Goal: Task Accomplishment & Management: Manage account settings

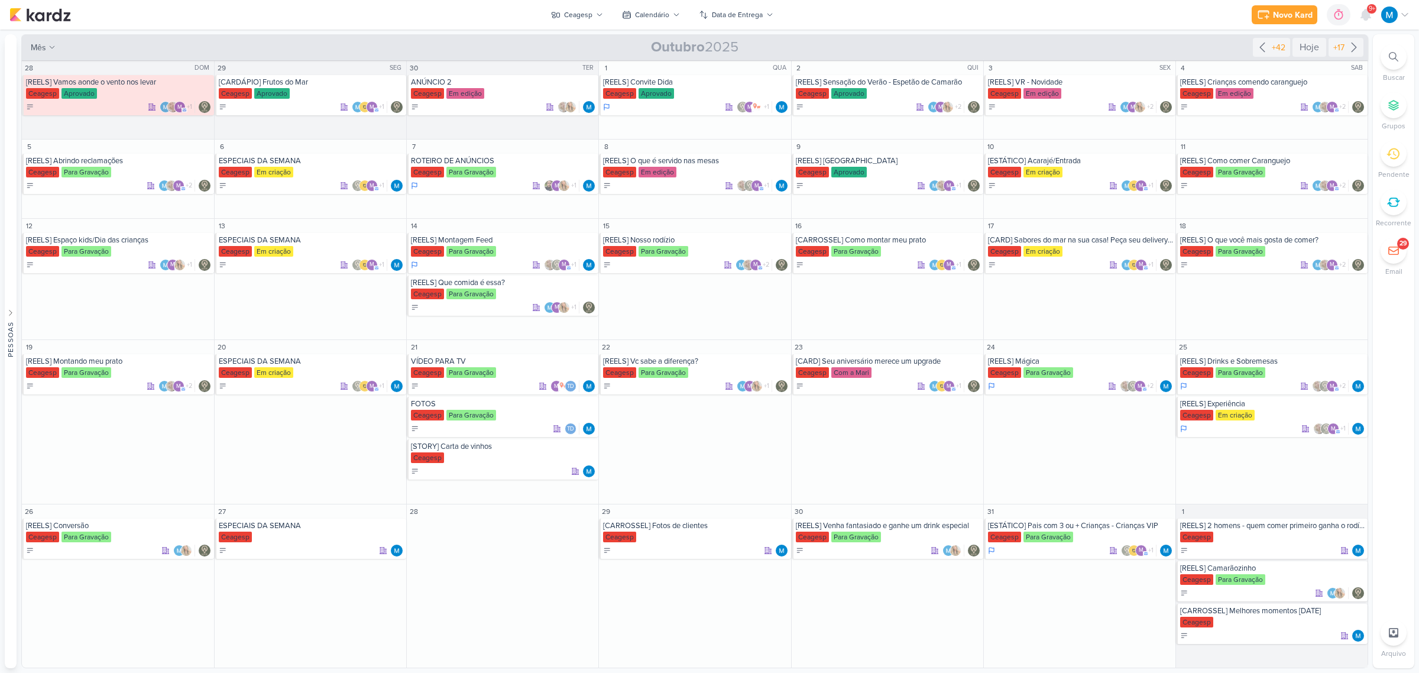
click at [597, 16] on icon at bounding box center [599, 14] width 7 height 7
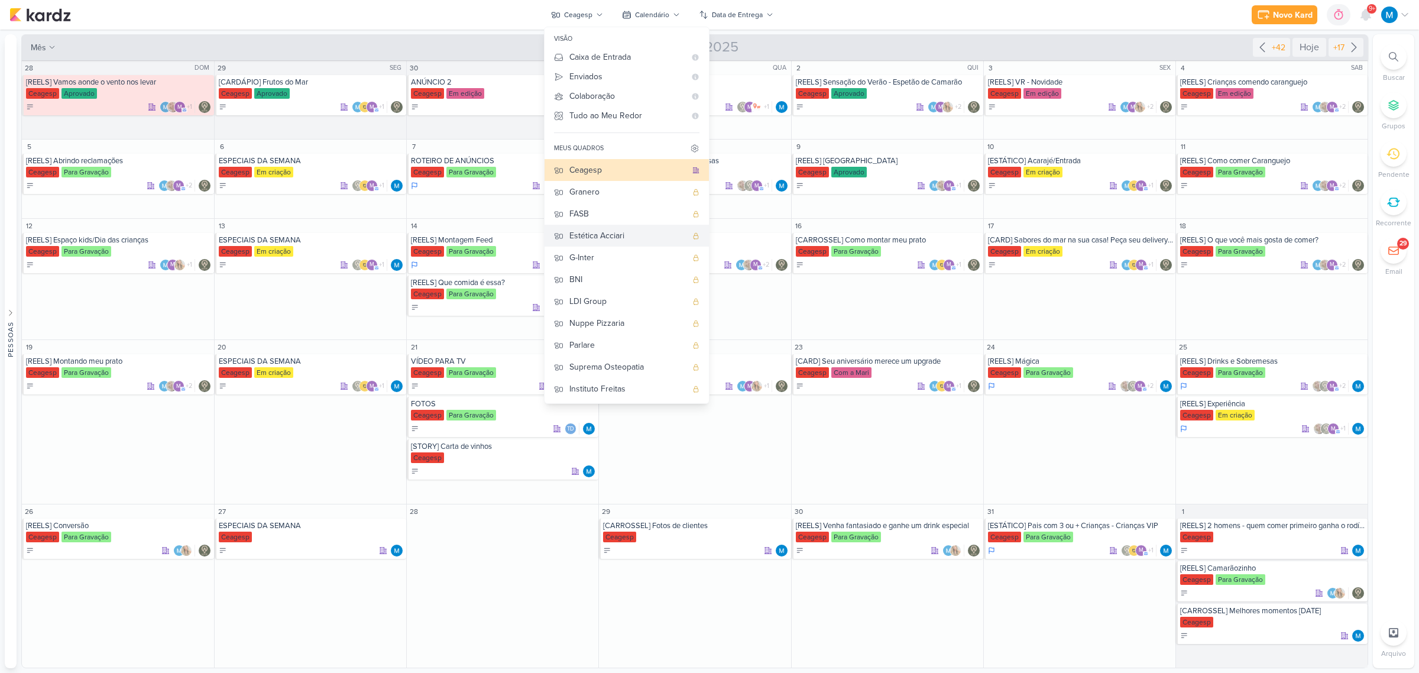
click at [604, 231] on div "Estética Acciari" at bounding box center [627, 235] width 117 height 12
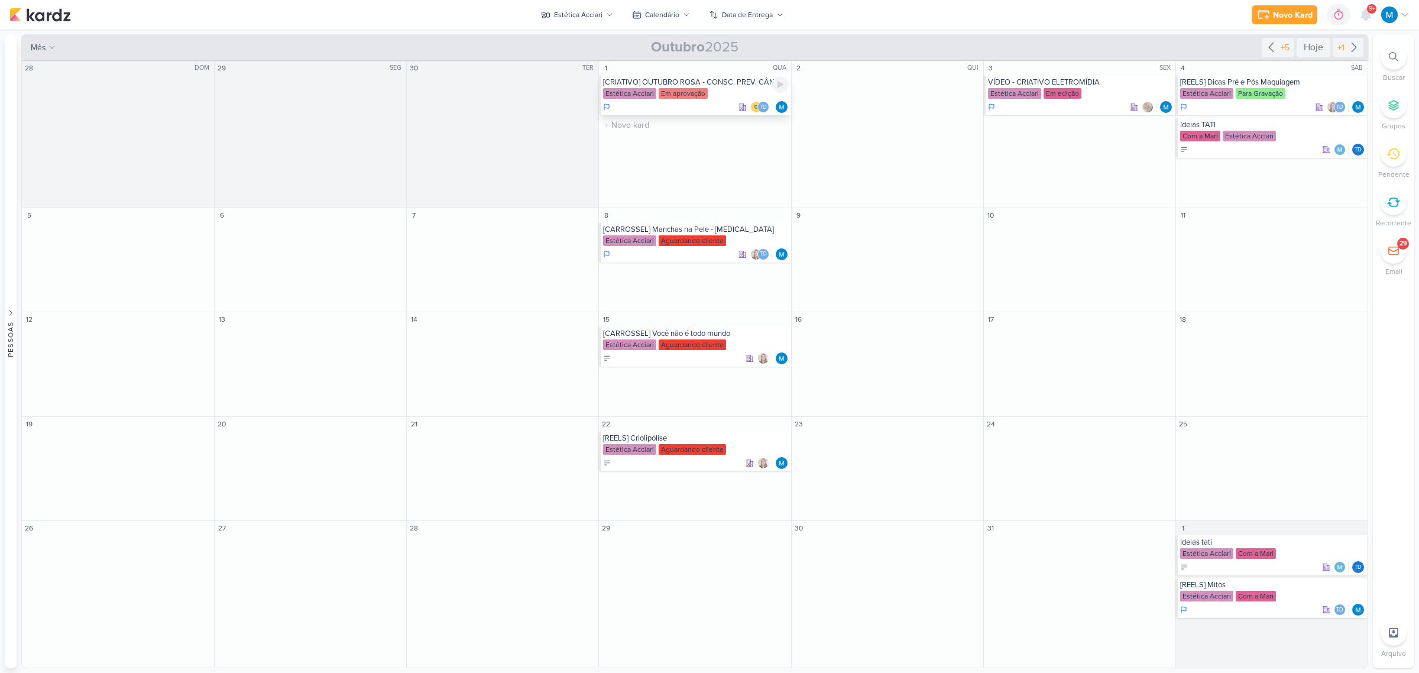
click at [711, 83] on div "[CRIATIVO] OUTUBRO ROSA - CONSC. PREV. CÂNCER DE MAMA" at bounding box center [695, 81] width 185 height 9
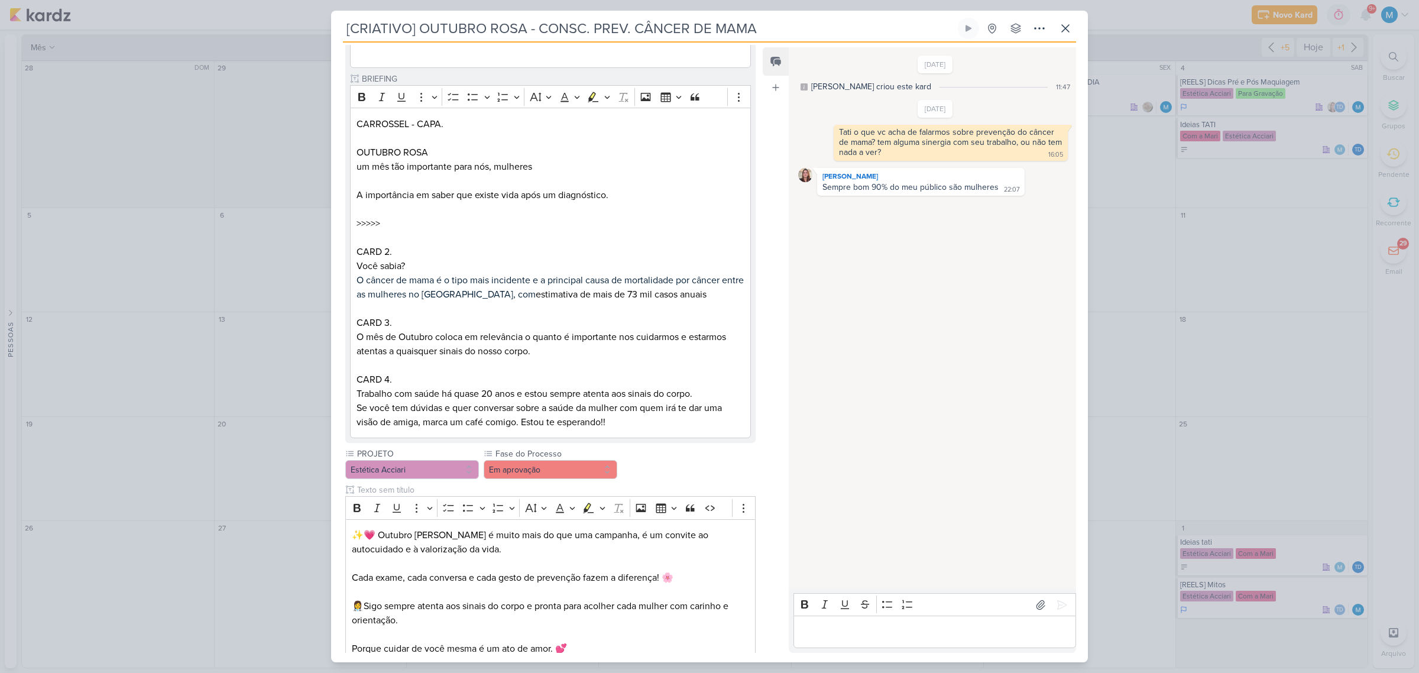
scroll to position [1106, 0]
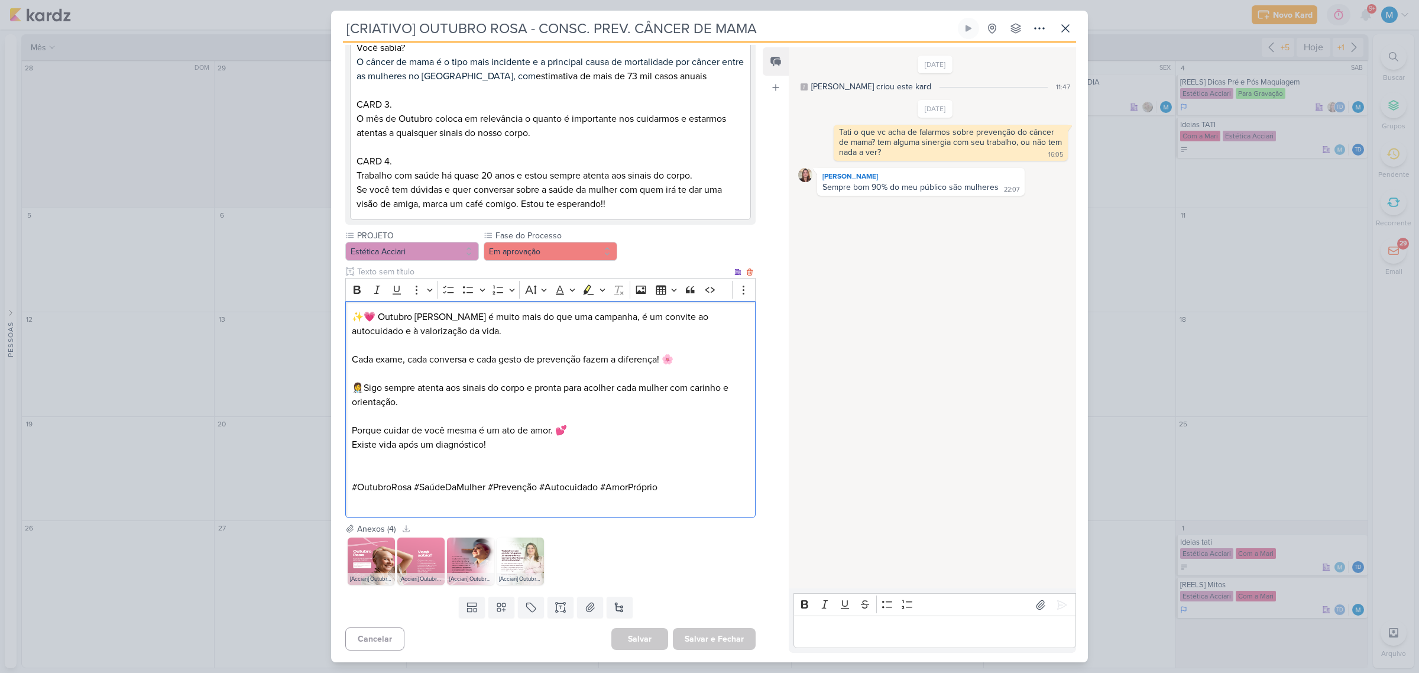
click at [631, 374] on p "Editor editing area: main" at bounding box center [550, 374] width 397 height 14
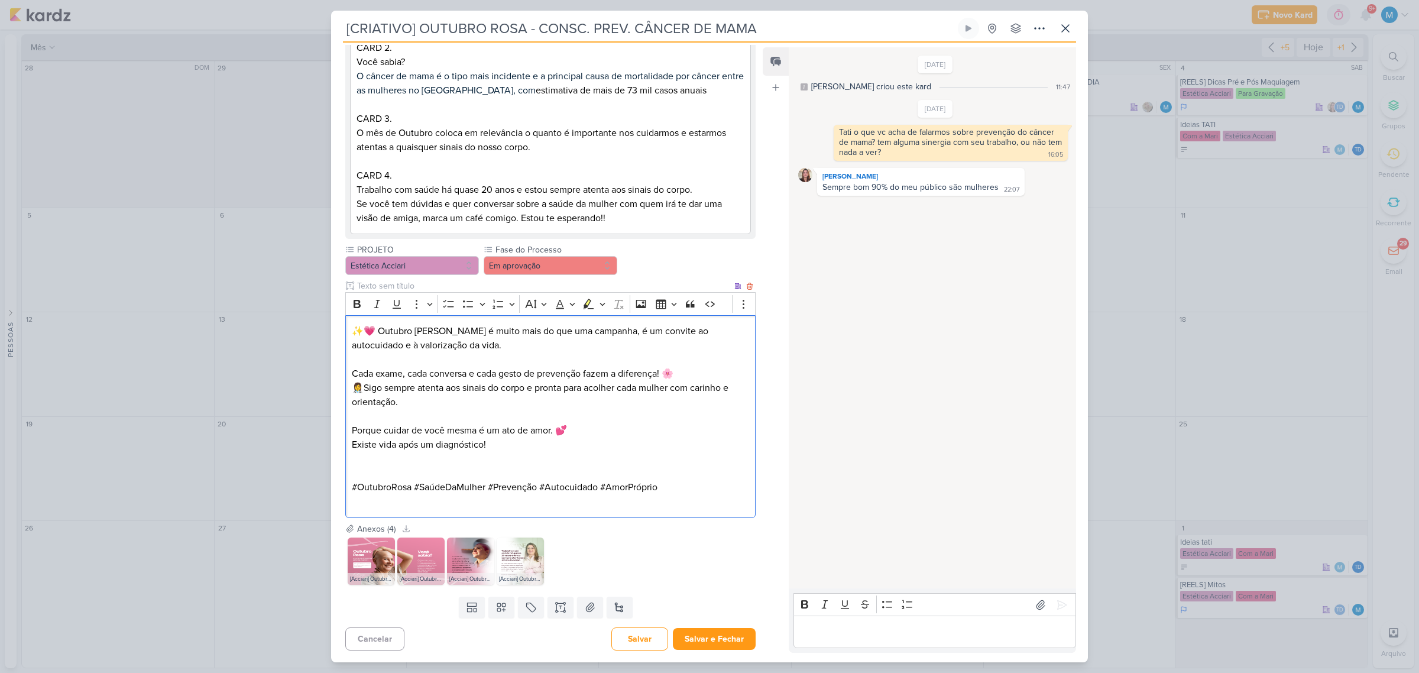
click at [515, 466] on p "Editor editing area: main" at bounding box center [550, 473] width 397 height 14
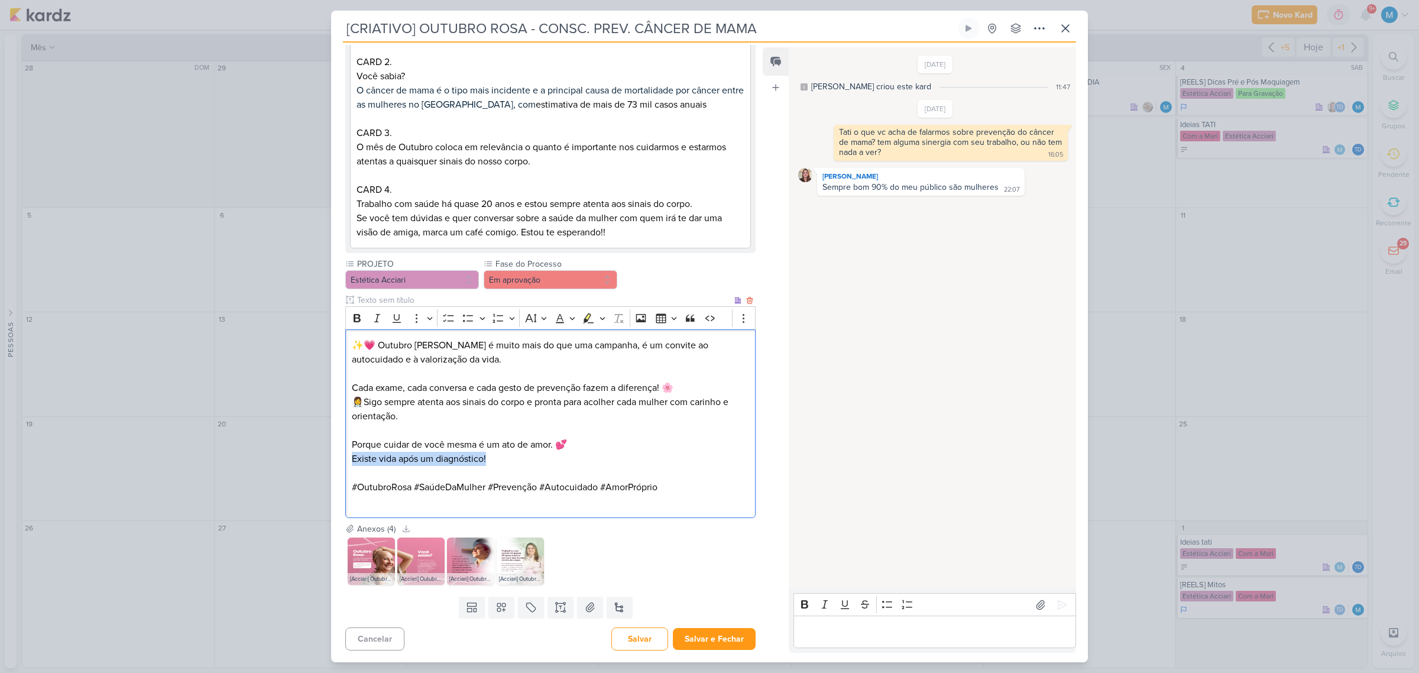
drag, startPoint x: 412, startPoint y: 460, endPoint x: 344, endPoint y: 459, distance: 68.0
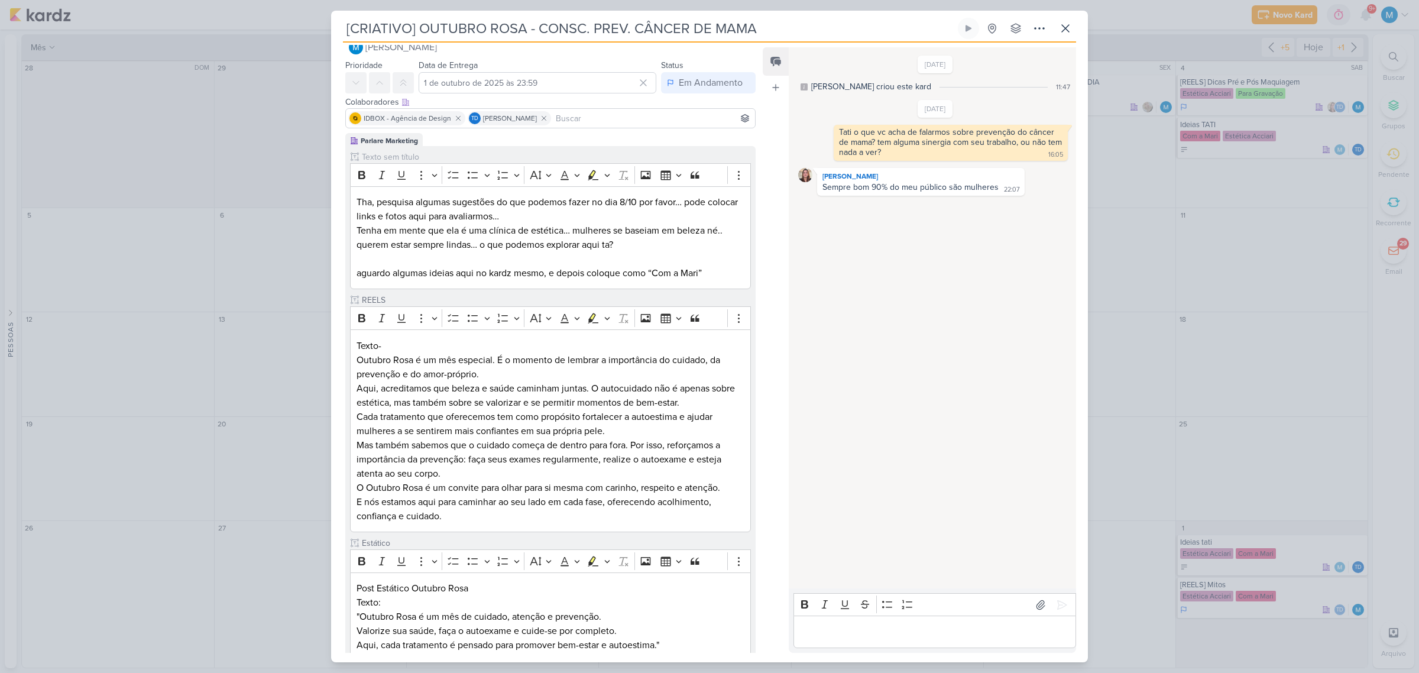
scroll to position [0, 0]
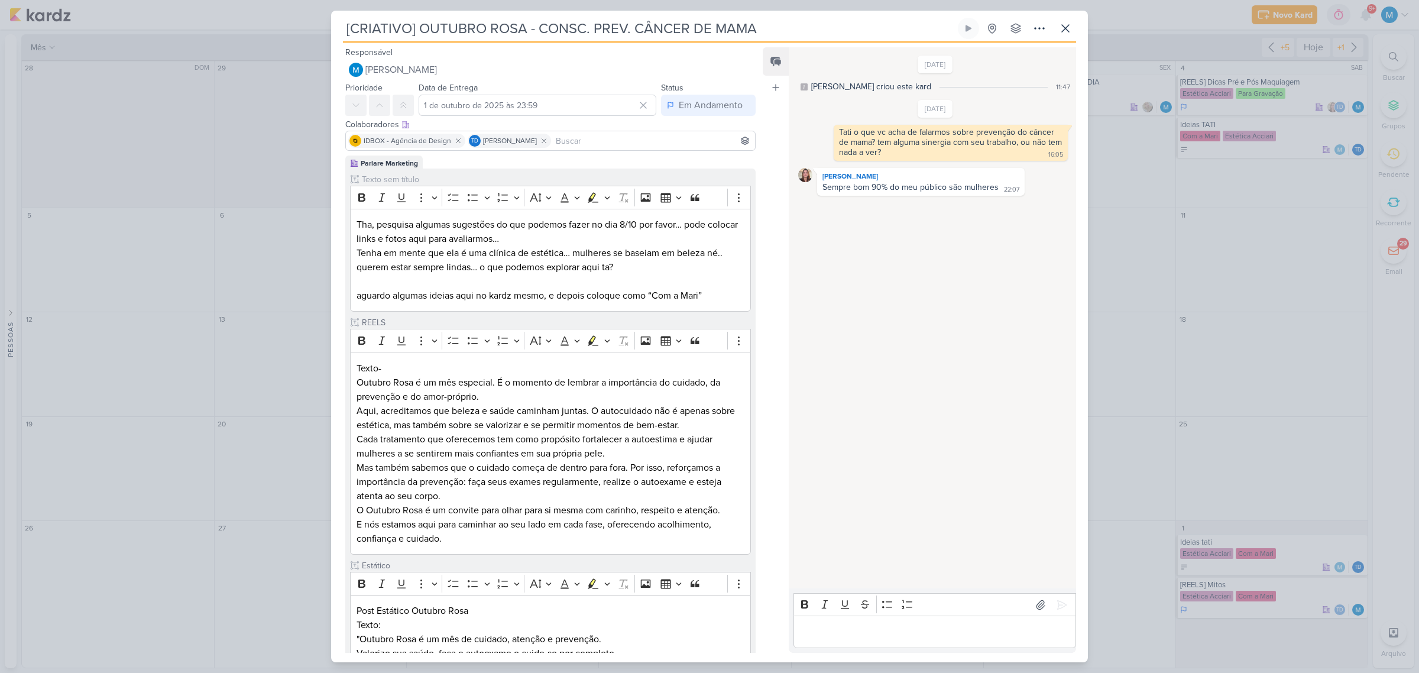
click at [587, 142] on input at bounding box center [652, 141] width 199 height 14
type input "tati"
click at [581, 161] on button "[PERSON_NAME]" at bounding box center [550, 163] width 409 height 21
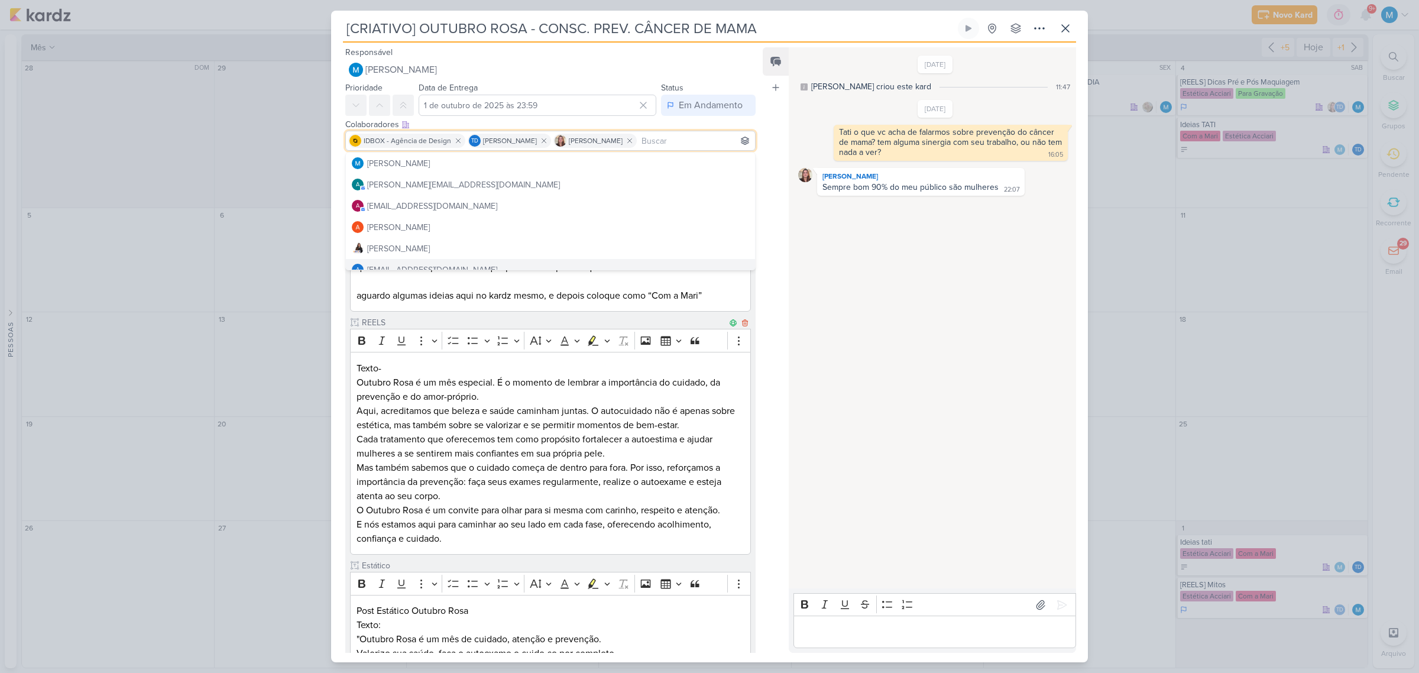
click at [596, 427] on p "Outubro Rosa é um mês especial. É o momento de lembrar a importância do cuidado…" at bounding box center [550, 460] width 388 height 170
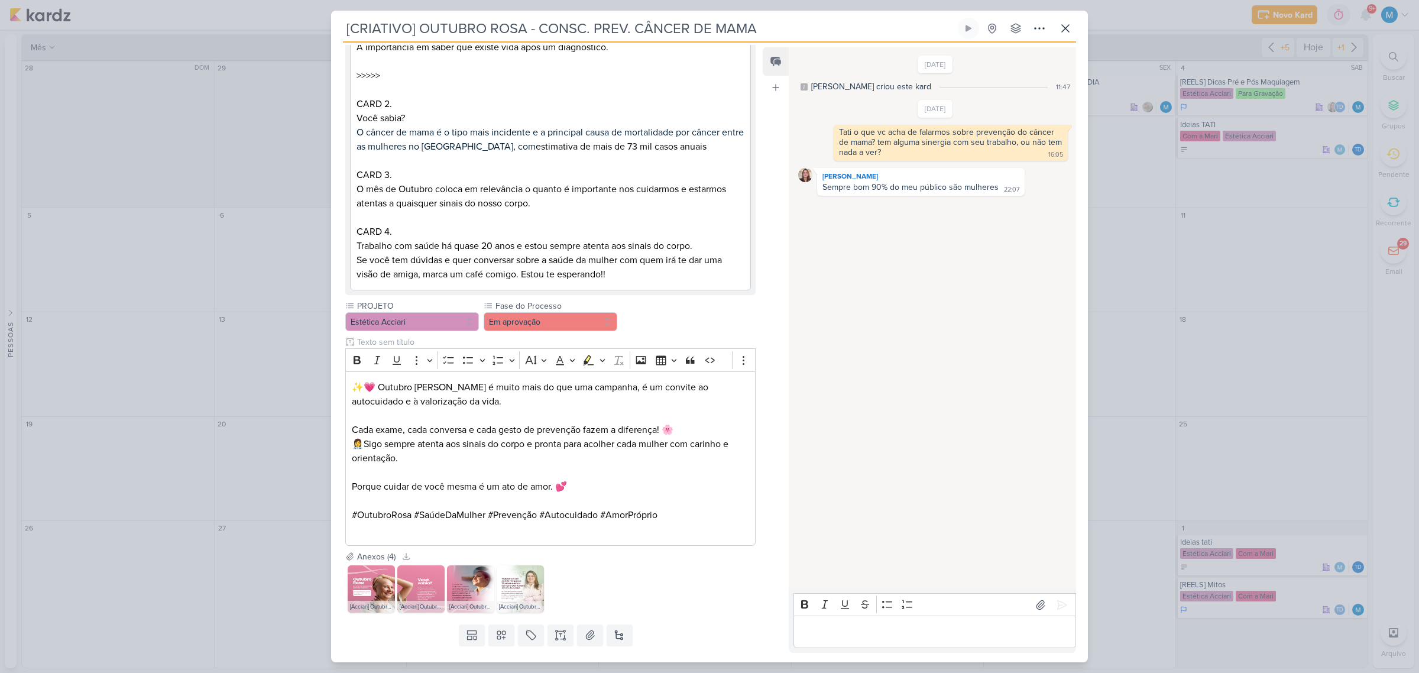
scroll to position [1064, 0]
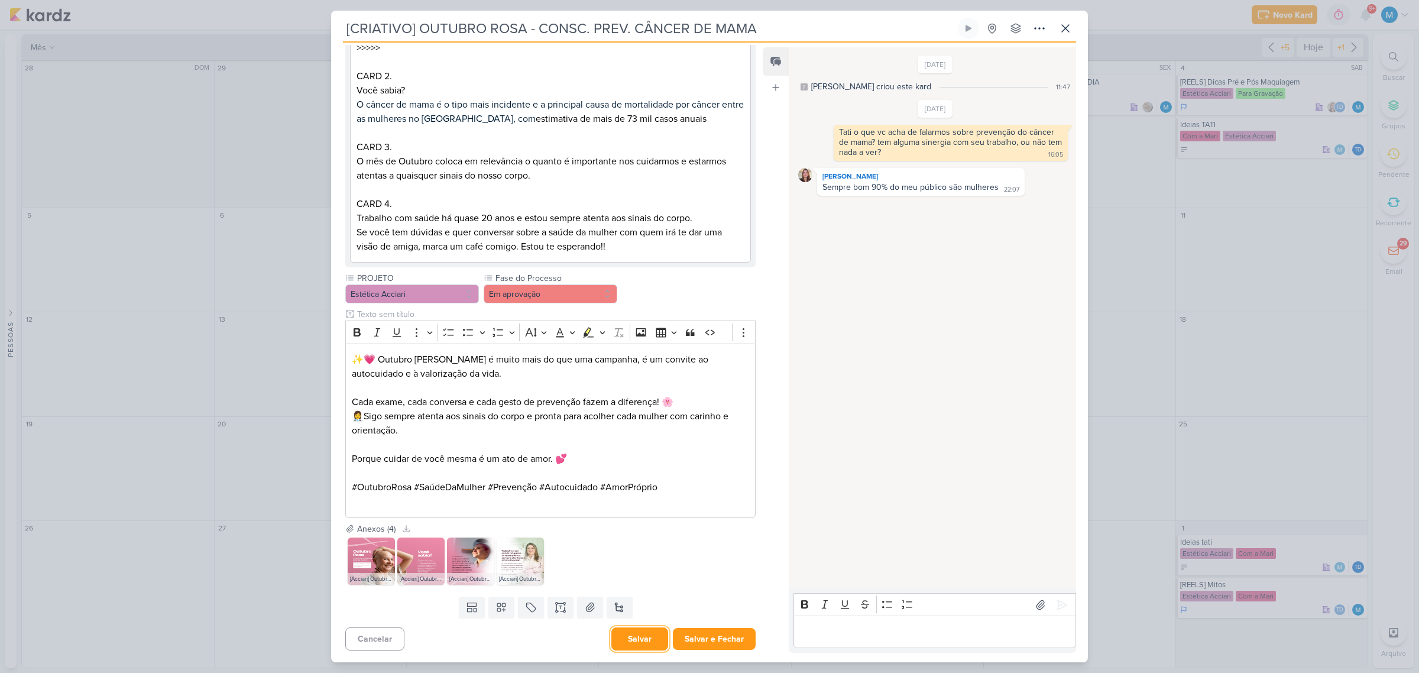
click at [631, 644] on button "Salvar" at bounding box center [639, 638] width 57 height 23
click at [1039, 27] on icon at bounding box center [1039, 28] width 14 height 14
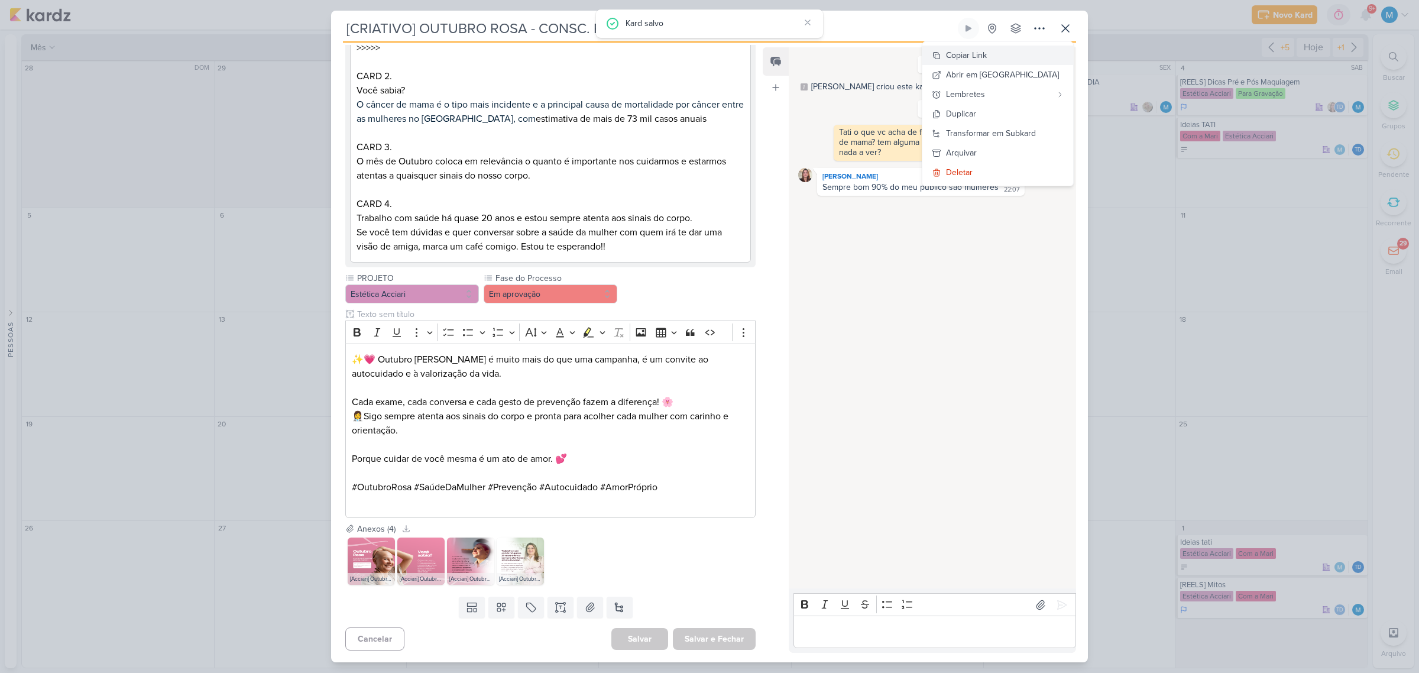
click at [1030, 51] on button "Copiar Link" at bounding box center [997, 56] width 151 height 20
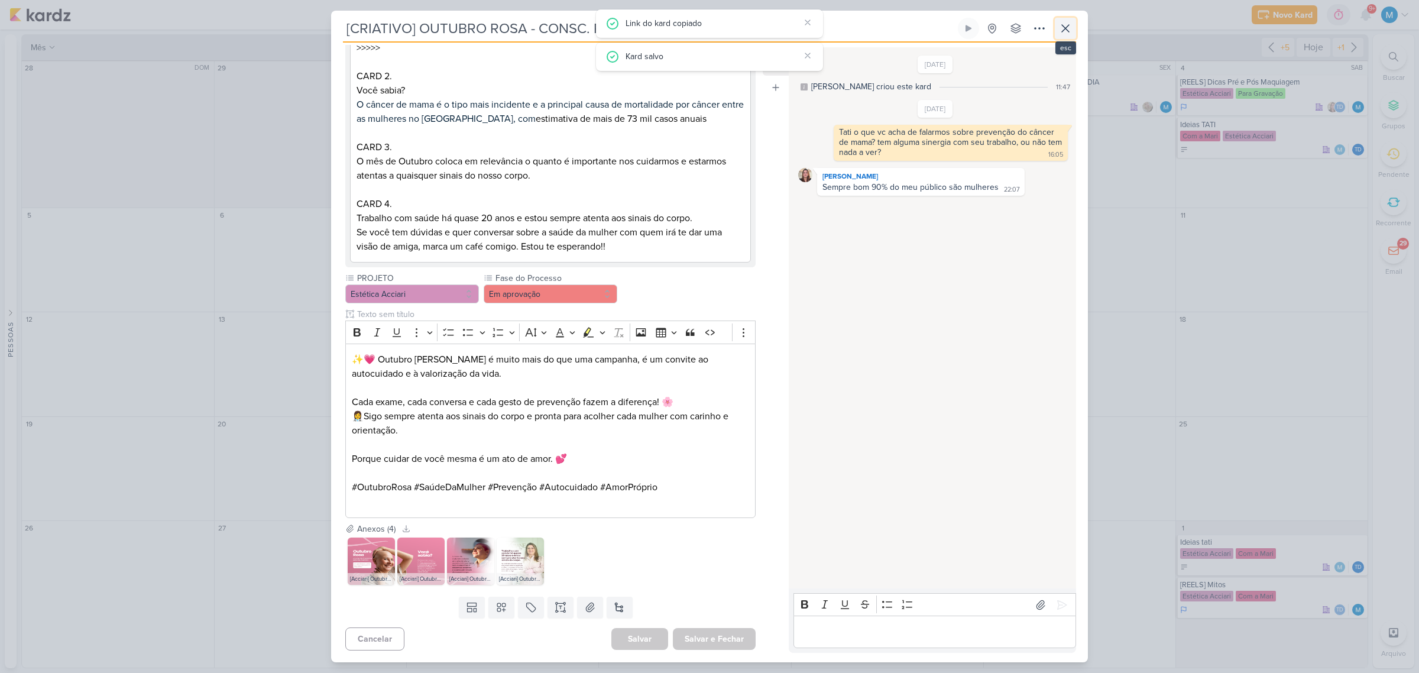
click at [1061, 25] on icon at bounding box center [1065, 28] width 14 height 14
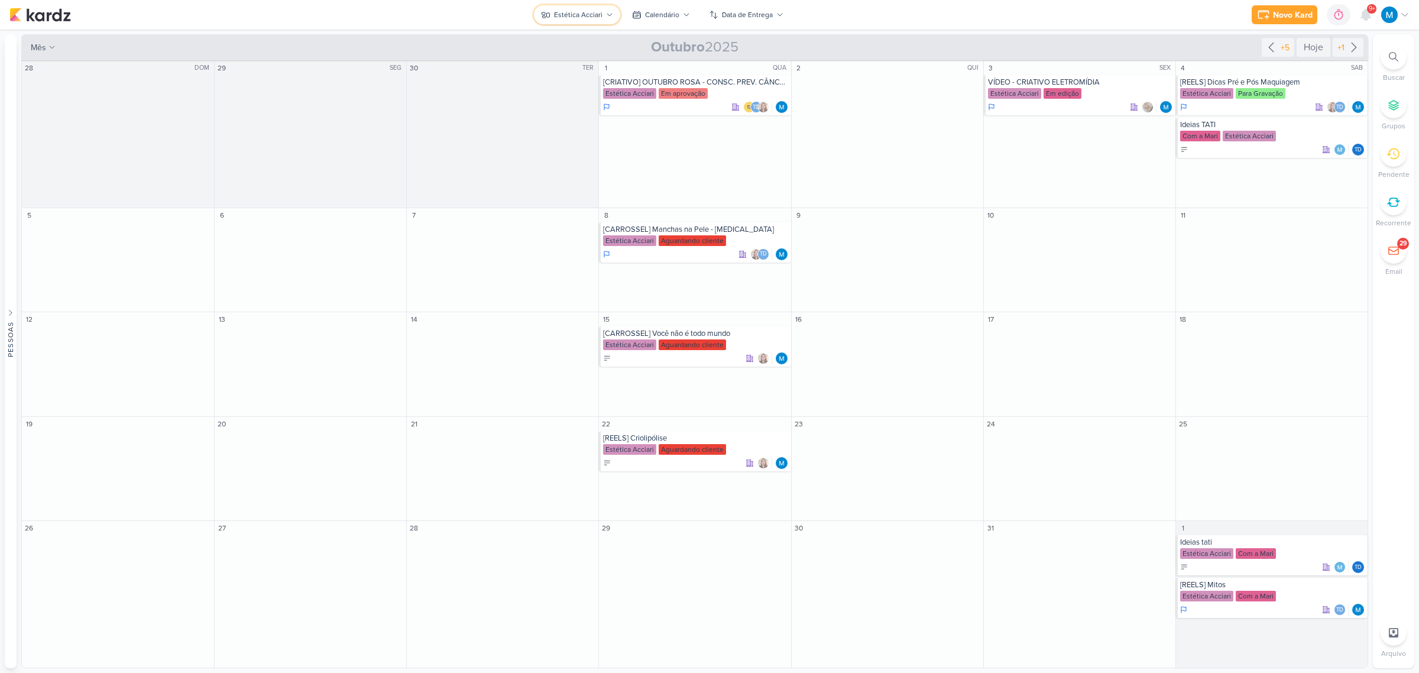
click at [606, 9] on button "Estética Acciari" at bounding box center [577, 14] width 86 height 19
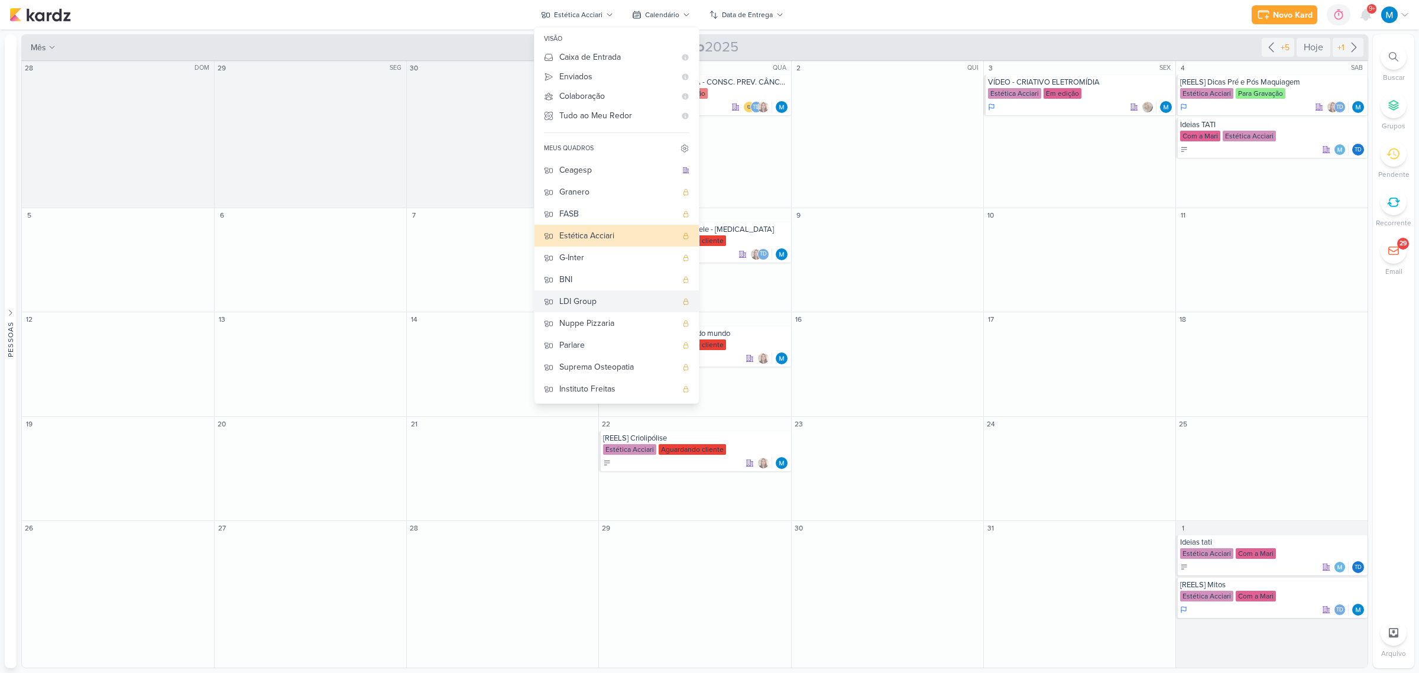
click at [607, 303] on div "LDI Group" at bounding box center [617, 301] width 117 height 12
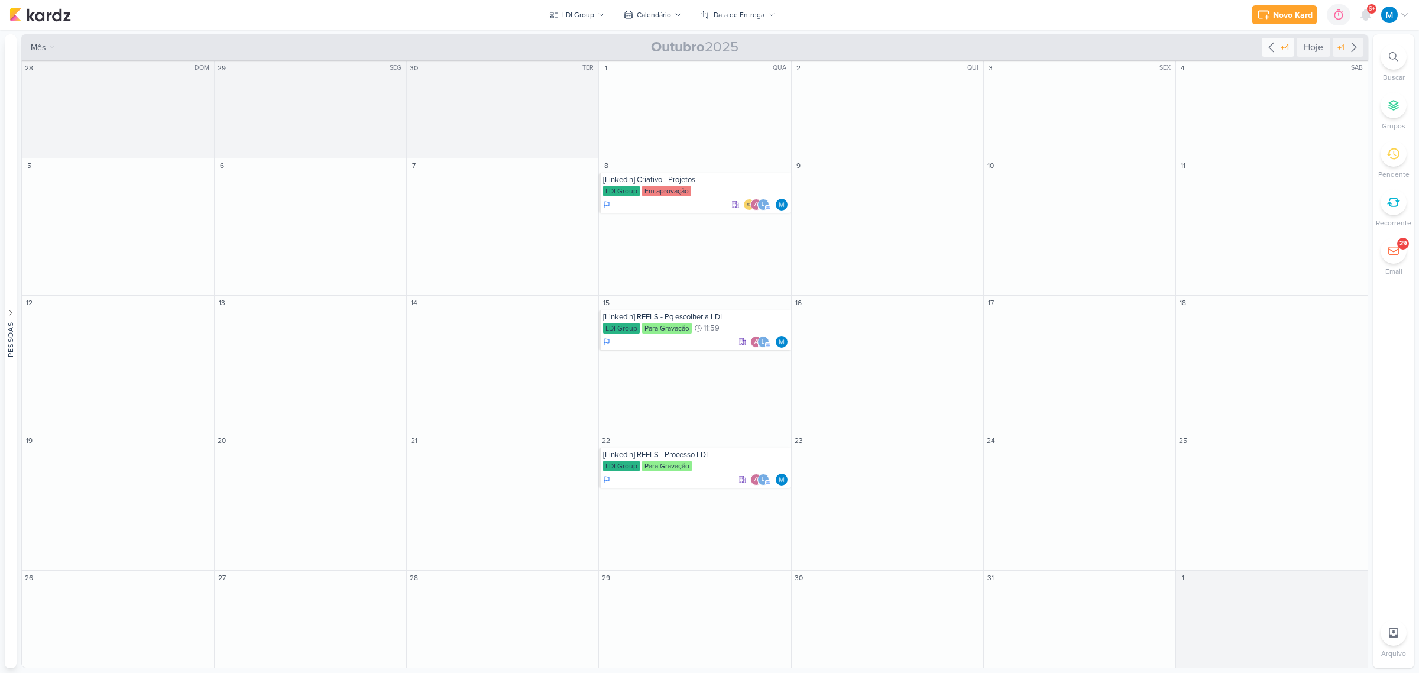
click at [1269, 42] on icon at bounding box center [1271, 47] width 14 height 14
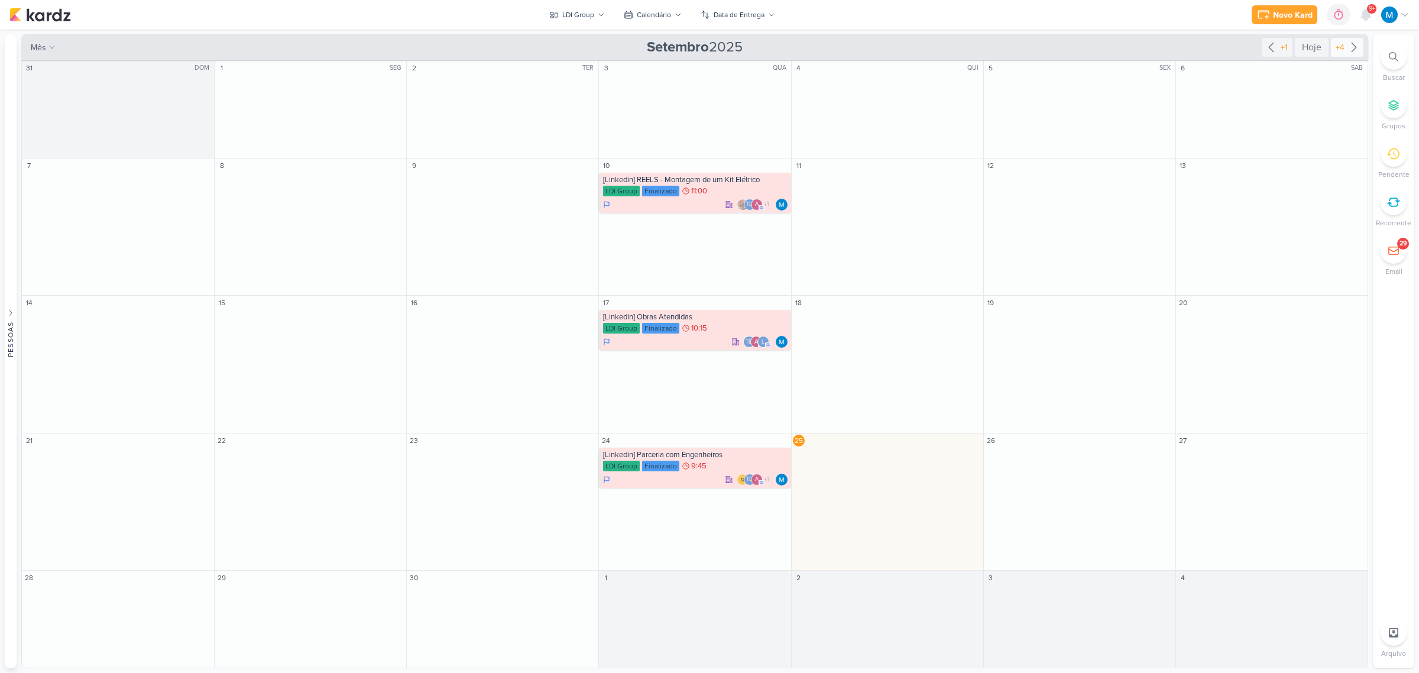
click at [1356, 48] on icon at bounding box center [1354, 47] width 14 height 14
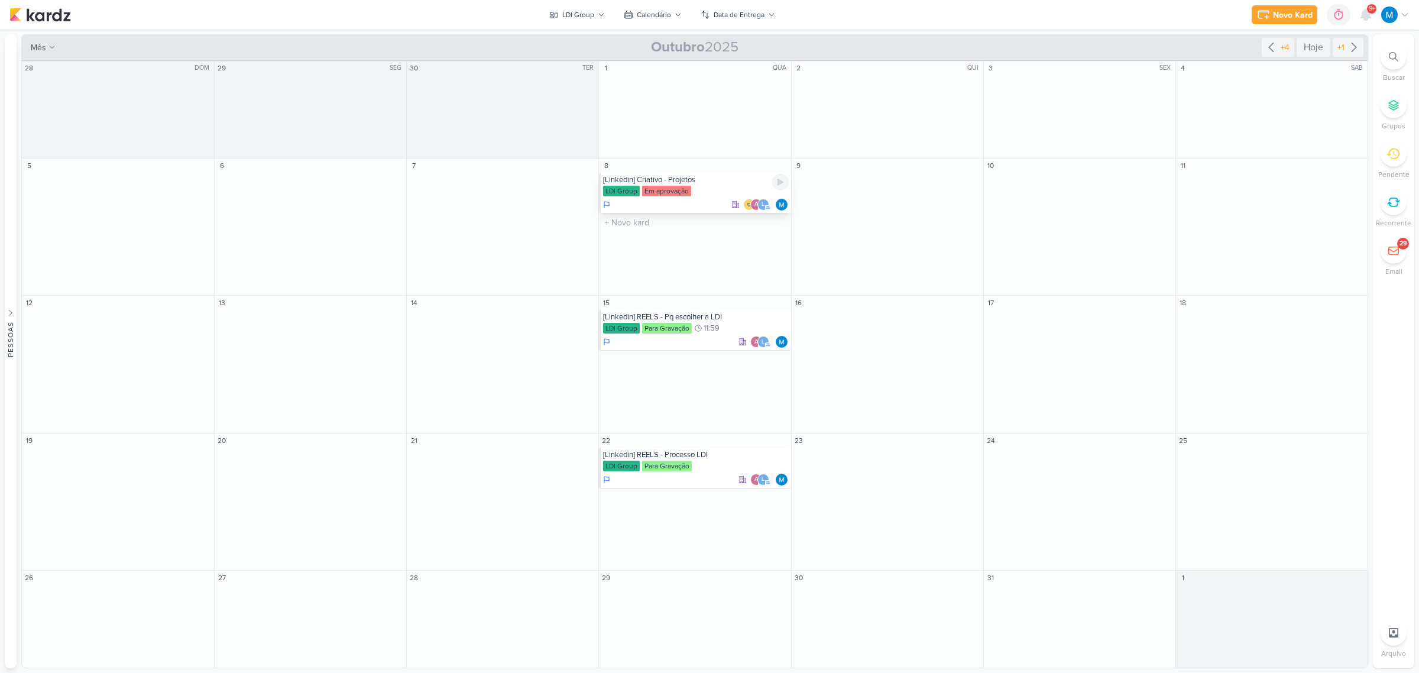
click at [685, 176] on div "[Linkedin] Criativo - Projetos" at bounding box center [695, 179] width 185 height 9
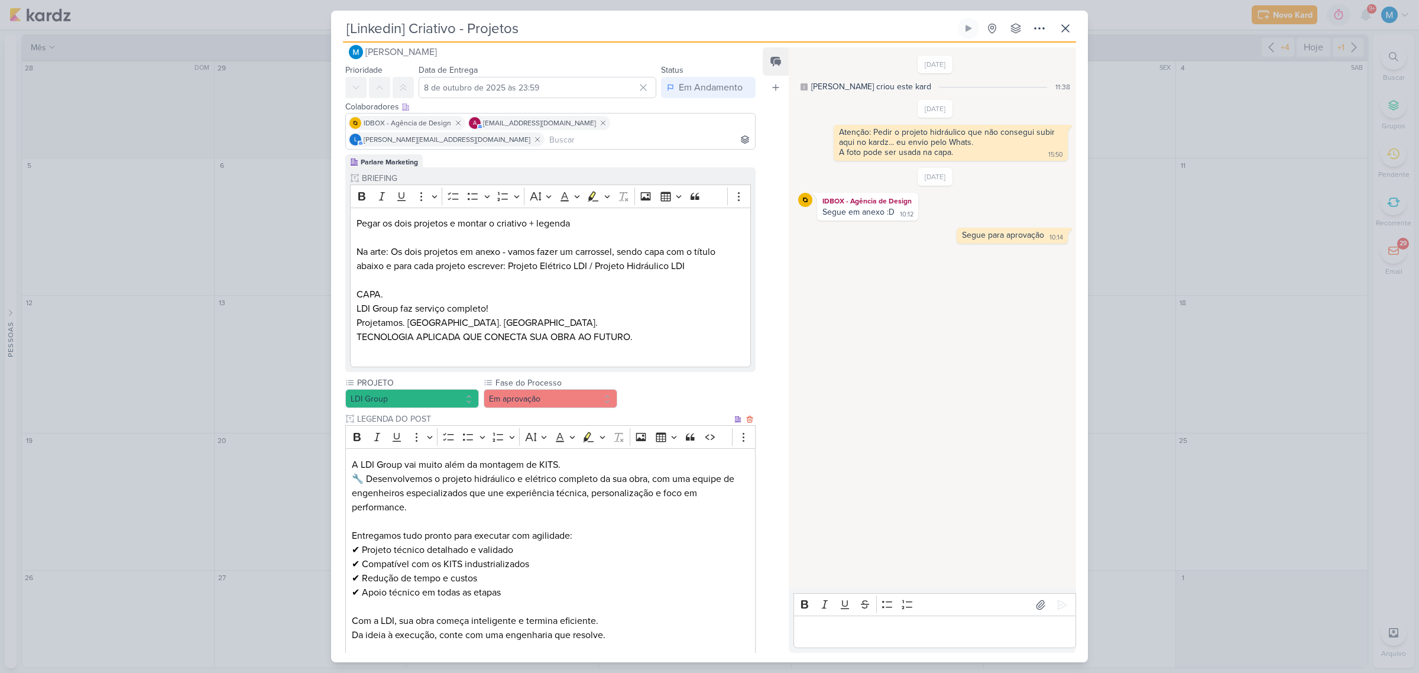
scroll to position [0, 0]
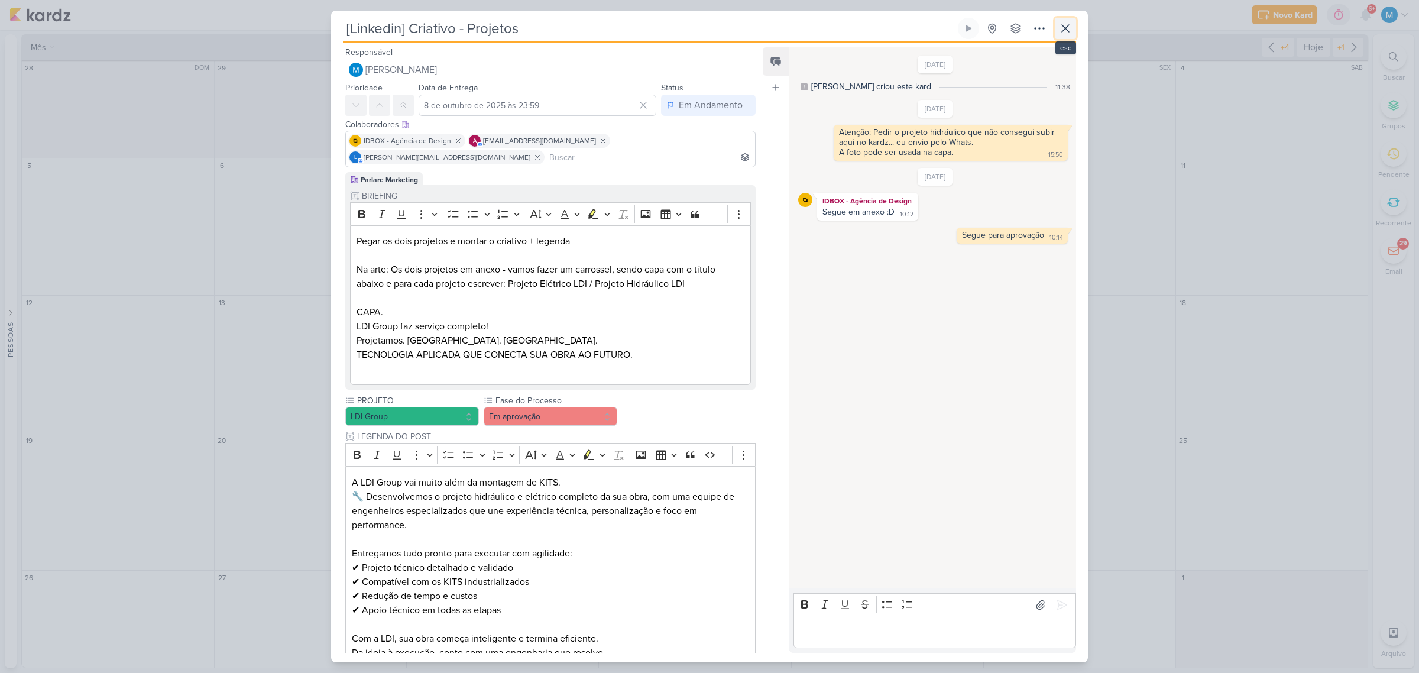
click at [1069, 33] on icon at bounding box center [1065, 28] width 14 height 14
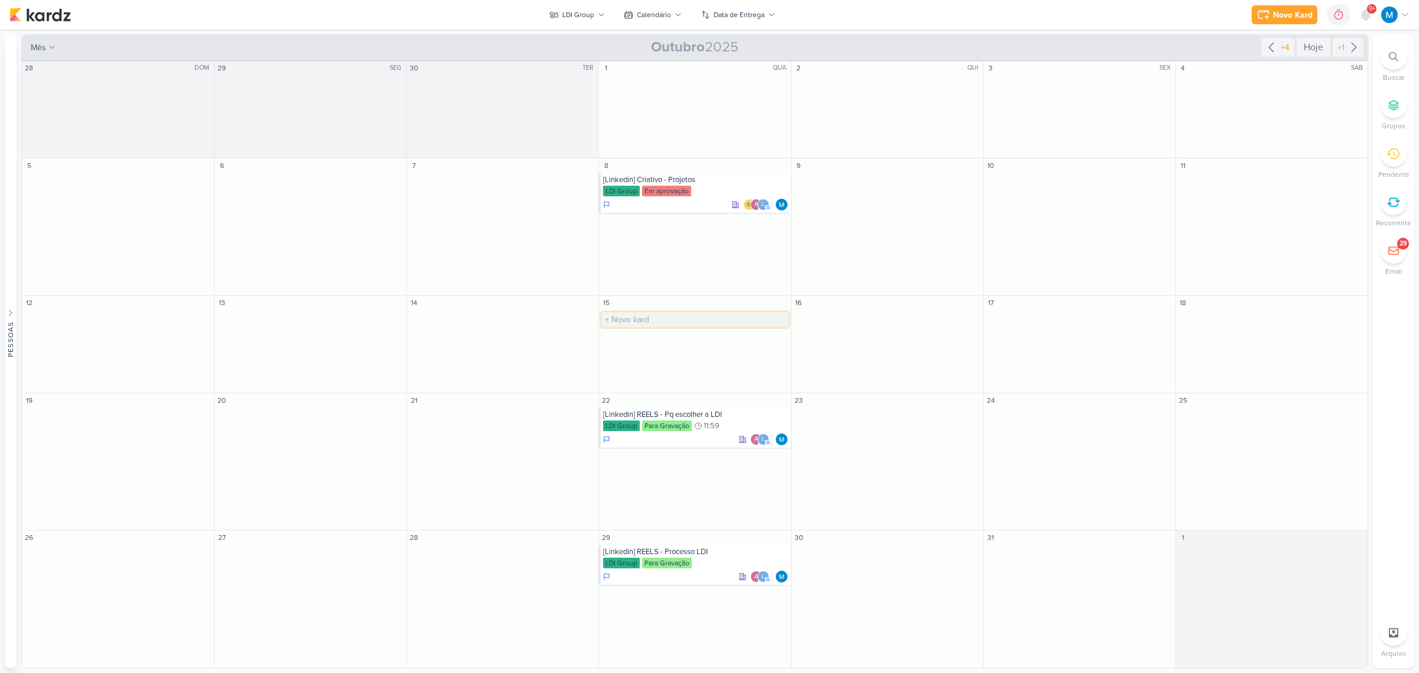
click at [636, 320] on input "text" at bounding box center [694, 319] width 187 height 15
type input "[Linkedin] Já conhece nosso site?"
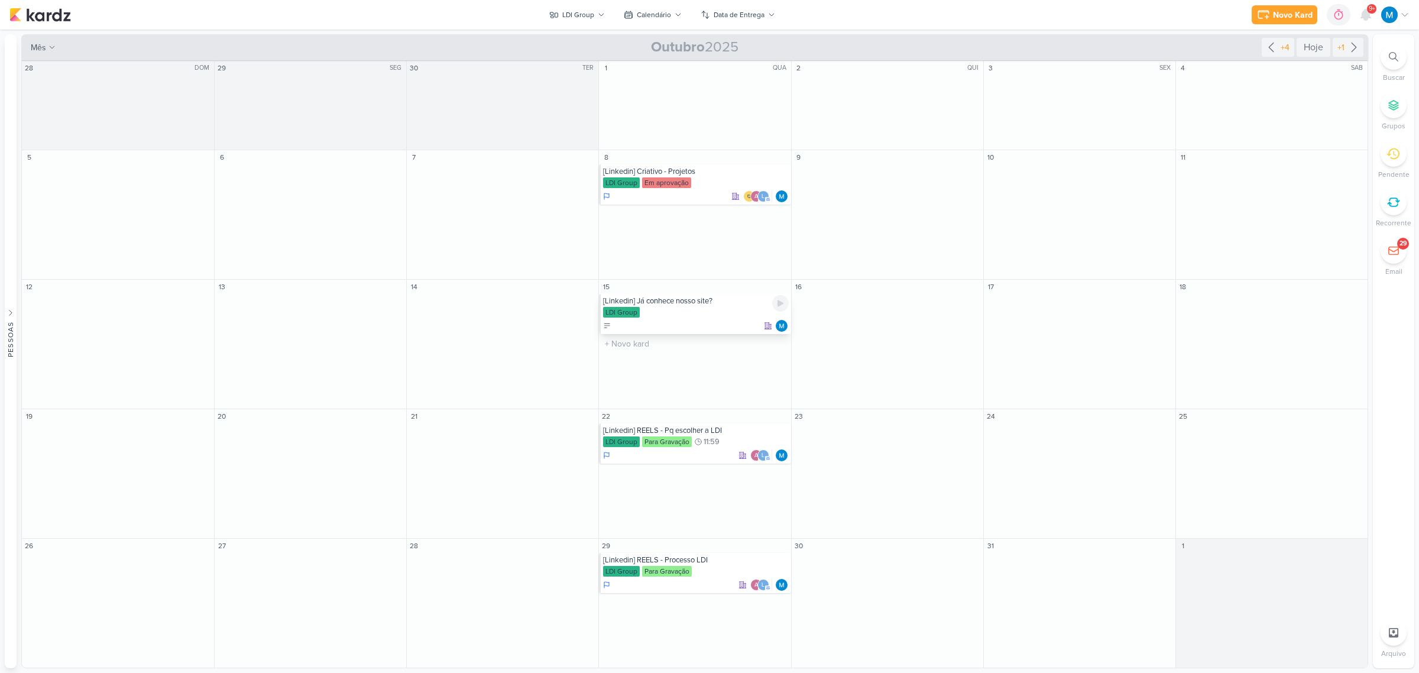
click at [660, 303] on div "[Linkedin] Já conhece nosso site?" at bounding box center [695, 300] width 185 height 9
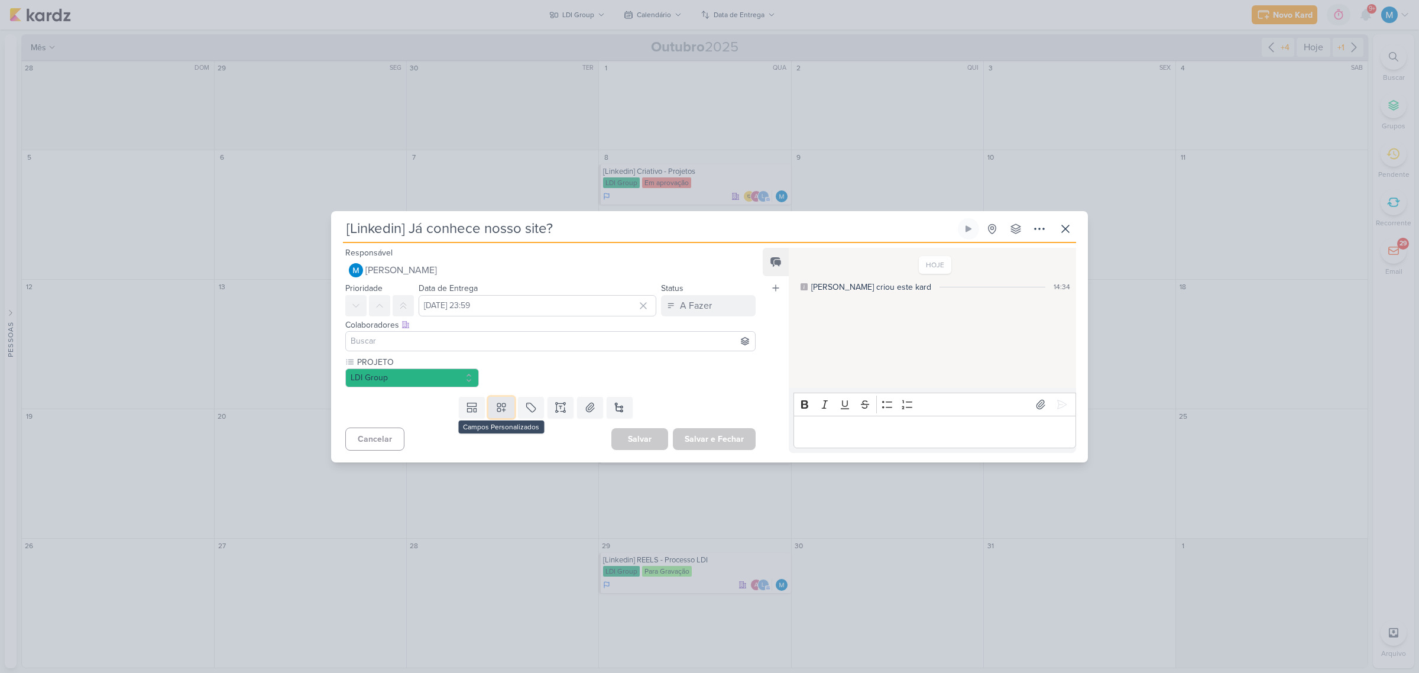
click at [501, 408] on icon at bounding box center [501, 407] width 8 height 8
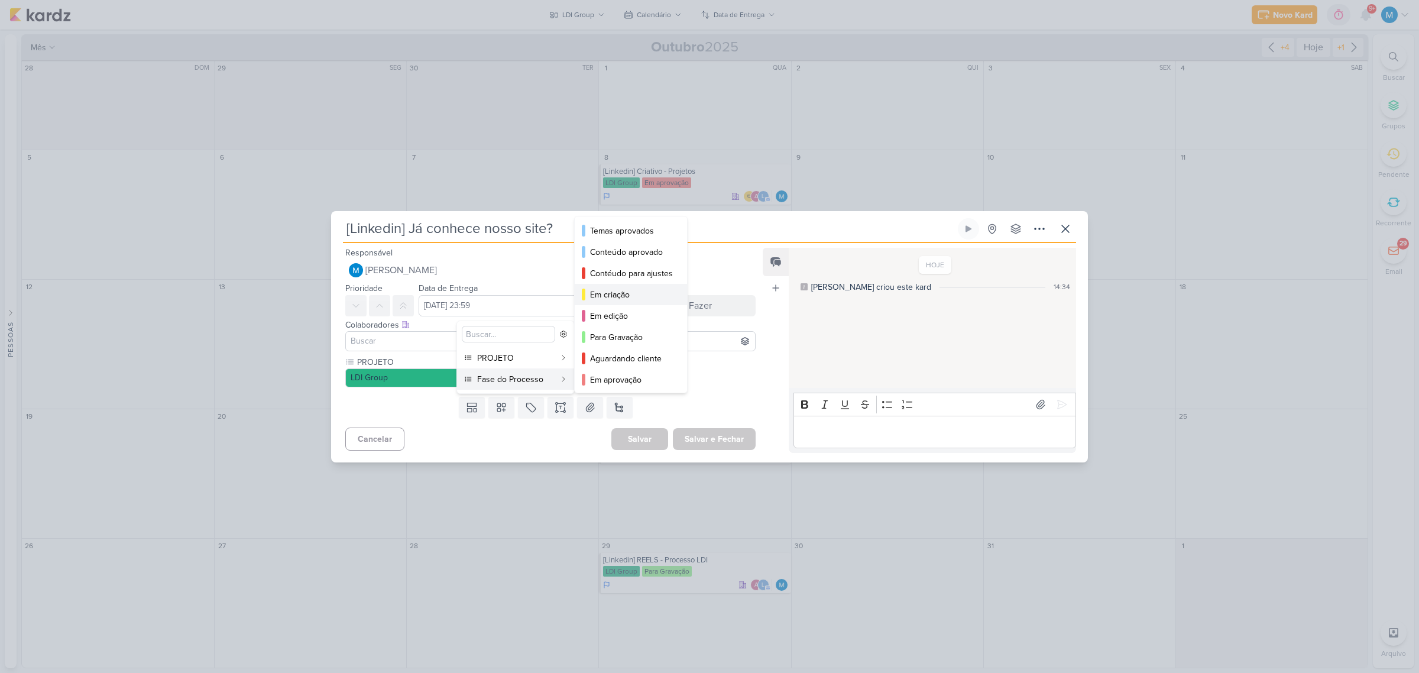
click at [616, 294] on div "Em criação" at bounding box center [631, 294] width 83 height 12
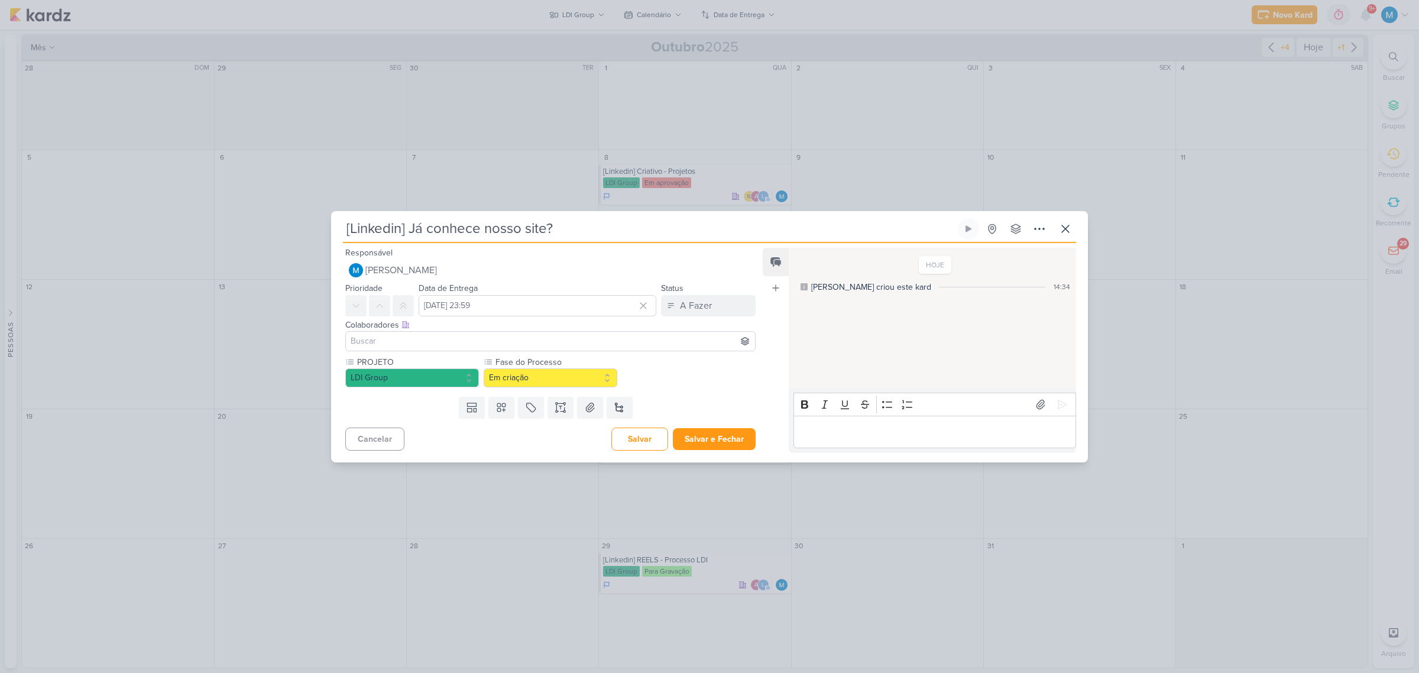
click at [462, 334] on input at bounding box center [550, 341] width 404 height 14
type input "[DEMOGRAPHIC_DATA]"
click at [467, 361] on button "Td Thais de carvalho" at bounding box center [550, 363] width 409 height 21
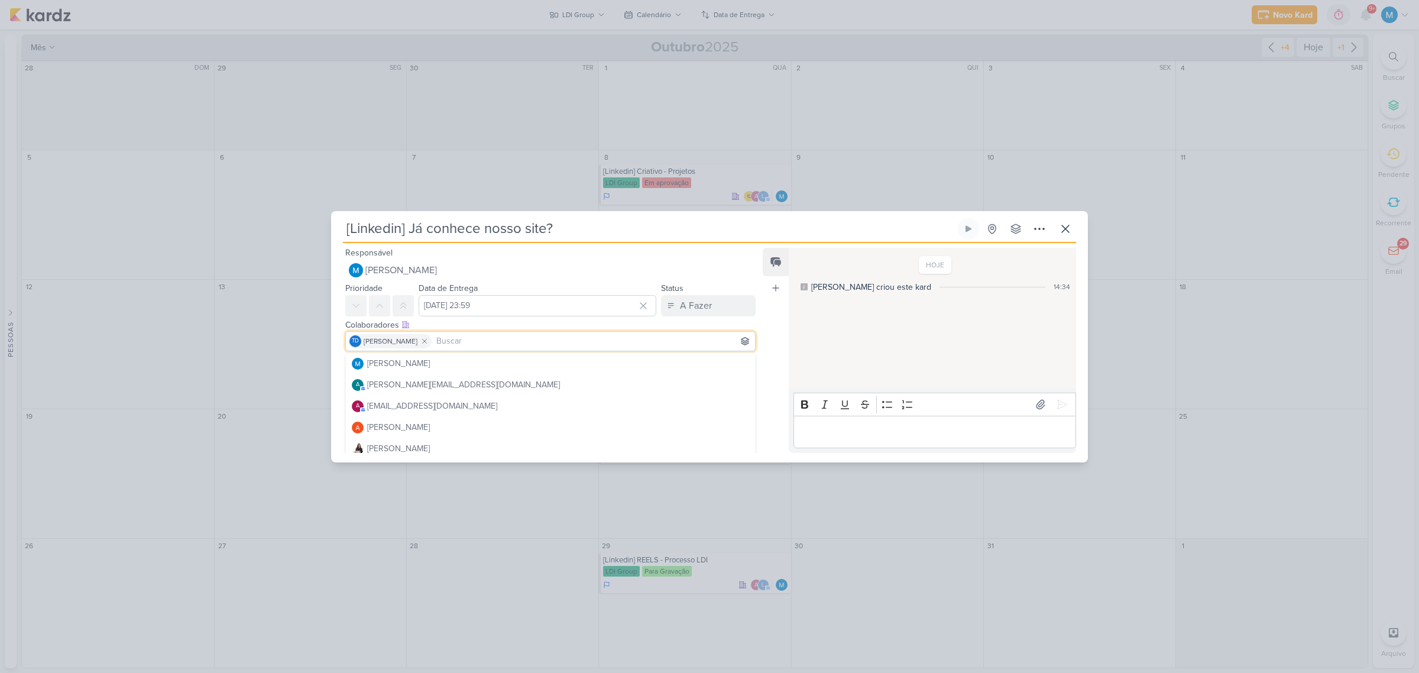
click at [773, 303] on div "Feed Atrelar email Solte o email para atrelar ao kard" at bounding box center [776, 350] width 26 height 205
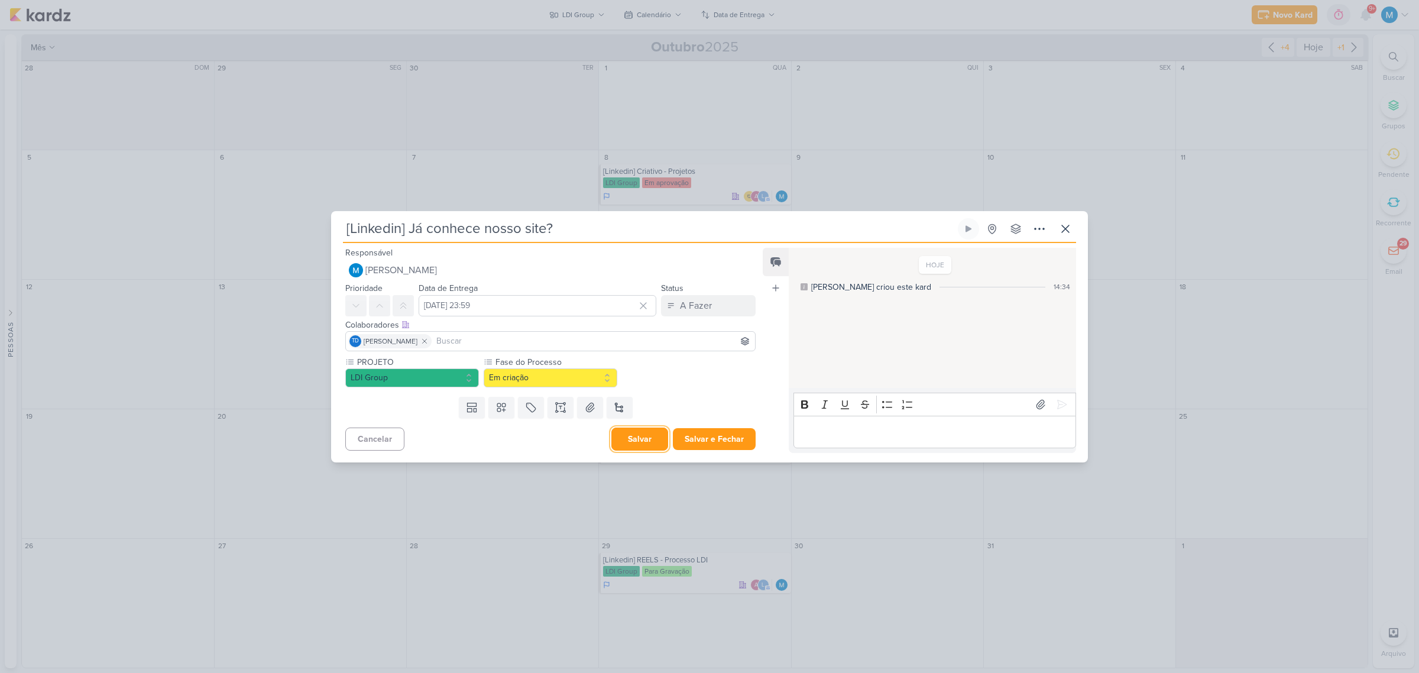
click at [630, 436] on button "Salvar" at bounding box center [639, 438] width 57 height 23
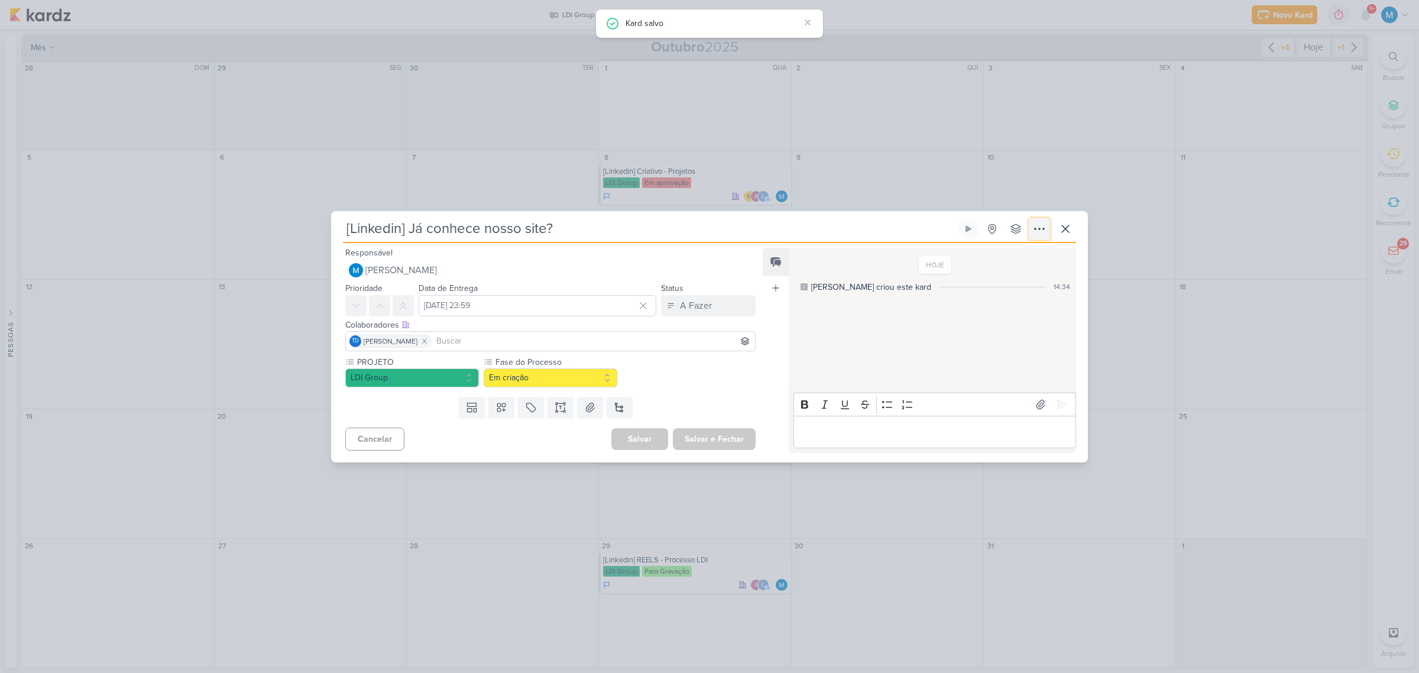
click at [1032, 231] on icon at bounding box center [1039, 229] width 14 height 14
click at [987, 260] on div "Copiar Link" at bounding box center [966, 255] width 41 height 12
click at [1059, 231] on icon at bounding box center [1065, 229] width 14 height 14
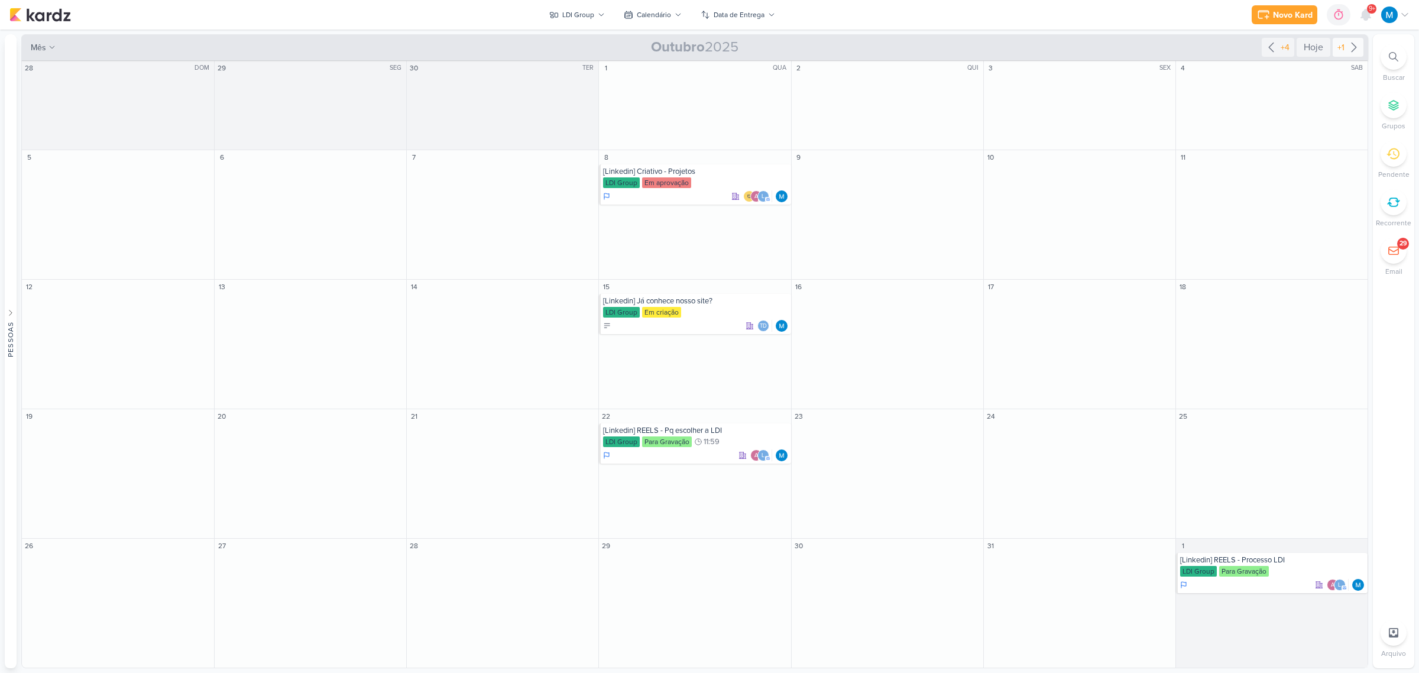
click at [1354, 48] on icon at bounding box center [1353, 47] width 5 height 9
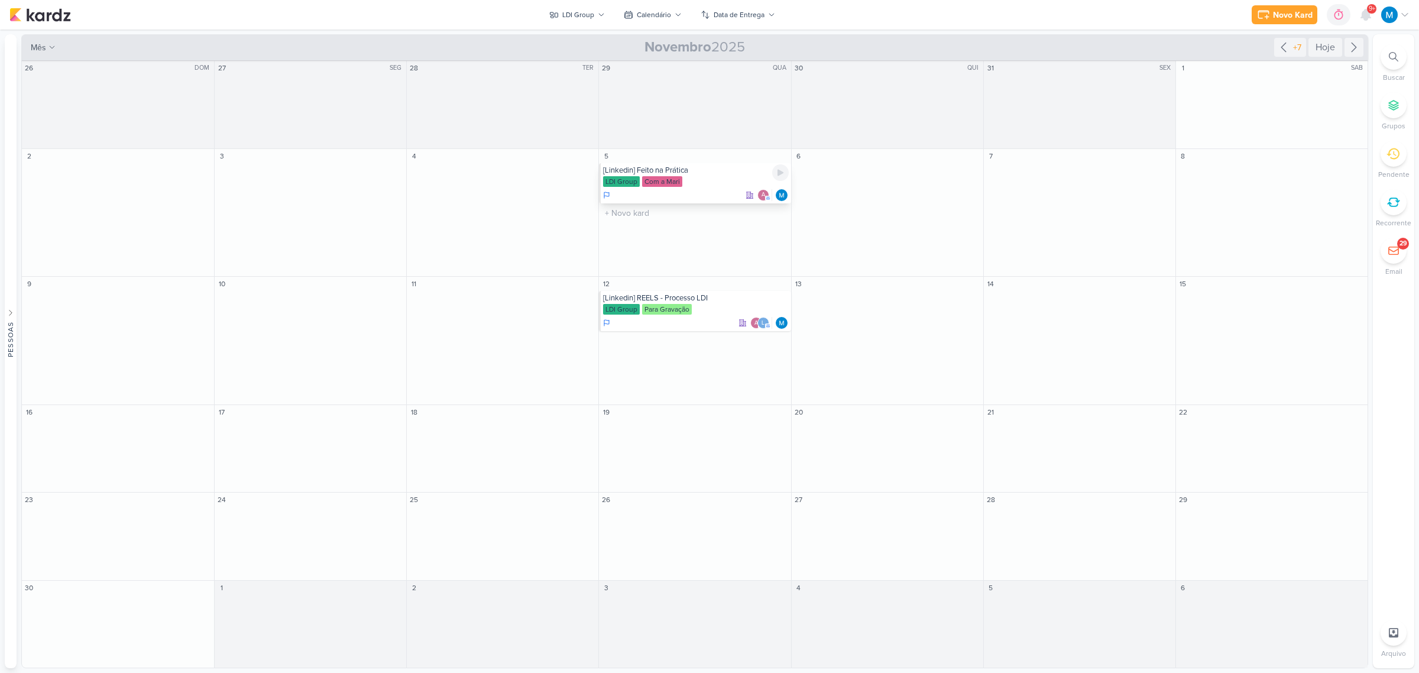
click at [659, 167] on div "[Linkedin] Feito na Prática" at bounding box center [695, 170] width 185 height 9
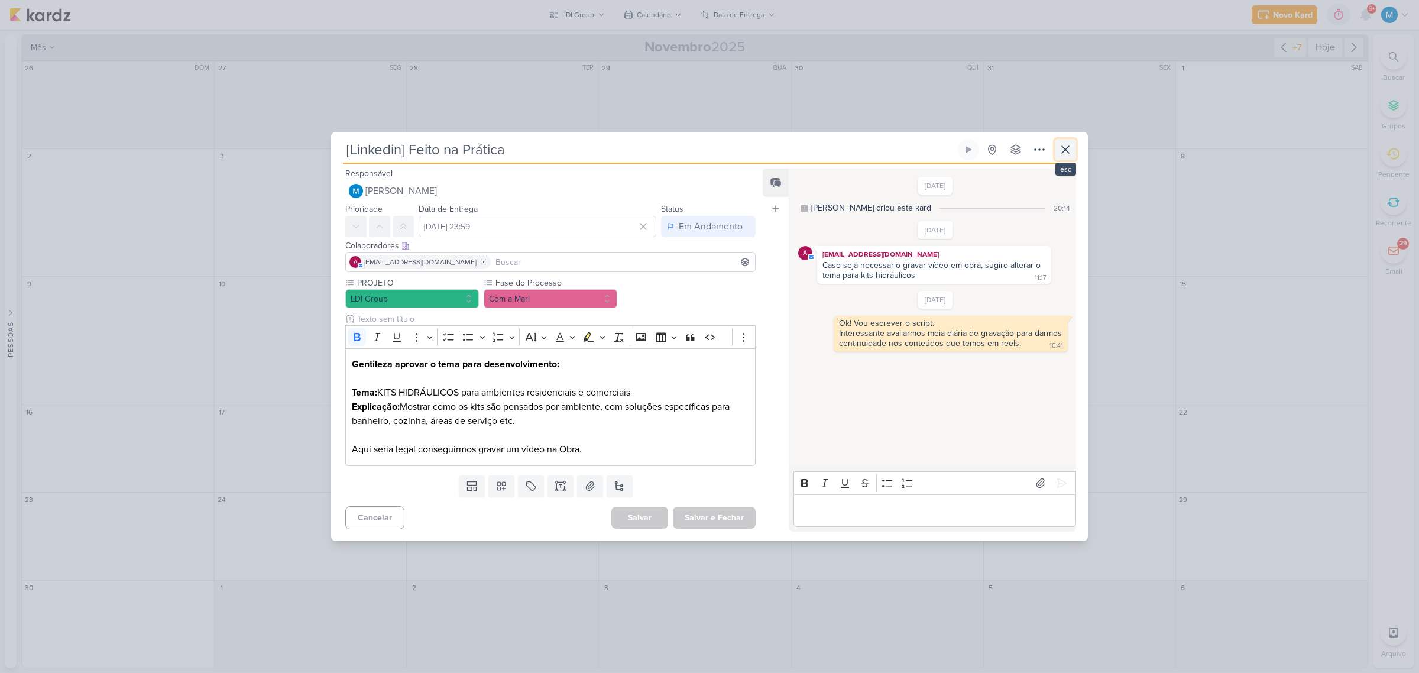
click at [1069, 149] on icon at bounding box center [1065, 149] width 14 height 14
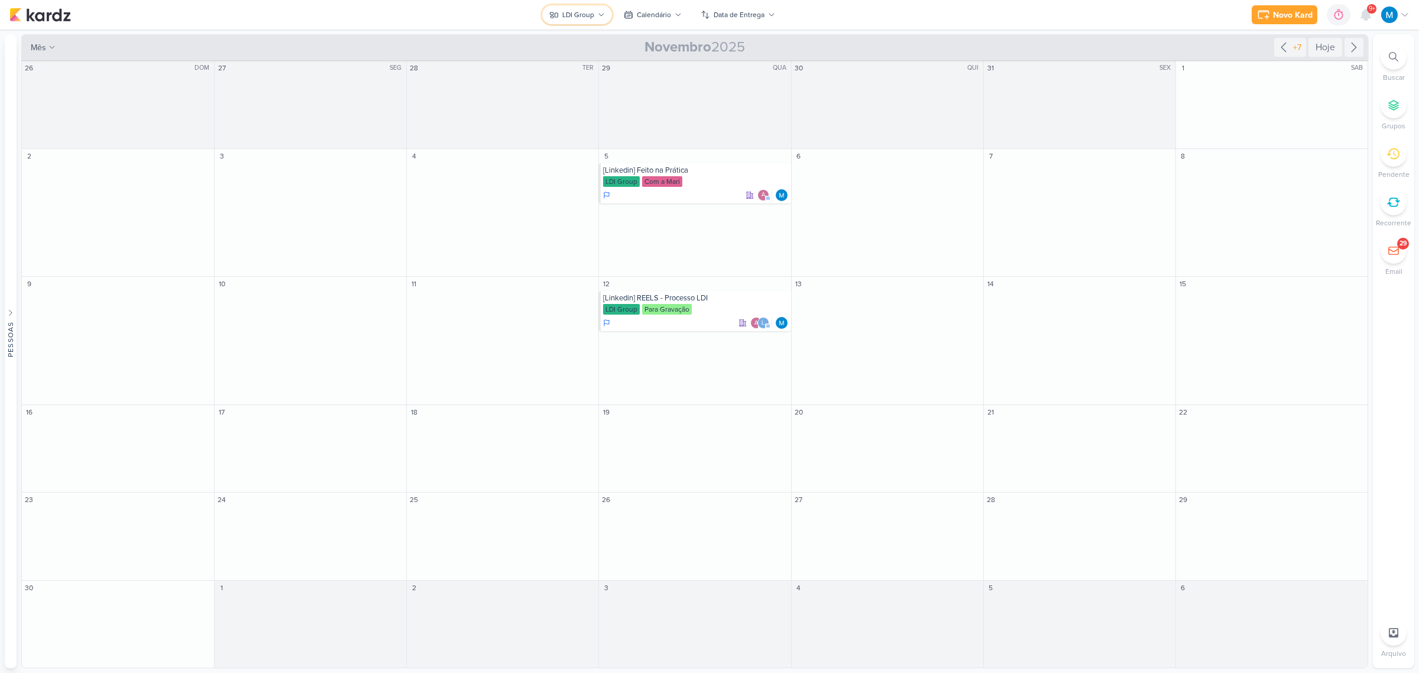
click at [589, 13] on div "LDI Group" at bounding box center [578, 14] width 32 height 11
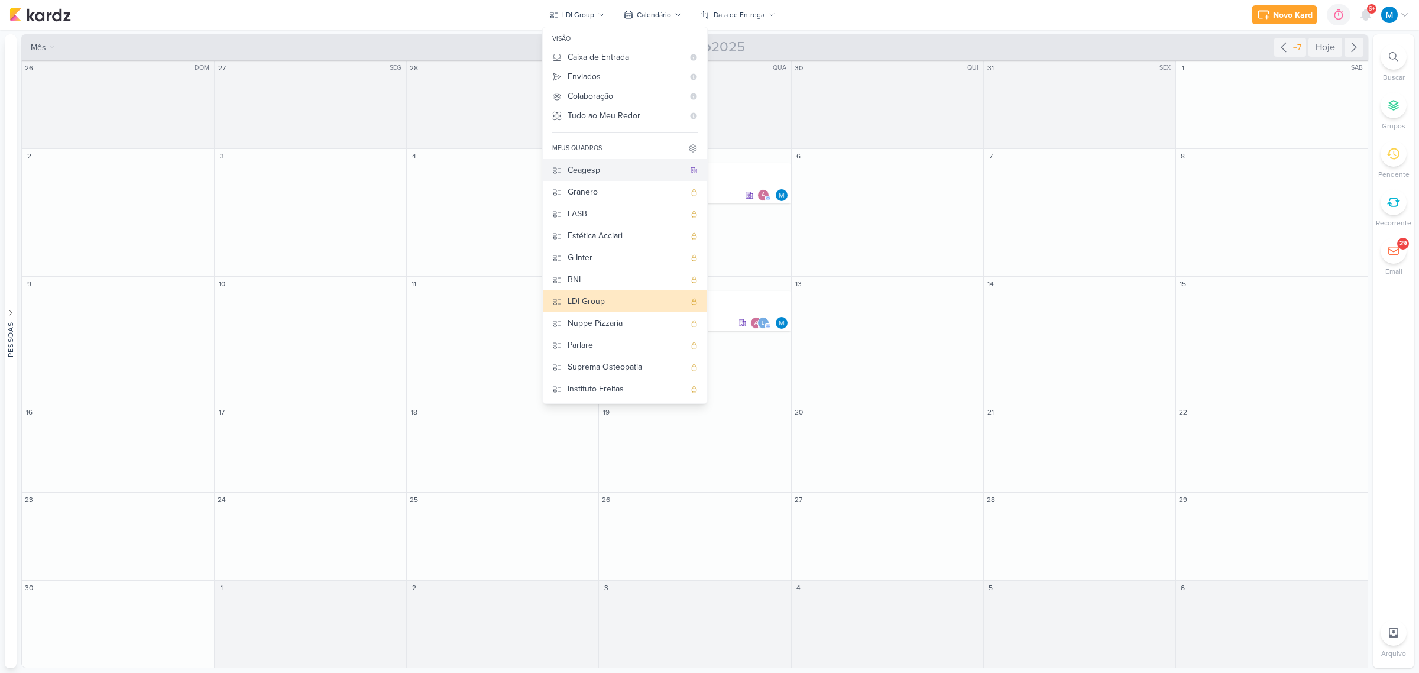
click at [588, 173] on div "Ceagesp" at bounding box center [626, 170] width 117 height 12
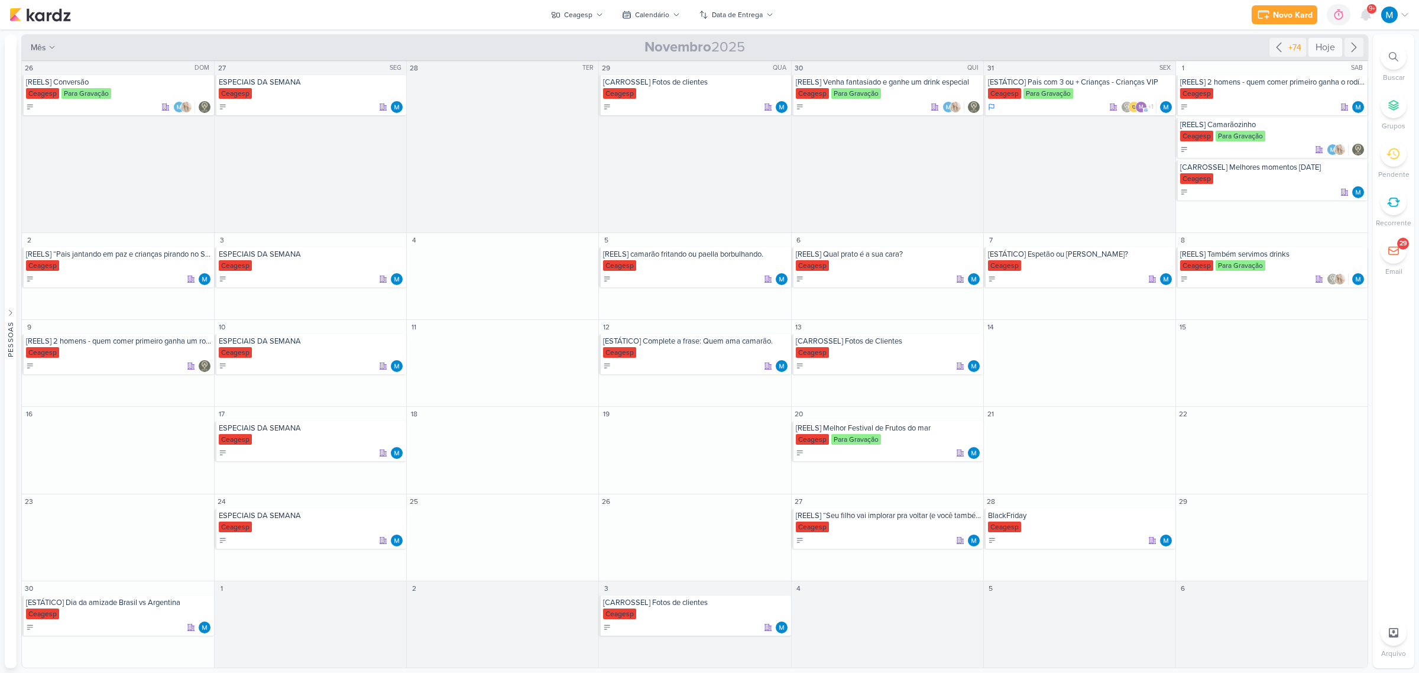
click at [1330, 50] on div "Hoje" at bounding box center [1325, 47] width 34 height 19
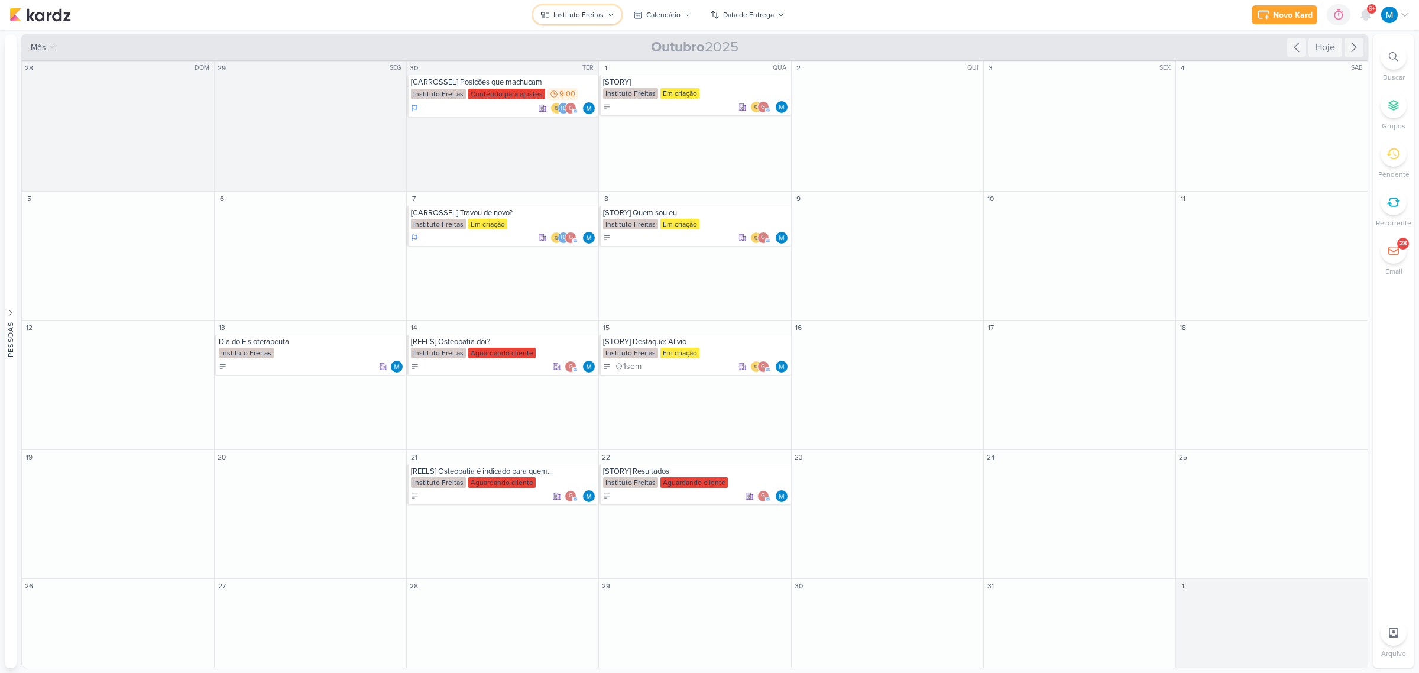
click at [604, 21] on button "Instituto Freitas" at bounding box center [577, 14] width 88 height 19
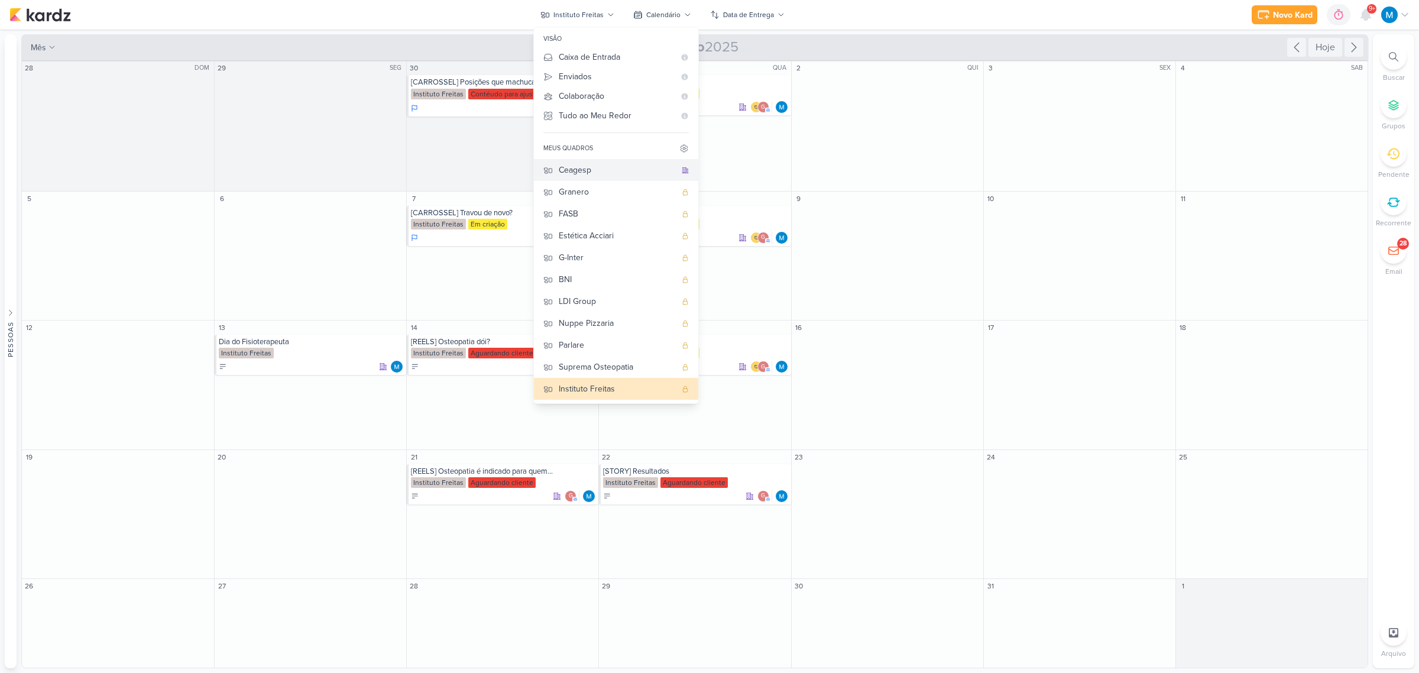
click at [611, 160] on button "Ceagesp" at bounding box center [616, 170] width 164 height 22
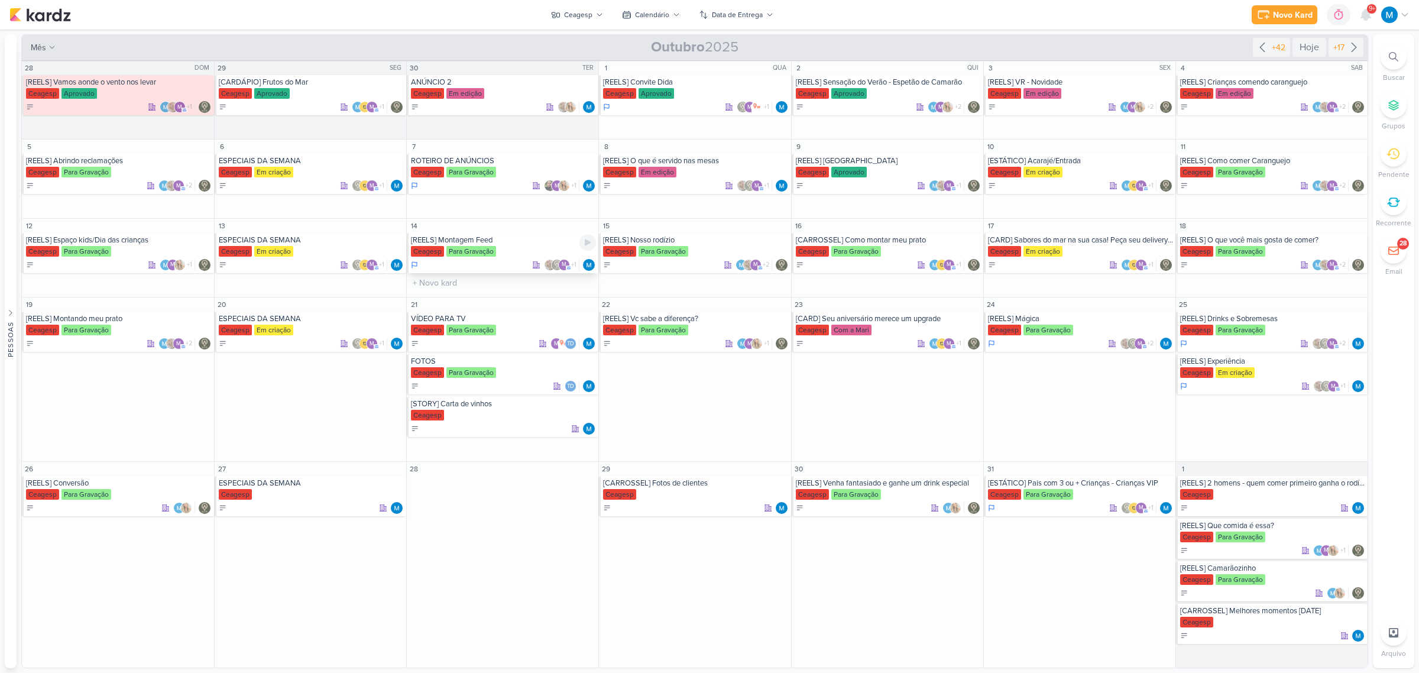
click at [486, 240] on div "[REELS] Montagem Feed" at bounding box center [503, 239] width 185 height 9
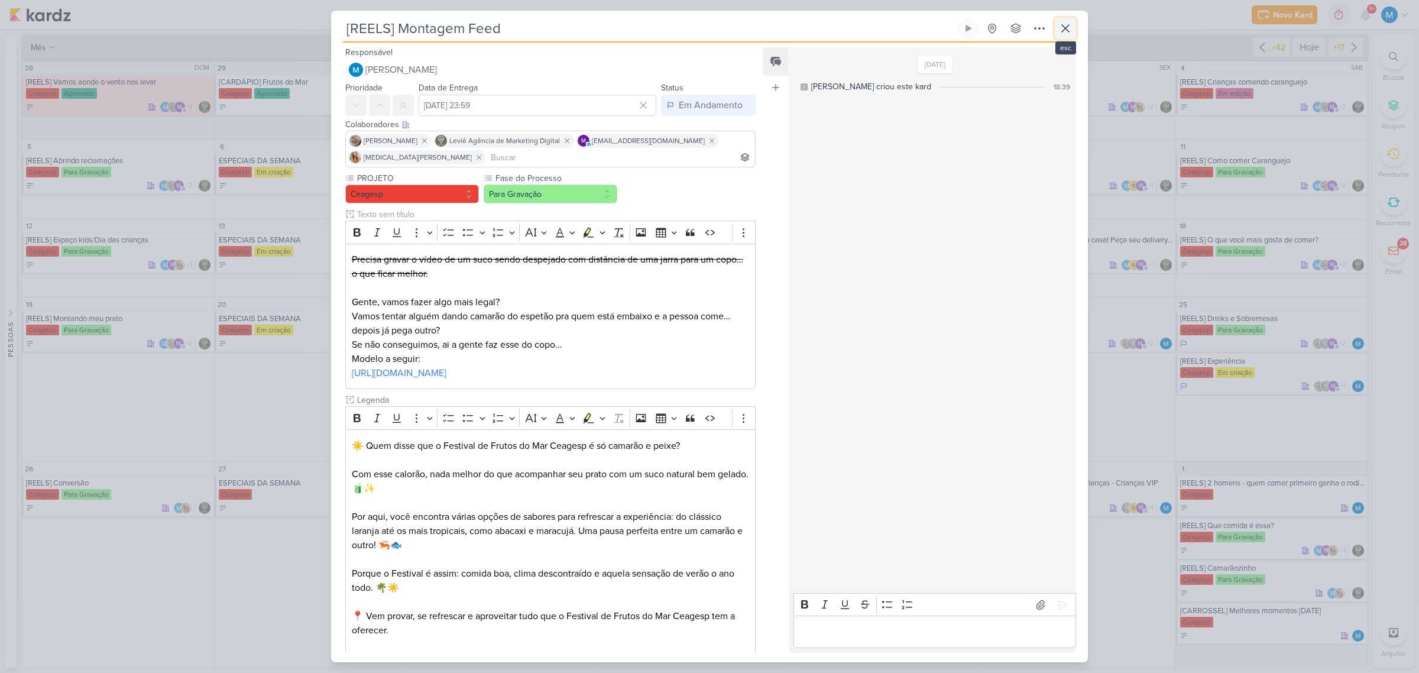
click at [1064, 28] on icon at bounding box center [1065, 28] width 14 height 14
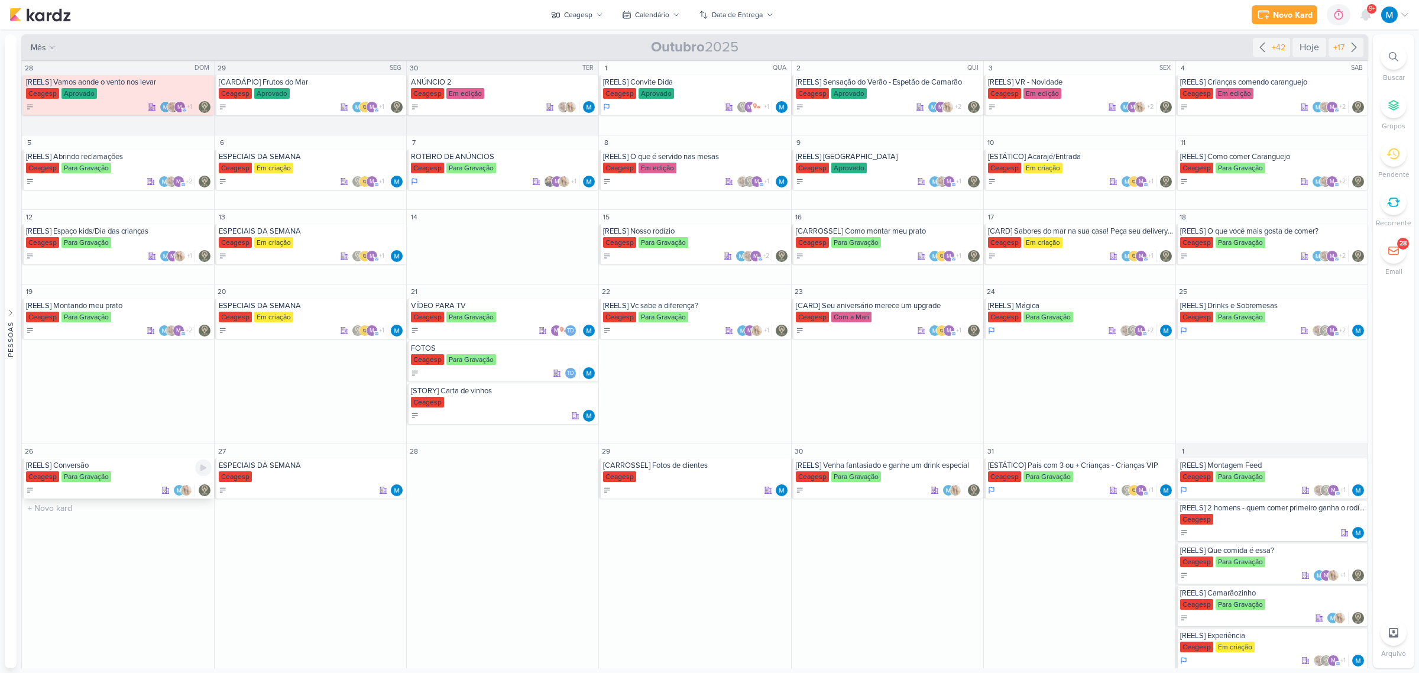
click at [93, 462] on div "[REELS] Conversão" at bounding box center [119, 465] width 186 height 9
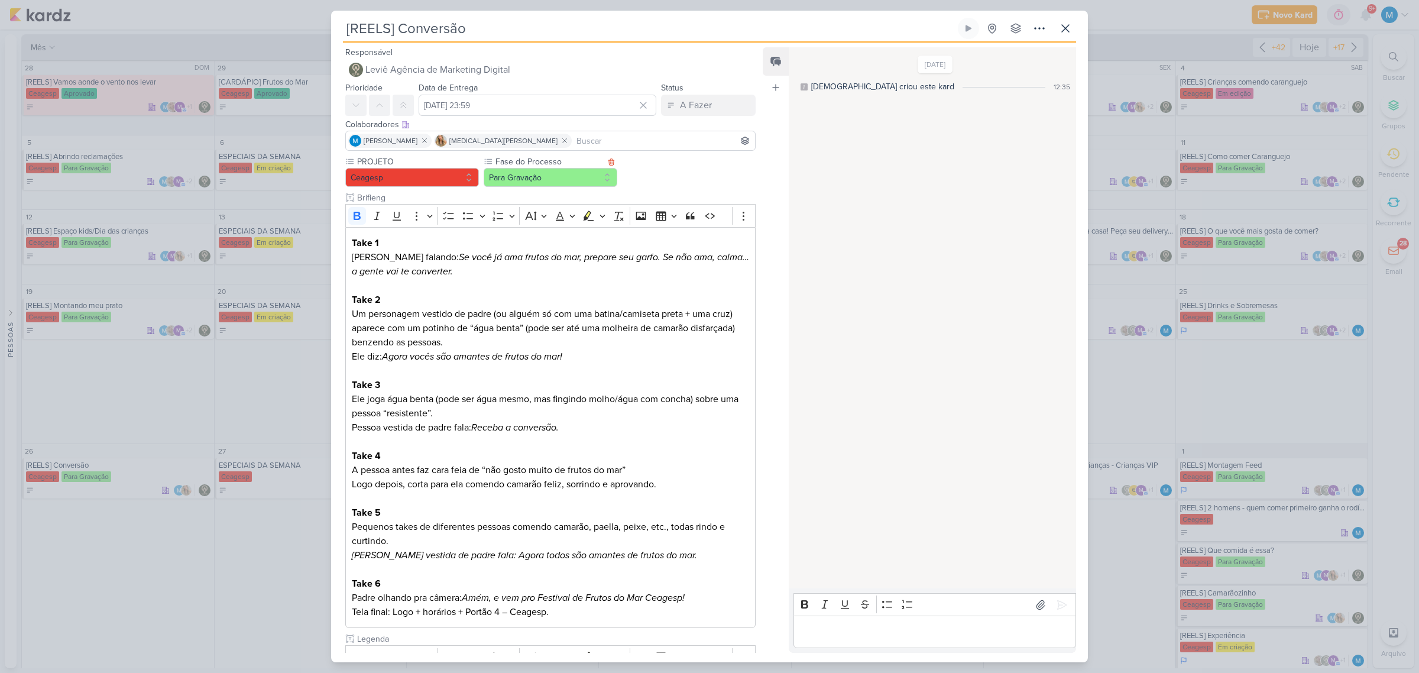
click at [590, 161] on label "Fase do Processo" at bounding box center [549, 161] width 110 height 12
click at [579, 134] on input at bounding box center [663, 141] width 179 height 14
type input "th"
click at [467, 158] on button "Td Thais de carvalho" at bounding box center [550, 163] width 409 height 21
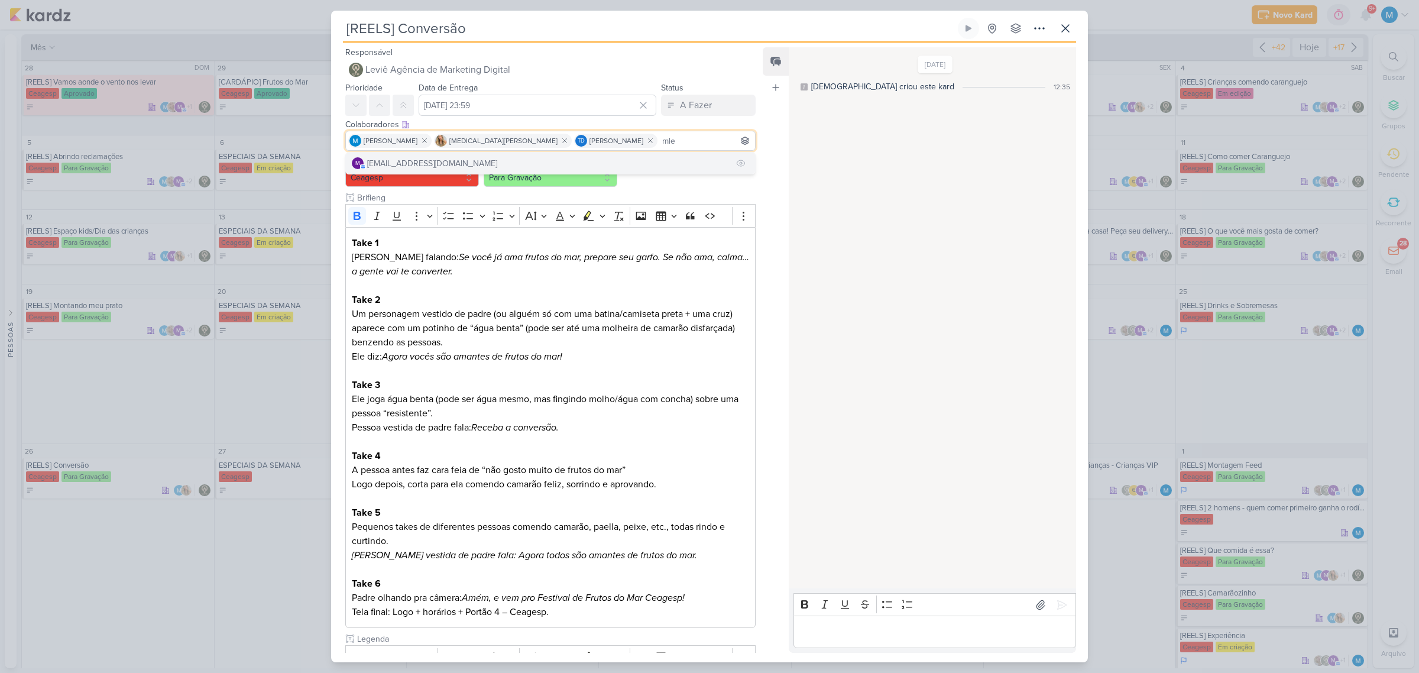
type input "mle"
click at [527, 155] on button "m [EMAIL_ADDRESS][DOMAIN_NAME]" at bounding box center [550, 163] width 409 height 21
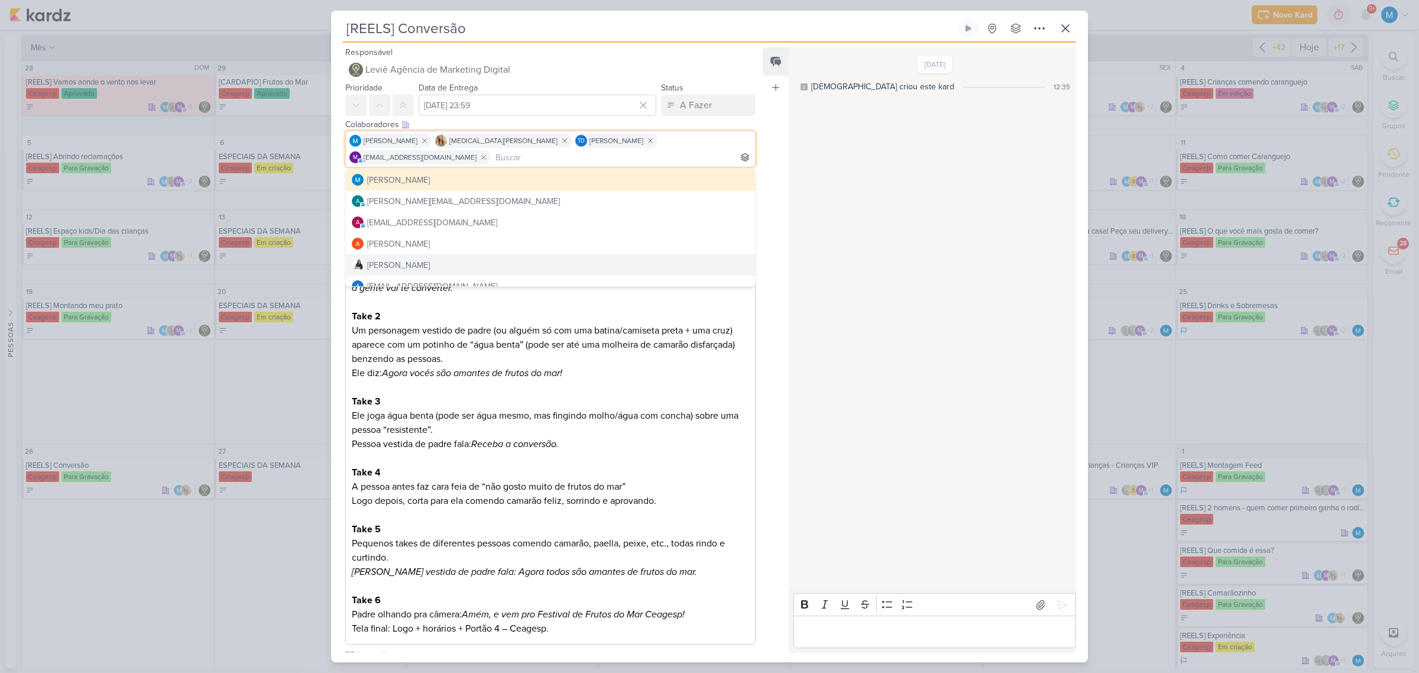
click at [764, 338] on div "Feed Atrelar email Solte o email para atrelar ao kard" at bounding box center [776, 349] width 26 height 605
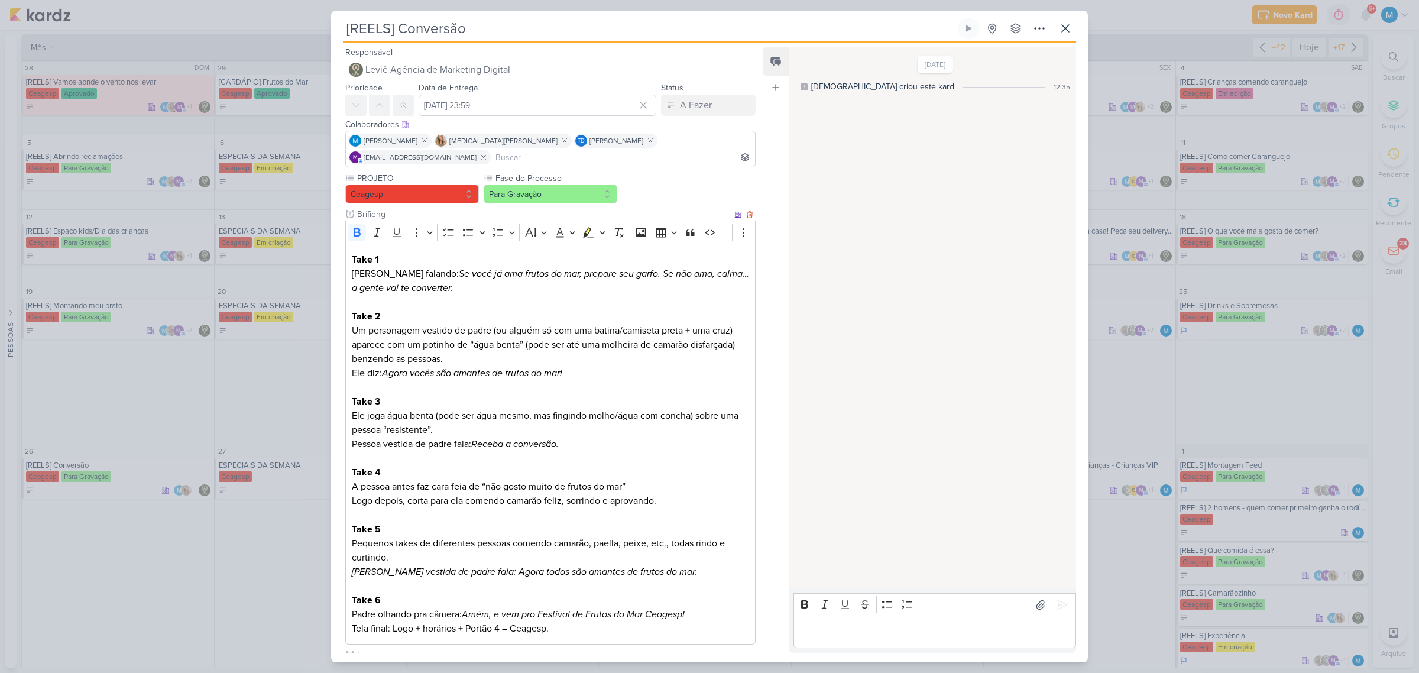
scroll to position [199, 0]
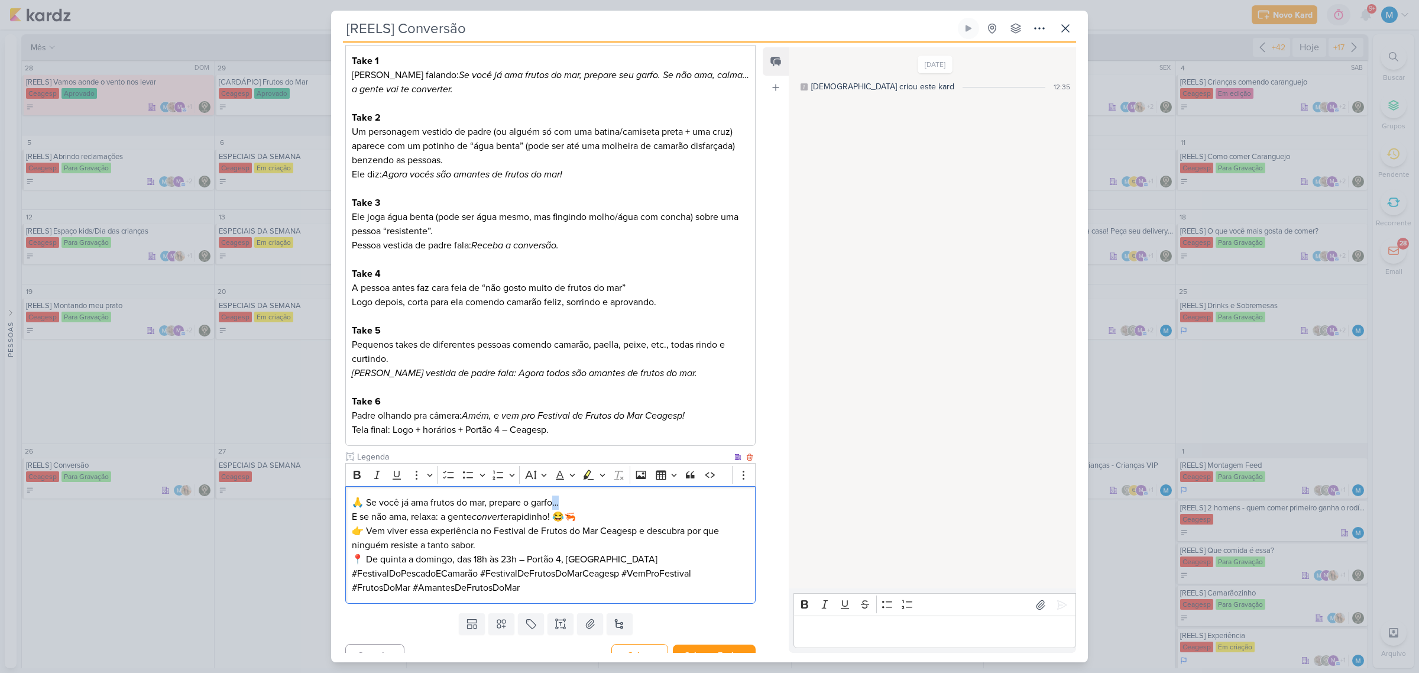
click at [556, 495] on p "🙏 Se você já ama frutos do mar, prepare o garfo… E se não ama, relaxa: a gente …" at bounding box center [550, 509] width 397 height 28
click at [612, 503] on p "🙏 Se você já ama frutos do mar, prepare o garfo!! E se não ama, relaxa: a gente…" at bounding box center [550, 509] width 397 height 28
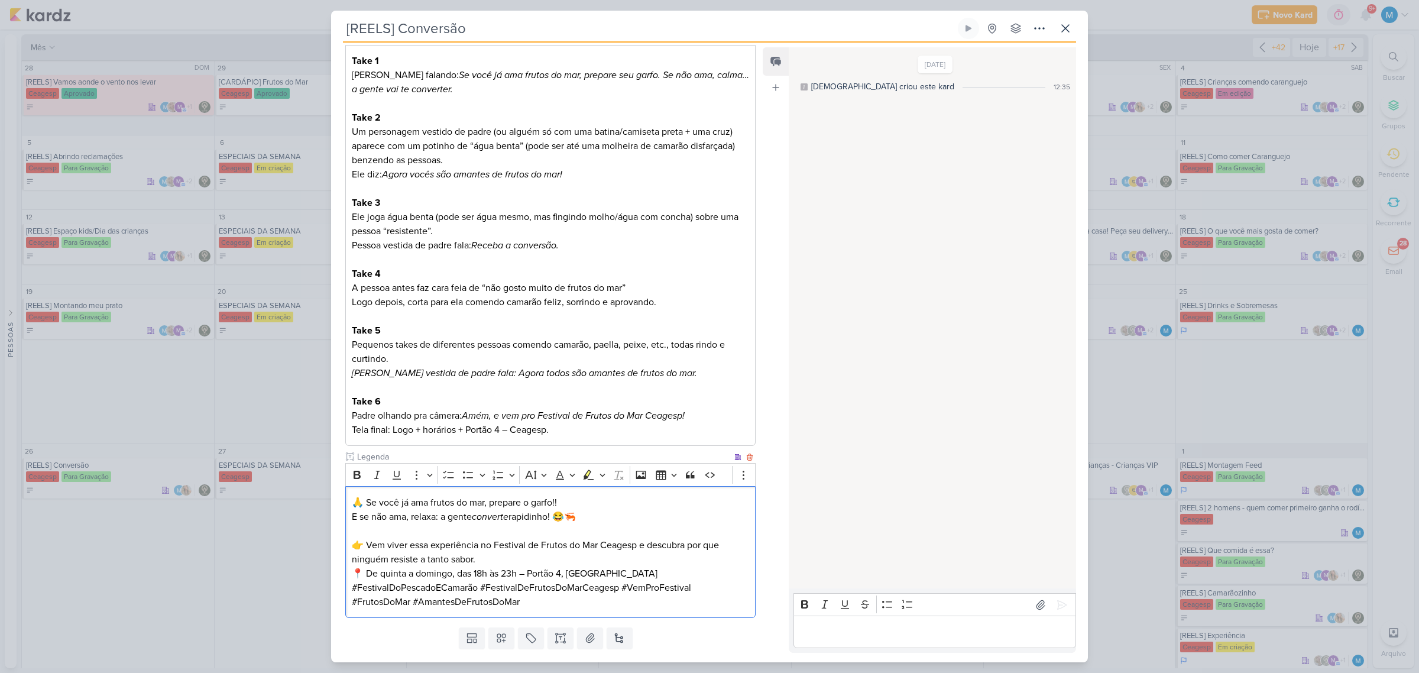
click at [633, 566] on p "📍 De quinta a domingo, das 18h às 23h – Portão 4, [GEOGRAPHIC_DATA]" at bounding box center [550, 573] width 397 height 14
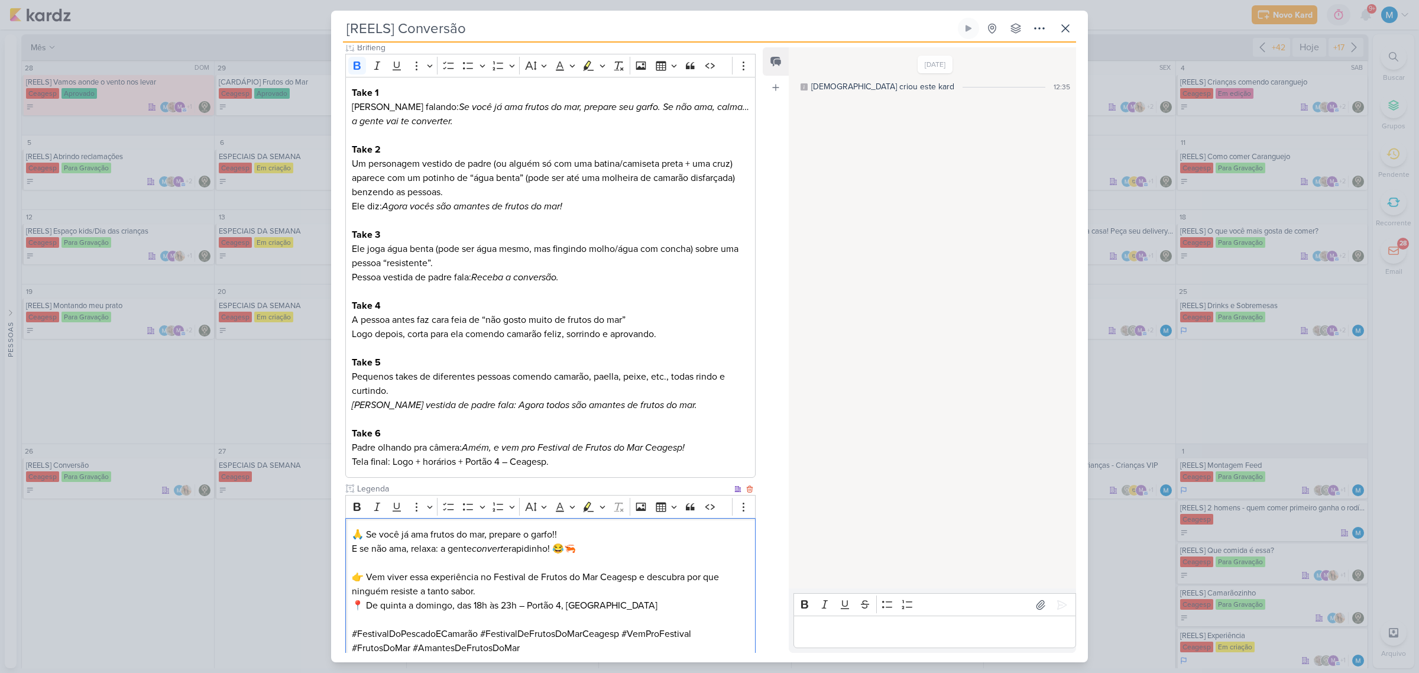
scroll to position [228, 0]
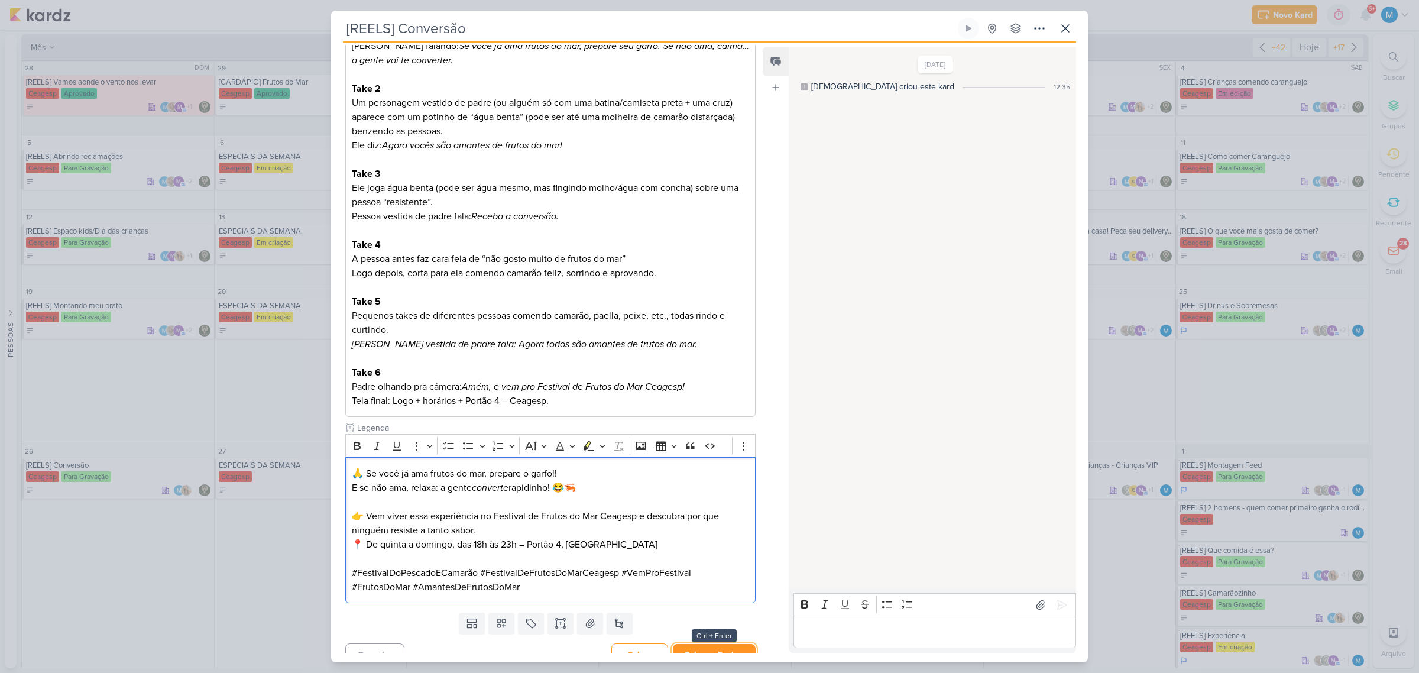
click at [693, 644] on button "Salvar e Fechar" at bounding box center [714, 655] width 83 height 22
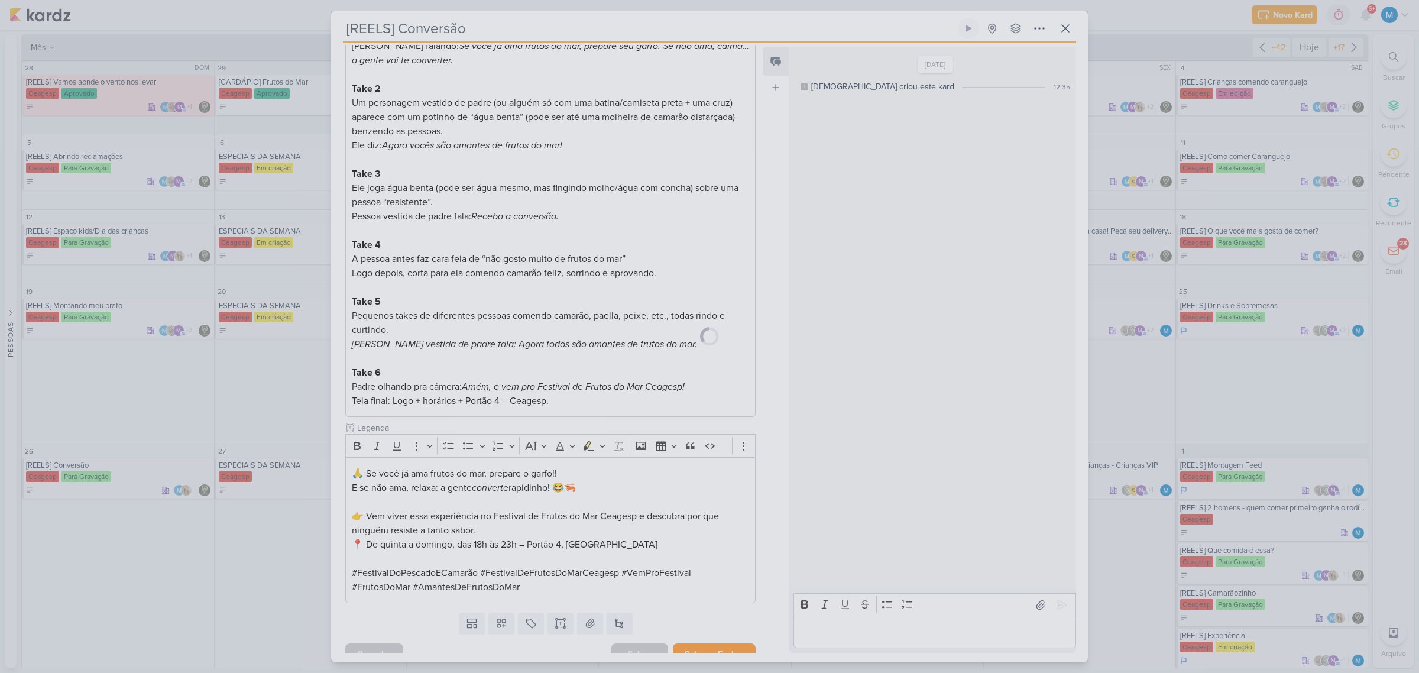
scroll to position [226, 0]
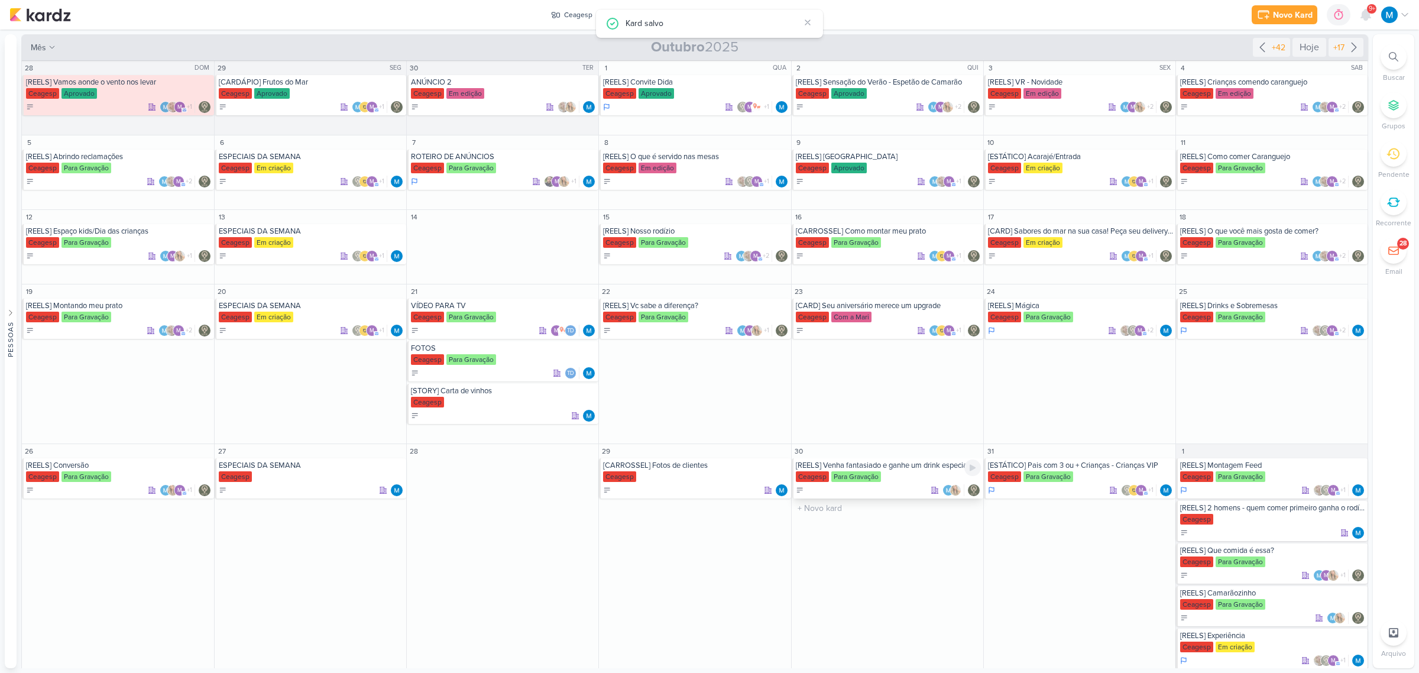
click at [910, 472] on div "Ceagesp Para Gravação" at bounding box center [888, 477] width 185 height 12
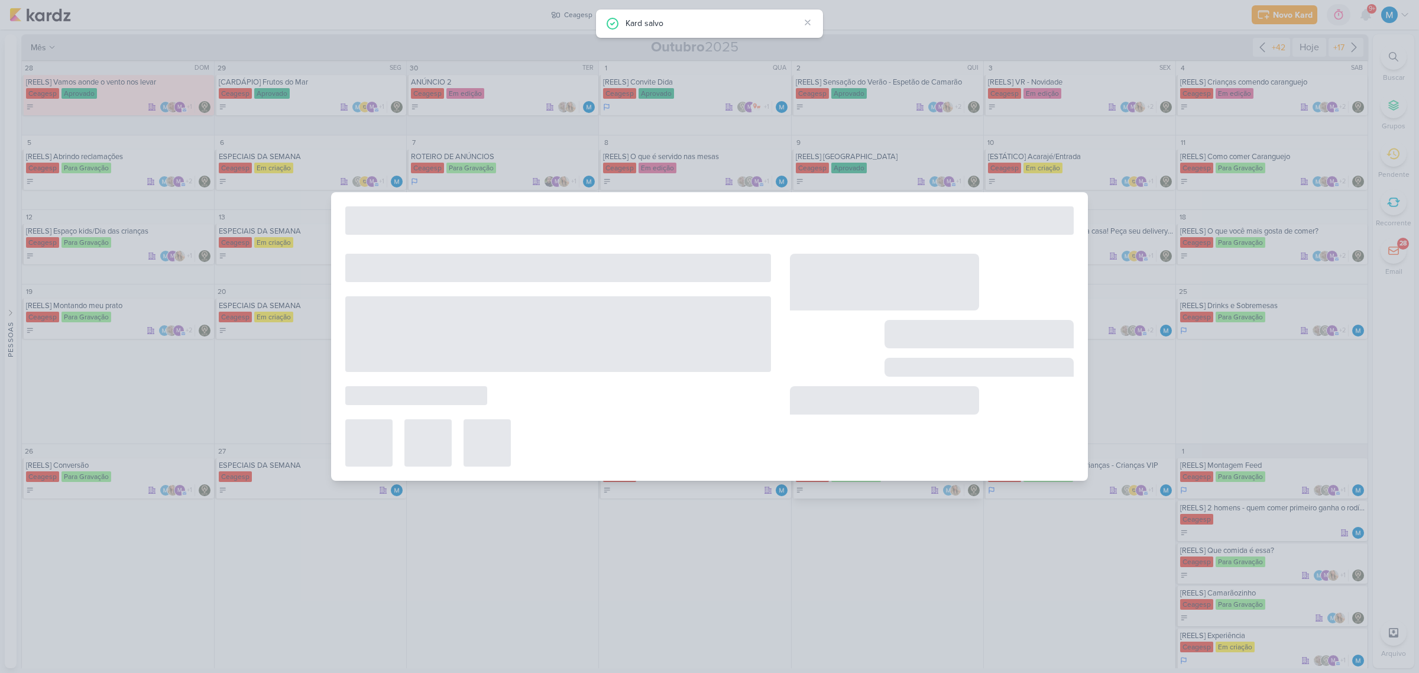
type input "[REELS] Venha fantasiado e ganhe um drink especial"
type input "[DATE] 23:59"
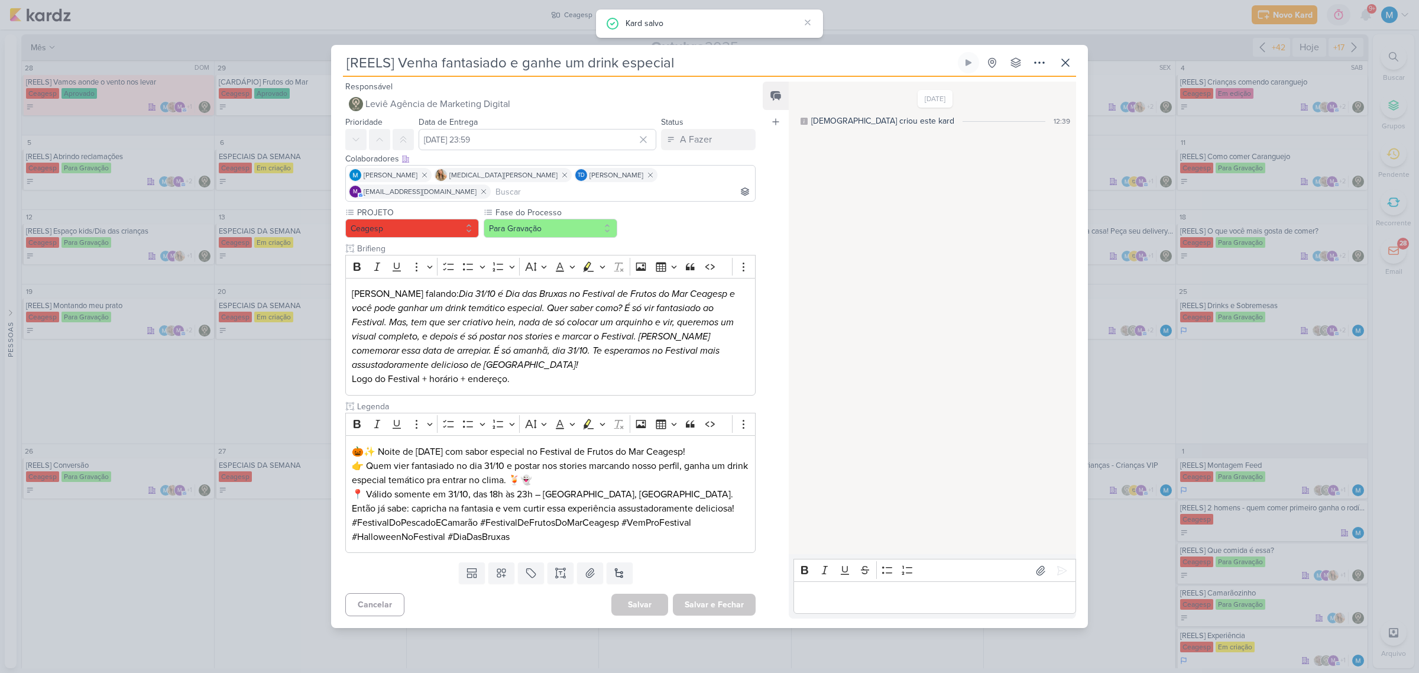
scroll to position [0, 0]
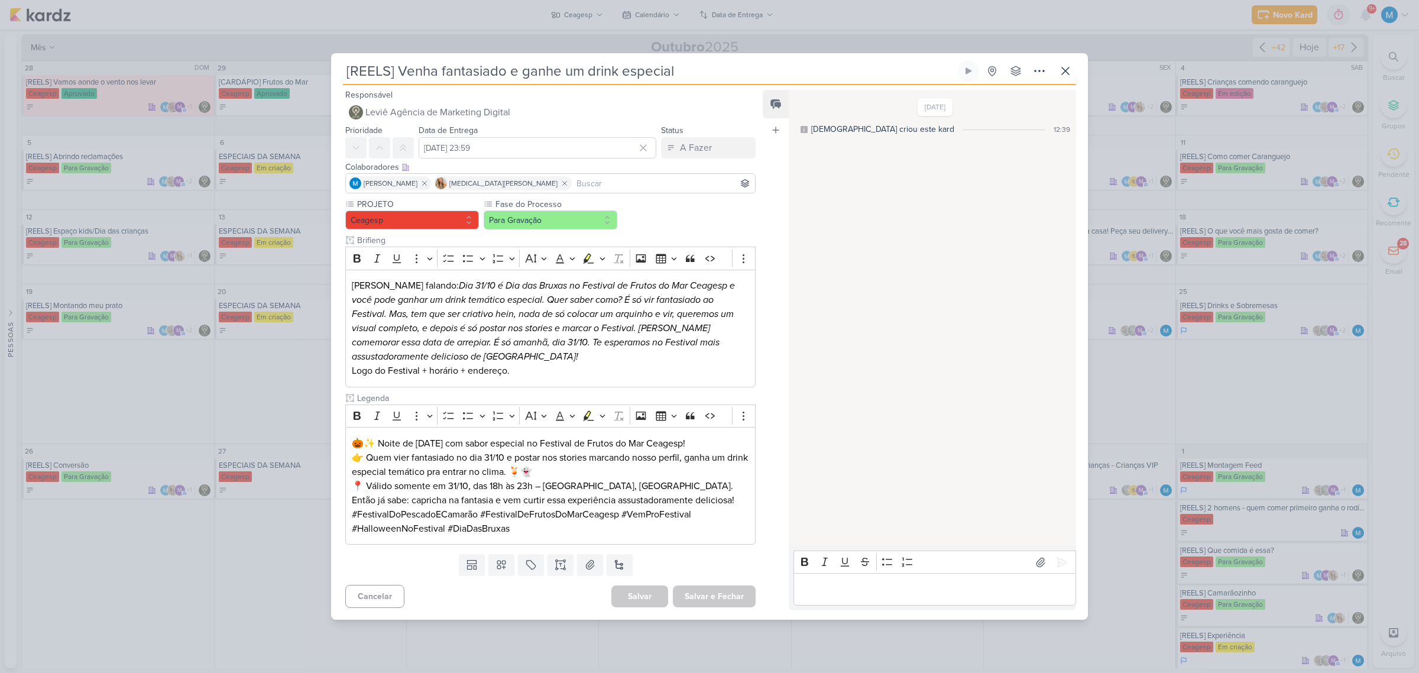
click at [577, 184] on input at bounding box center [663, 183] width 179 height 14
type input "tha"
click at [433, 202] on button "Td Thais de carvalho" at bounding box center [550, 205] width 409 height 21
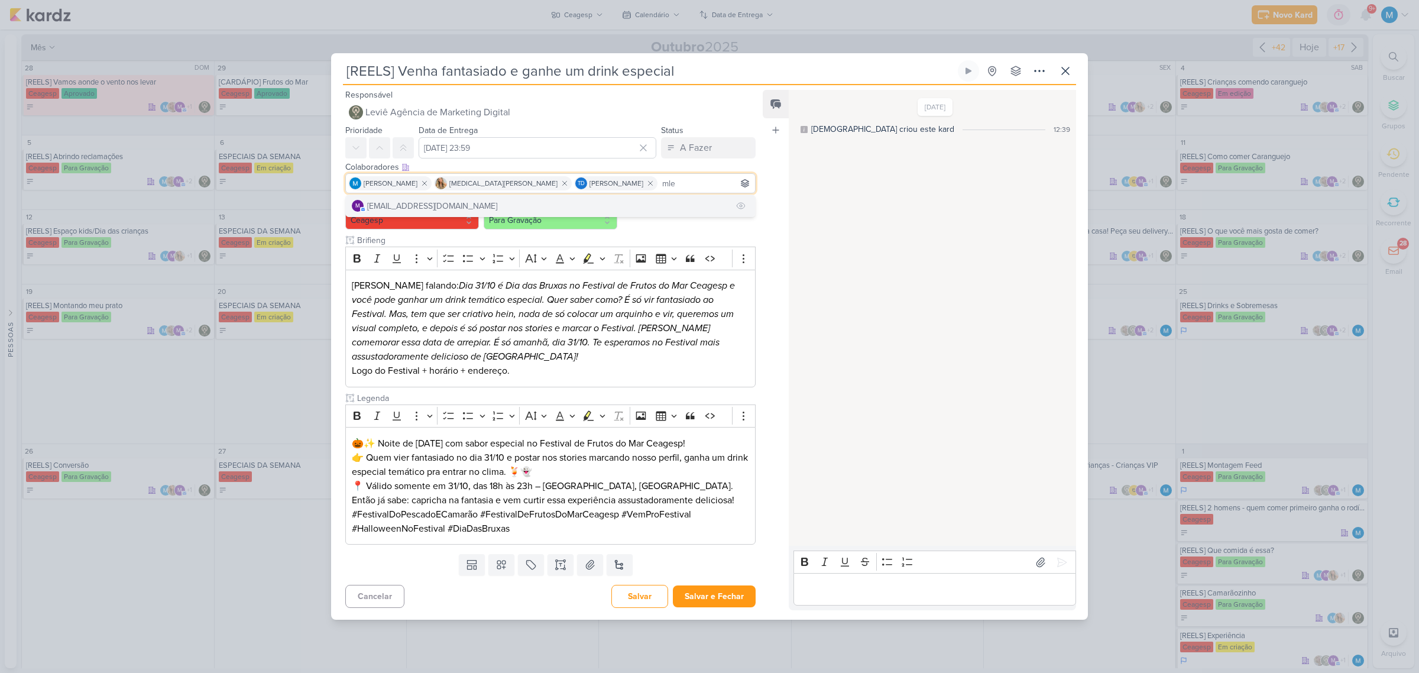
type input "mle"
click at [559, 202] on button "m [EMAIL_ADDRESS][DOMAIN_NAME]" at bounding box center [550, 205] width 409 height 21
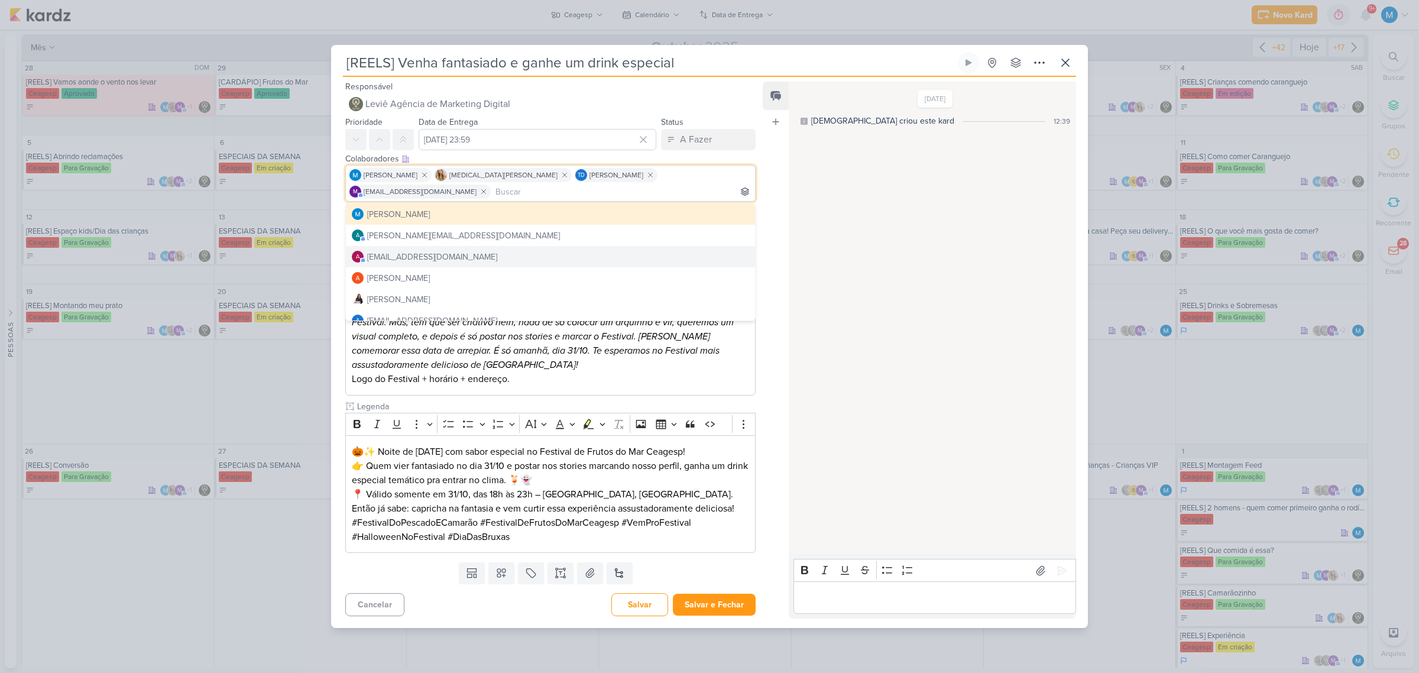
click at [770, 277] on div "Feed Atrelar email Solte o email para atrelar ao kard" at bounding box center [776, 350] width 26 height 537
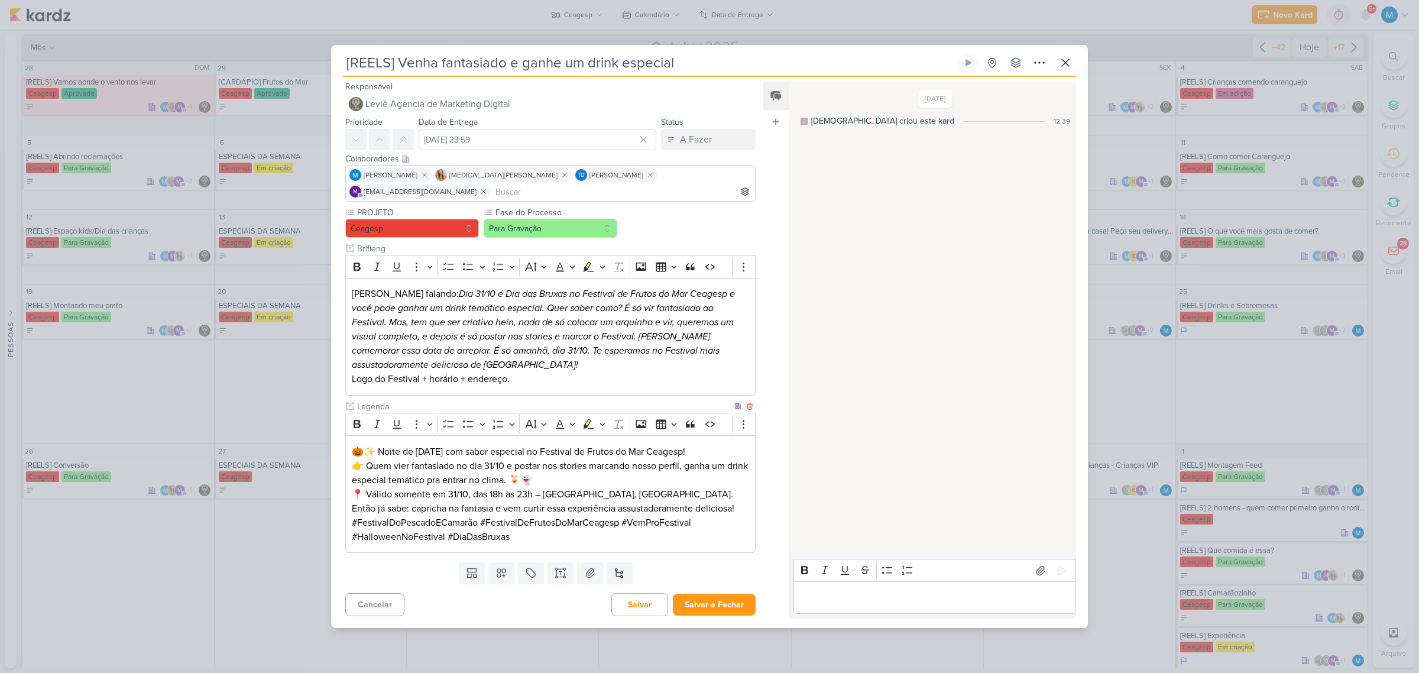
click at [630, 476] on p "👉 Quem vier fantasiado no dia 31/10 e postar nos stories marcando nosso perfil,…" at bounding box center [550, 473] width 397 height 28
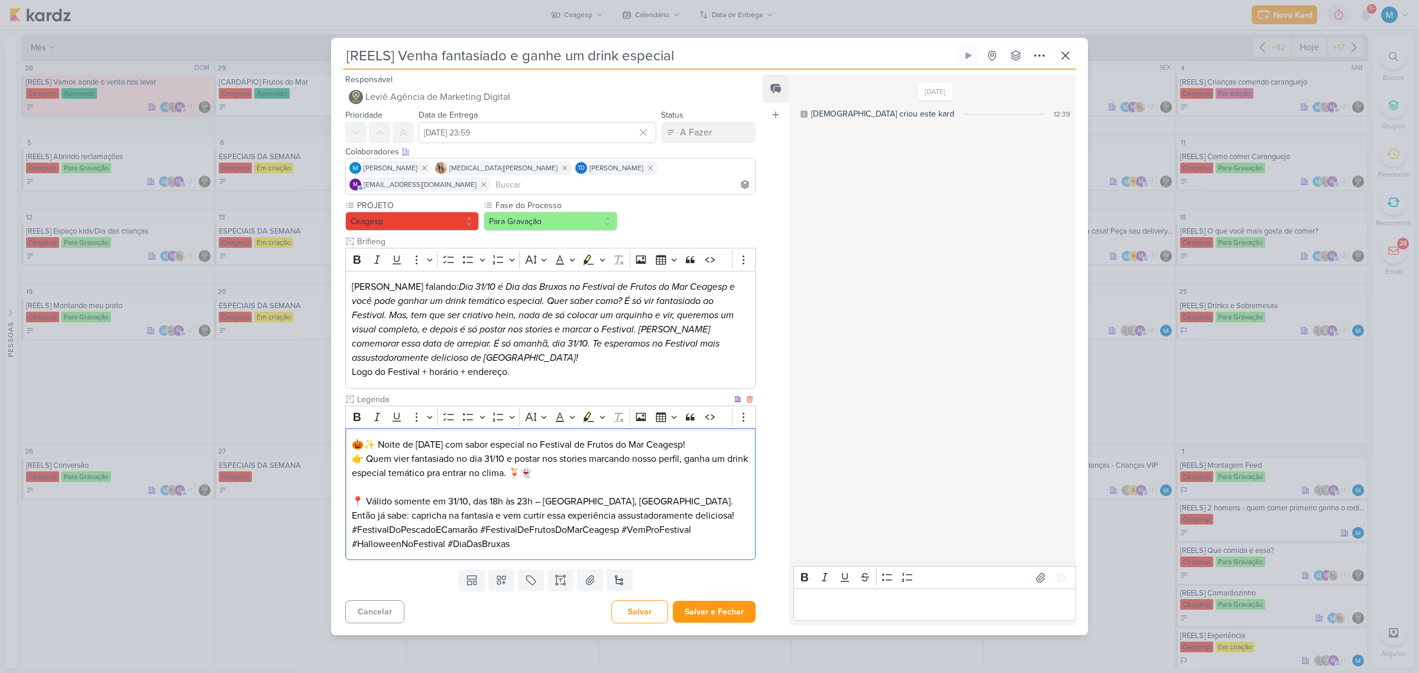
click at [641, 495] on p "📍 Válido somente em 31/10, das 18h às 23h – [GEOGRAPHIC_DATA], [GEOGRAPHIC_DATA…" at bounding box center [550, 508] width 397 height 28
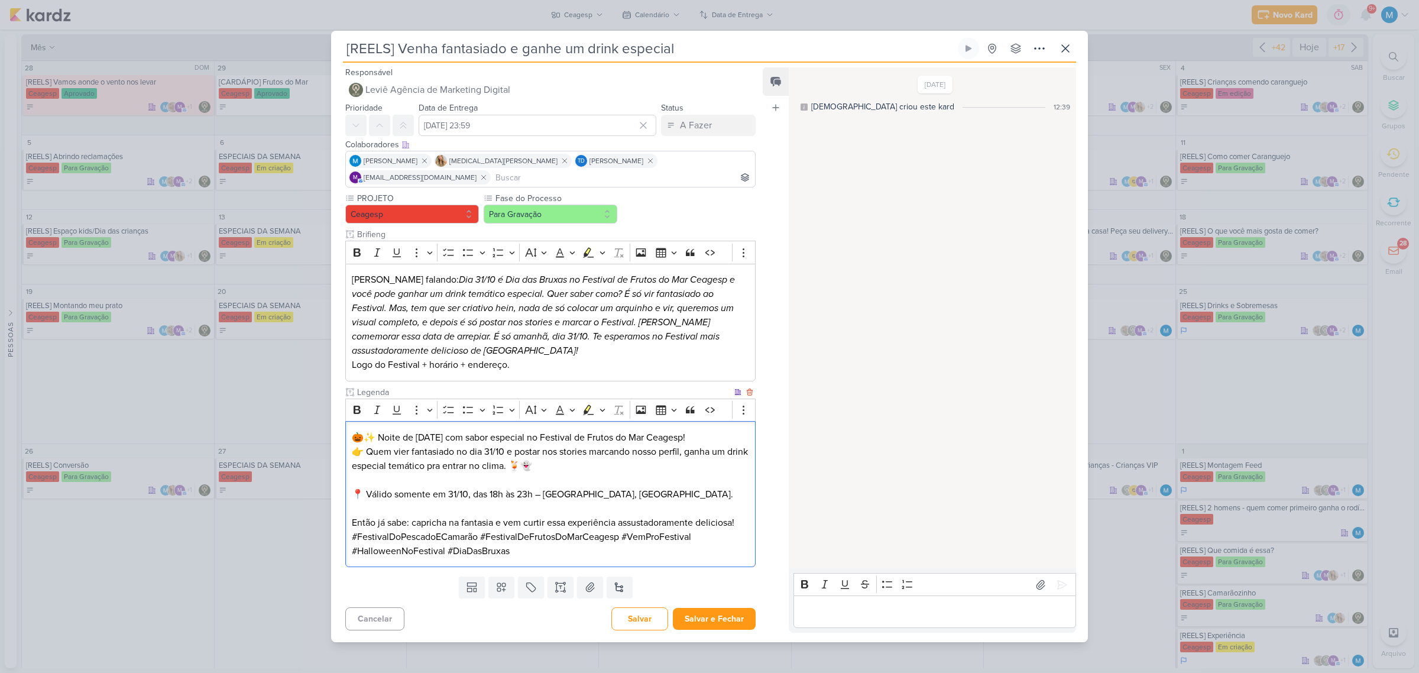
click at [742, 516] on p "📍 Válido somente em 31/10, das 18h às 23h – Portão 4, Ceagesp. ⁠⁠⁠⁠⁠⁠⁠ Então já…" at bounding box center [550, 508] width 397 height 43
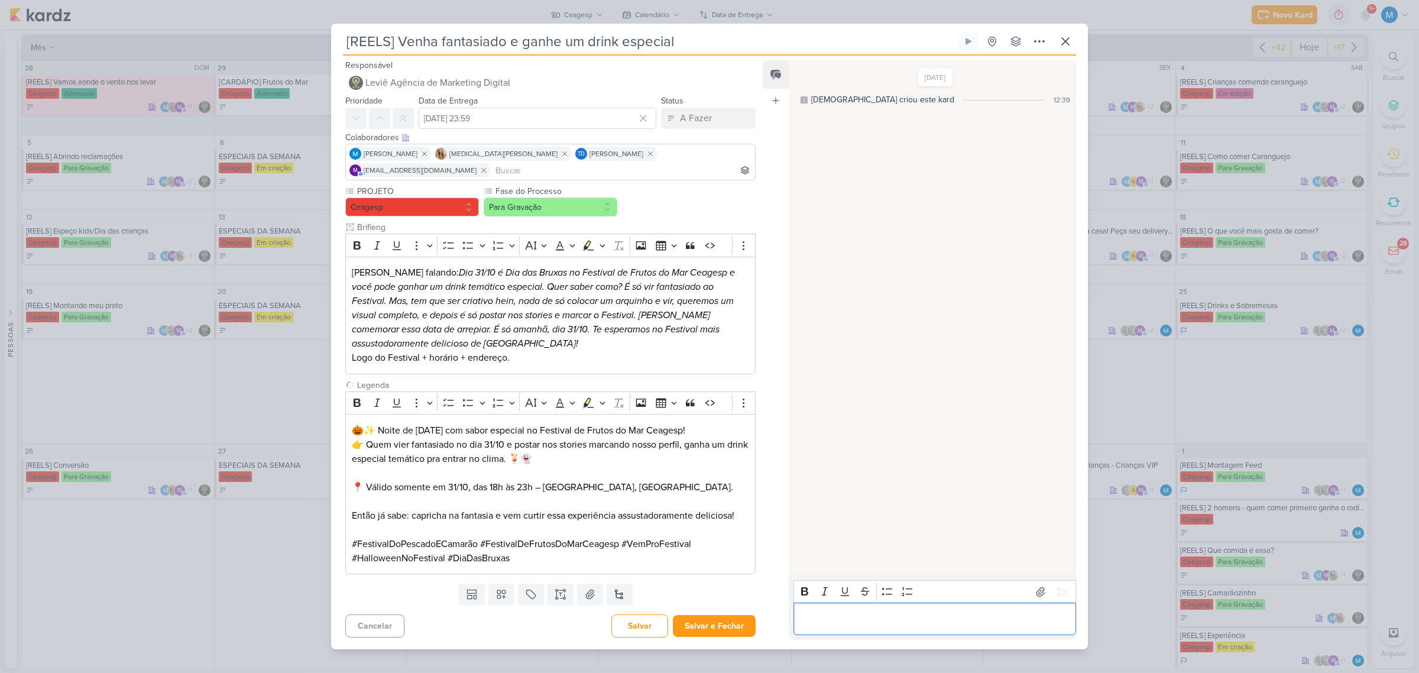
click at [817, 602] on div "Editor editing area: main" at bounding box center [934, 618] width 283 height 33
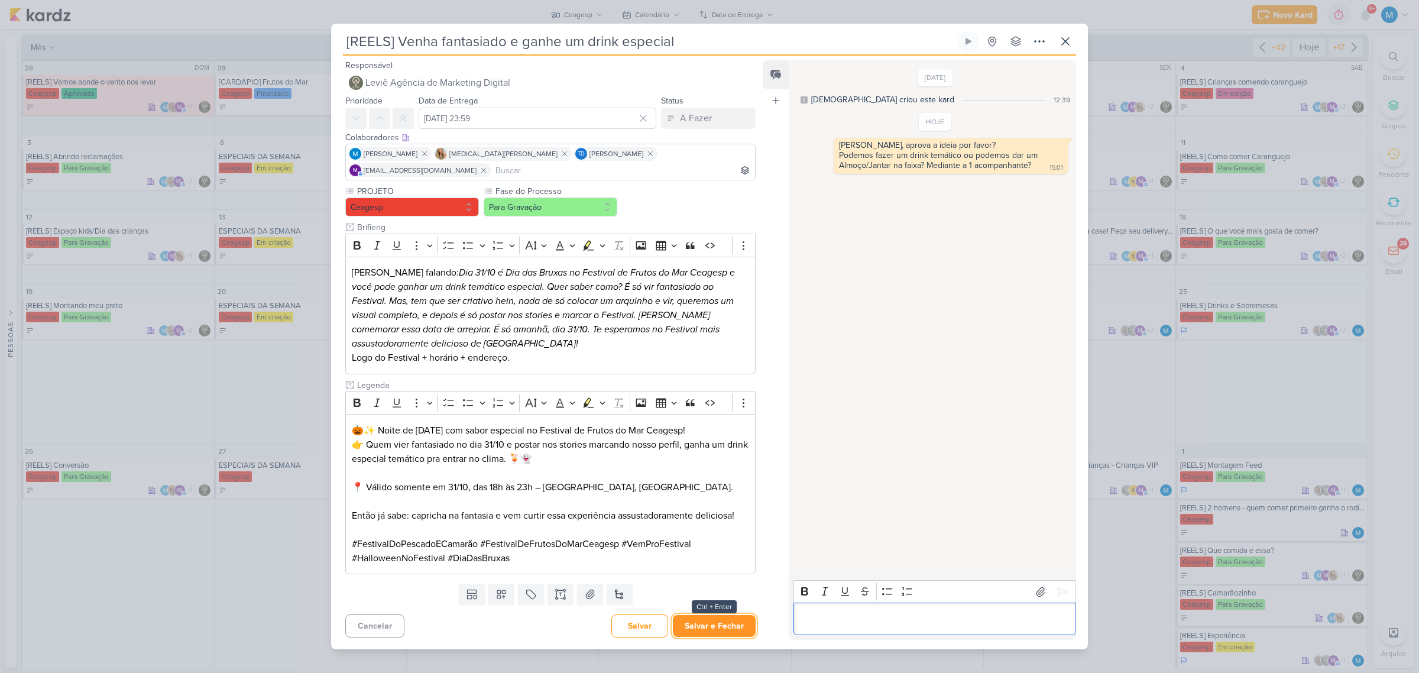
click at [731, 615] on button "Salvar e Fechar" at bounding box center [714, 626] width 83 height 22
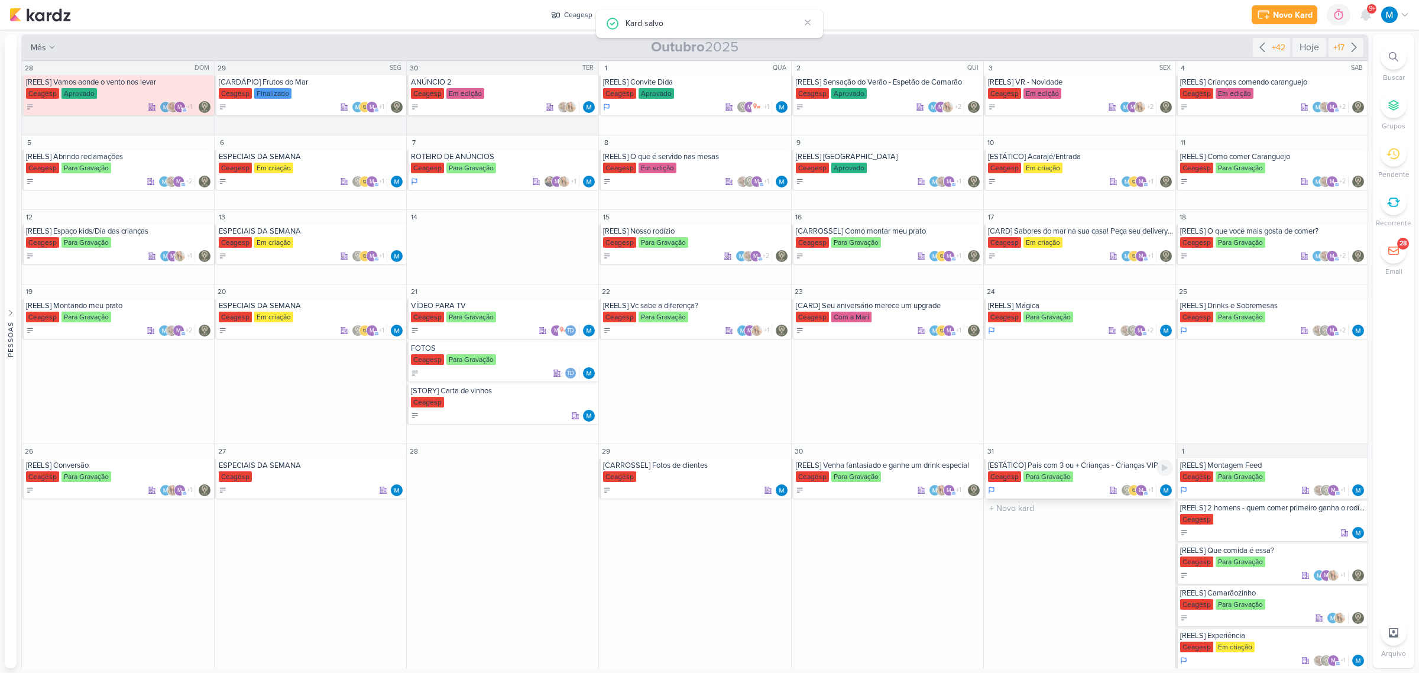
click at [1107, 470] on div "[ESTÁTICO] Pais com 3 ou + Crianças - Crianças VIP" at bounding box center [1080, 465] width 185 height 9
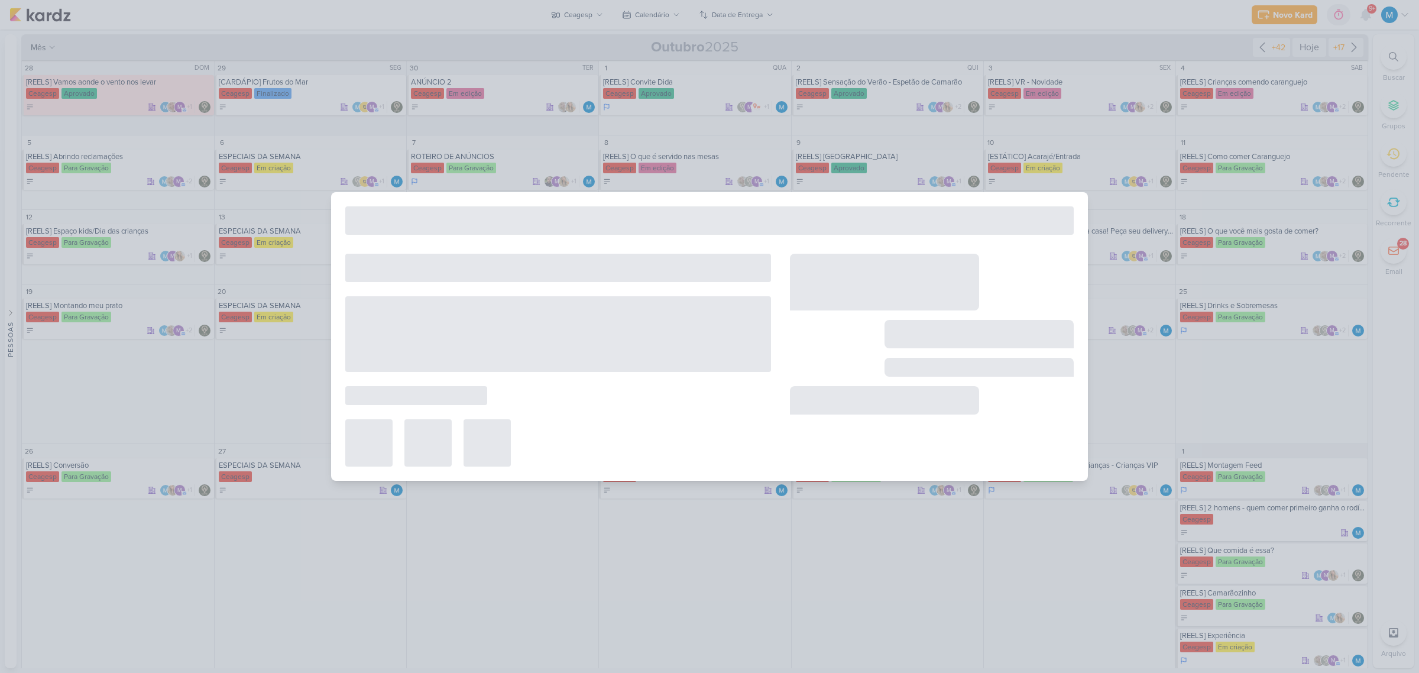
type input "[ESTÁTICO] Pais com 3 ou + Crianças - Crianças VIP"
type input "[DATE] 23:59"
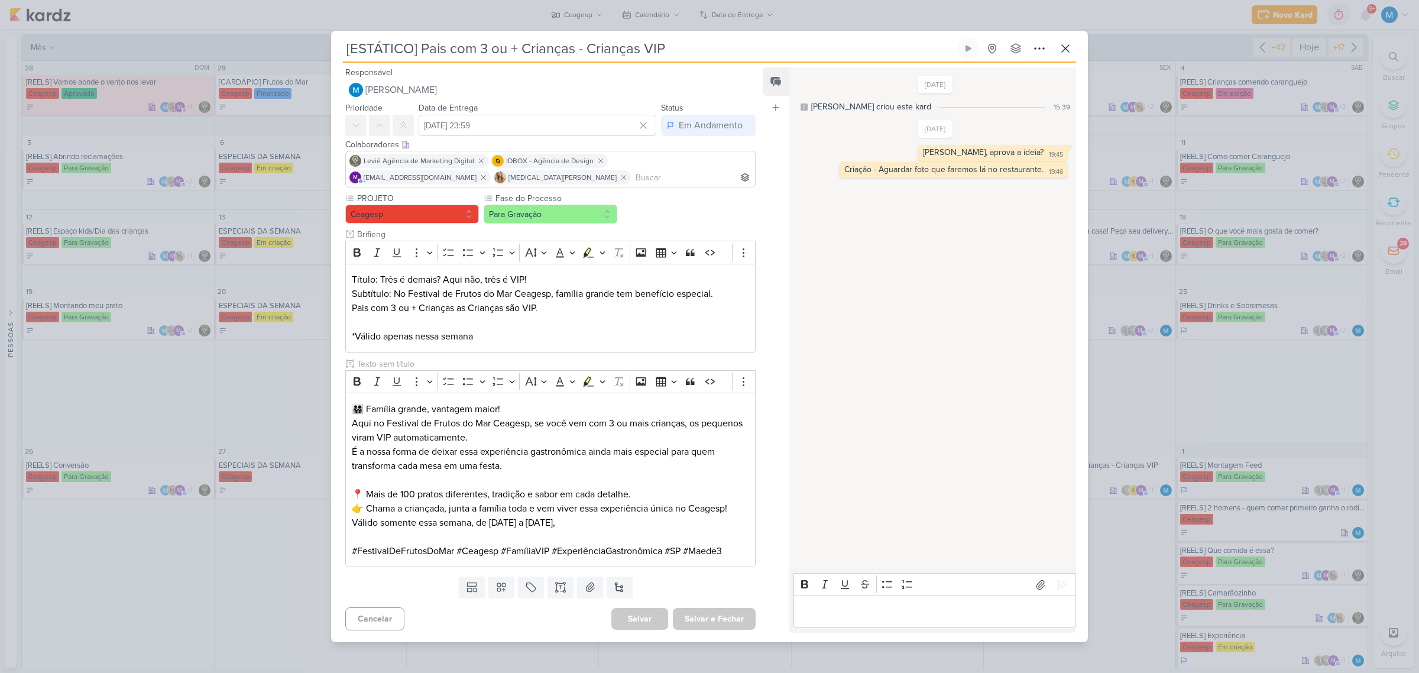
click at [690, 173] on input at bounding box center [692, 177] width 119 height 14
type input "tha"
click at [495, 196] on button "Td Thais de carvalho" at bounding box center [550, 199] width 409 height 21
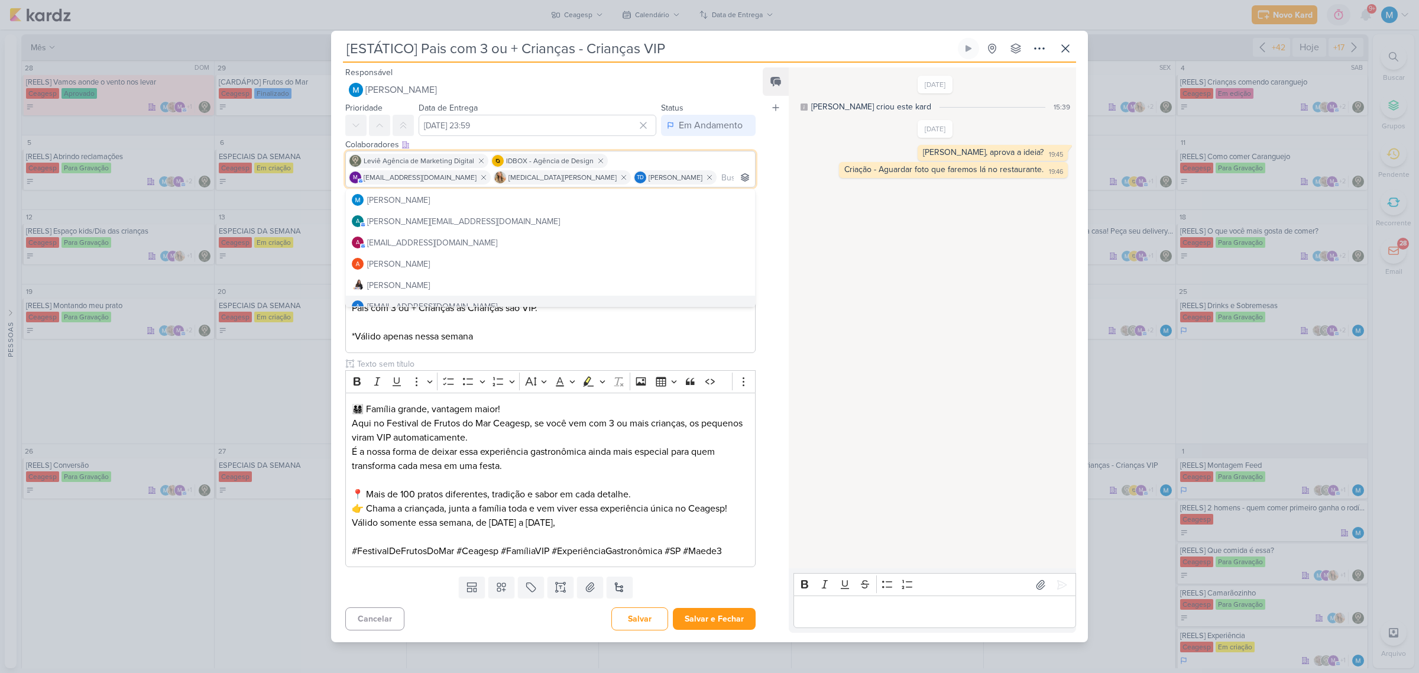
click at [773, 530] on div "Feed Atrelar email Solte o email para atrelar ao kard" at bounding box center [776, 349] width 26 height 565
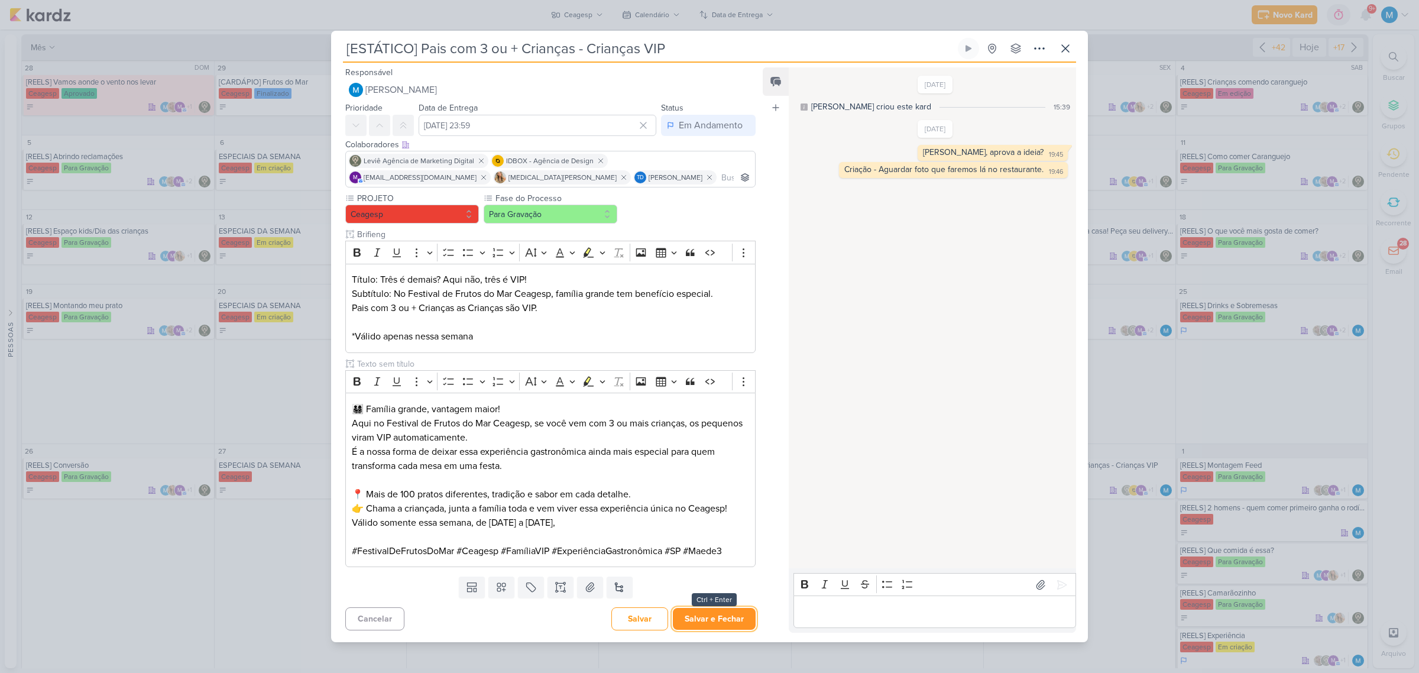
click at [727, 617] on button "Salvar e Fechar" at bounding box center [714, 619] width 83 height 22
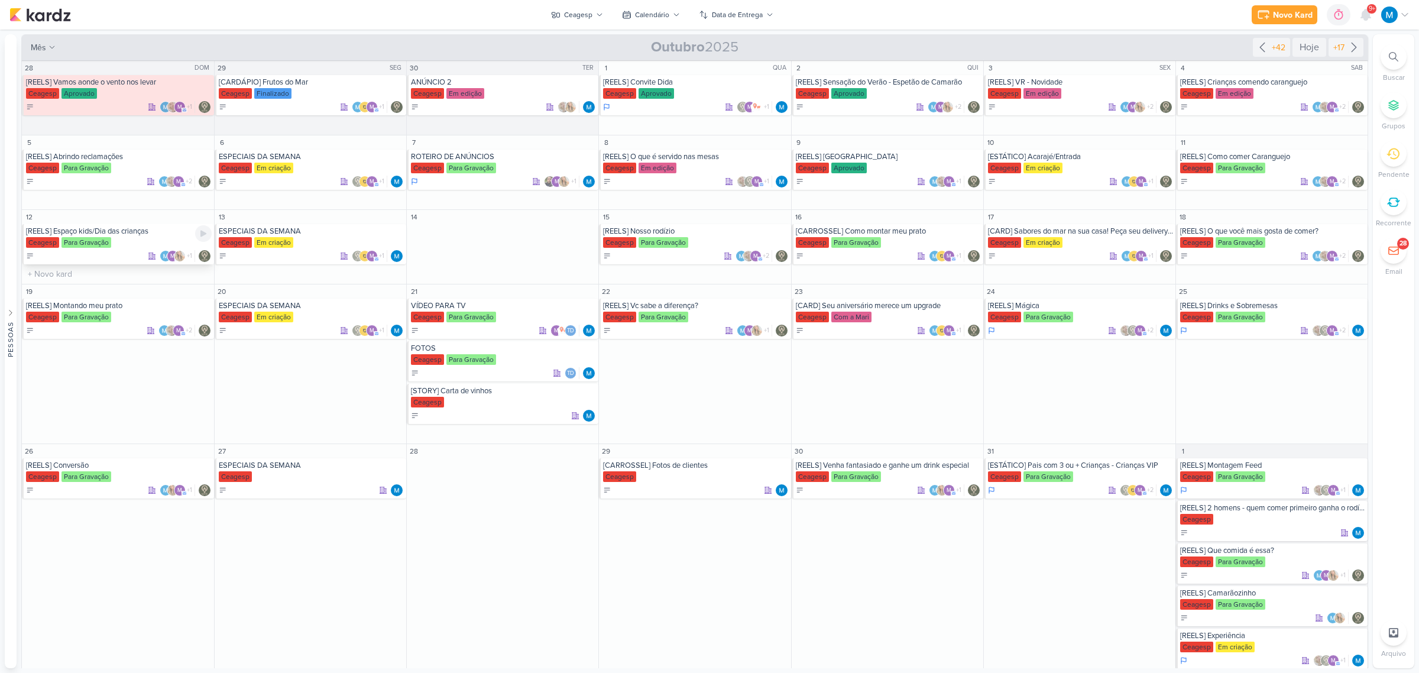
click at [137, 232] on div "[REELS] Espaço kids/Dia das crianças" at bounding box center [119, 230] width 186 height 9
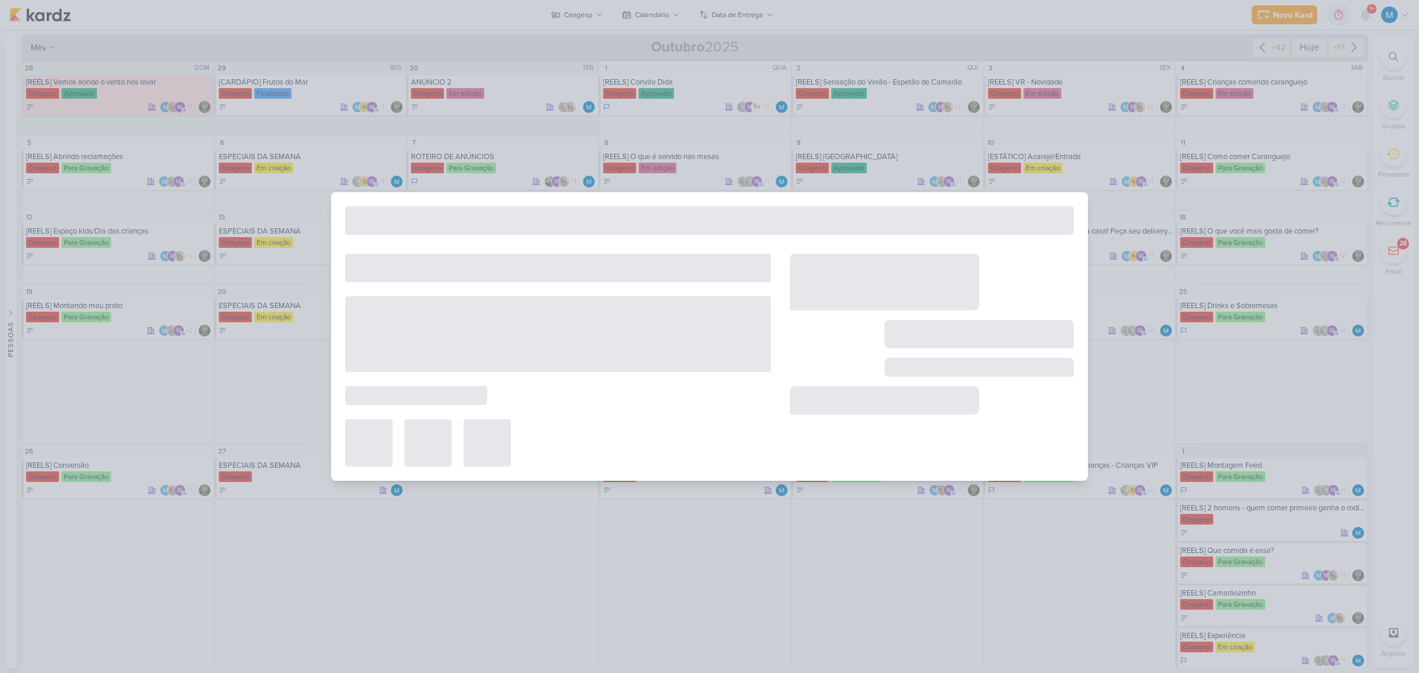
type input "[REELS] Espaço kids/Dia das crianças"
type input "[DATE] 23:59"
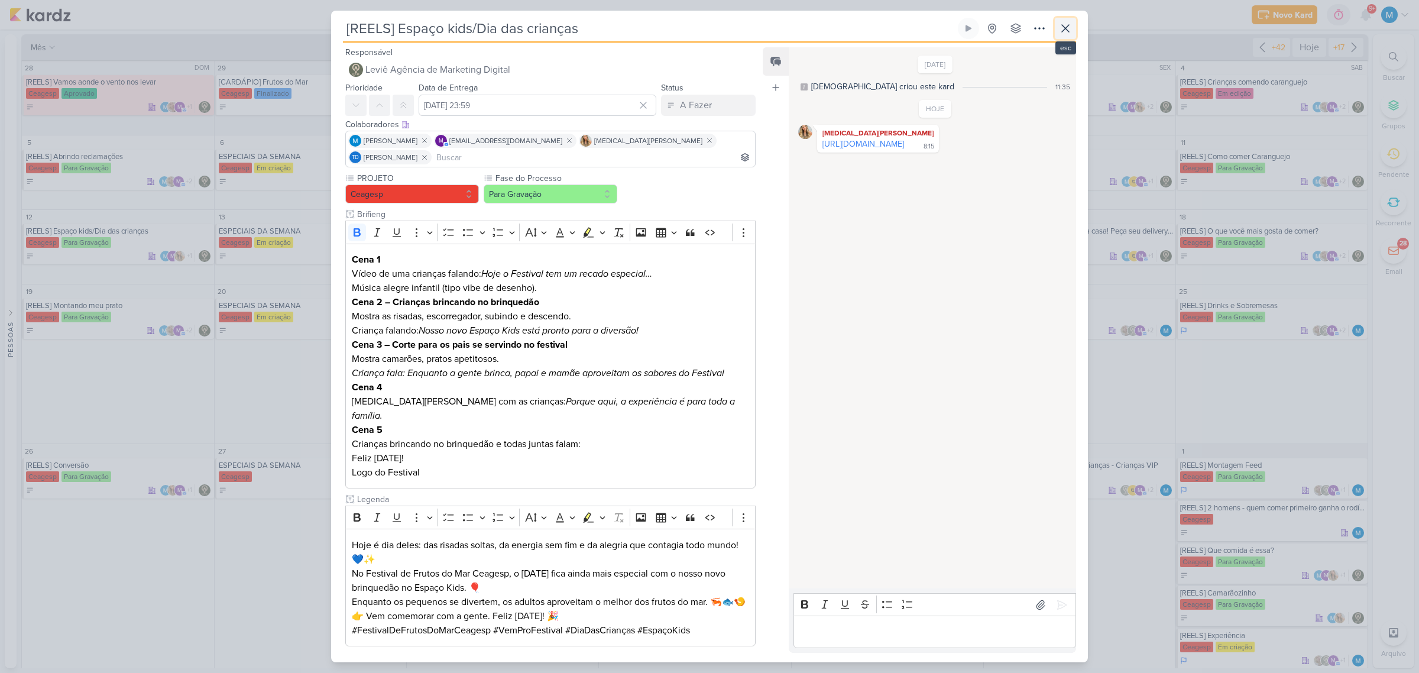
click at [1062, 33] on icon at bounding box center [1065, 28] width 14 height 14
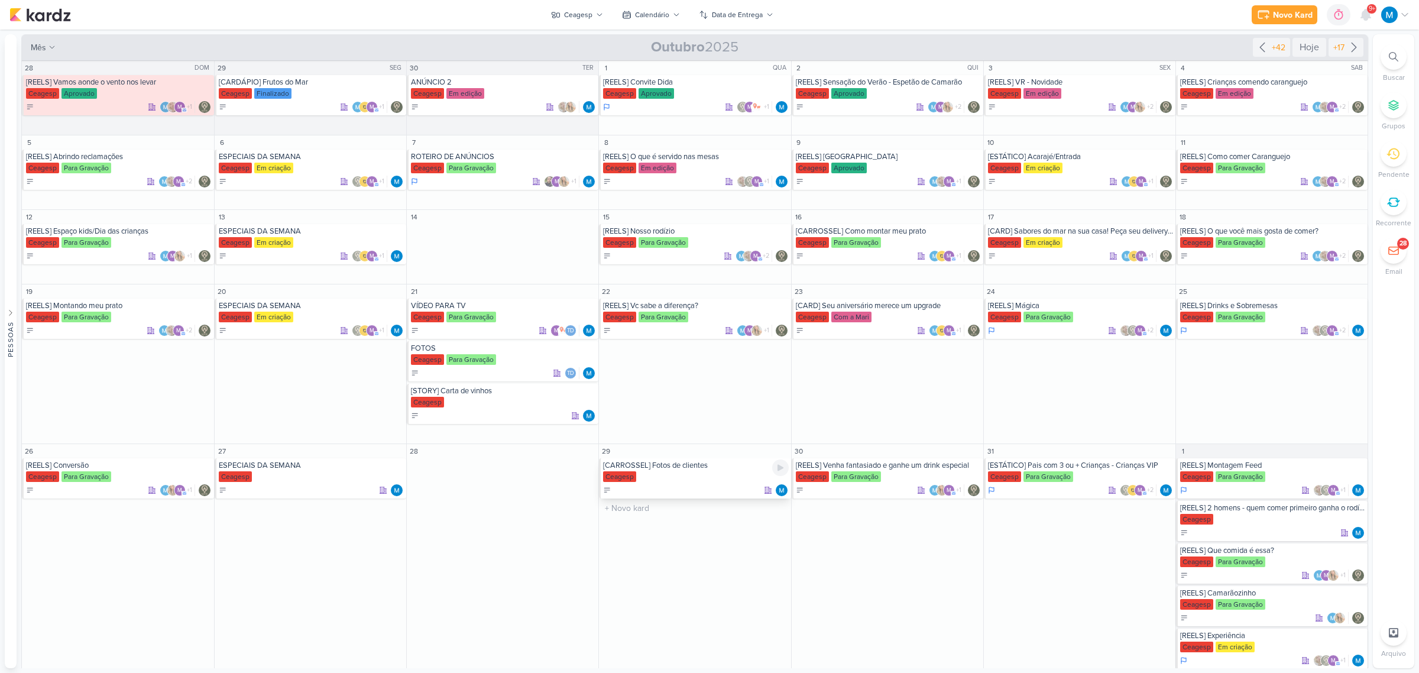
click at [701, 465] on div "[CARROSSEL] Fotos de clientes" at bounding box center [695, 465] width 185 height 9
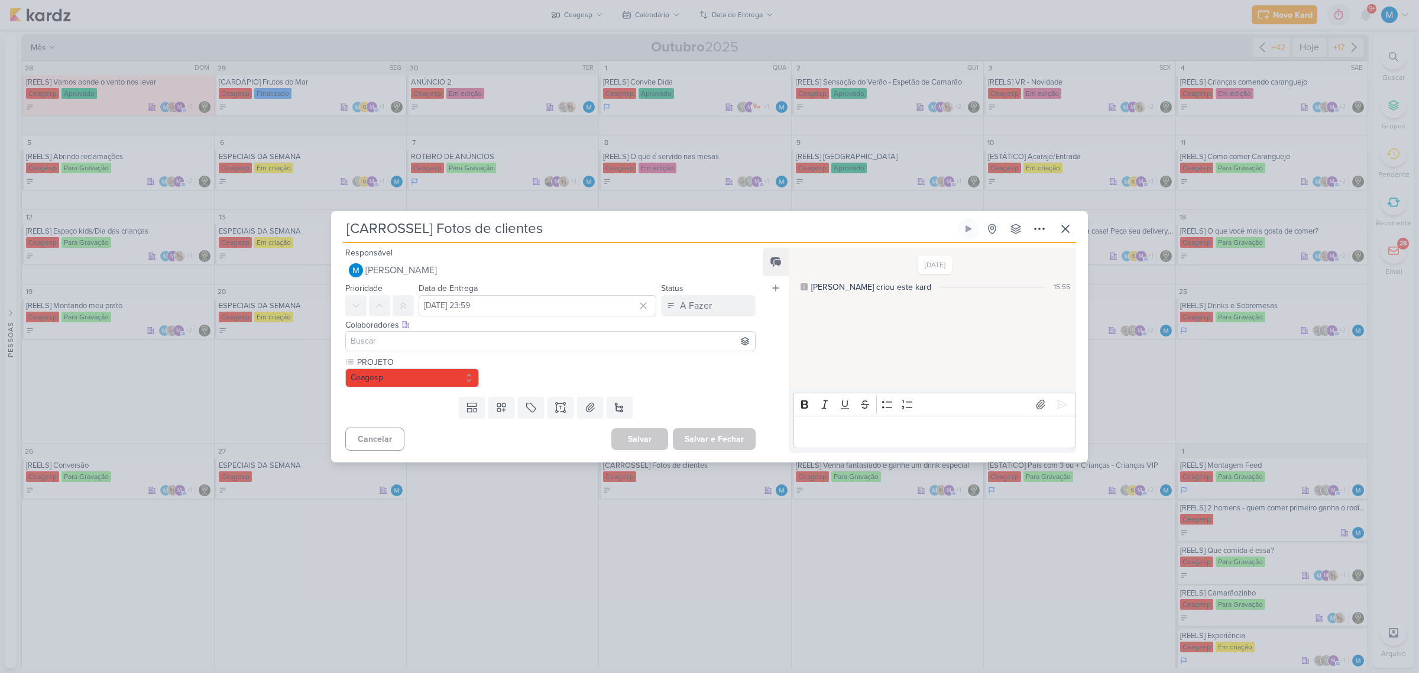
click at [461, 342] on input at bounding box center [550, 341] width 404 height 14
type input "yas"
click at [456, 356] on button "[MEDICAL_DATA][PERSON_NAME]" at bounding box center [550, 363] width 409 height 21
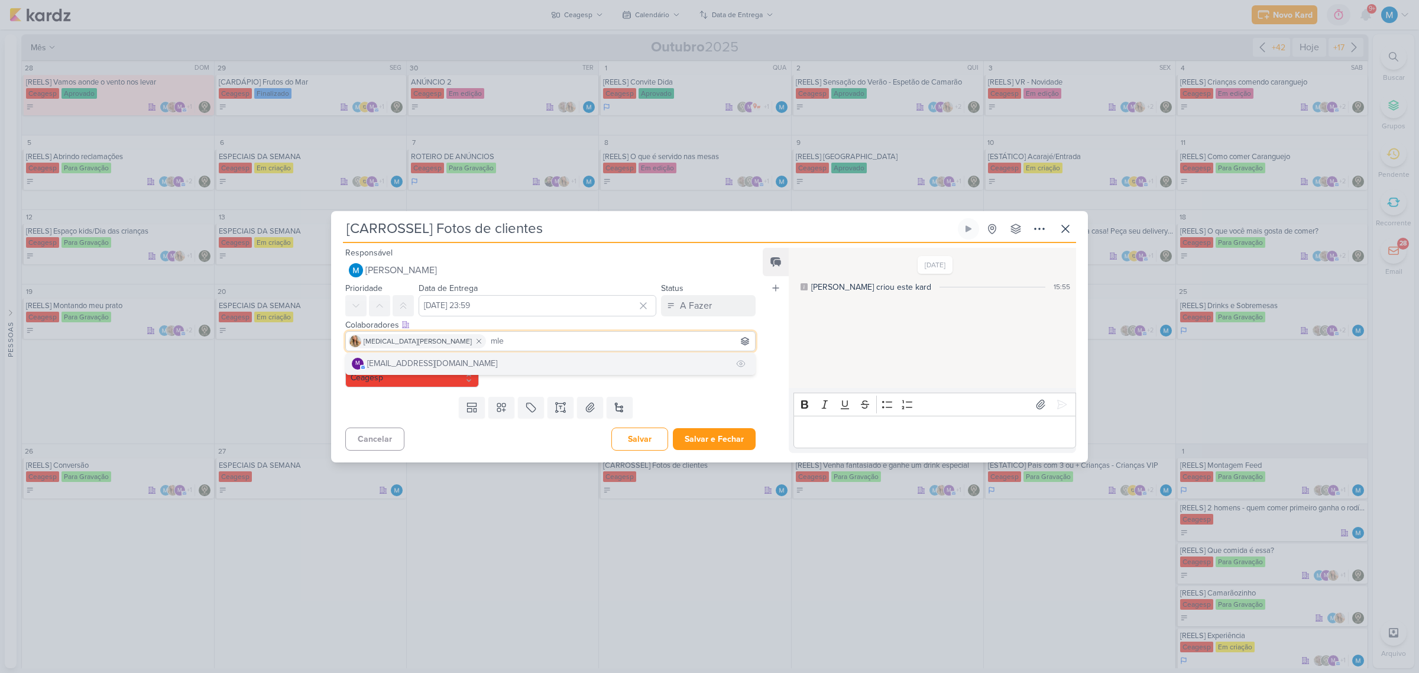
type input "mle"
click at [467, 361] on button "m [EMAIL_ADDRESS][DOMAIN_NAME]" at bounding box center [550, 363] width 409 height 21
type input "levi"
click at [524, 356] on button "Leviê Agência de Marketing Digital" at bounding box center [550, 363] width 409 height 21
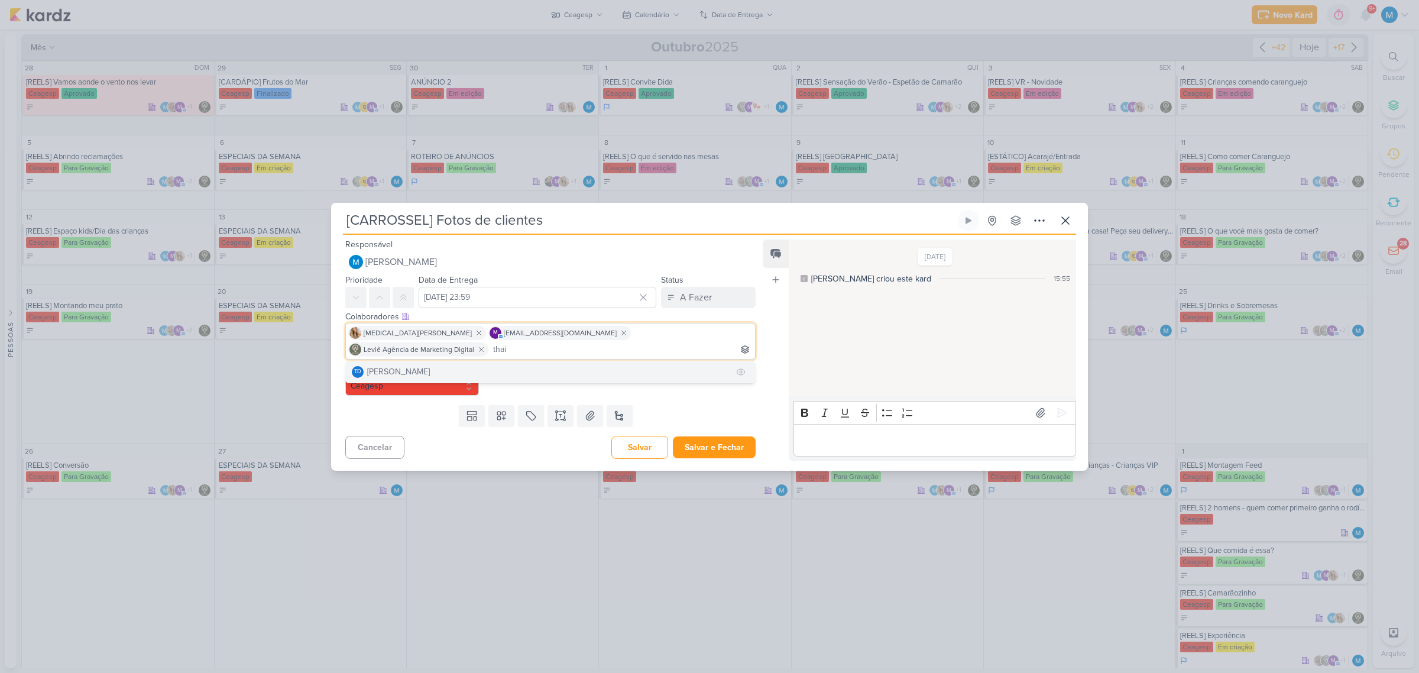
type input "thai"
click at [526, 361] on button "Td Thais de carvalho" at bounding box center [550, 371] width 409 height 21
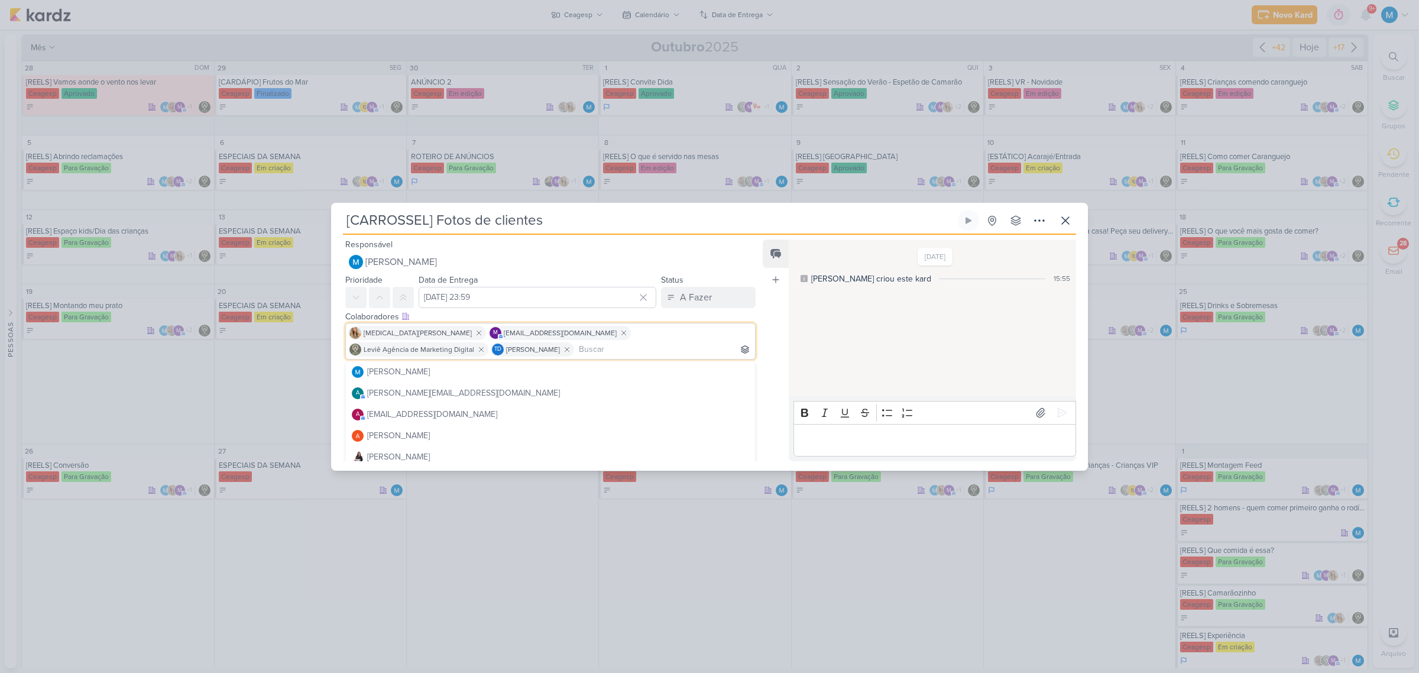
click at [773, 323] on div "Feed Atrelar email Solte o email para atrelar ao kard" at bounding box center [776, 350] width 26 height 222
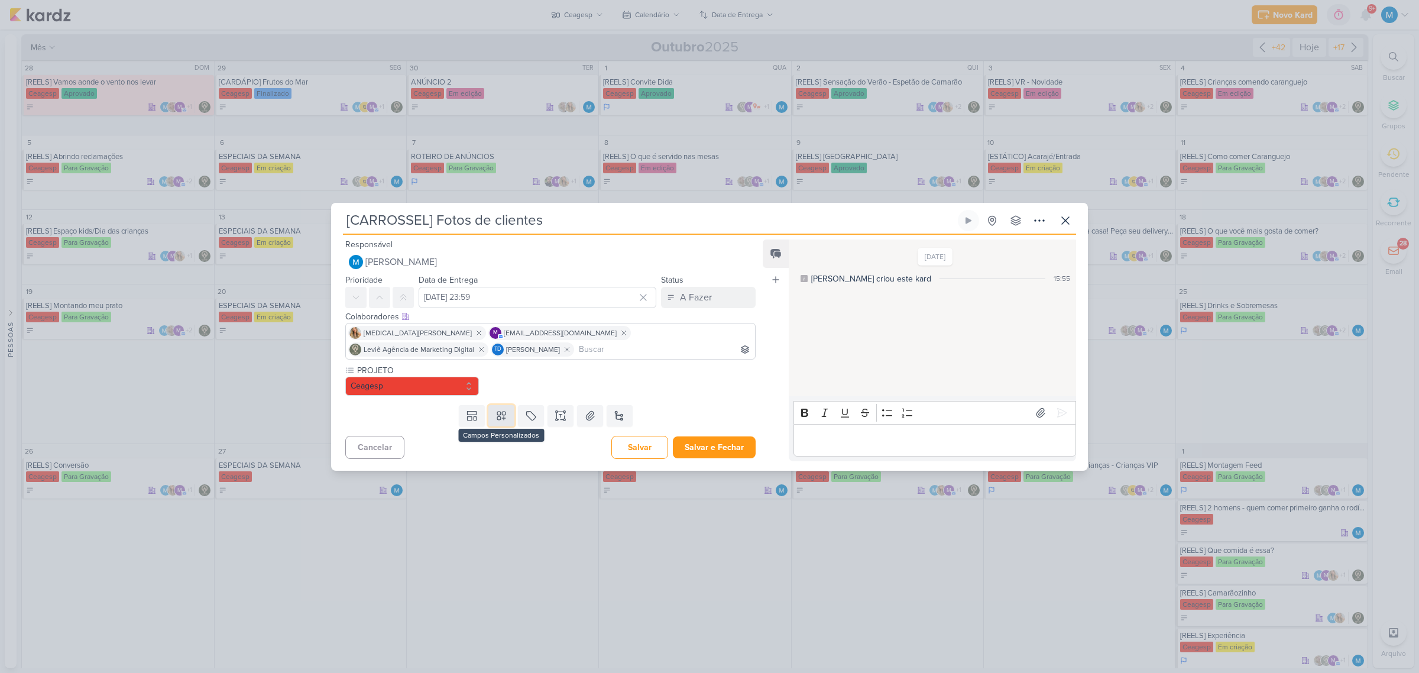
click at [502, 410] on icon at bounding box center [501, 416] width 12 height 12
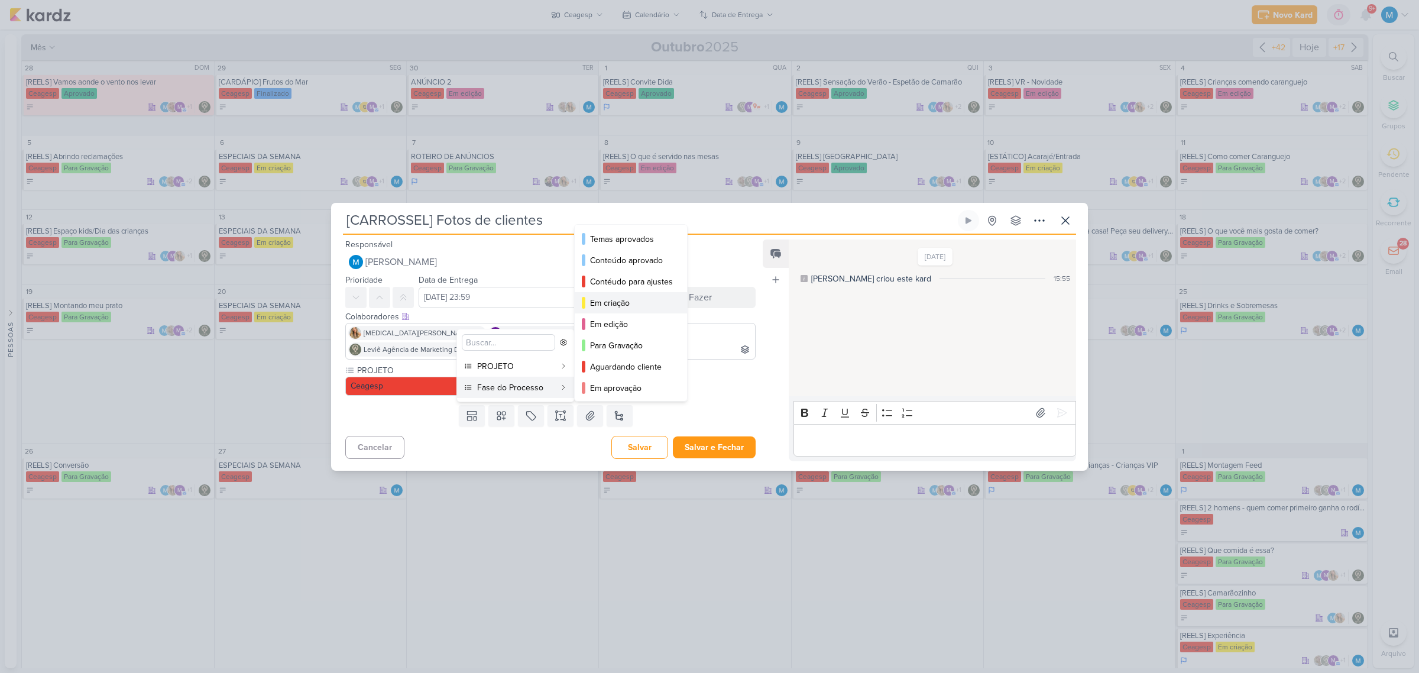
click at [631, 299] on div "Em criação" at bounding box center [631, 303] width 83 height 12
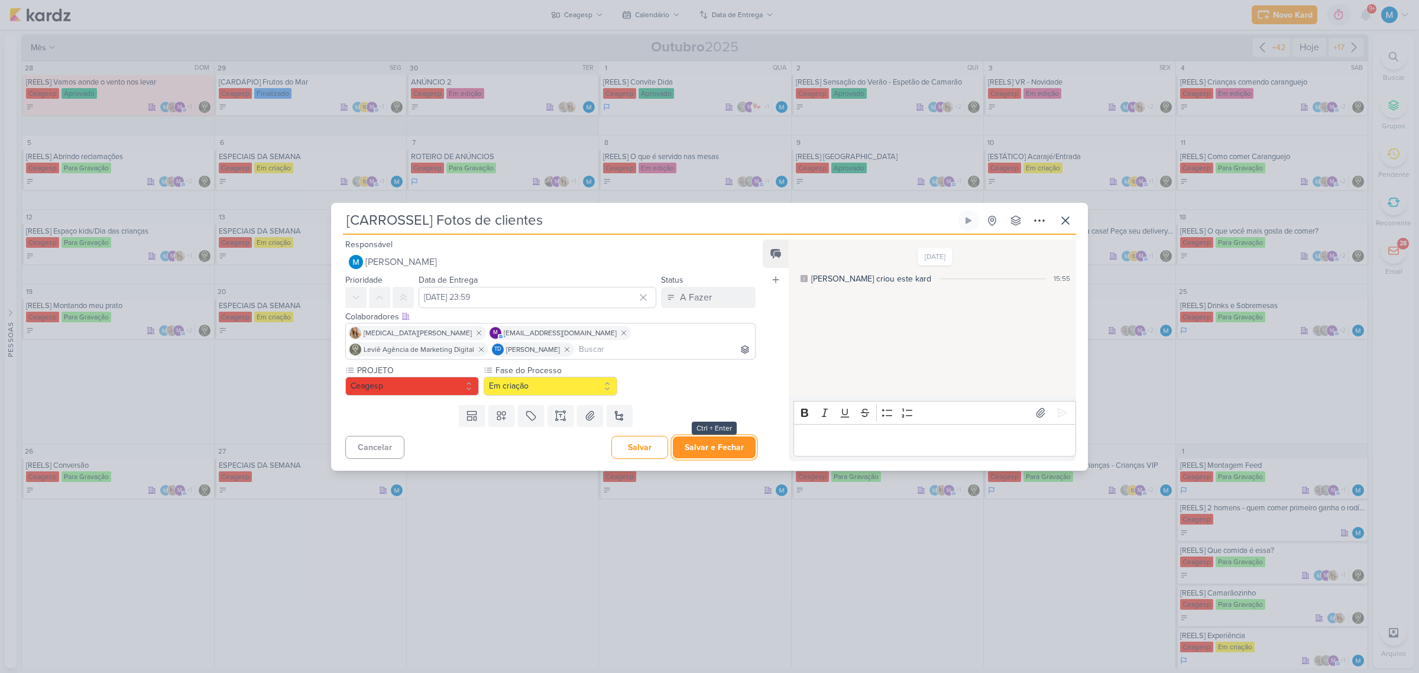
click at [735, 446] on button "Salvar e Fechar" at bounding box center [714, 447] width 83 height 22
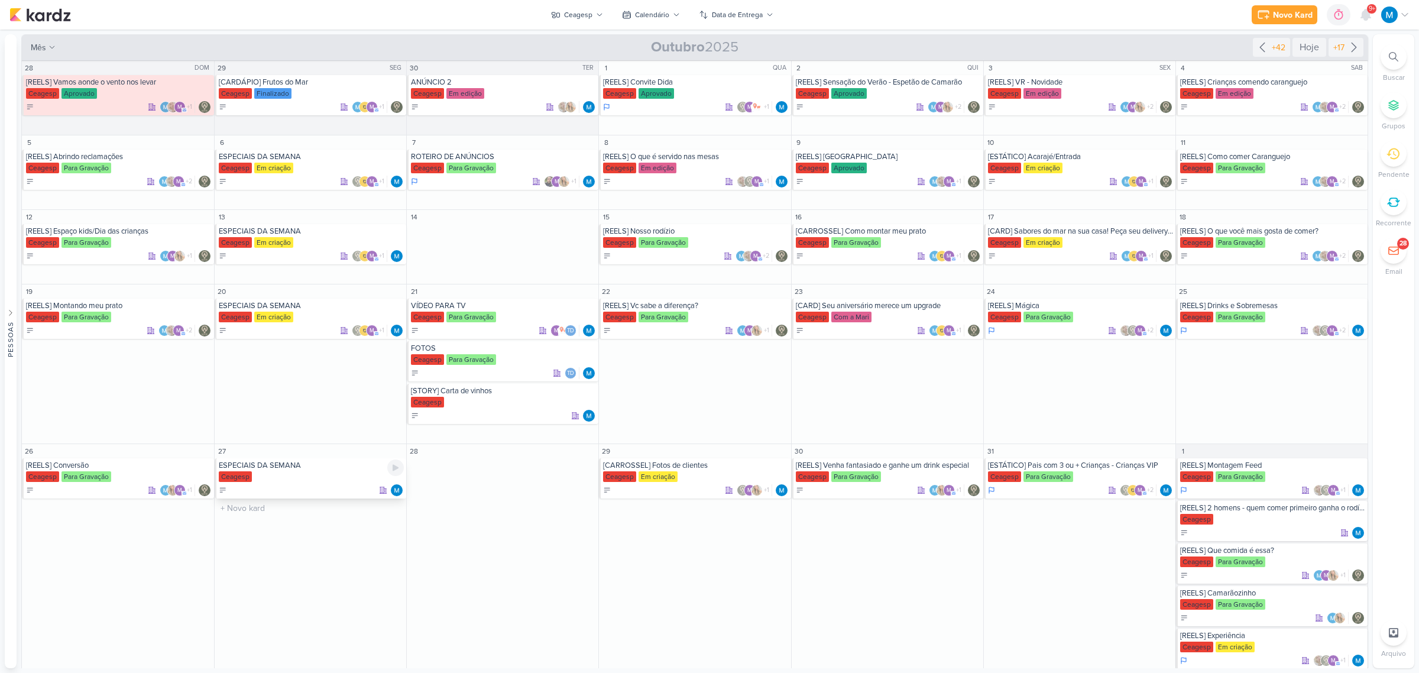
click at [288, 469] on div "ESPECIAIS DA SEMANA" at bounding box center [311, 465] width 185 height 9
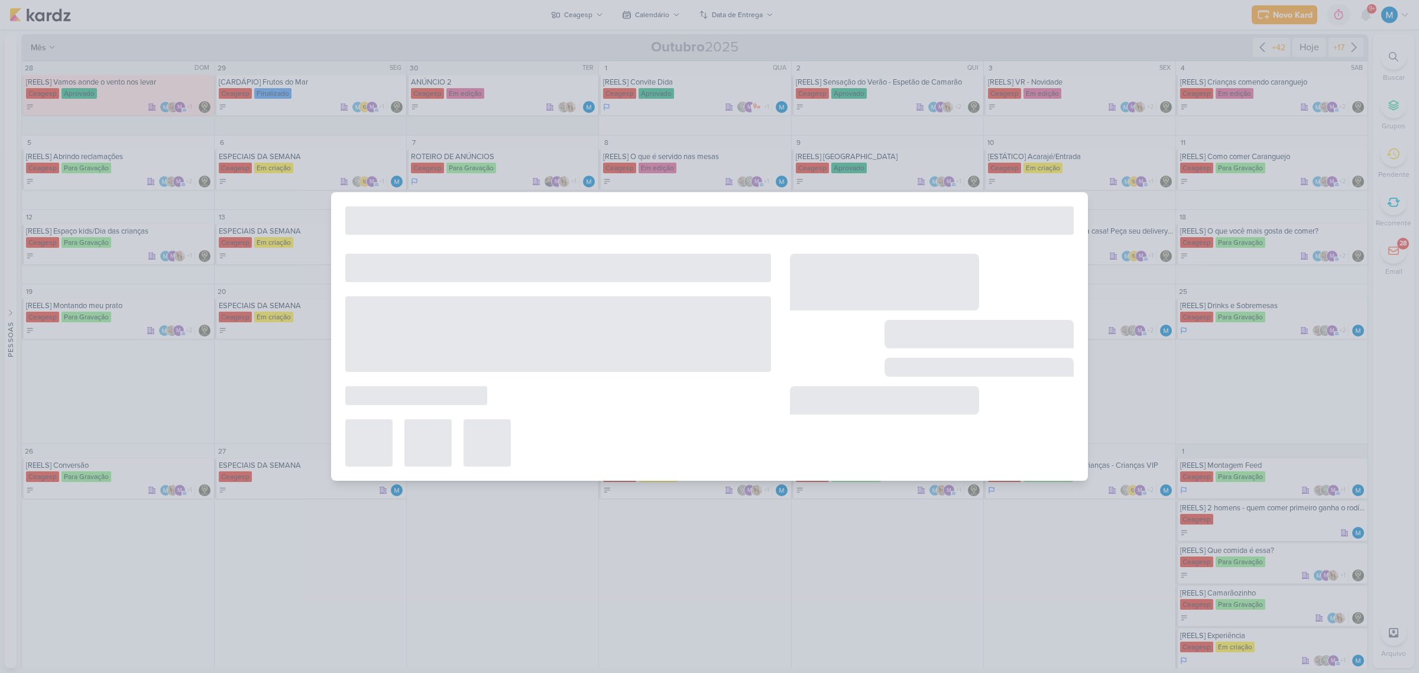
type input "ESPECIAIS DA SEMANA"
type input "[DATE] 23:59"
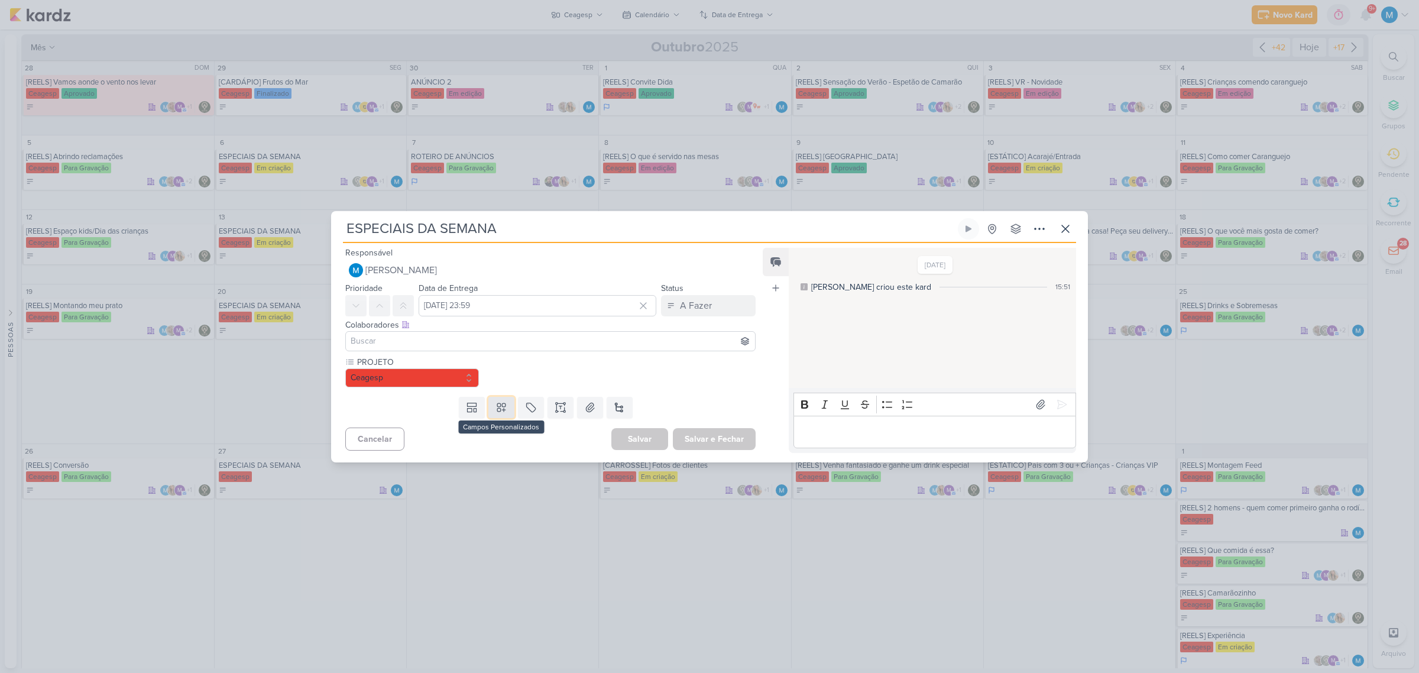
click at [504, 406] on icon at bounding box center [501, 407] width 12 height 12
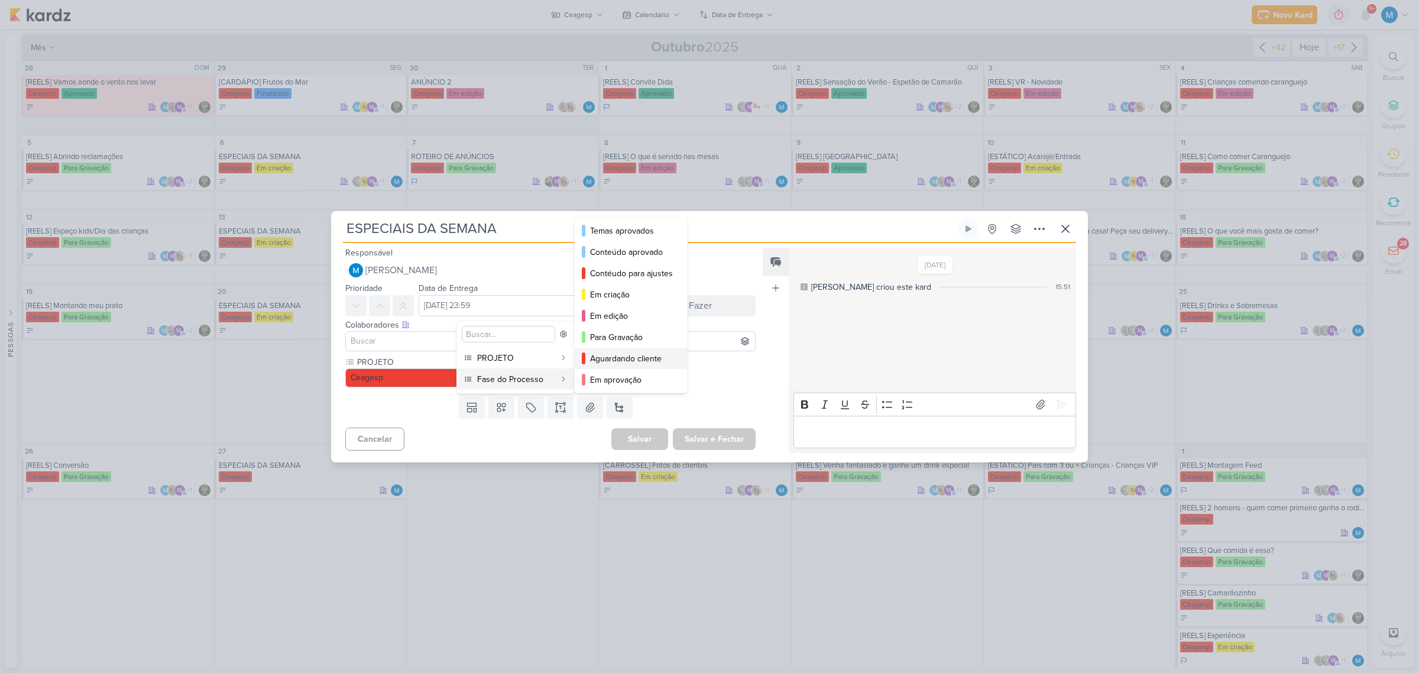
click at [624, 352] on div "Aguardando cliente" at bounding box center [631, 358] width 83 height 12
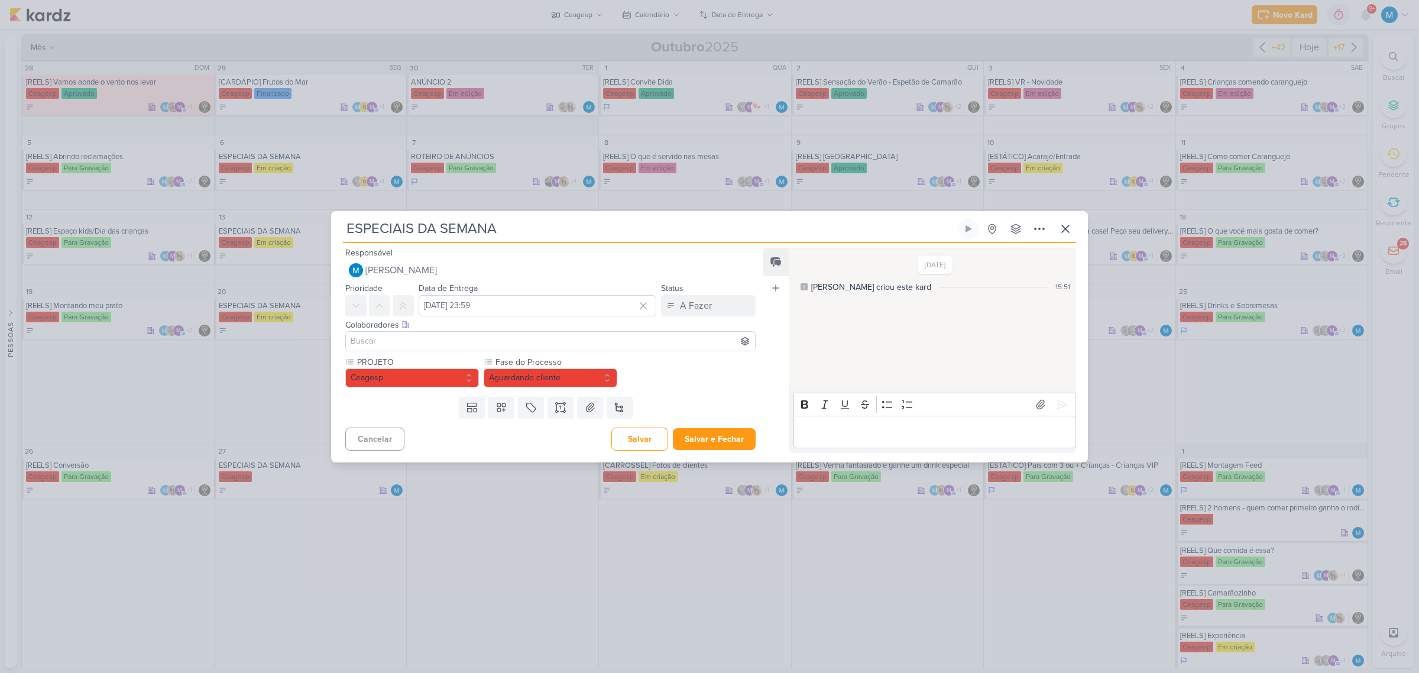
click at [465, 338] on input at bounding box center [550, 341] width 404 height 14
type input "mle"
click at [471, 361] on button "m [EMAIL_ADDRESS][DOMAIN_NAME]" at bounding box center [550, 363] width 409 height 21
type input "[DEMOGRAPHIC_DATA]"
click at [470, 362] on button "Td Thais de carvalho" at bounding box center [550, 363] width 409 height 21
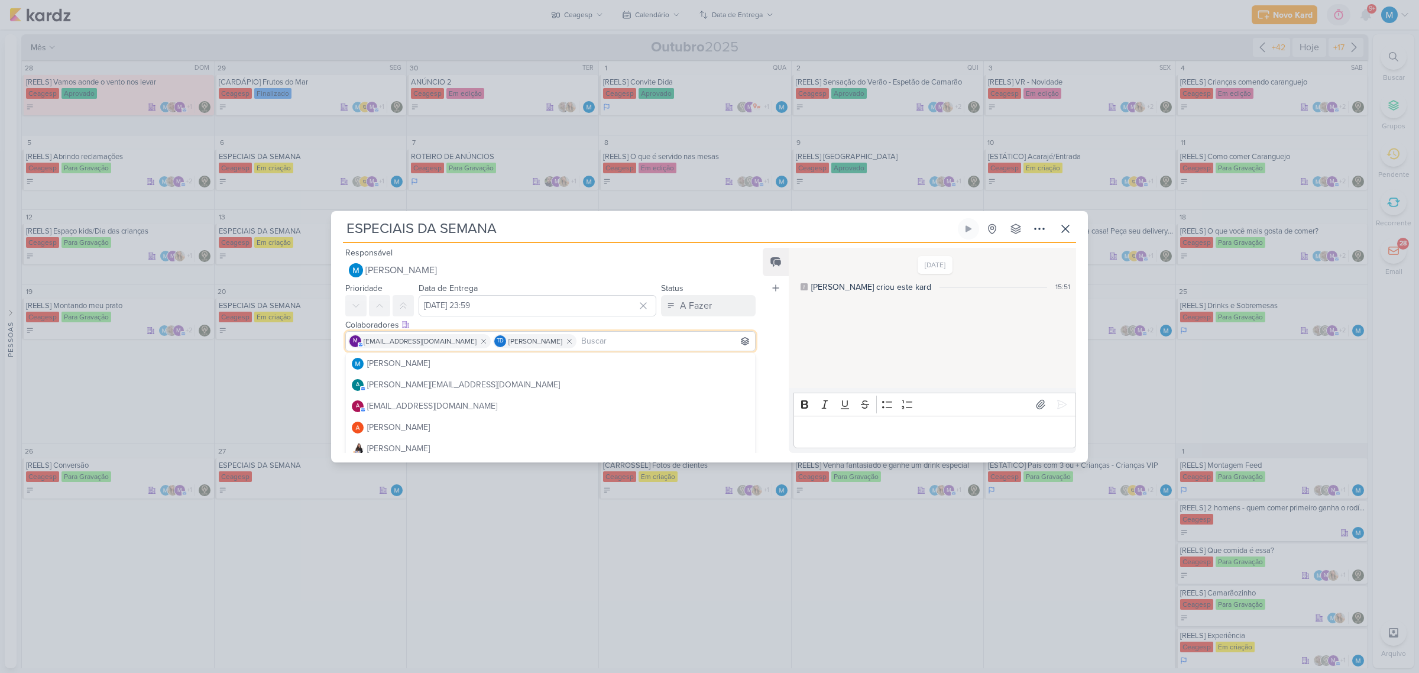
type input "k"
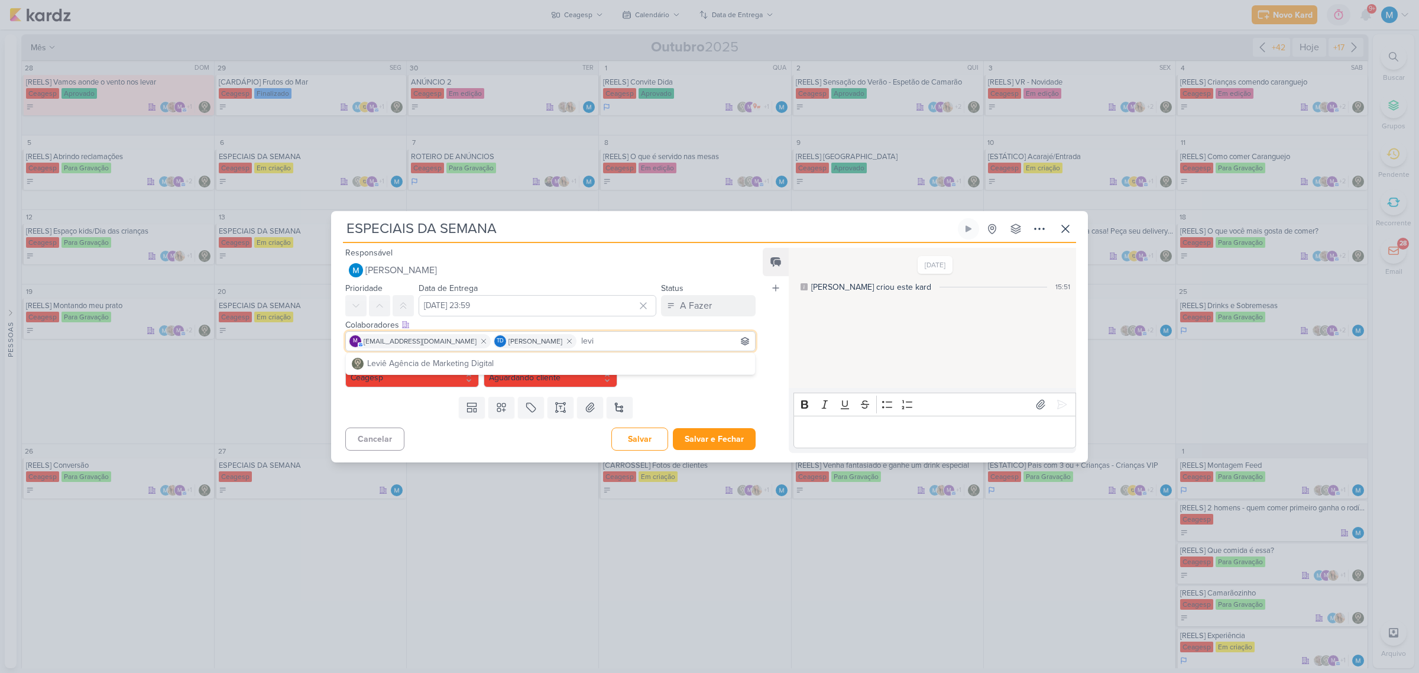
type input "levi"
click at [470, 362] on div "Leviê Agência de Marketing Digital" at bounding box center [430, 363] width 127 height 12
type input "idb"
click at [614, 356] on button "IDBOX - Agência de Design" at bounding box center [550, 363] width 409 height 21
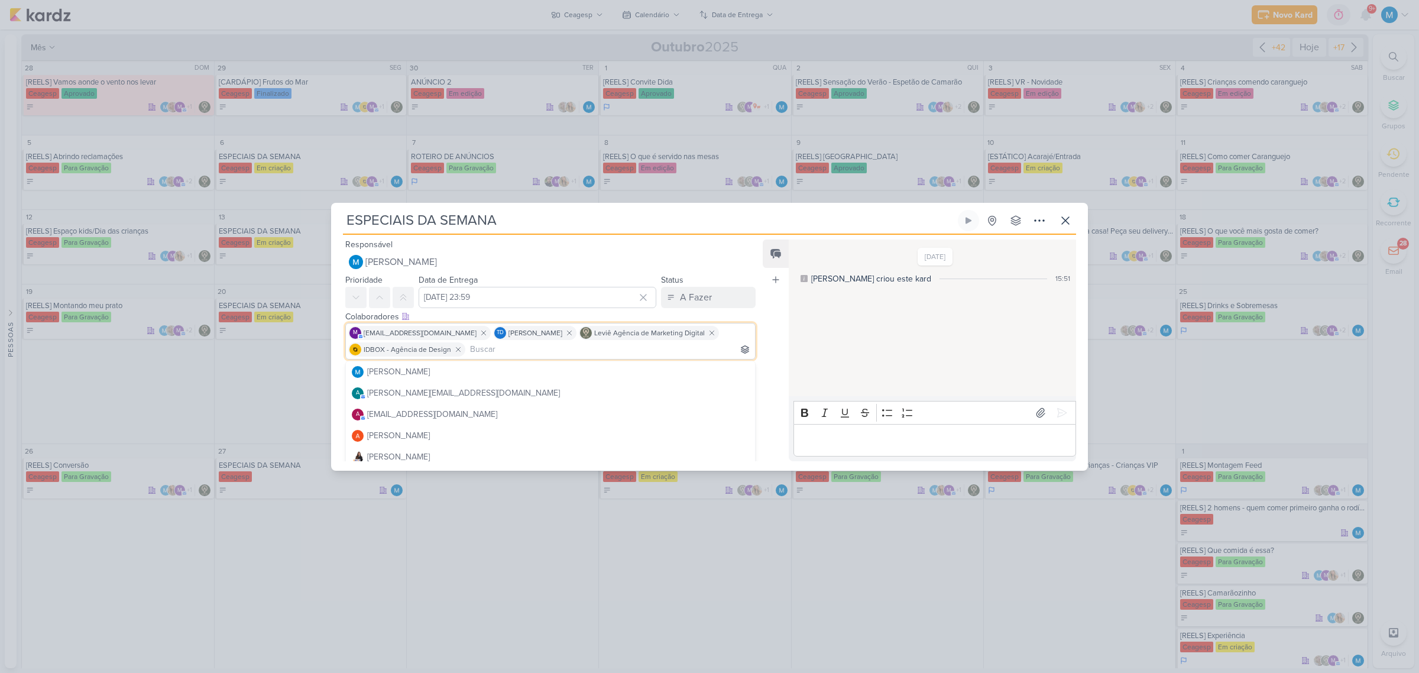
click at [767, 352] on div "Feed Atrelar email Solte o email para atrelar ao kard" at bounding box center [776, 350] width 26 height 222
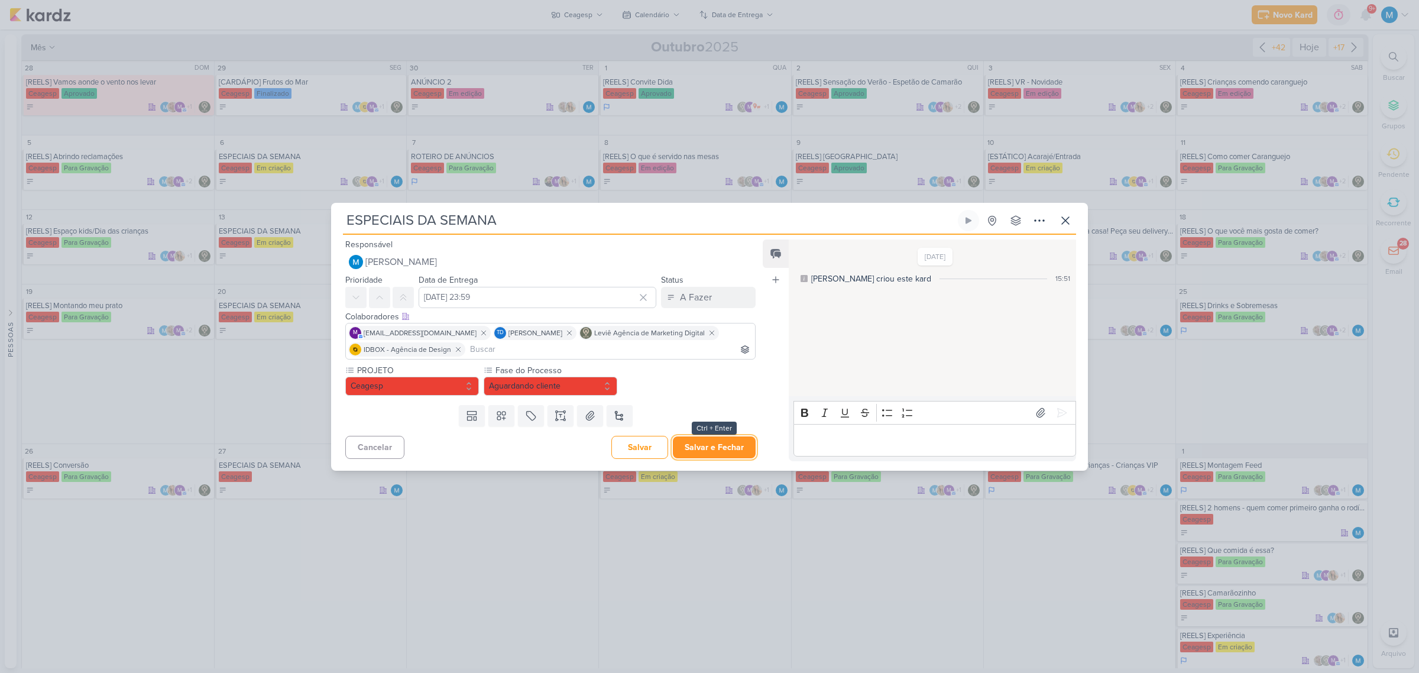
click at [713, 443] on button "Salvar e Fechar" at bounding box center [714, 447] width 83 height 22
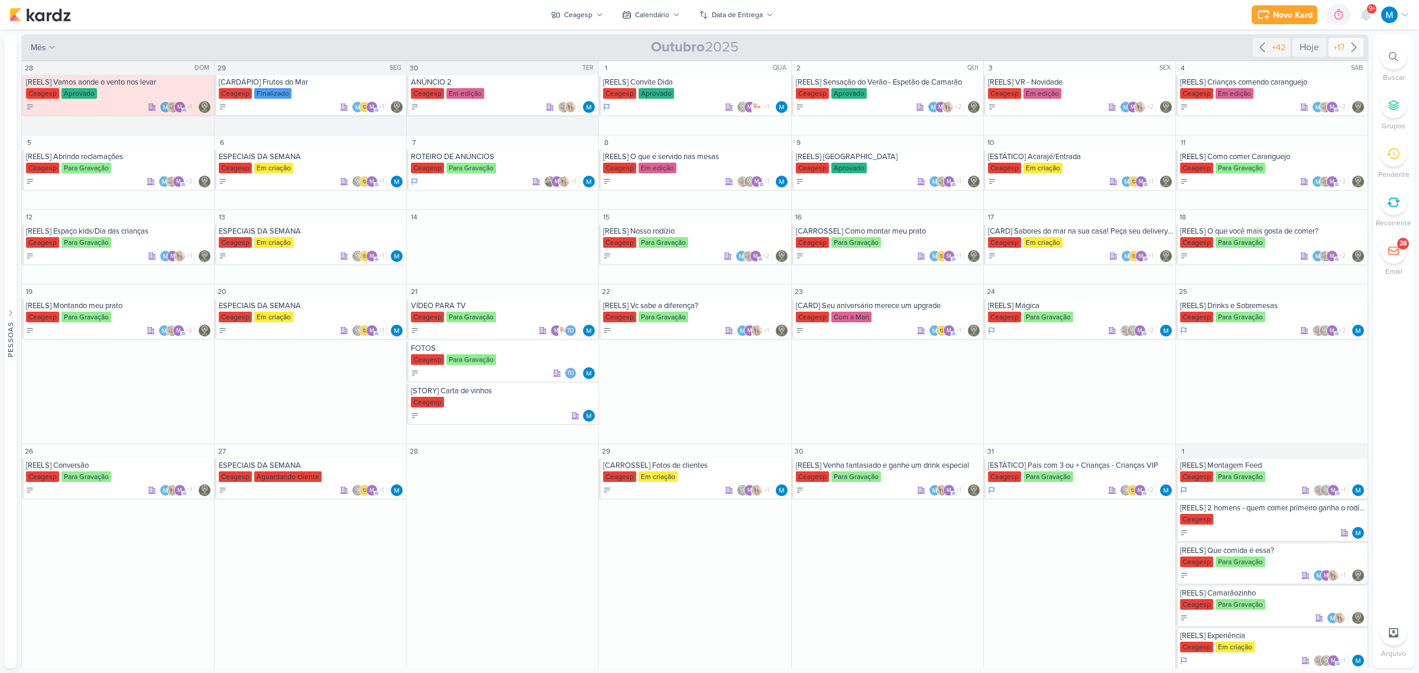
click at [1351, 41] on icon at bounding box center [1354, 47] width 14 height 14
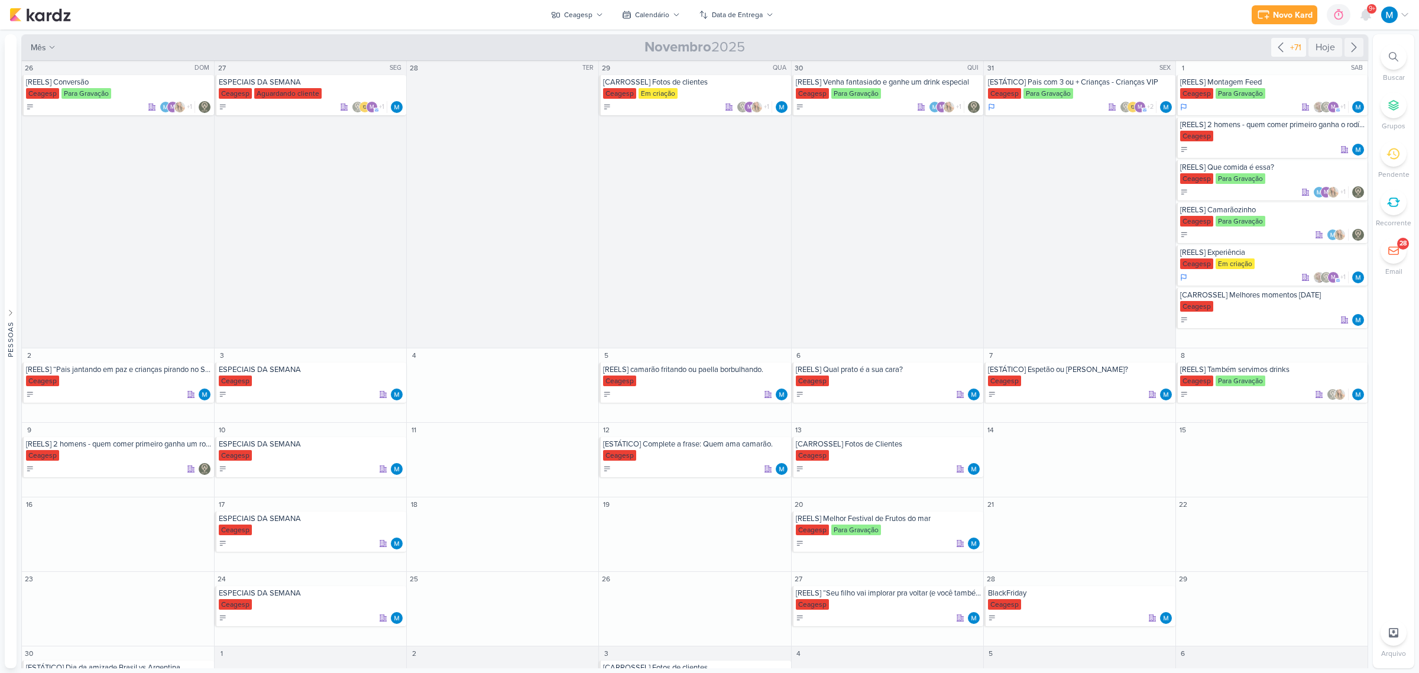
click at [1273, 54] on icon at bounding box center [1280, 47] width 14 height 14
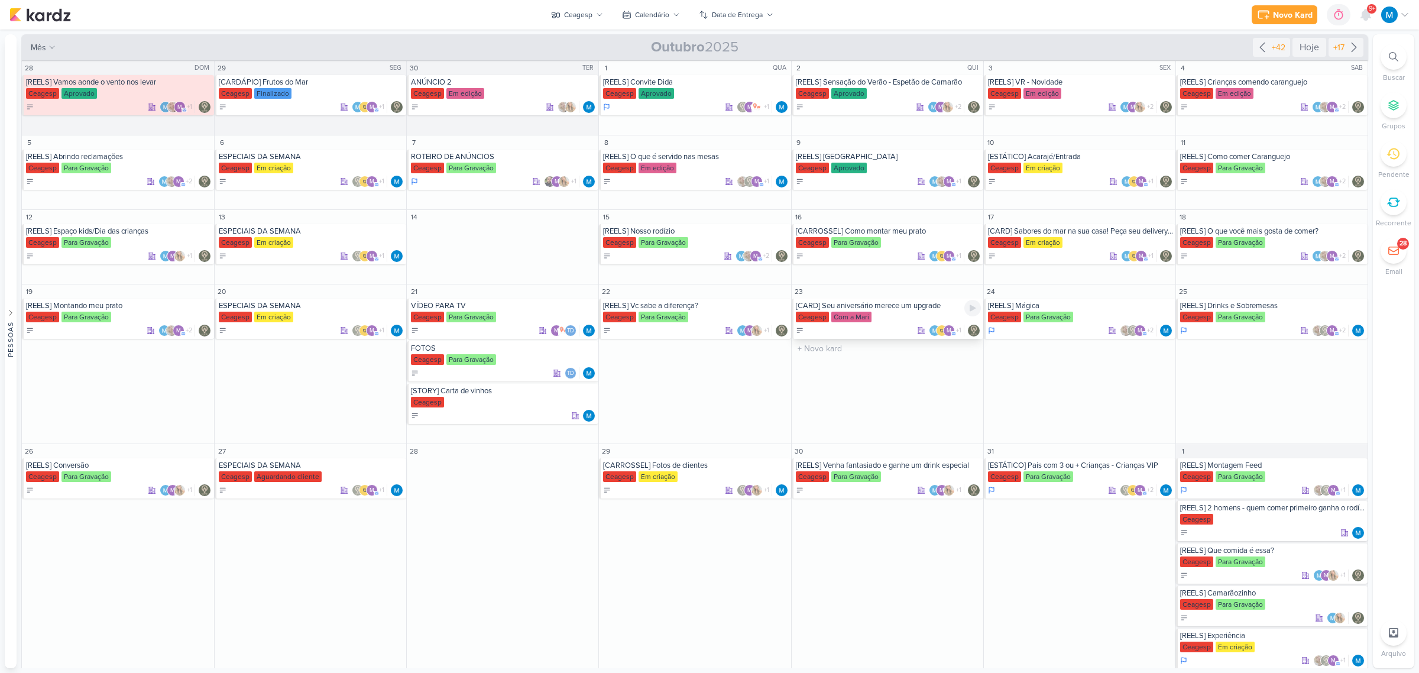
click at [896, 309] on div "[CARD] Seu aniversário merece um upgrade" at bounding box center [888, 305] width 185 height 9
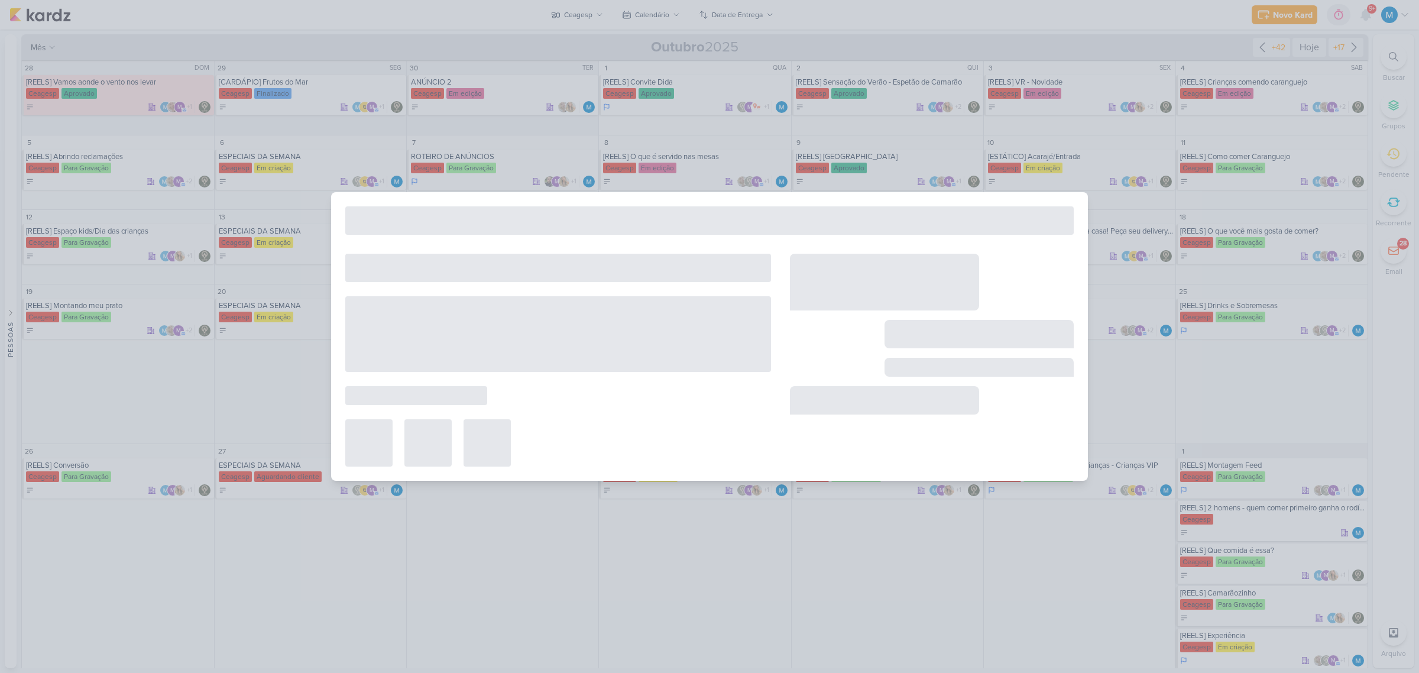
type input "[CARD] Seu aniversário merece um upgrade"
type input "[DATE] 23:59"
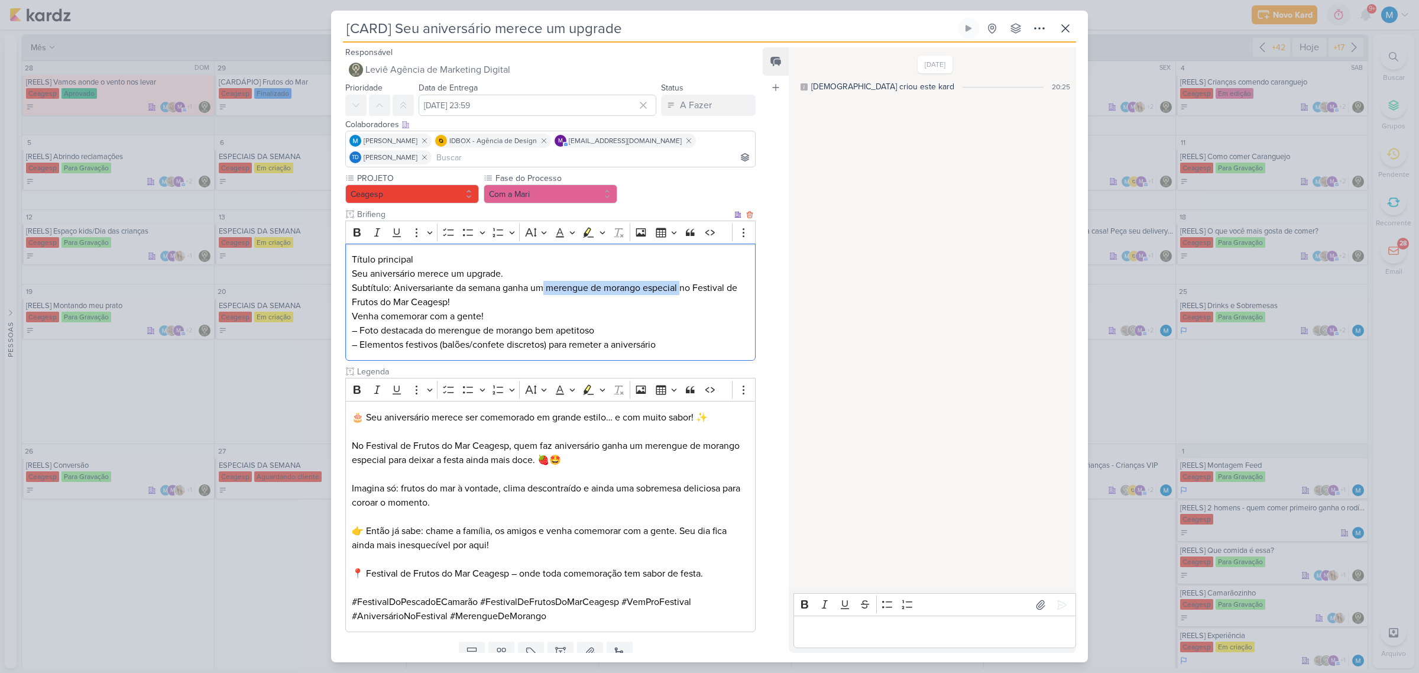
drag, startPoint x: 543, startPoint y: 285, endPoint x: 684, endPoint y: 291, distance: 141.4
click at [683, 293] on p "Subtítulo: Aniversariante da semana ganha um merengue de morango especial no Fe…" at bounding box center [550, 295] width 397 height 28
drag, startPoint x: 399, startPoint y: 329, endPoint x: 672, endPoint y: 329, distance: 272.5
click at [672, 329] on p "Venha comemorar com a gente! – Foto destacada do merengue de morango bem apetit…" at bounding box center [550, 330] width 397 height 43
click at [554, 297] on p "Subtítulo: Aniversariante da semana ganha uma Sobremesa no Festival de Frutos d…" at bounding box center [550, 295] width 397 height 28
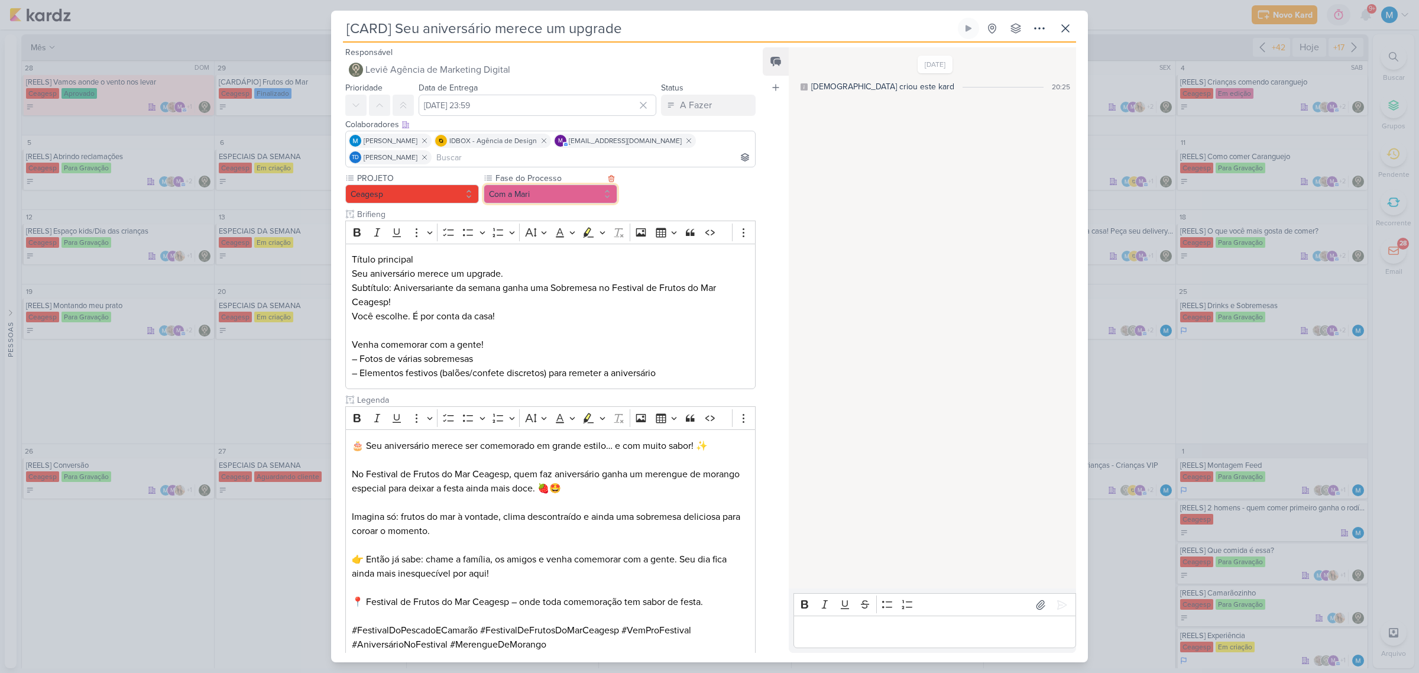
click at [566, 197] on button "Com a Mari" at bounding box center [551, 193] width 134 height 19
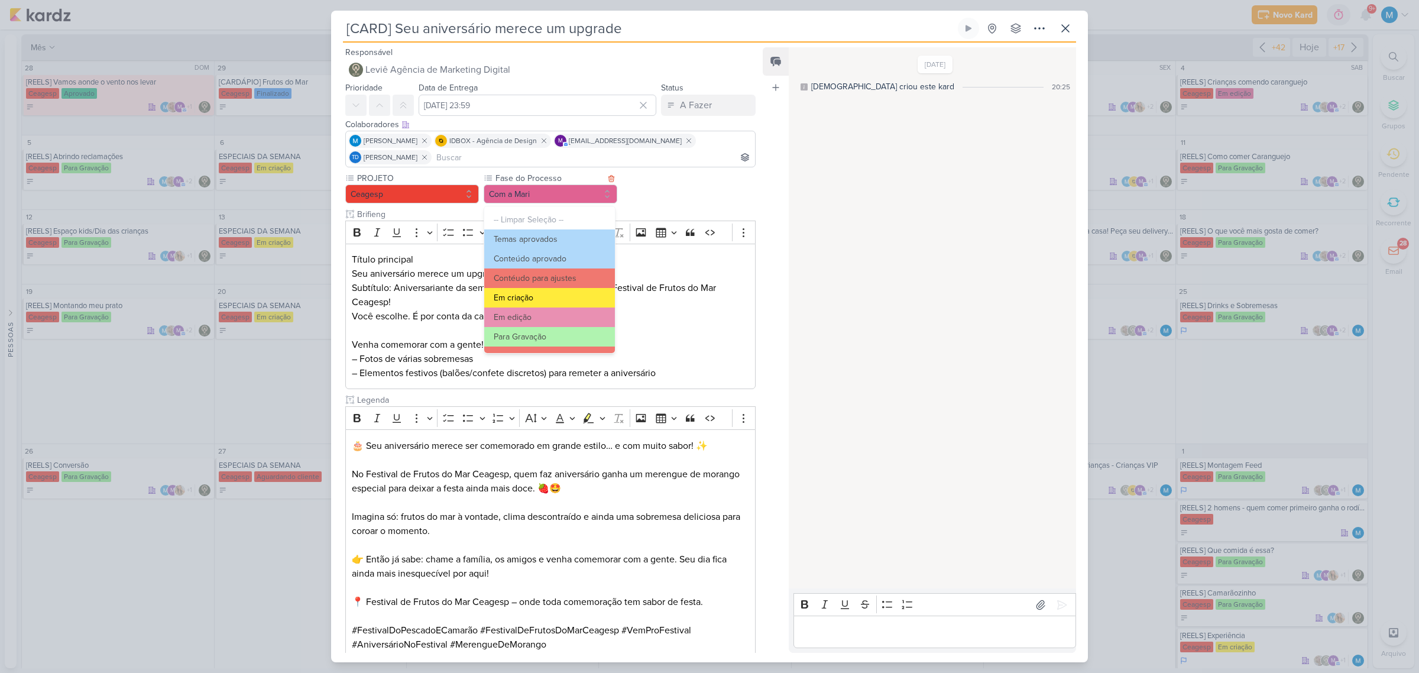
click at [557, 297] on button "Em criação" at bounding box center [549, 298] width 131 height 20
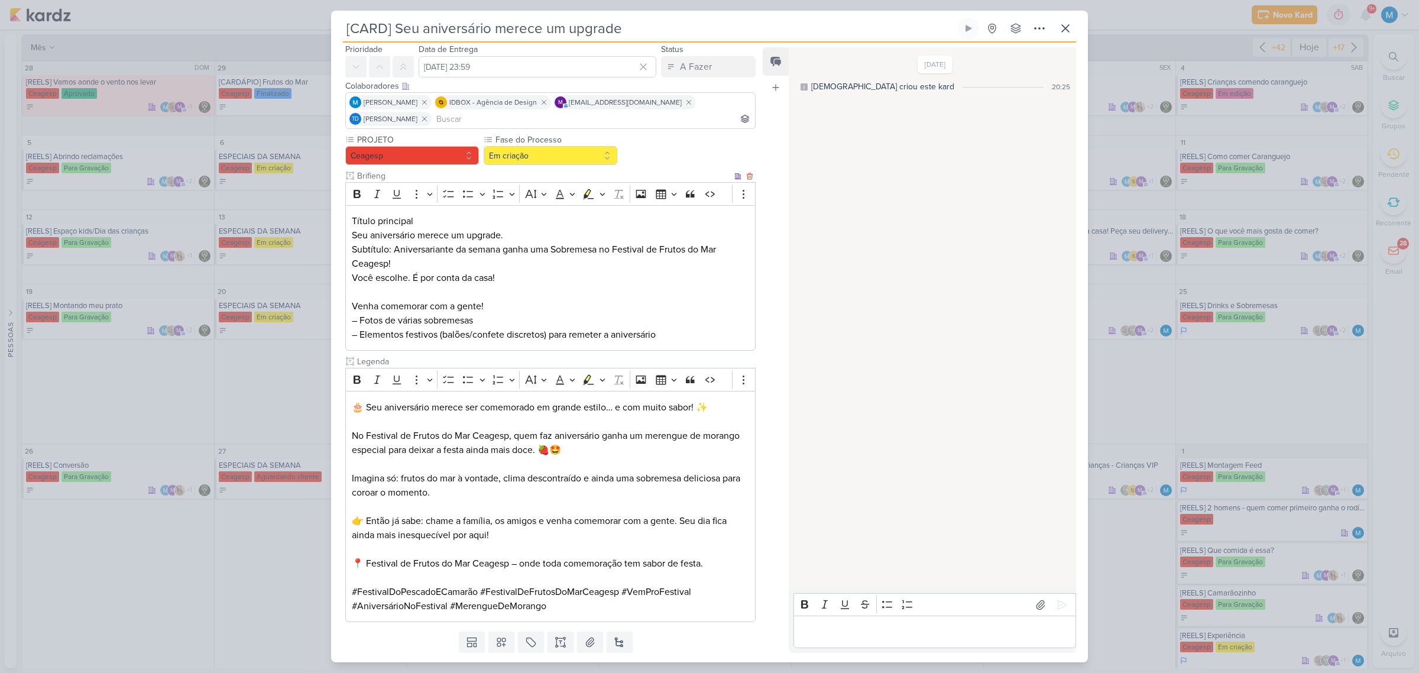
scroll to position [74, 0]
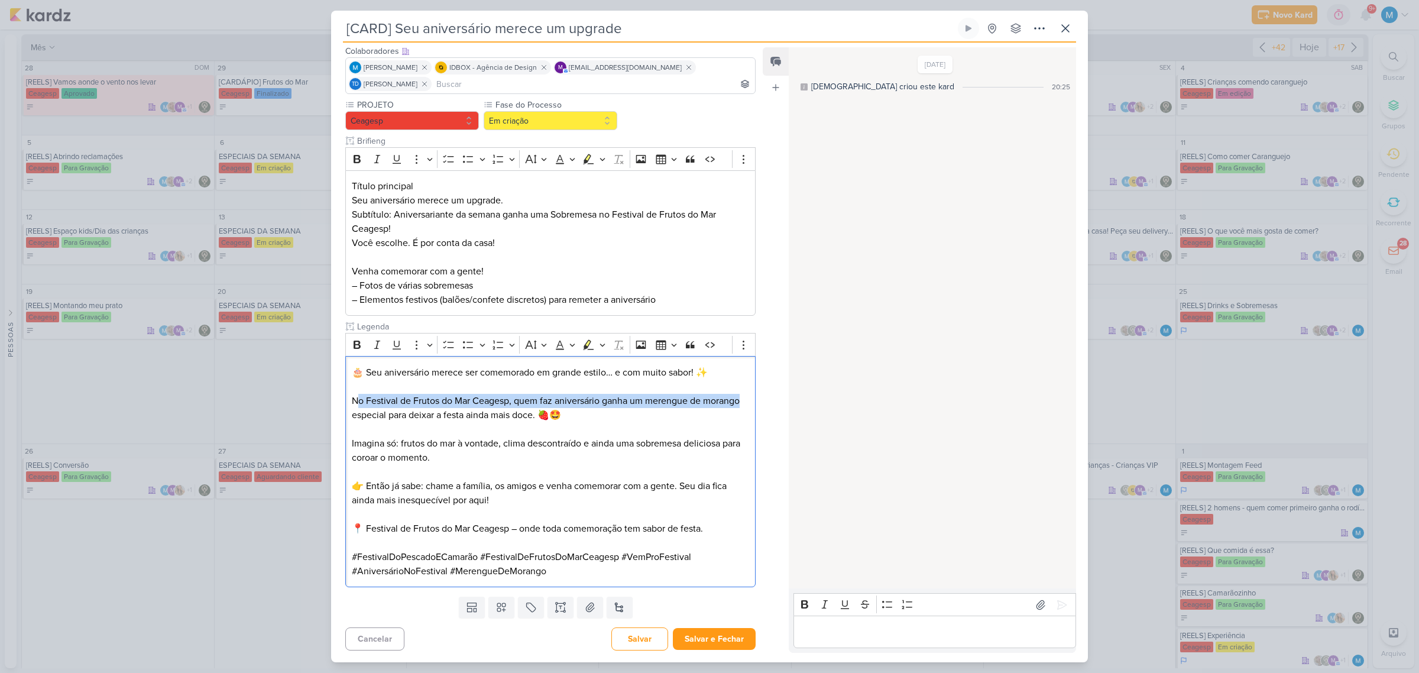
drag, startPoint x: 356, startPoint y: 399, endPoint x: 754, endPoint y: 401, distance: 397.9
click at [754, 401] on div "PROJETO [GEOGRAPHIC_DATA] Fase do Processo" at bounding box center [545, 345] width 429 height 493
click at [666, 401] on p "No Festival de Frutos do Mar Ceagesp, quem faz aniversário ganha um merengue de…" at bounding box center [550, 408] width 397 height 28
click at [603, 400] on p "No Festival de Frutos do Mar Ceagesp, quem faz aniversário ganha um merengue de…" at bounding box center [550, 408] width 397 height 28
drag, startPoint x: 643, startPoint y: 399, endPoint x: 742, endPoint y: 400, distance: 99.3
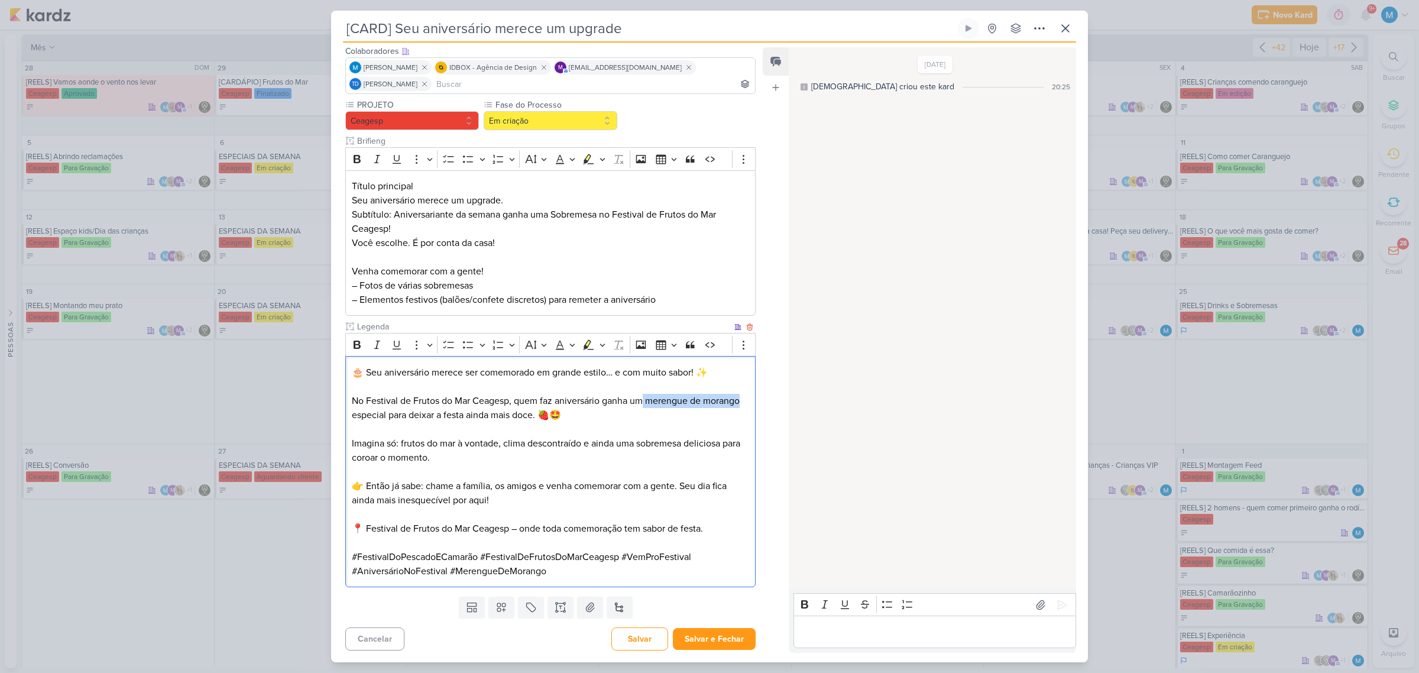
click at [742, 400] on p "No Festival de Frutos do Mar Ceagesp, quem faz aniversário ganha um merengue de…" at bounding box center [550, 408] width 397 height 28
click at [421, 413] on p "No Festival de Frutos do Mar Ceagesp, quem faz aniversário ganha uma sobremesa …" at bounding box center [550, 408] width 397 height 28
click at [382, 459] on p "Imagina só: frutos do mar à vontade, clima descontraído e ainda uma sobremesa d…" at bounding box center [550, 450] width 397 height 28
drag, startPoint x: 520, startPoint y: 530, endPoint x: 511, endPoint y: 528, distance: 9.2
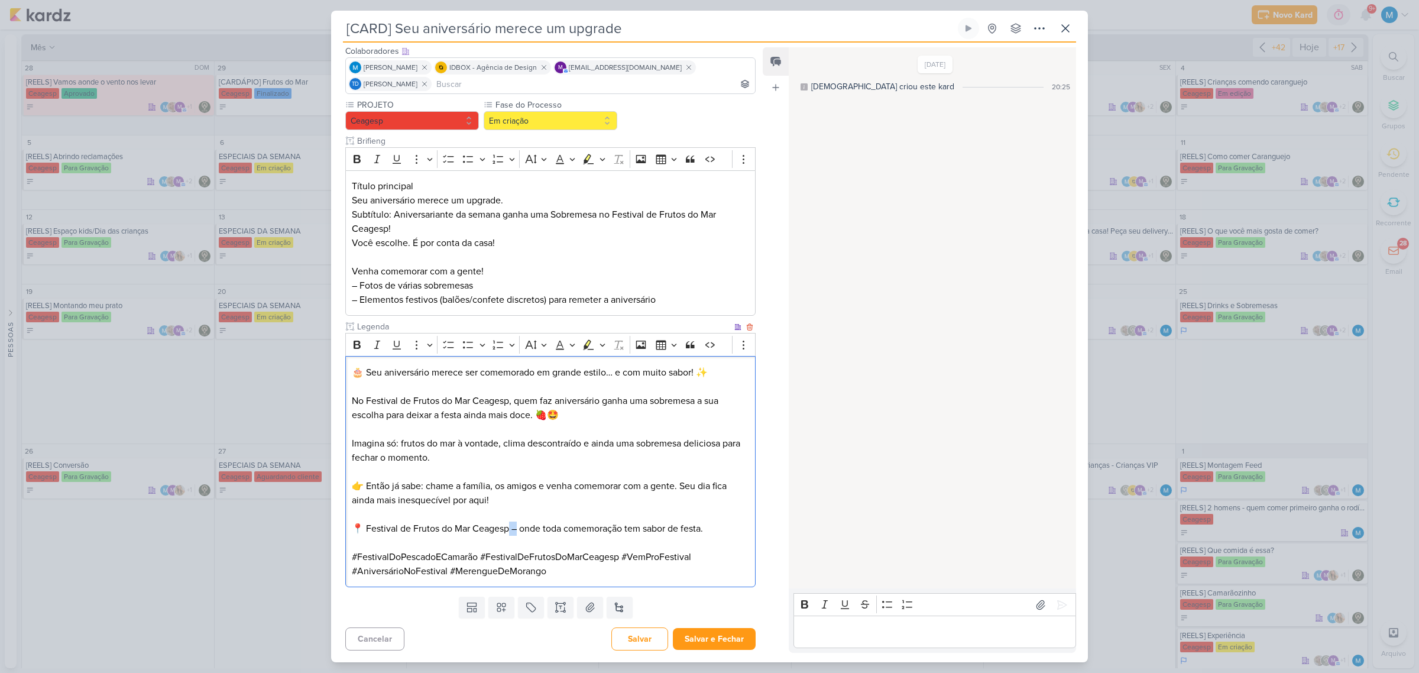
click at [511, 528] on p "📍 Festival de Frutos do Mar Ceagesp – onde toda comemoração tem sabor de festa." at bounding box center [550, 528] width 397 height 14
drag, startPoint x: 724, startPoint y: 531, endPoint x: 350, endPoint y: 531, distance: 374.2
click at [350, 531] on div "🎂 Seu aniversário merece ser comemorado em grande estilo… e com muito sabor! ✨ …" at bounding box center [550, 471] width 410 height 231
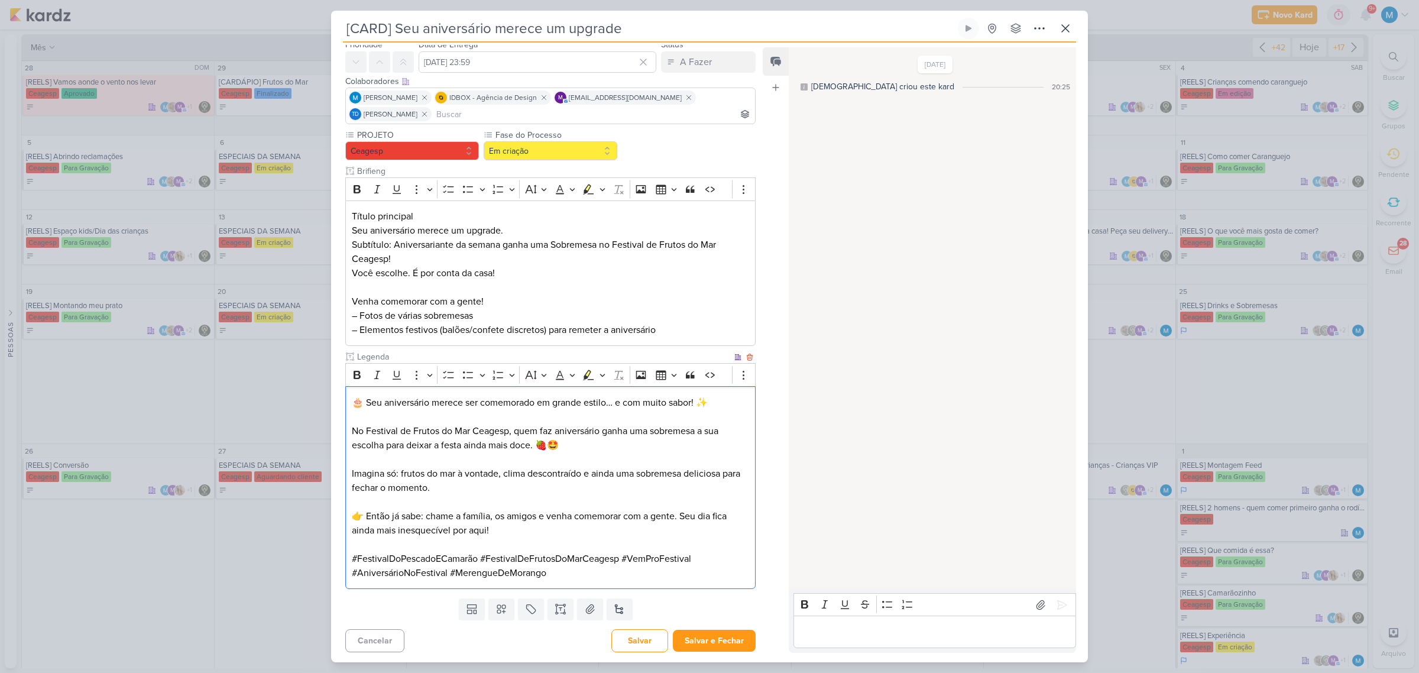
scroll to position [46, 0]
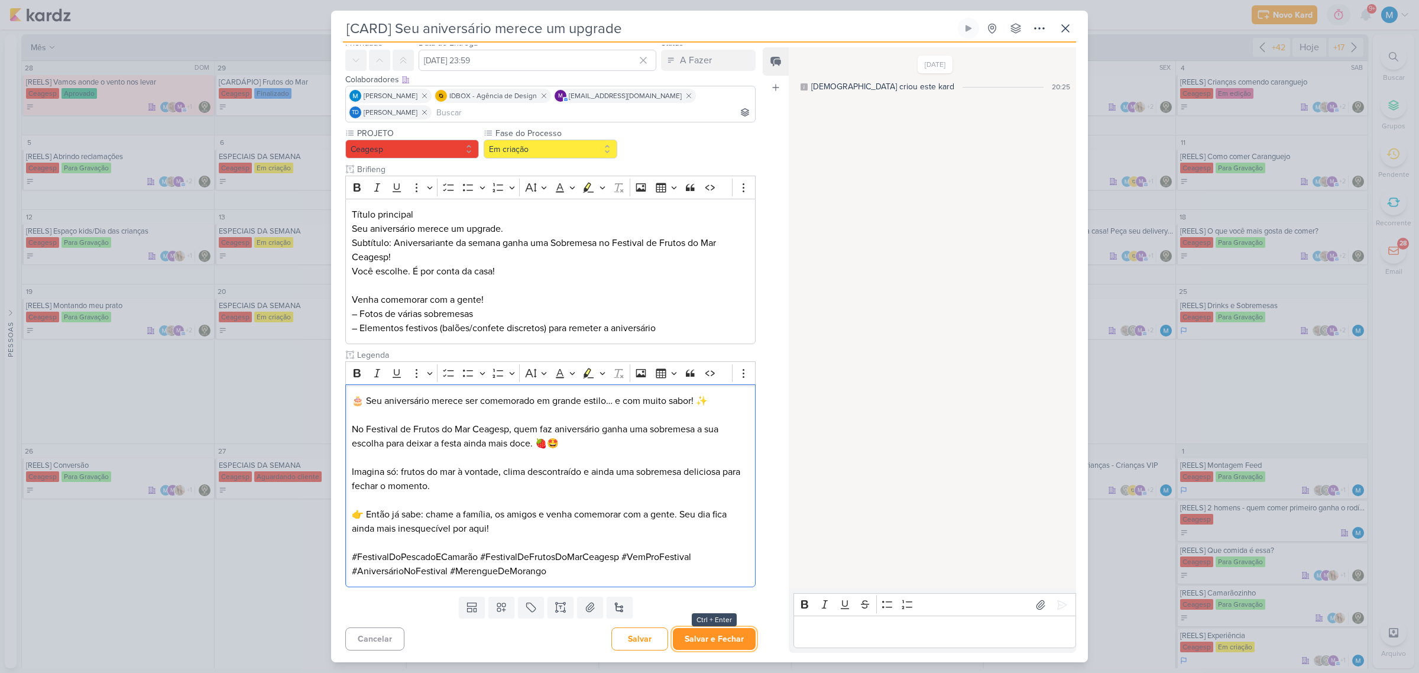
click at [711, 638] on button "Salvar e Fechar" at bounding box center [714, 639] width 83 height 22
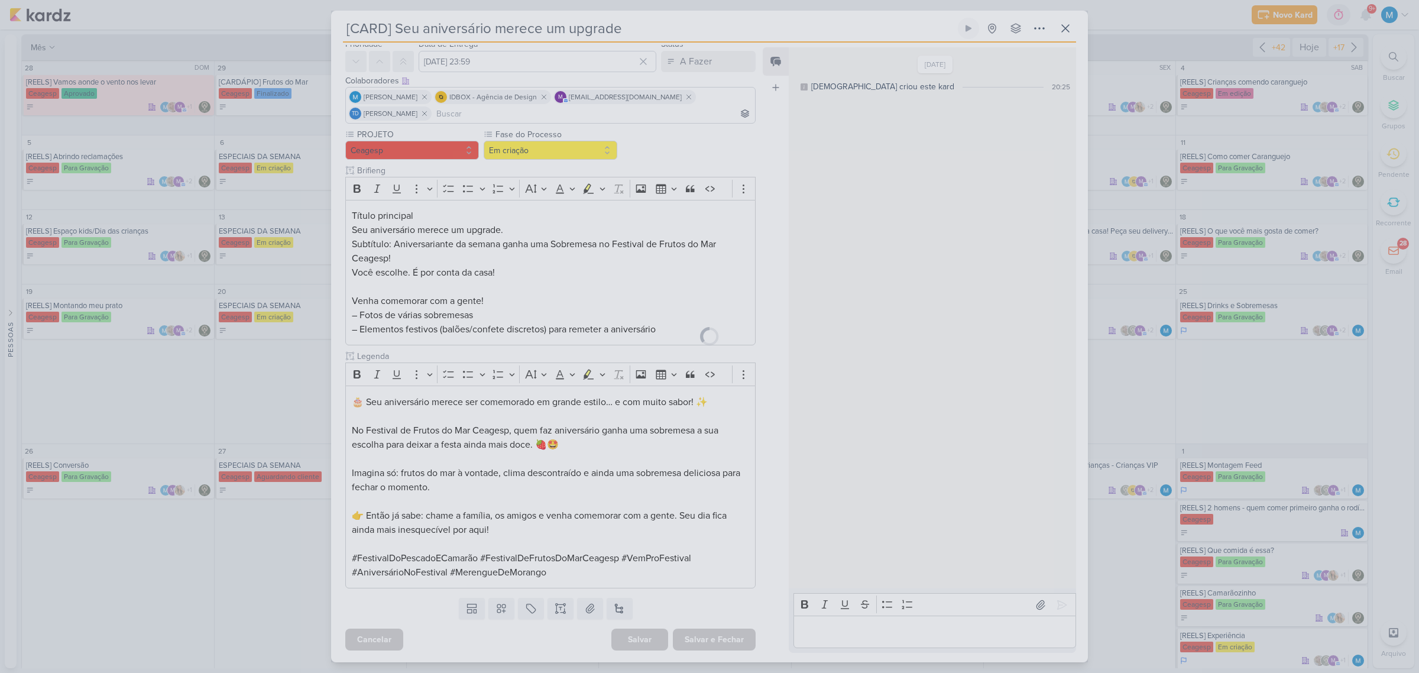
scroll to position [44, 0]
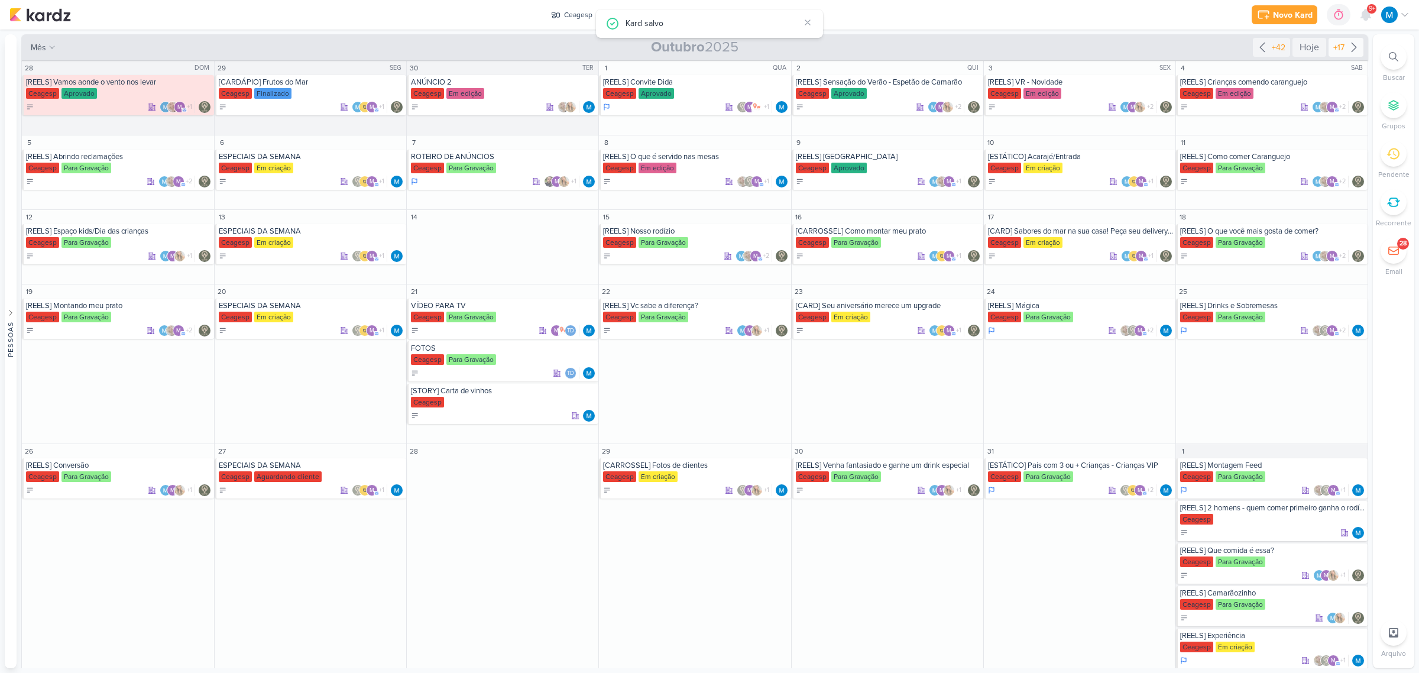
click at [1347, 48] on icon at bounding box center [1354, 47] width 14 height 14
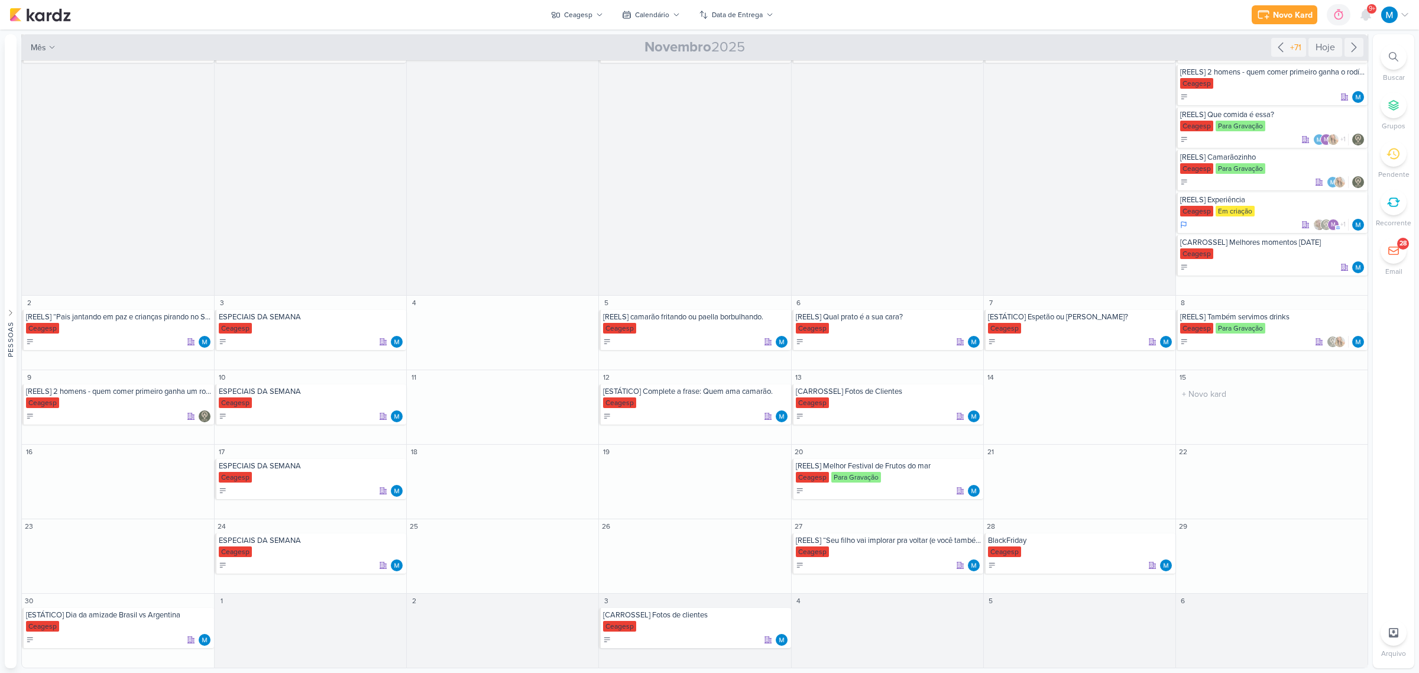
scroll to position [0, 0]
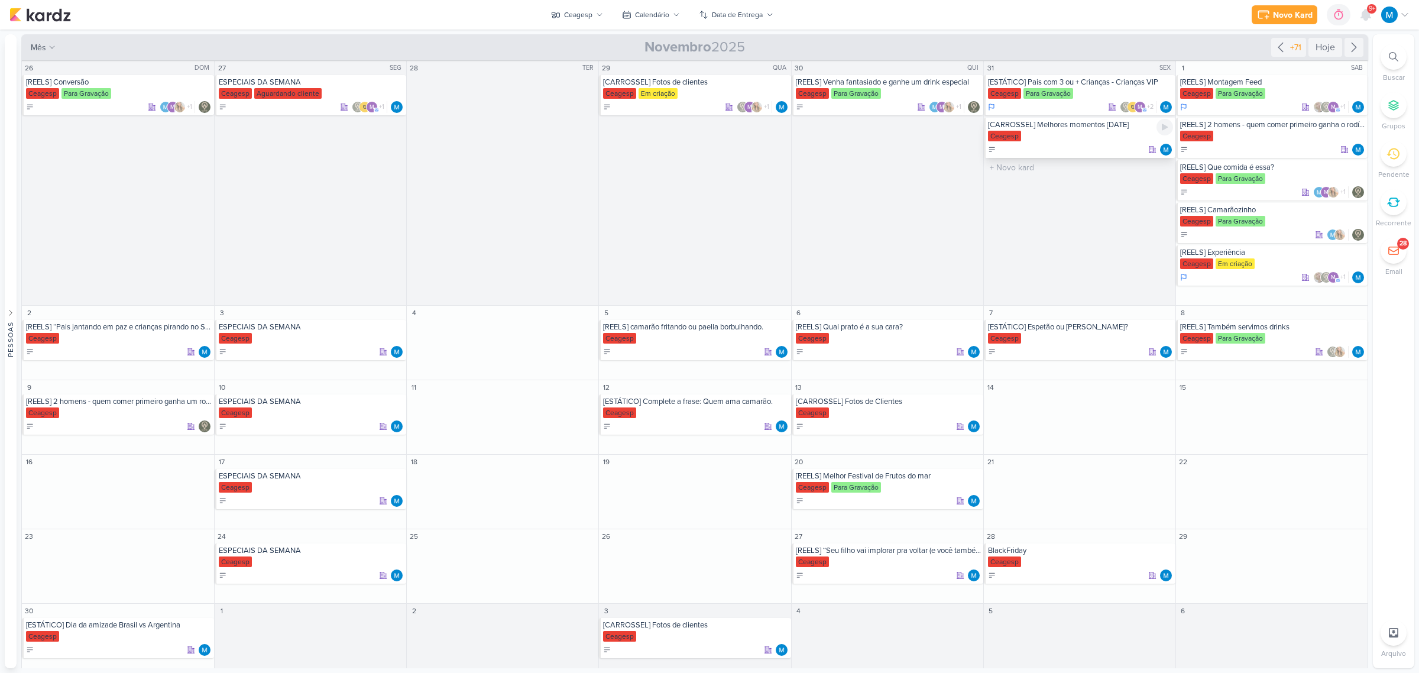
click at [1072, 125] on div "[CARROSSEL] Melhores momentos [DATE]" at bounding box center [1080, 124] width 185 height 9
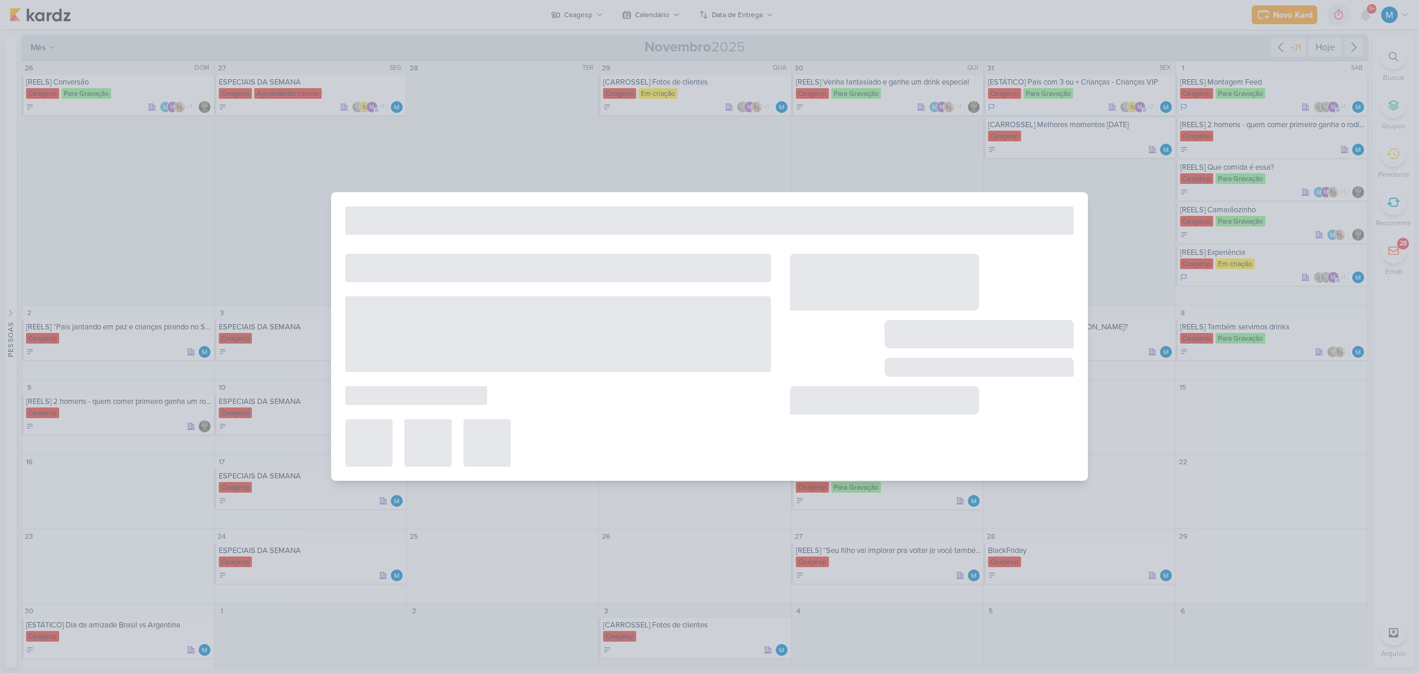
type input "[CARROSSEL] Melhores momentos [DATE]"
type input "[DATE] 23:59"
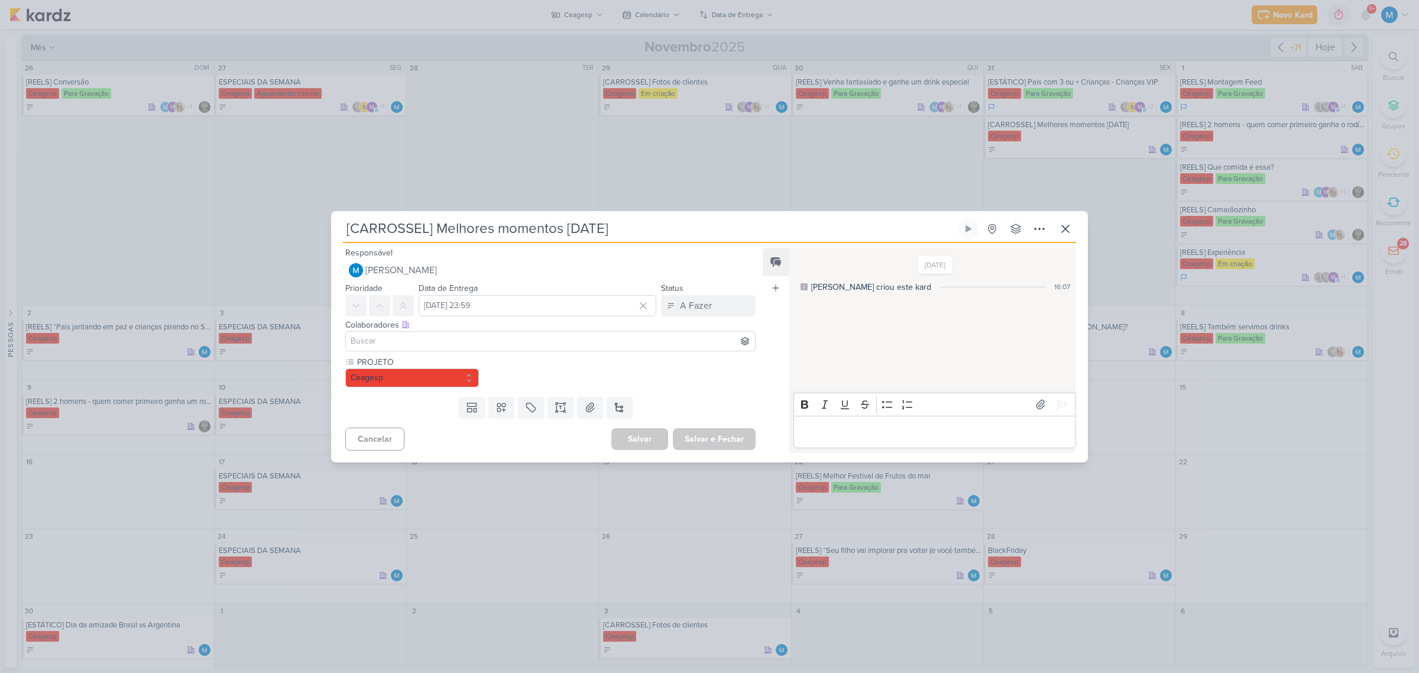
click at [507, 341] on input at bounding box center [550, 341] width 404 height 14
type input "yas"
click at [497, 364] on button "[MEDICAL_DATA][PERSON_NAME]" at bounding box center [550, 363] width 409 height 21
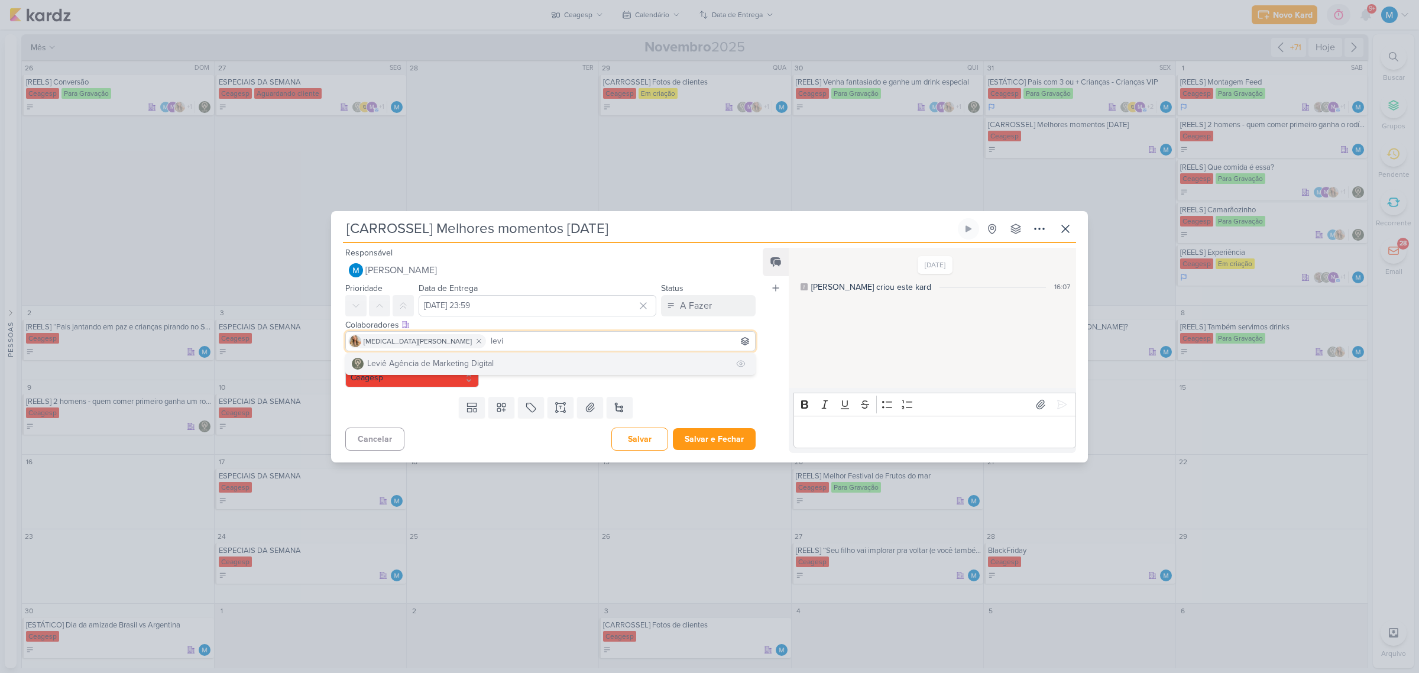
type input "levi"
click at [411, 359] on div "Leviê Agência de Marketing Digital" at bounding box center [430, 363] width 127 height 12
type input "s"
type input "tha"
click at [423, 364] on div "[PERSON_NAME]" at bounding box center [398, 363] width 63 height 12
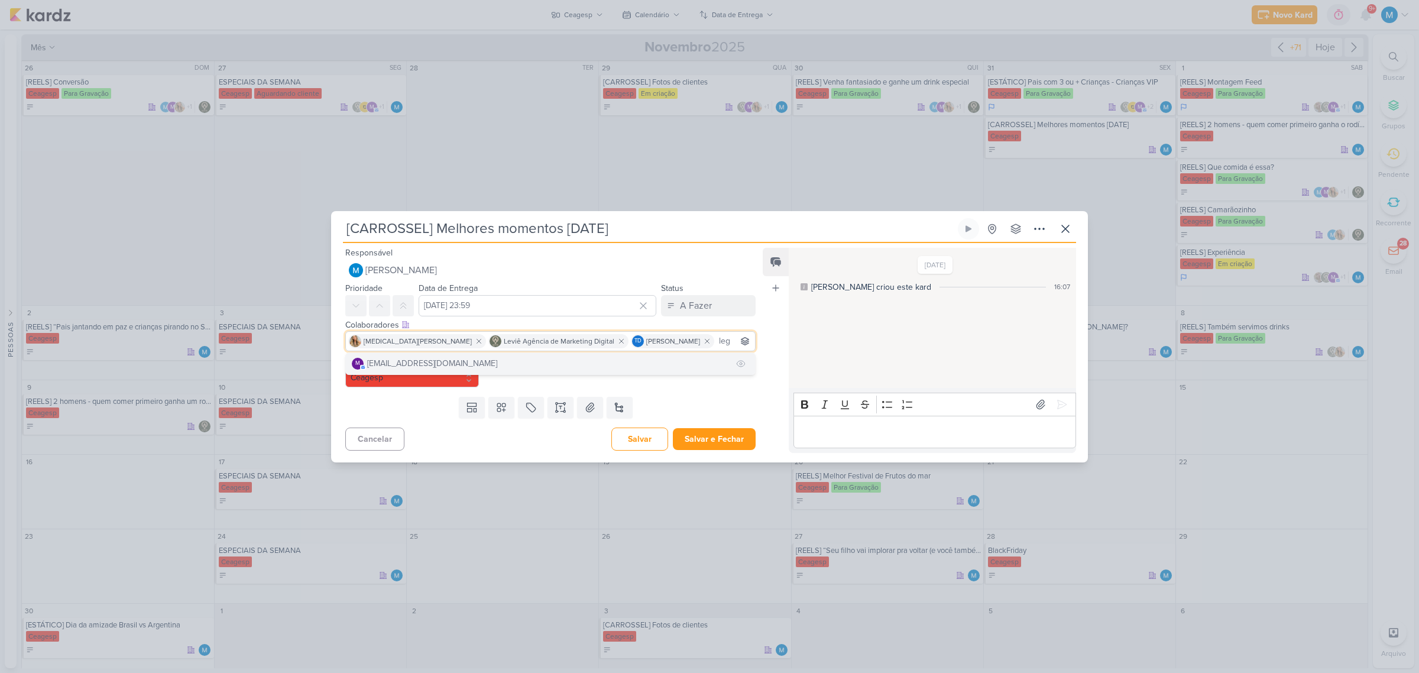
type input "leg"
click at [531, 362] on button "m [EMAIL_ADDRESS][DOMAIN_NAME]" at bounding box center [550, 363] width 409 height 21
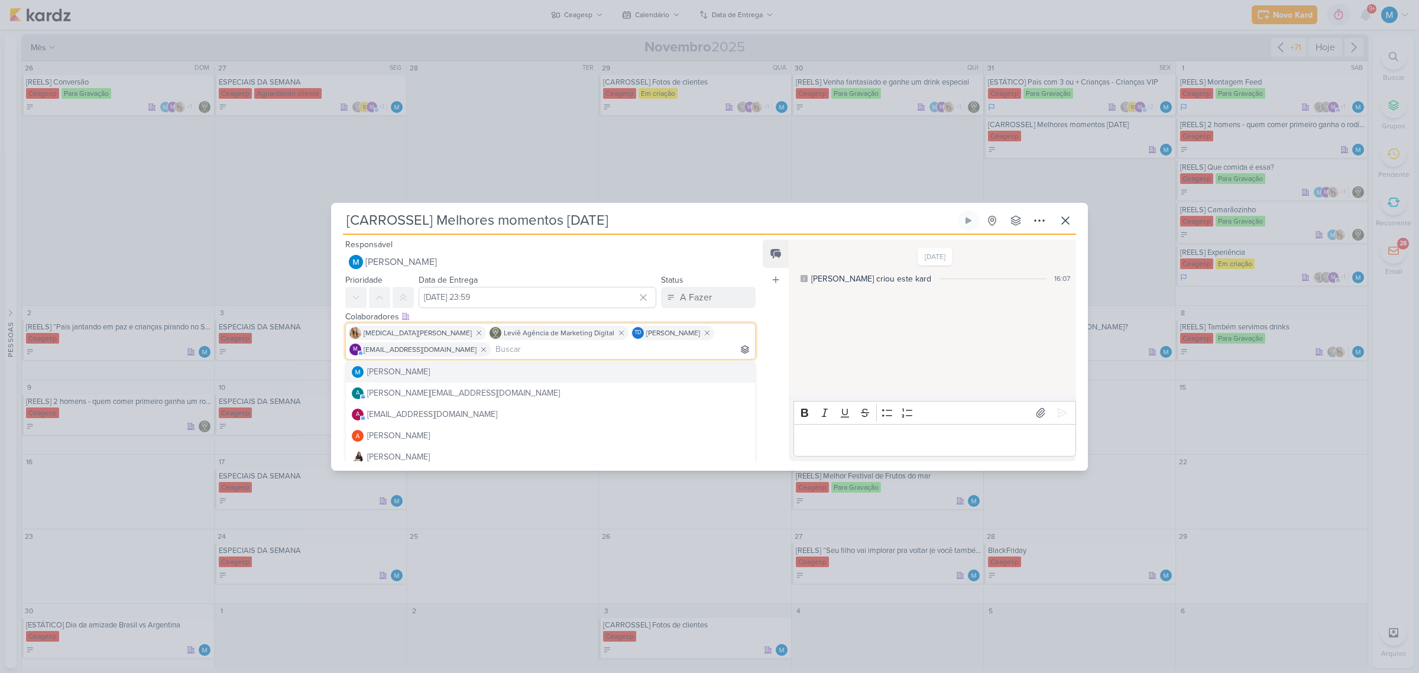
click at [772, 346] on div "Feed Atrelar email Solte o email para atrelar ao kard" at bounding box center [776, 350] width 26 height 222
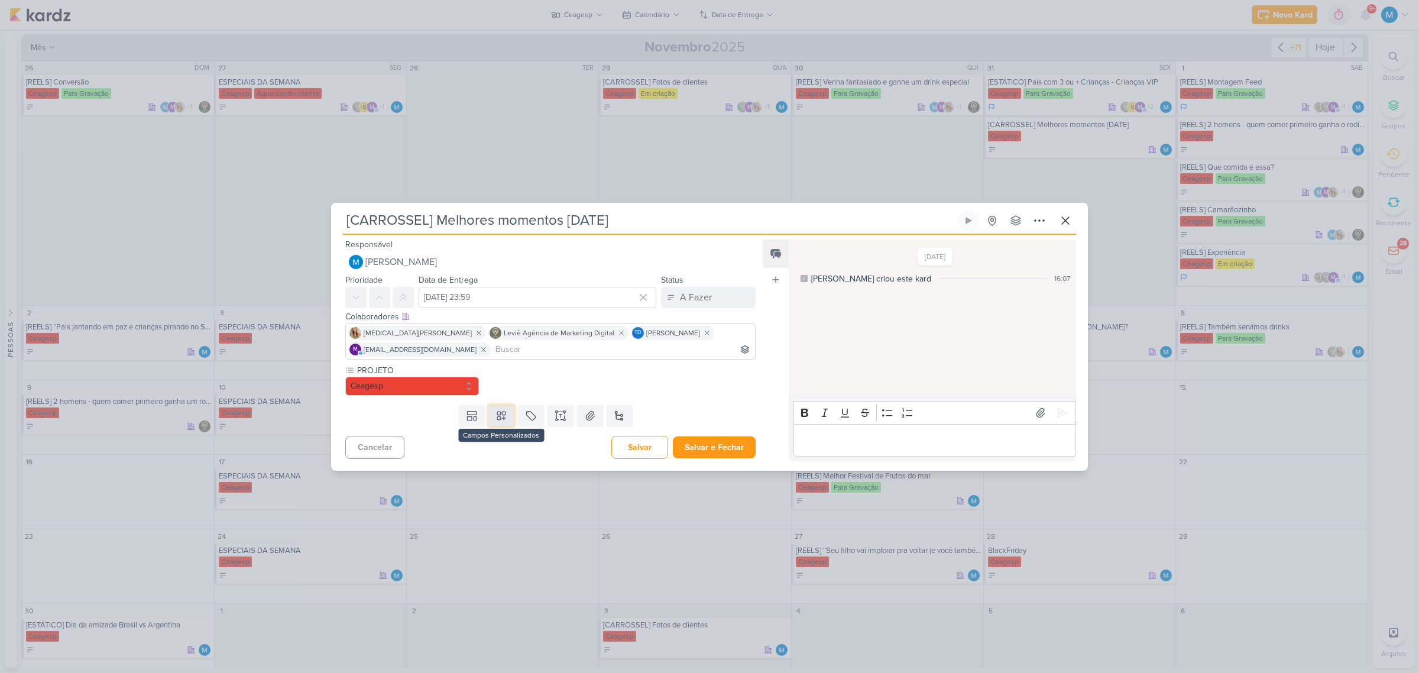
click at [505, 413] on button at bounding box center [501, 415] width 26 height 21
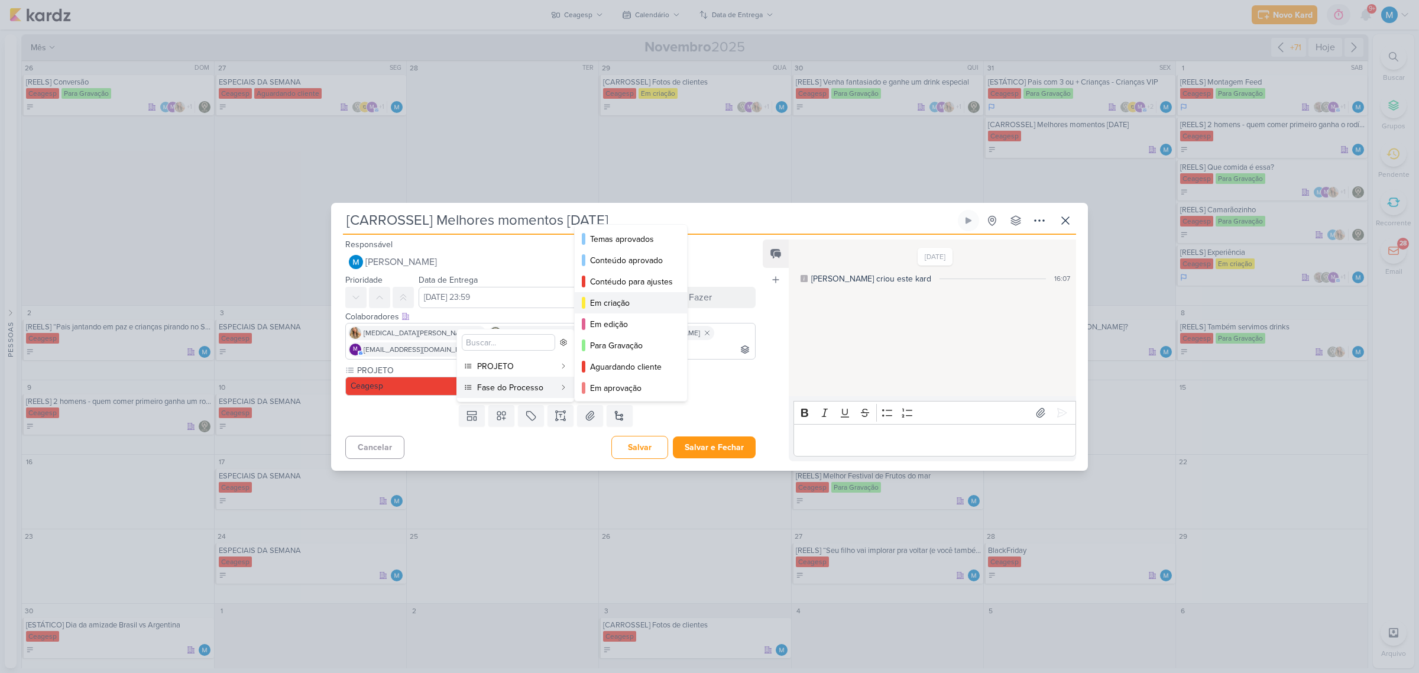
click at [622, 299] on div "Em criação" at bounding box center [631, 303] width 83 height 12
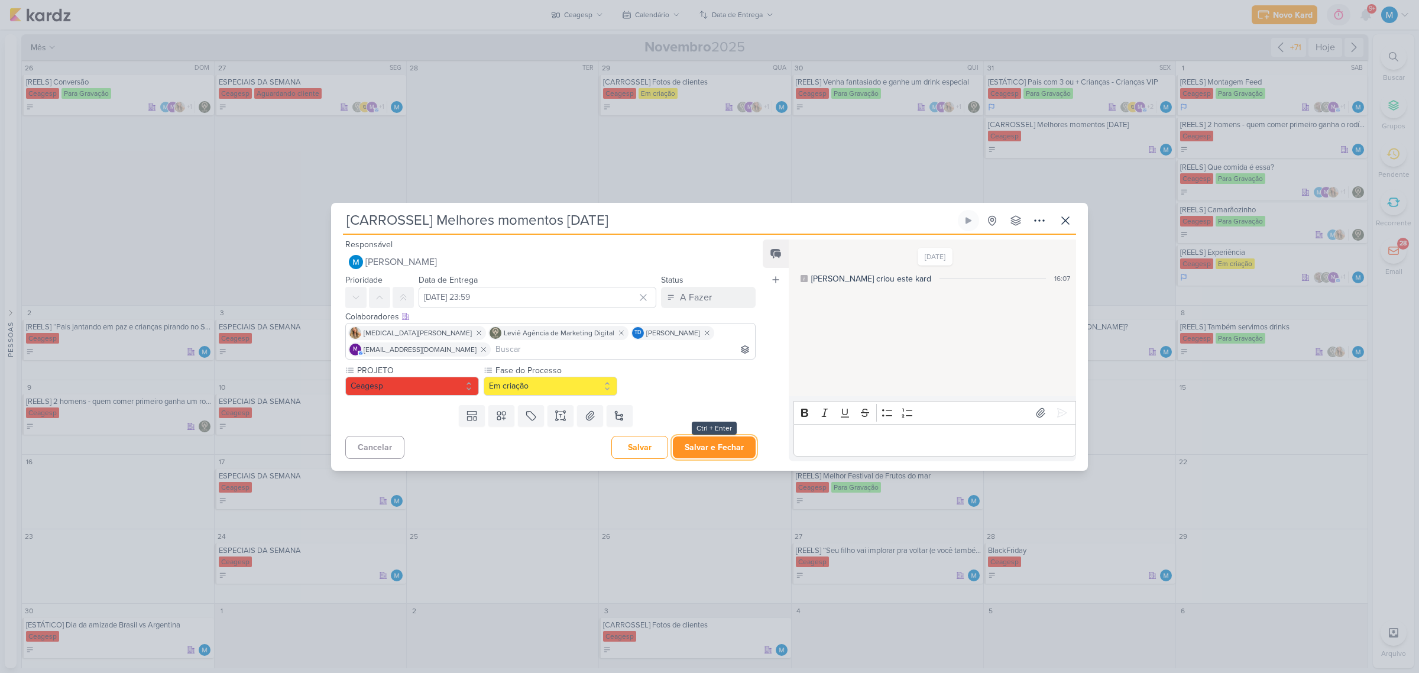
click at [726, 448] on button "Salvar e Fechar" at bounding box center [714, 447] width 83 height 22
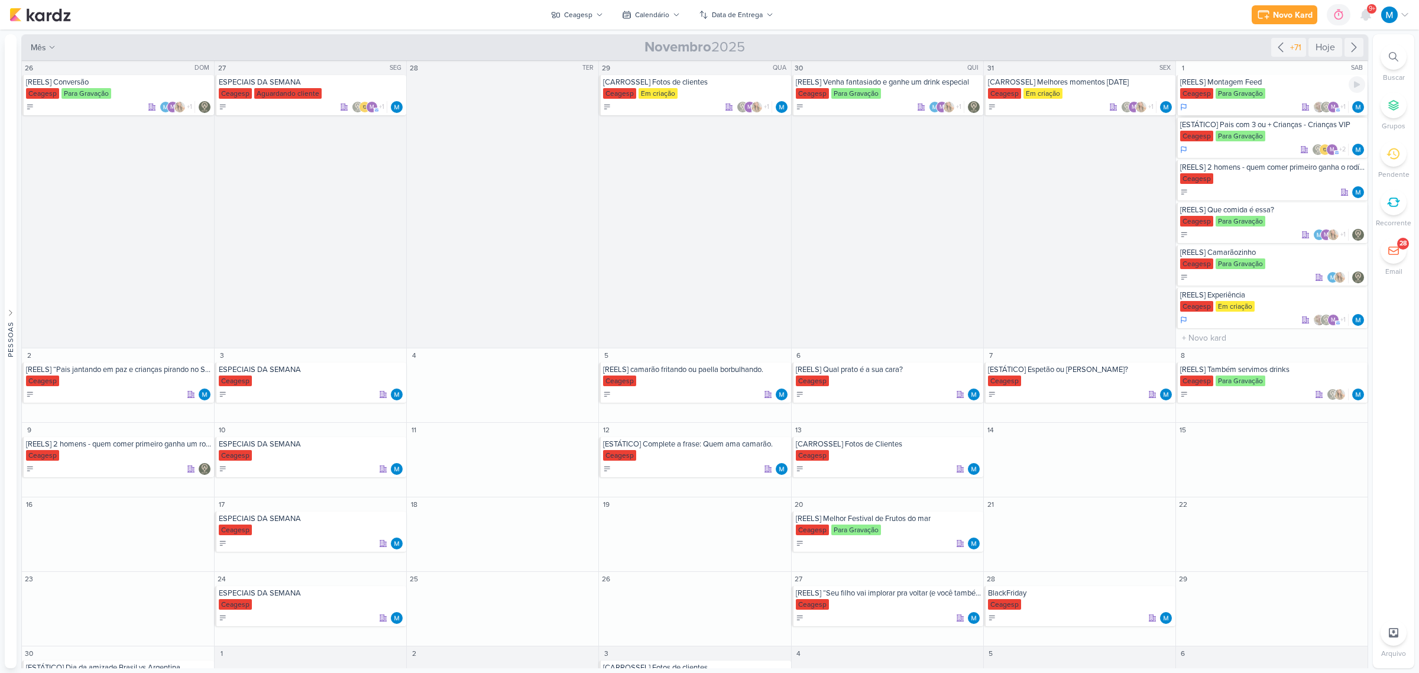
click at [1239, 80] on div "[REELS] Montagem Feed" at bounding box center [1272, 81] width 185 height 9
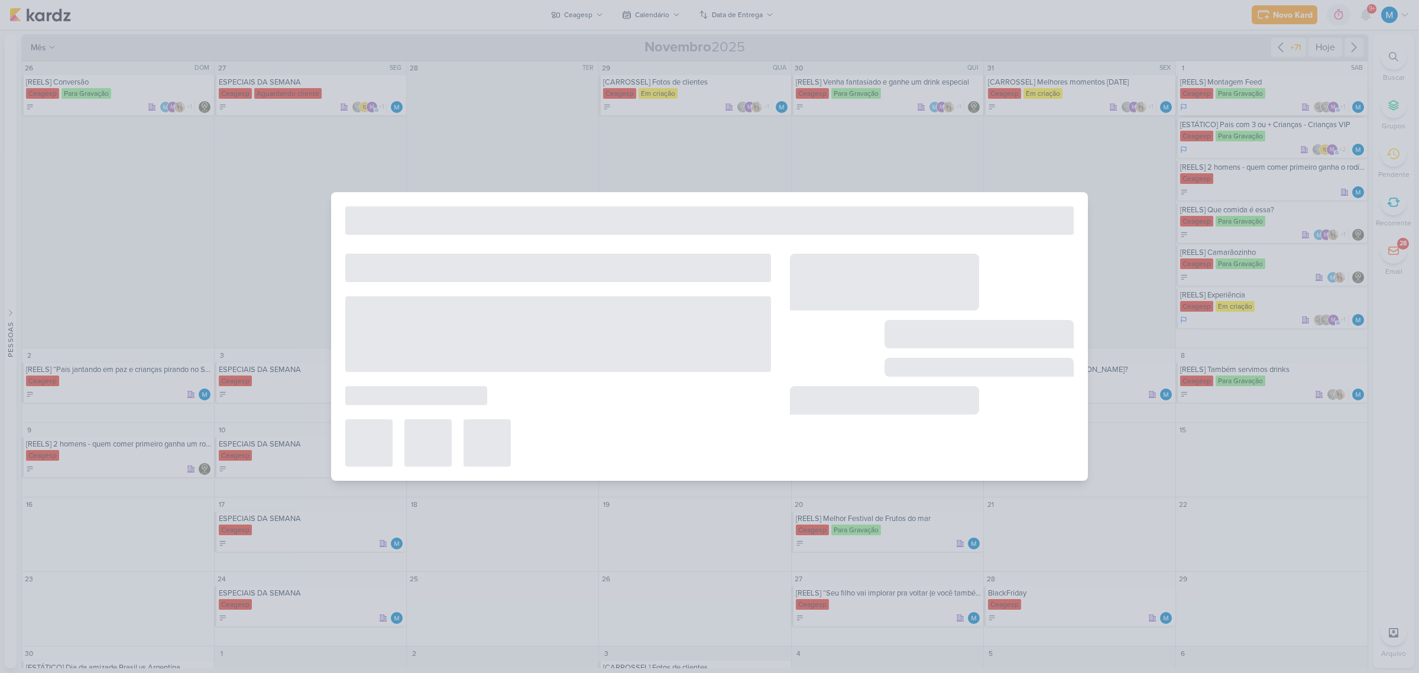
type input "[REELS] Montagem Feed"
type input "[DATE] 23:59"
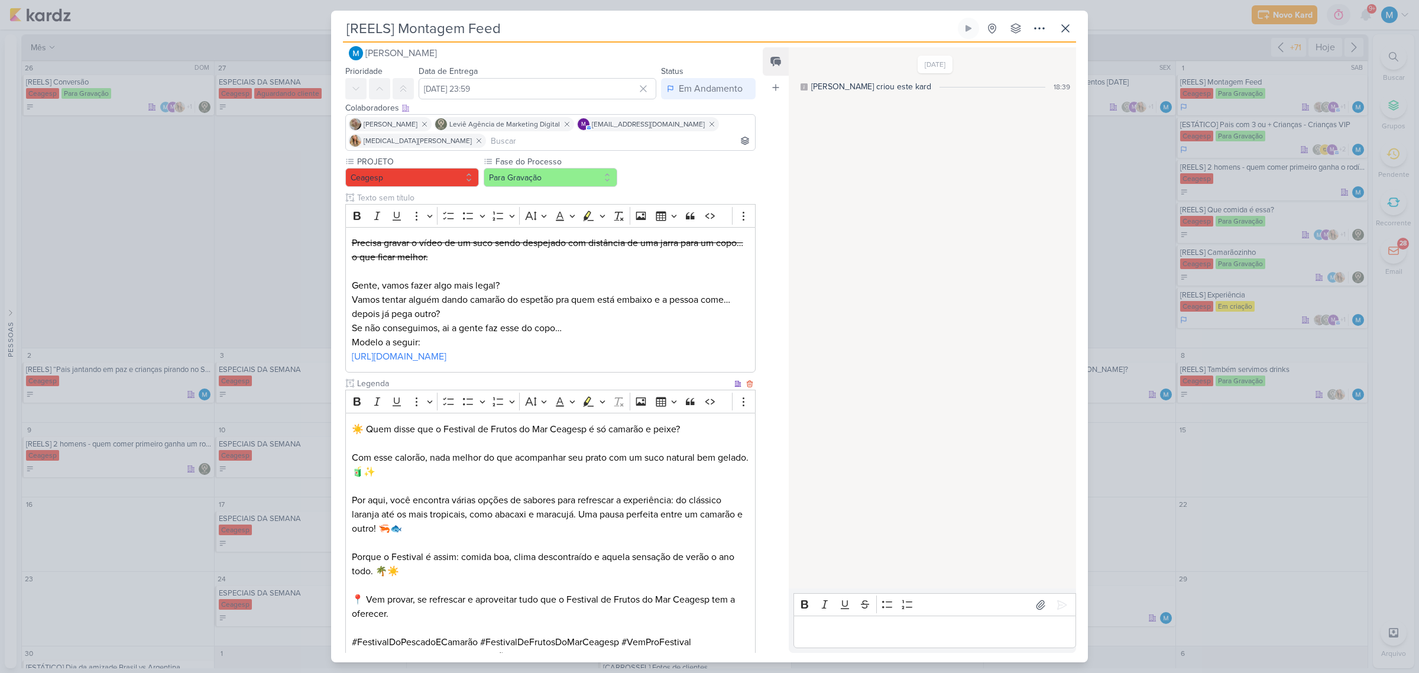
scroll to position [74, 0]
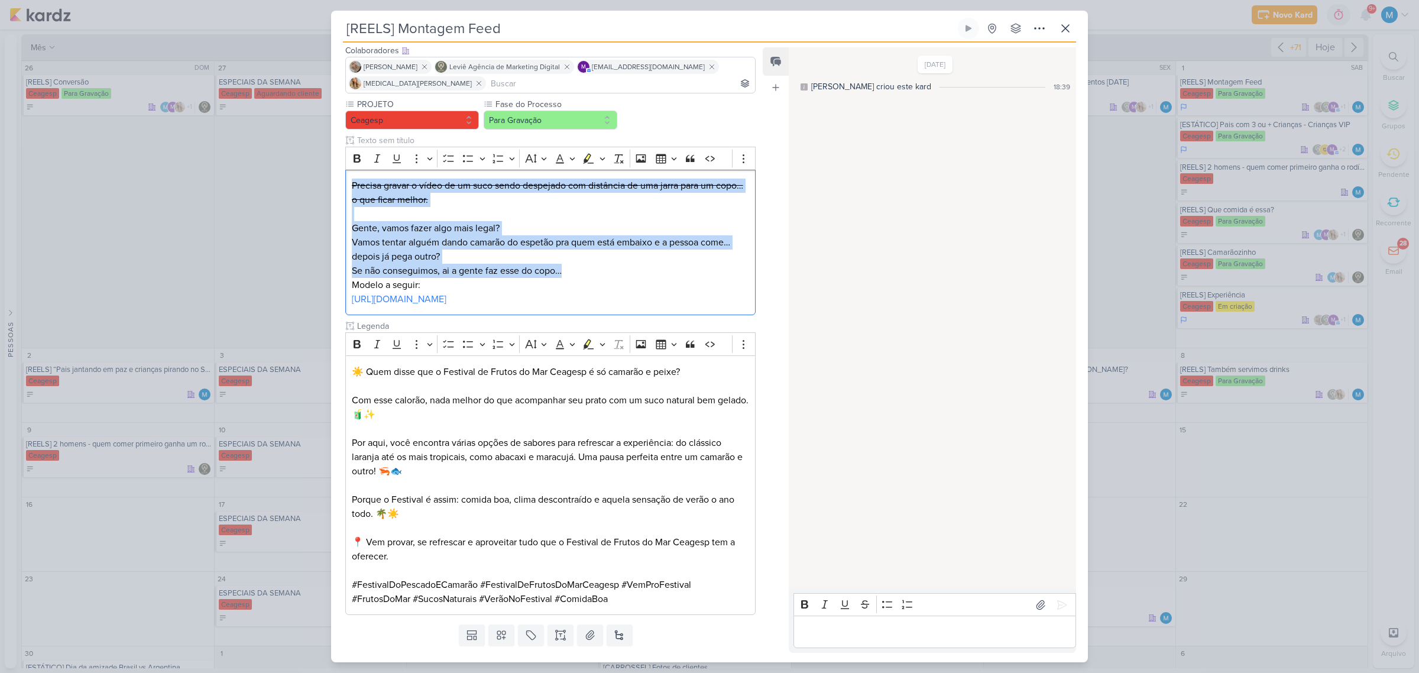
drag, startPoint x: 575, startPoint y: 275, endPoint x: 341, endPoint y: 173, distance: 256.2
click at [341, 173] on div "PROJETO [GEOGRAPHIC_DATA] Fase do Processo" at bounding box center [545, 358] width 429 height 521
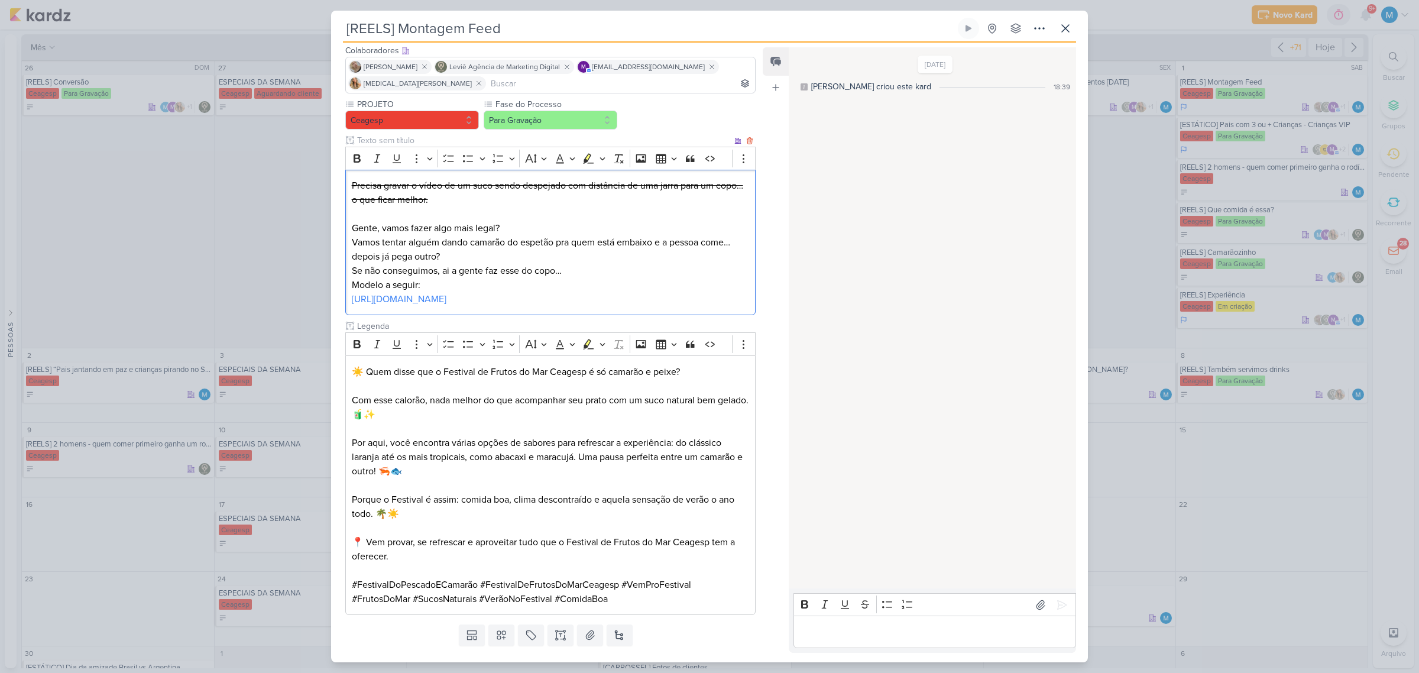
click at [409, 206] on p "Precisa gravar o vídeo de um suco sendo despejado com distância de uma jarra pa…" at bounding box center [550, 193] width 397 height 28
drag, startPoint x: 468, startPoint y: 207, endPoint x: 323, endPoint y: 170, distance: 149.5
click at [323, 170] on div "[REELS] Montagem Feed Criado por mim" at bounding box center [709, 336] width 1419 height 673
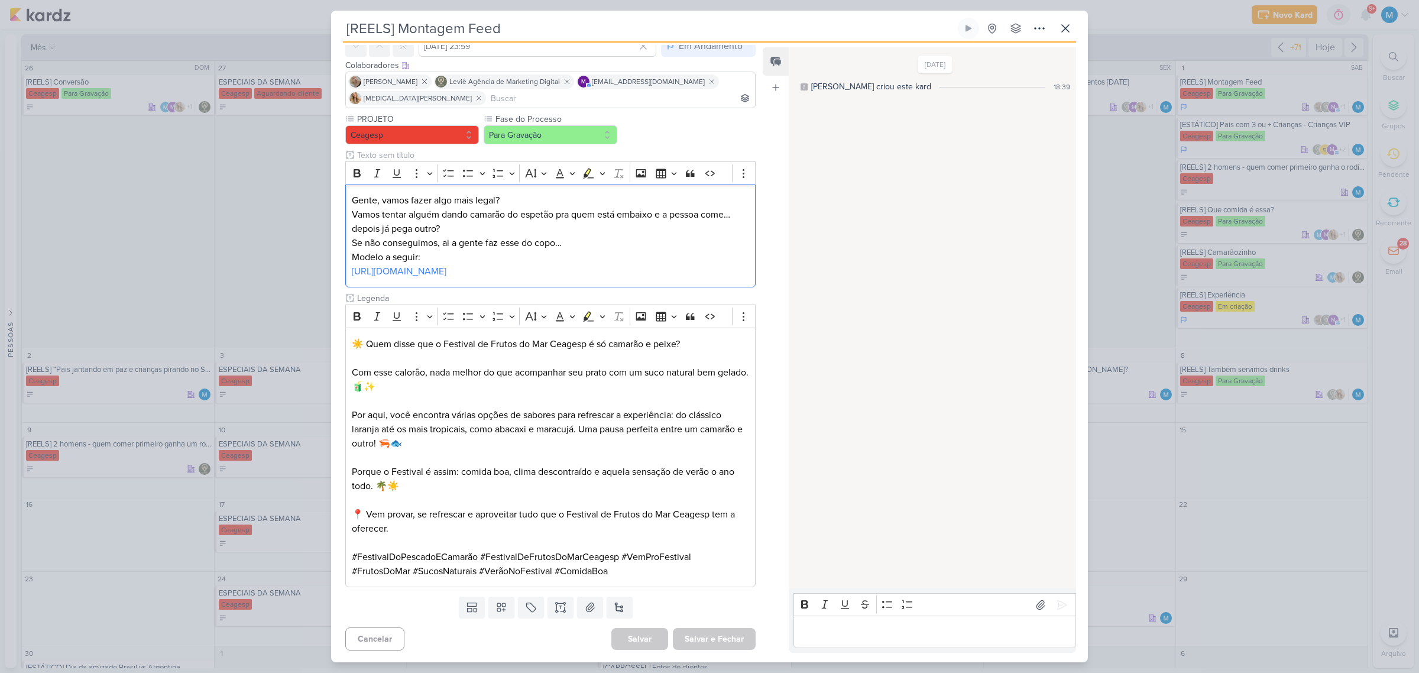
scroll to position [60, 0]
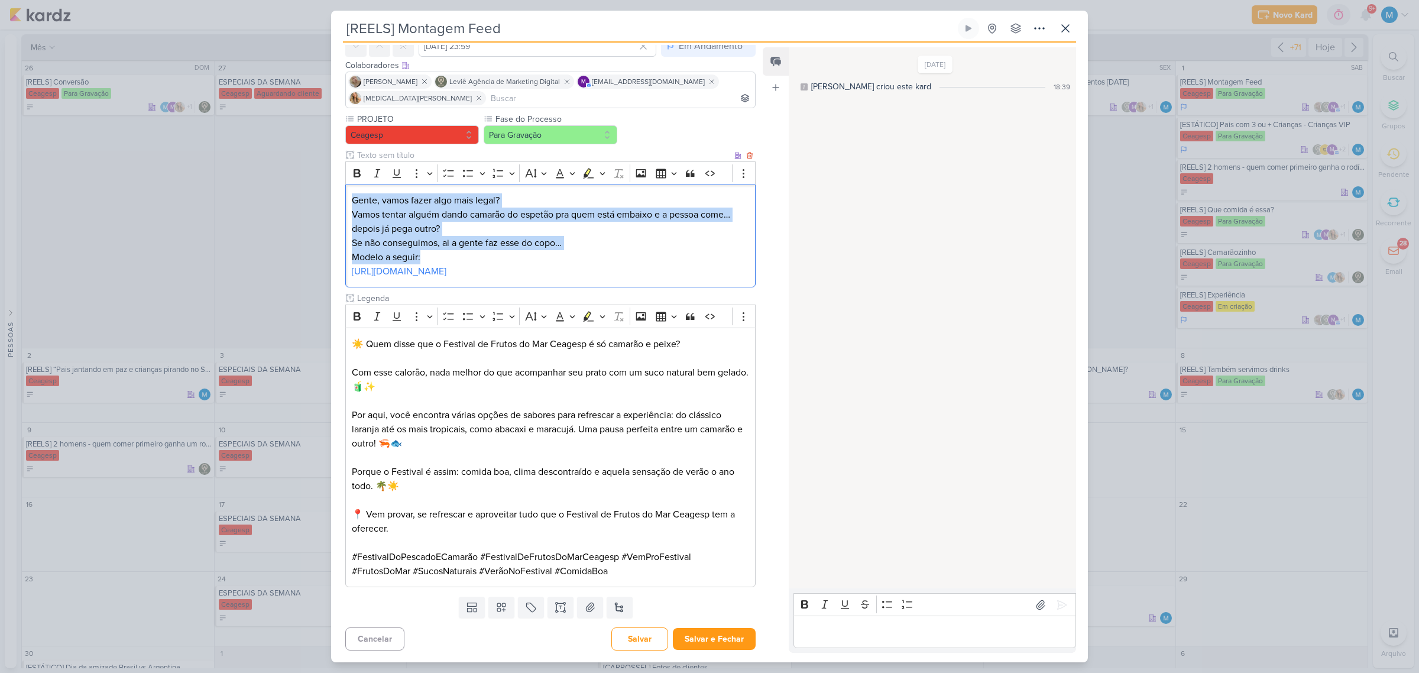
drag, startPoint x: 437, startPoint y: 248, endPoint x: 346, endPoint y: 192, distance: 107.0
click at [346, 192] on div "Gente, vamos fazer algo mais legal? Vamos tentar alguém dando camarão do espetã…" at bounding box center [550, 235] width 410 height 103
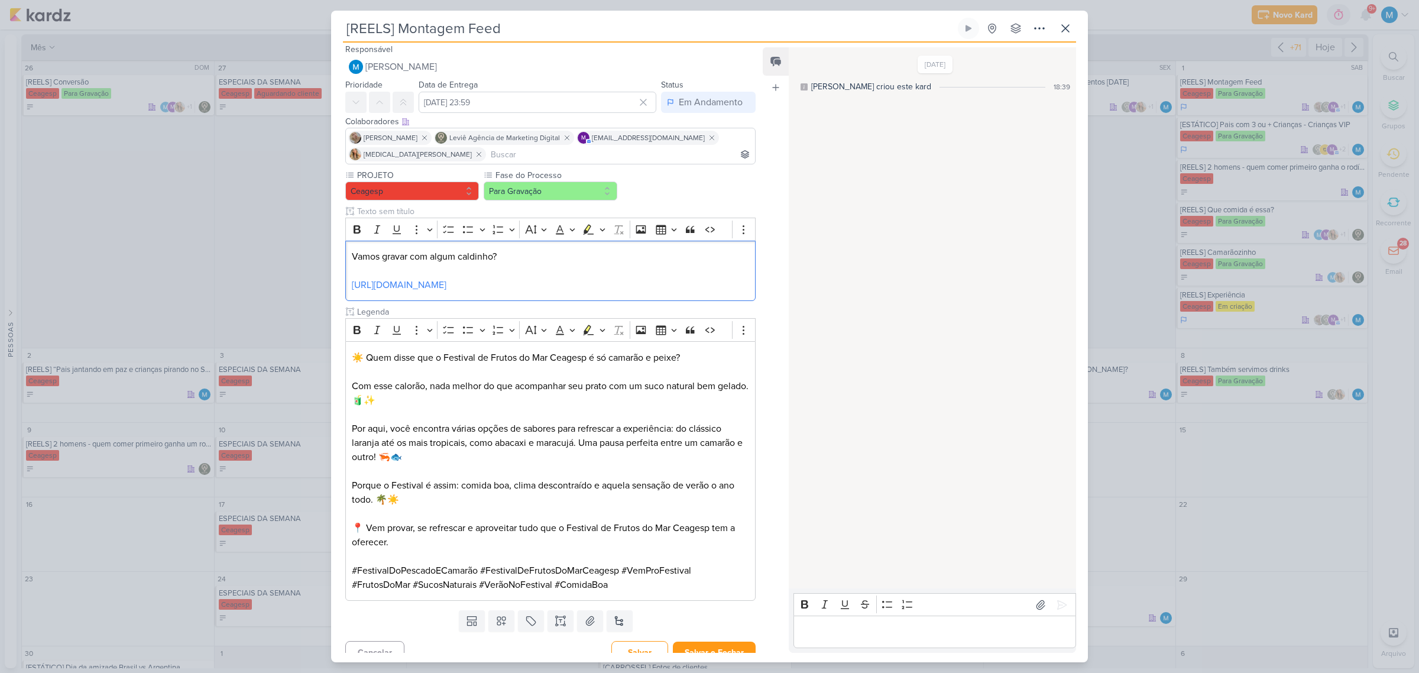
scroll to position [17, 0]
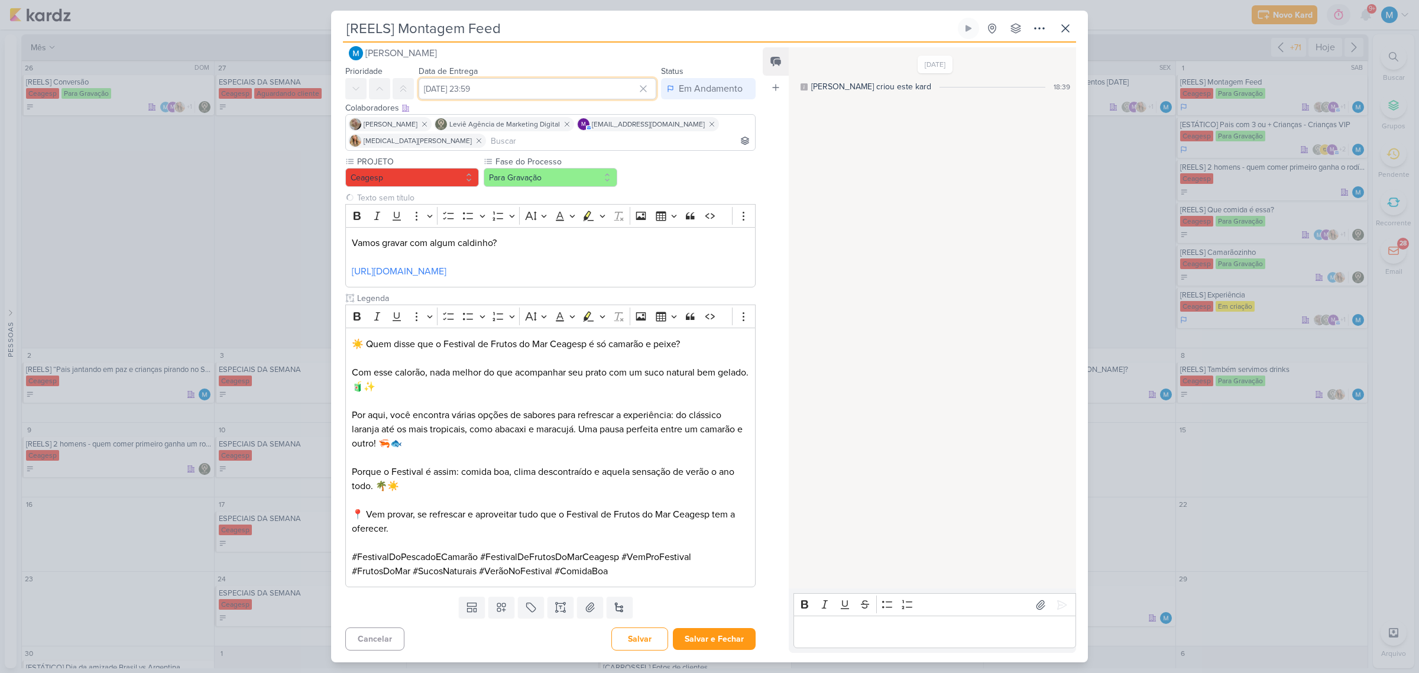
click at [486, 86] on input "[DATE] 23:59" at bounding box center [538, 88] width 238 height 21
click at [633, 116] on icon "button" at bounding box center [639, 117] width 14 height 14
click at [542, 184] on div "15" at bounding box center [549, 184] width 18 height 17
click at [600, 182] on div "18" at bounding box center [603, 184] width 18 height 17
click at [583, 179] on div "17" at bounding box center [585, 184] width 18 height 17
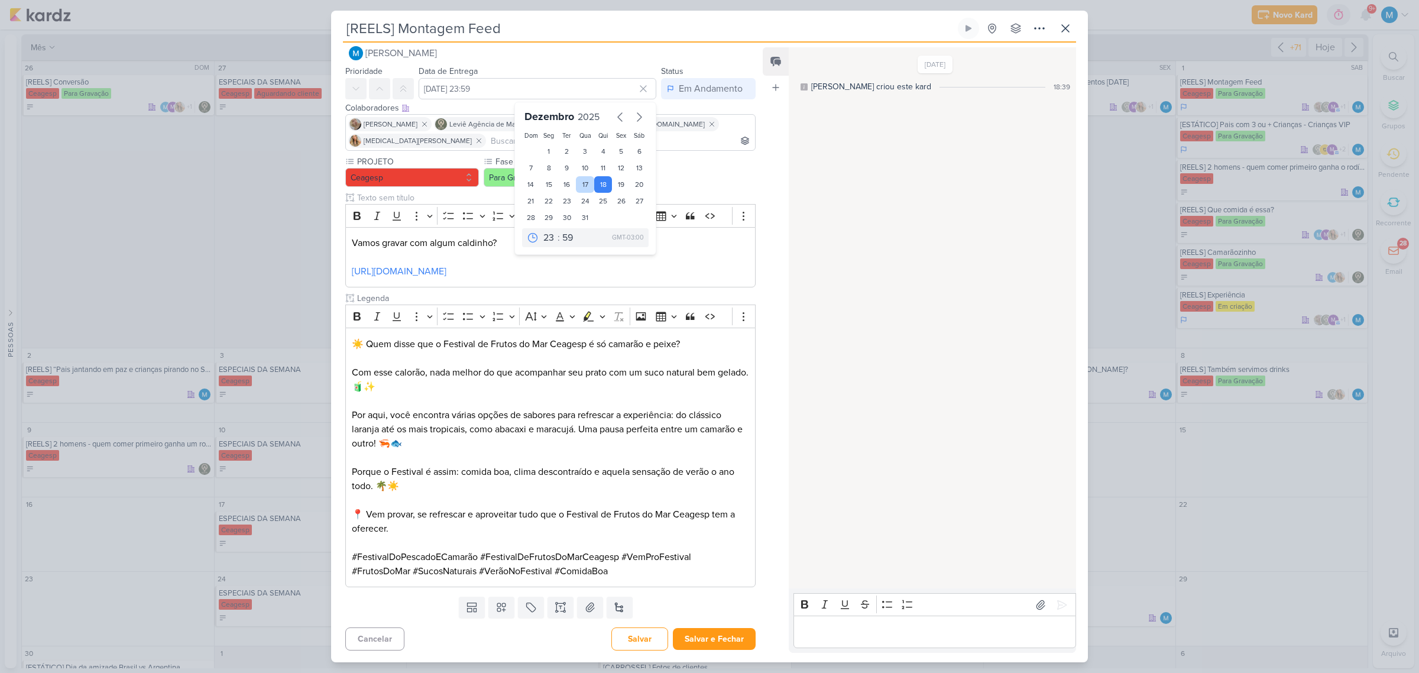
type input "[DATE] 23:59"
click at [676, 227] on div "Vamos gravar com algum caldinho? [URL][DOMAIN_NAME]" at bounding box center [550, 257] width 410 height 61
click at [721, 644] on button "Salvar e Fechar" at bounding box center [714, 639] width 83 height 22
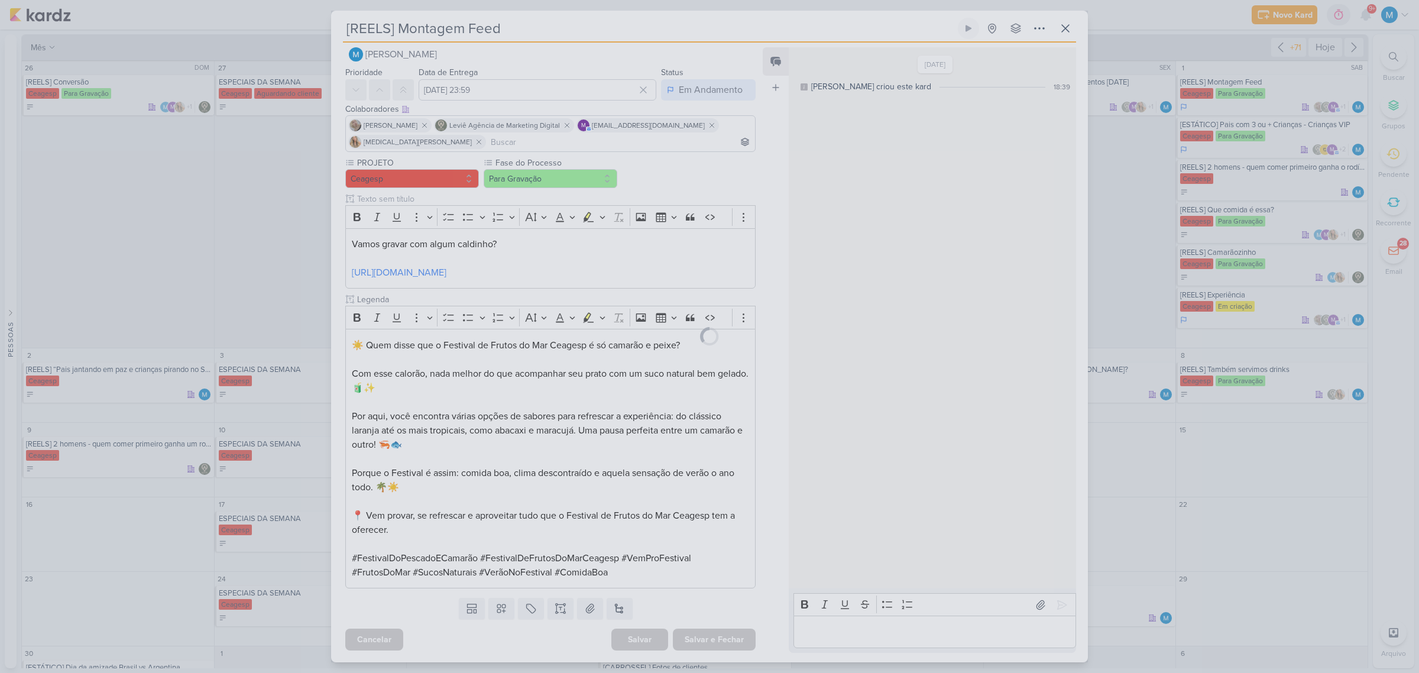
scroll to position [15, 0]
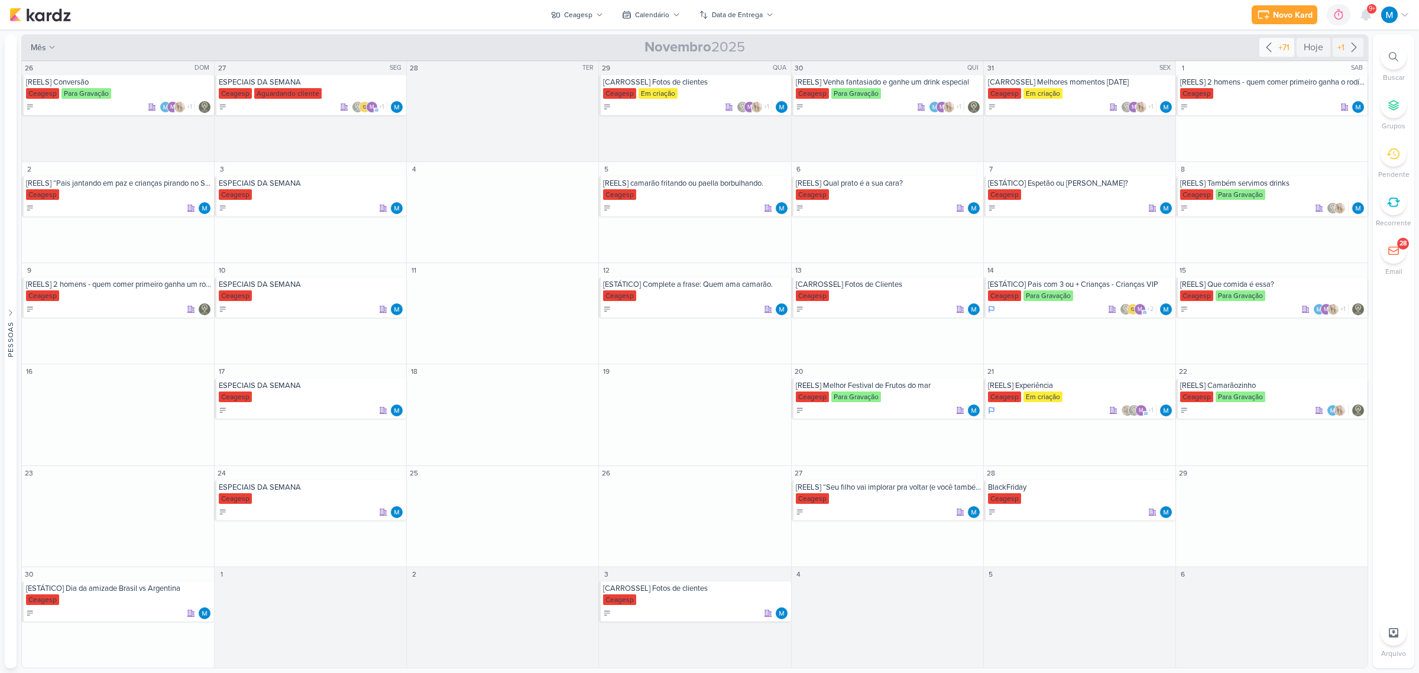
click at [1270, 47] on icon at bounding box center [1269, 47] width 14 height 14
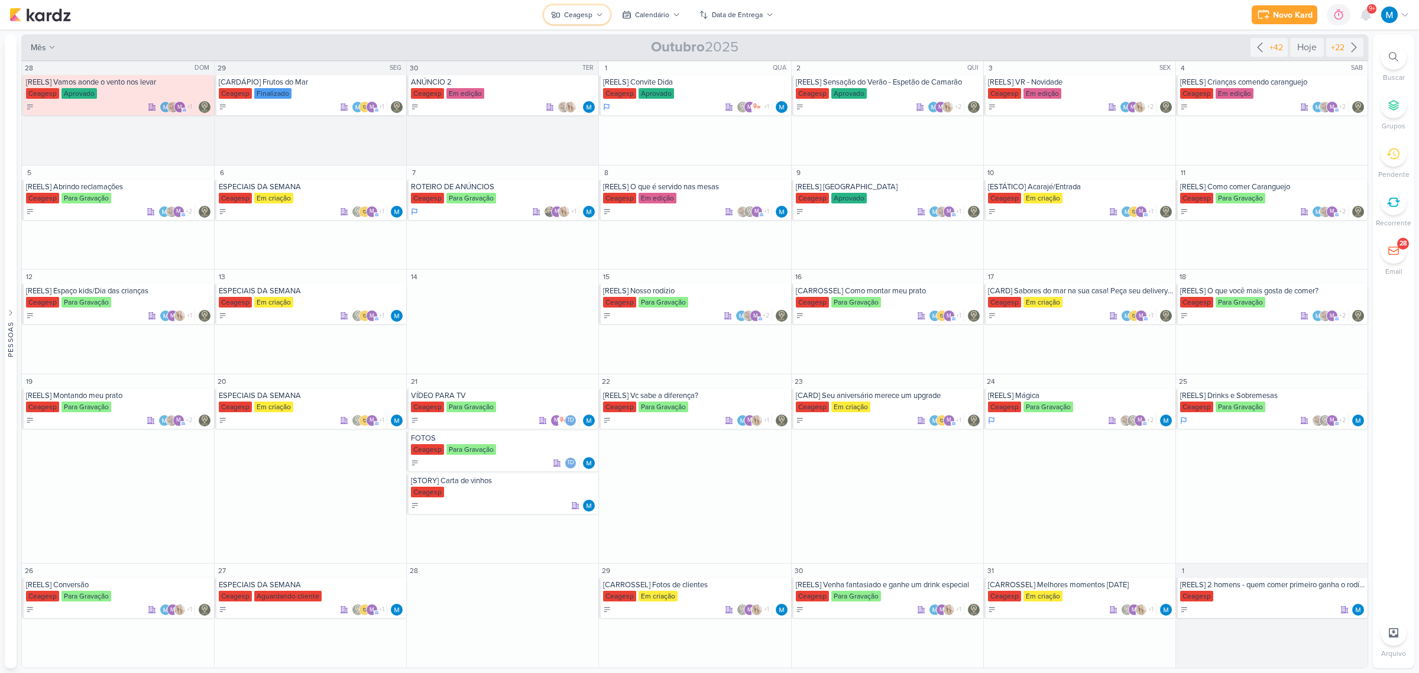
click at [595, 15] on button "Ceagesp" at bounding box center [577, 14] width 66 height 19
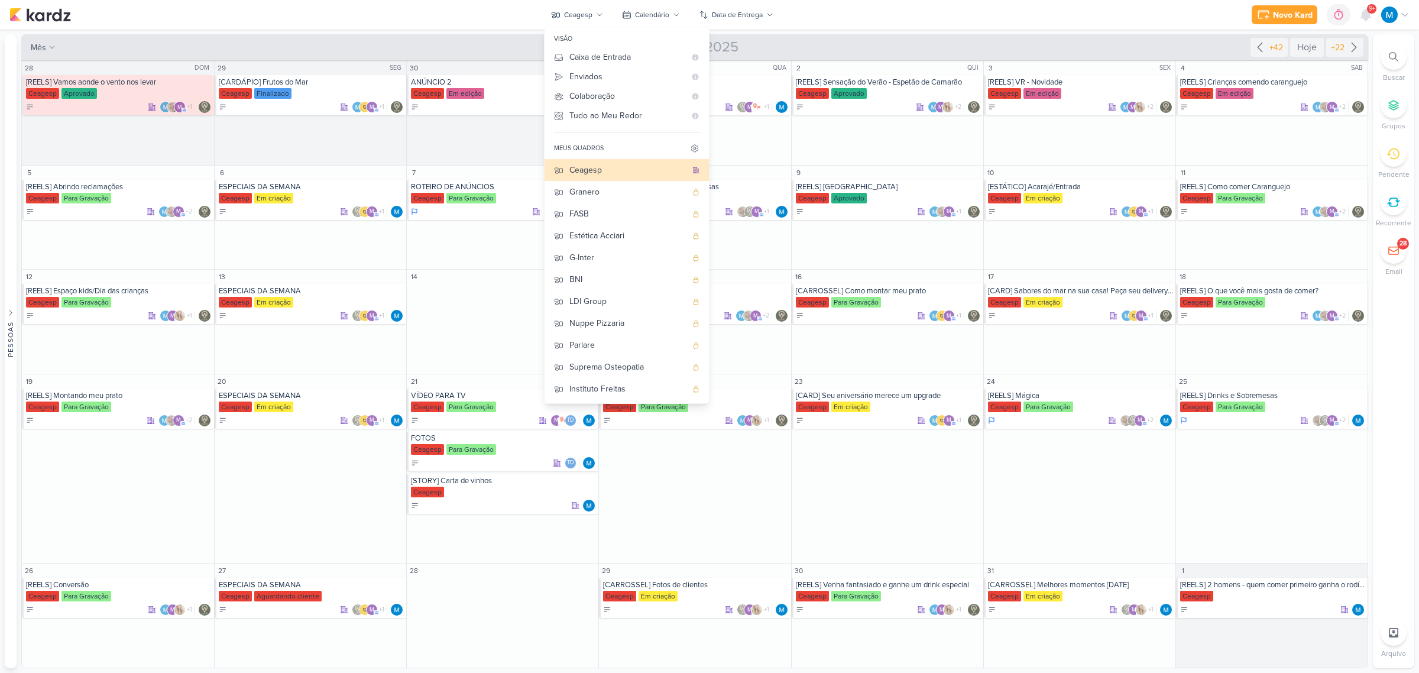
click at [465, 13] on div "Novo Kard Ctrl + k 0h0m Sessão desligada... Hoje 0h0m Semana 0h0m Mês 0h0m" at bounding box center [709, 15] width 1400 height 30
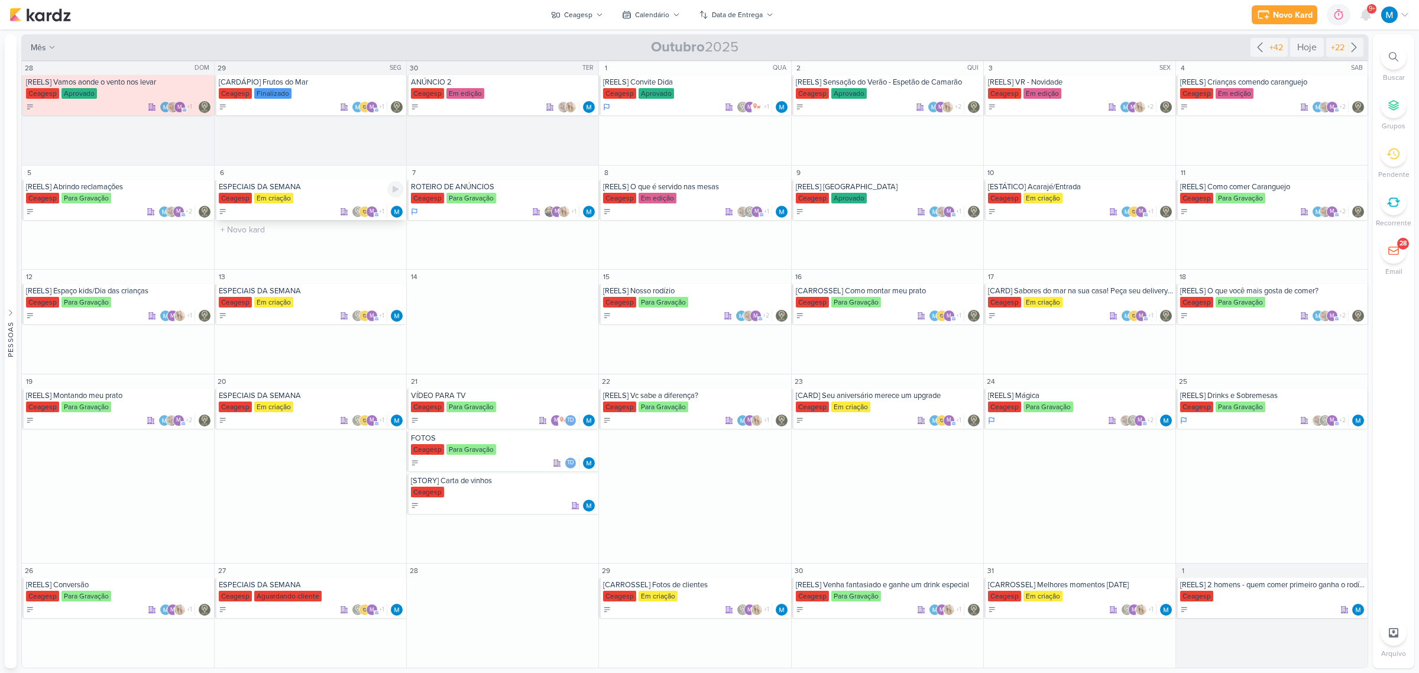
click at [281, 184] on div "ESPECIAIS DA SEMANA" at bounding box center [311, 186] width 185 height 9
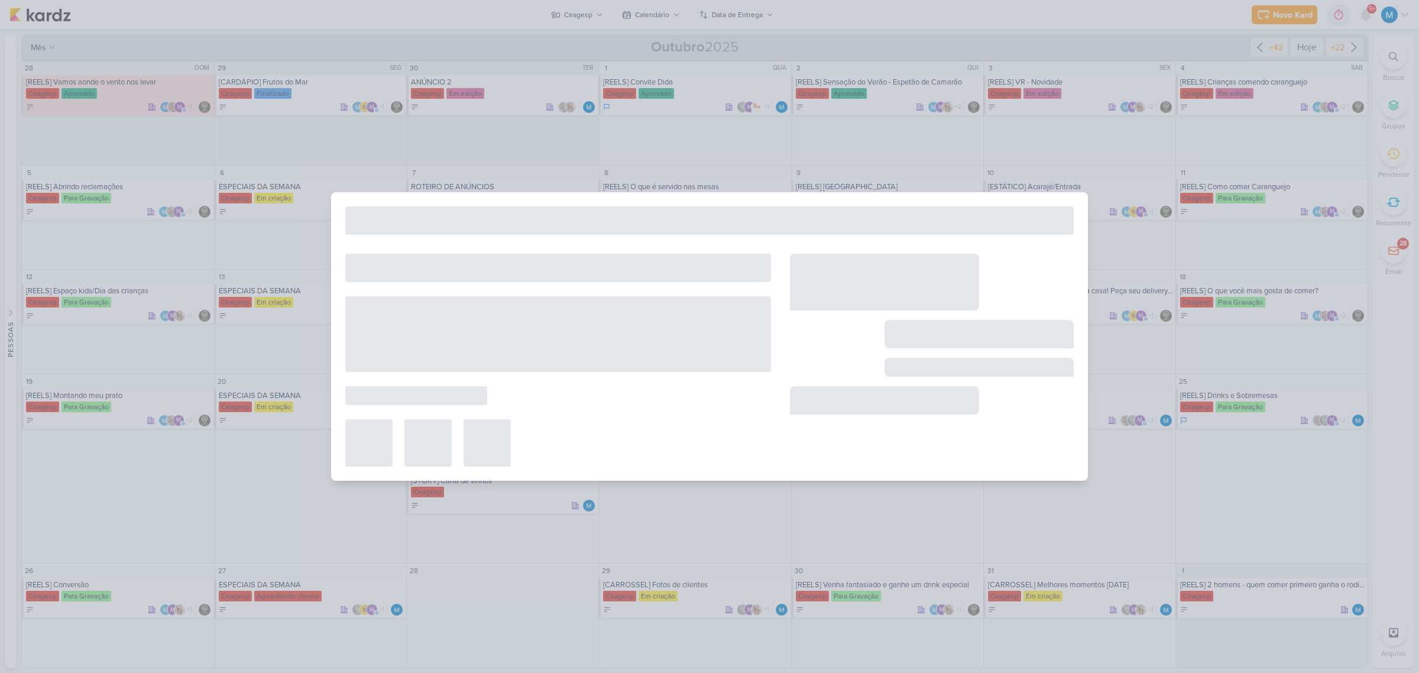
type input "ESPECIAIS DA SEMANA"
type input "[DATE] 23:59"
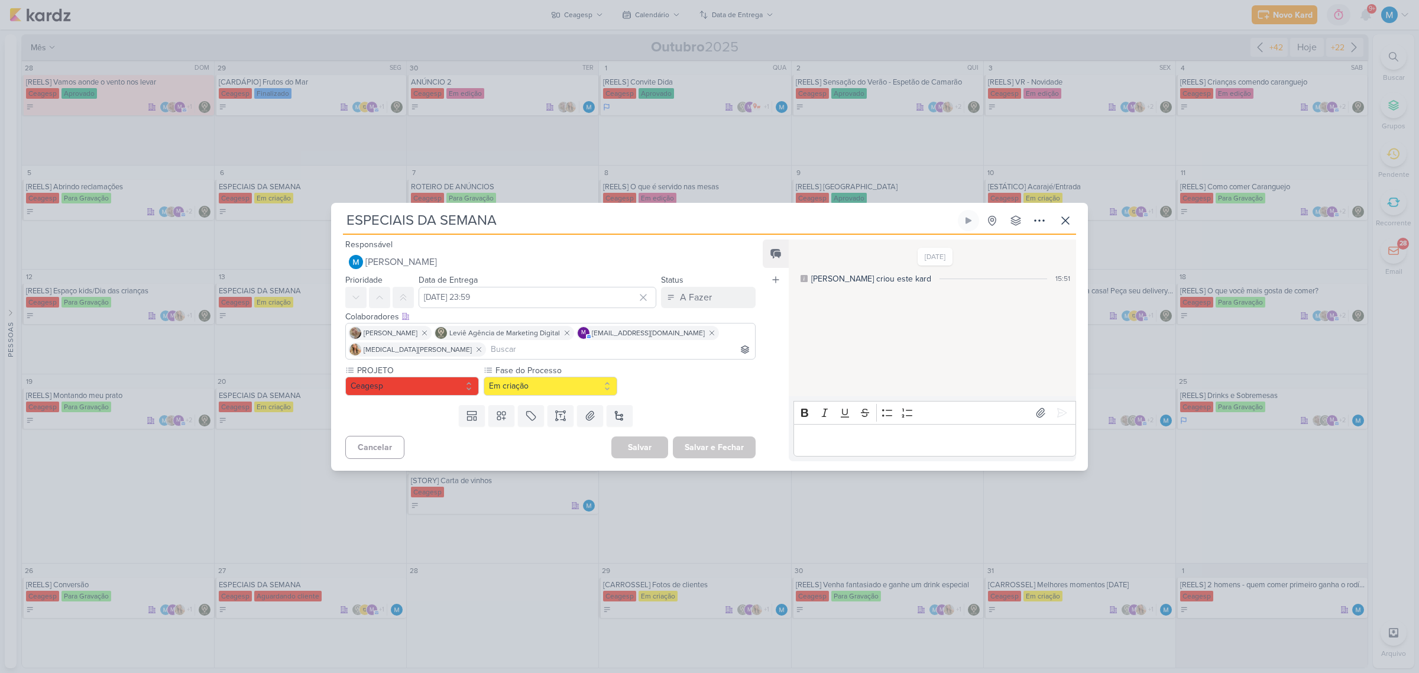
scroll to position [0, 0]
click at [557, 418] on icon at bounding box center [561, 416] width 12 height 12
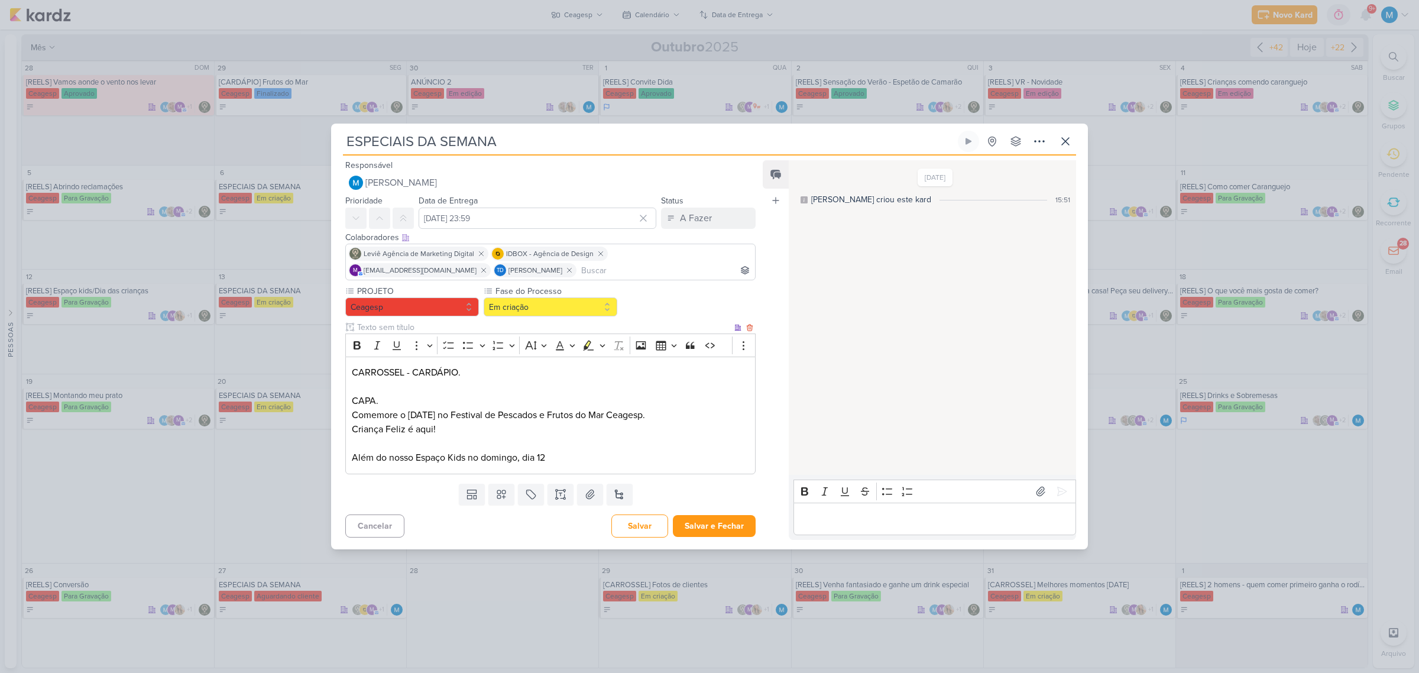
click at [582, 463] on p "Além do nosso Espaço Kids no domingo, dia 12" at bounding box center [550, 457] width 397 height 14
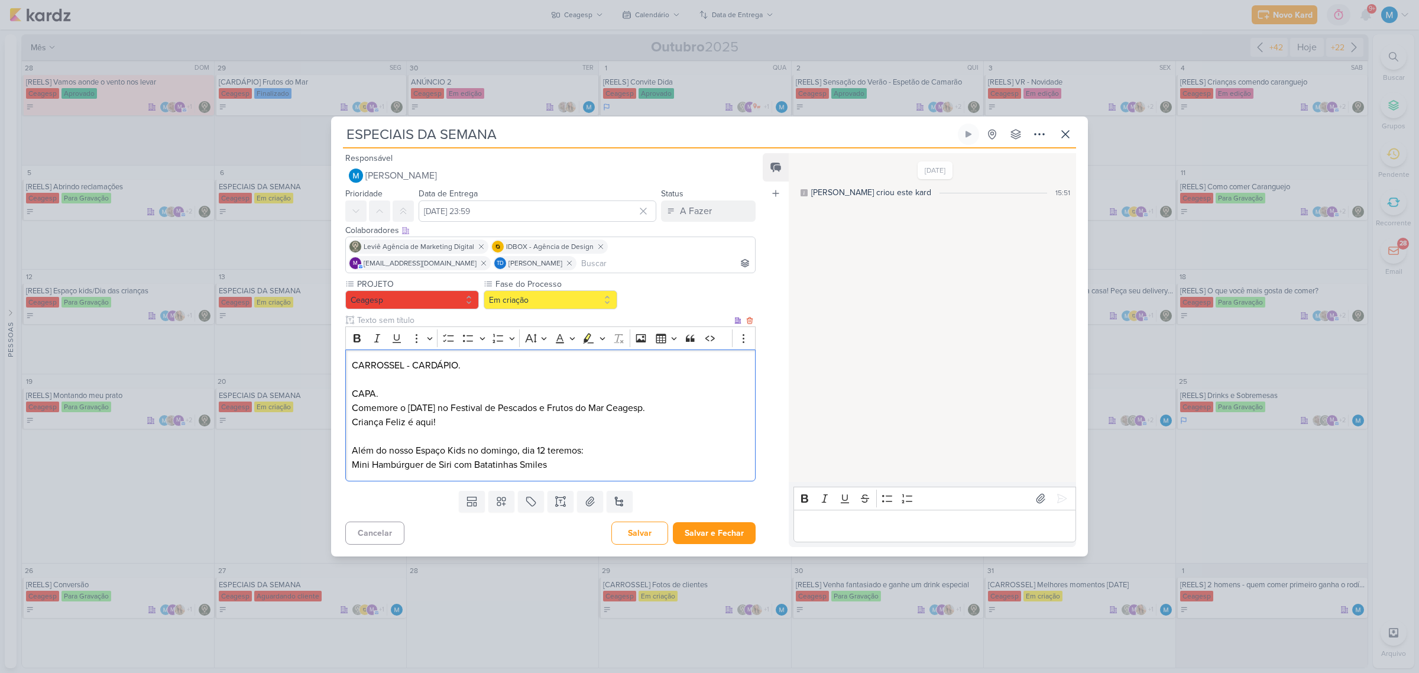
drag, startPoint x: 352, startPoint y: 406, endPoint x: 706, endPoint y: 403, distance: 354.1
click at [706, 403] on p "Comemore o [DATE] no Festival de Pescados e Frutos do Mar Ceagesp." at bounding box center [550, 408] width 397 height 14
click at [598, 468] on p "Mini Hambúrguer de Siri com Batatinhas Smiles" at bounding box center [550, 465] width 397 height 14
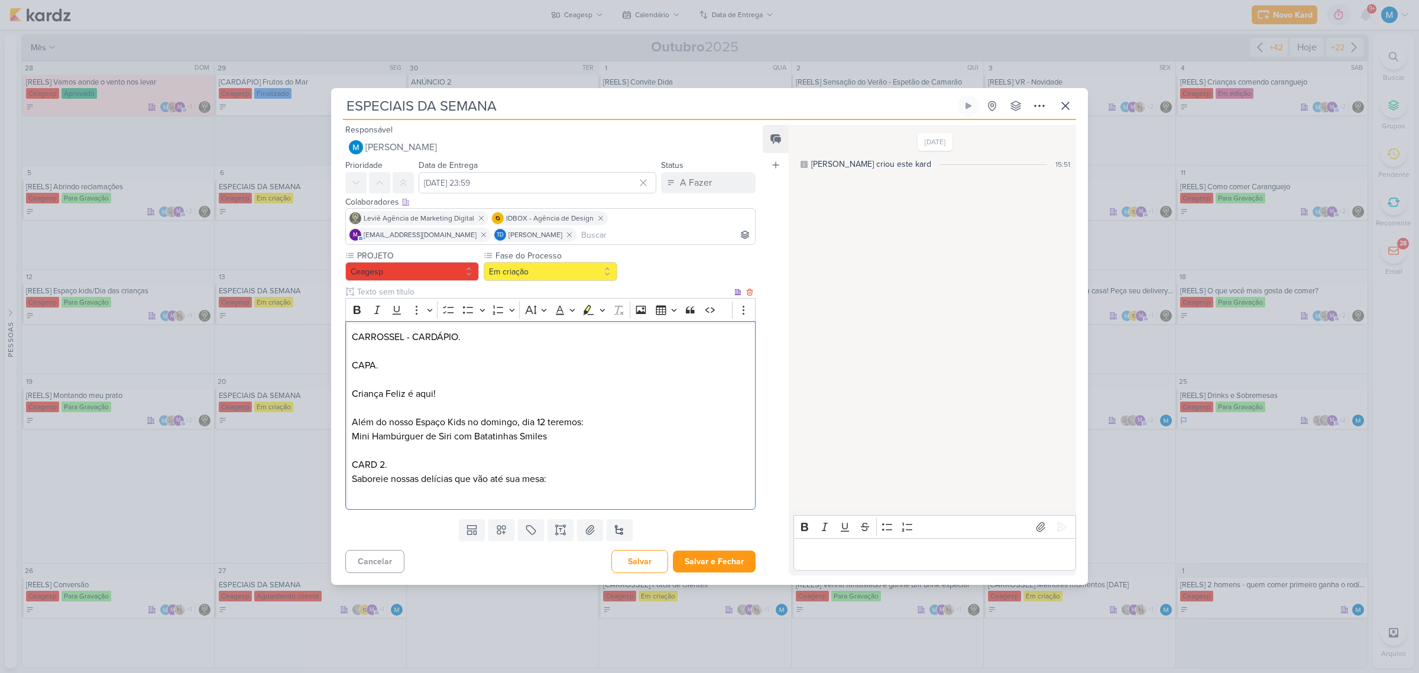
click at [553, 436] on p "Mini Hambúrguer de Siri com Batatinhas Smiles" at bounding box center [550, 436] width 397 height 14
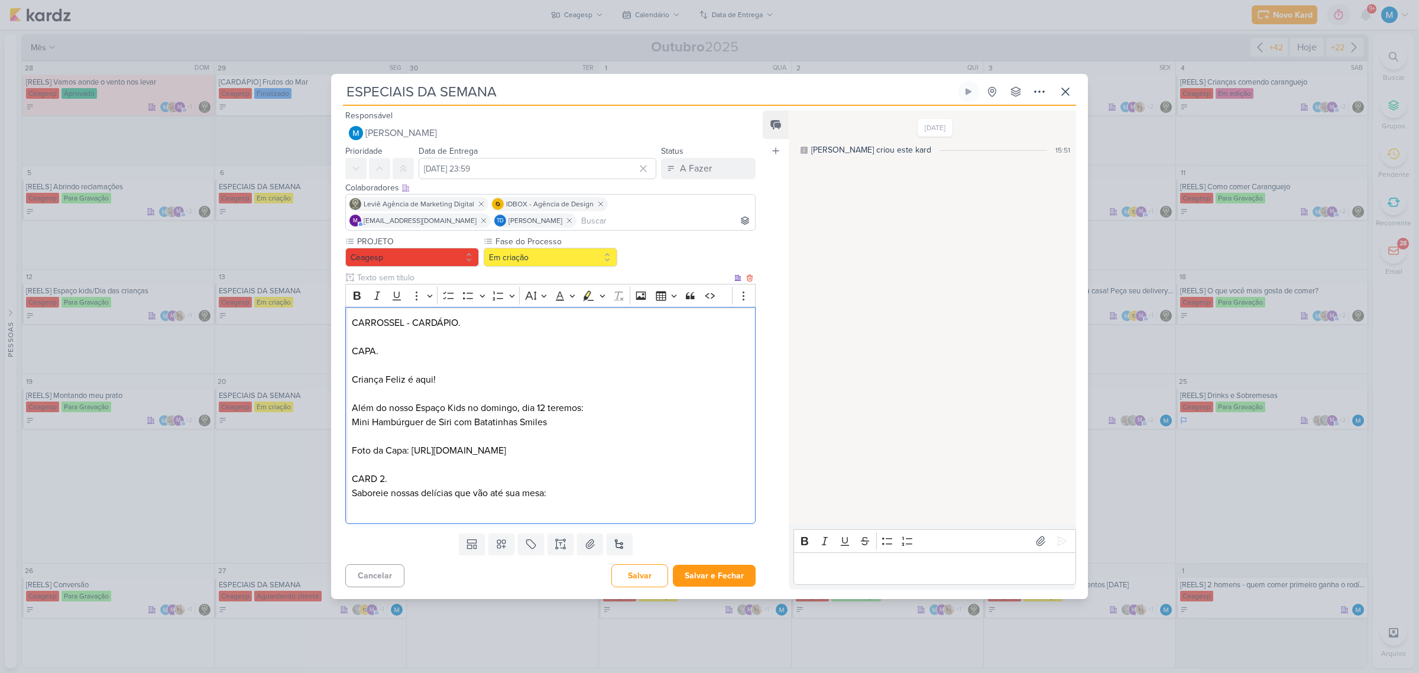
drag, startPoint x: 391, startPoint y: 345, endPoint x: 343, endPoint y: 342, distance: 48.0
click at [343, 342] on div "PROJETO [GEOGRAPHIC_DATA] Fase do Processo" at bounding box center [545, 381] width 429 height 293
click at [353, 290] on icon "Editor toolbar" at bounding box center [357, 296] width 12 height 12
drag, startPoint x: 400, startPoint y: 488, endPoint x: 320, endPoint y: 479, distance: 80.3
click at [320, 479] on div "ESPECIAIS DA SEMANA Criado por mim" at bounding box center [709, 336] width 1419 height 673
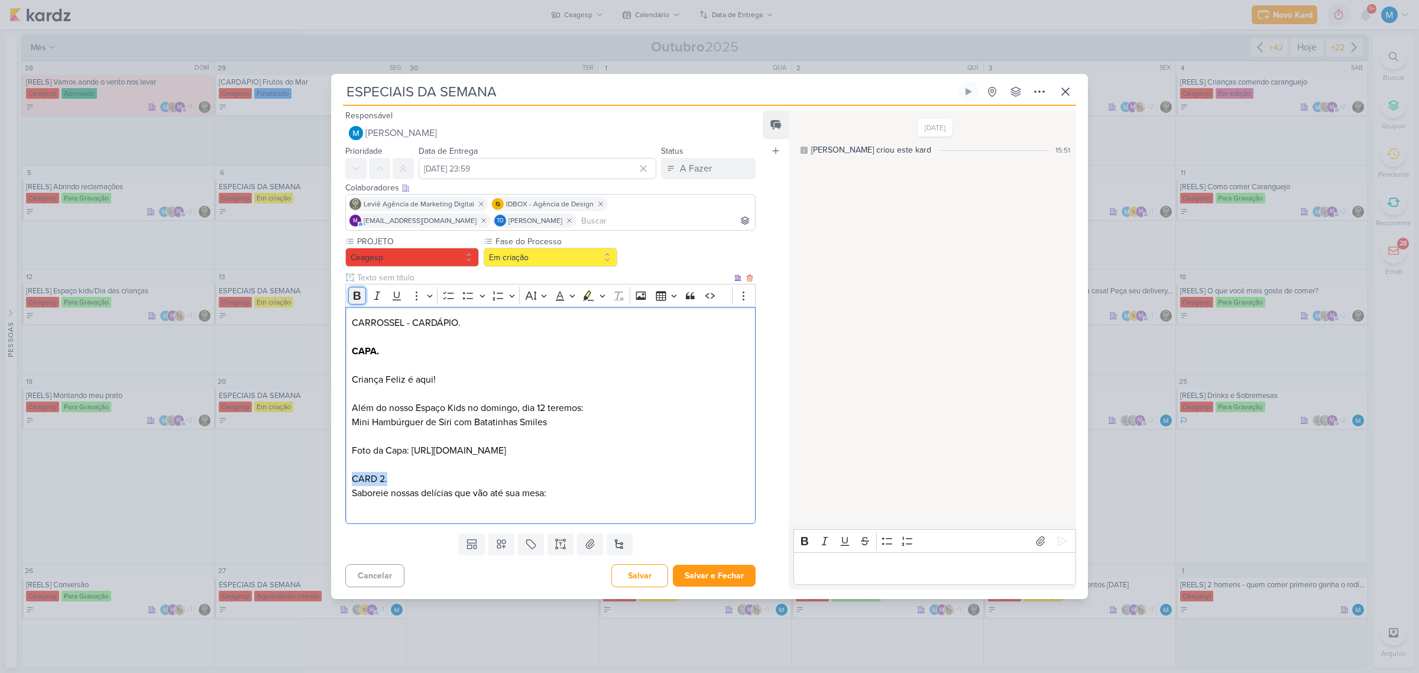
click at [355, 291] on icon "Editor toolbar" at bounding box center [357, 295] width 7 height 8
click at [568, 498] on p "Saboreie nossas delícias que vão até sua mesa:" at bounding box center [550, 493] width 397 height 14
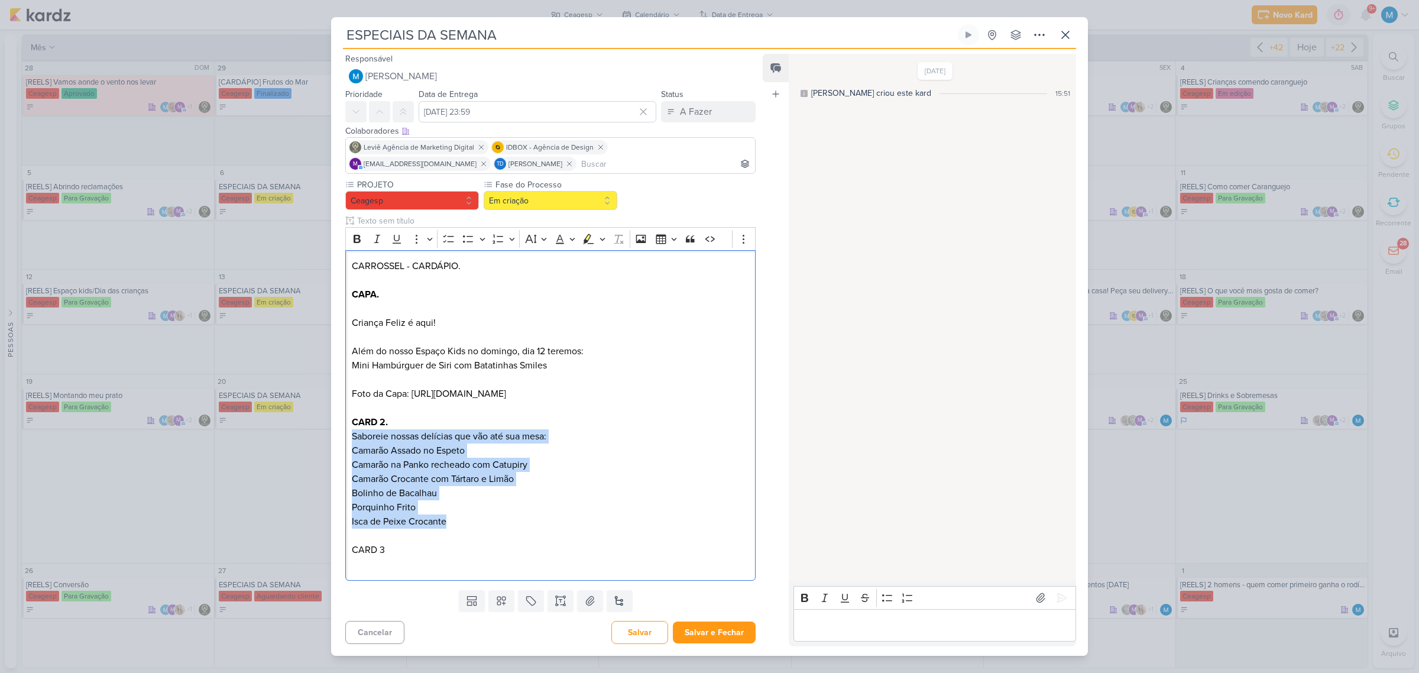
drag, startPoint x: 446, startPoint y: 524, endPoint x: 329, endPoint y: 445, distance: 141.5
click at [329, 445] on div "ESPECIAIS DA SEMANA Criado por mim" at bounding box center [709, 336] width 1419 height 673
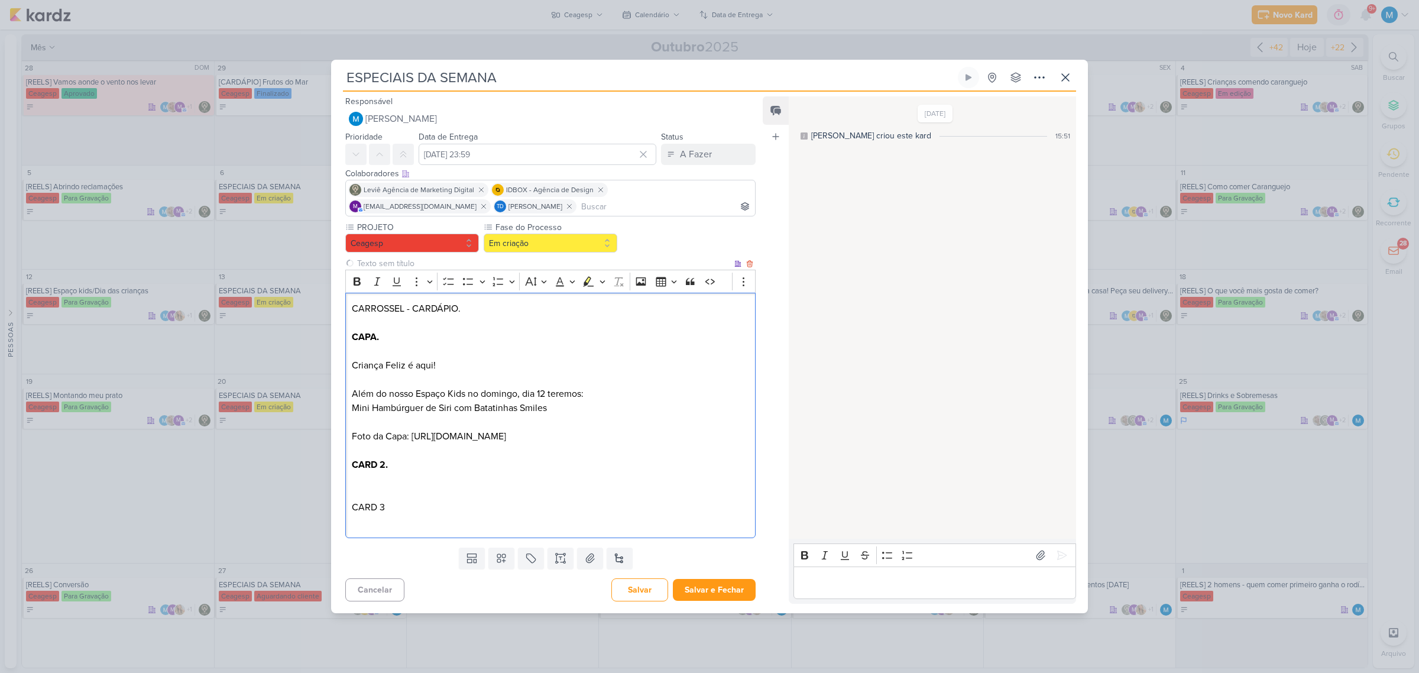
click at [385, 528] on p "Editor editing area: main" at bounding box center [550, 521] width 397 height 14
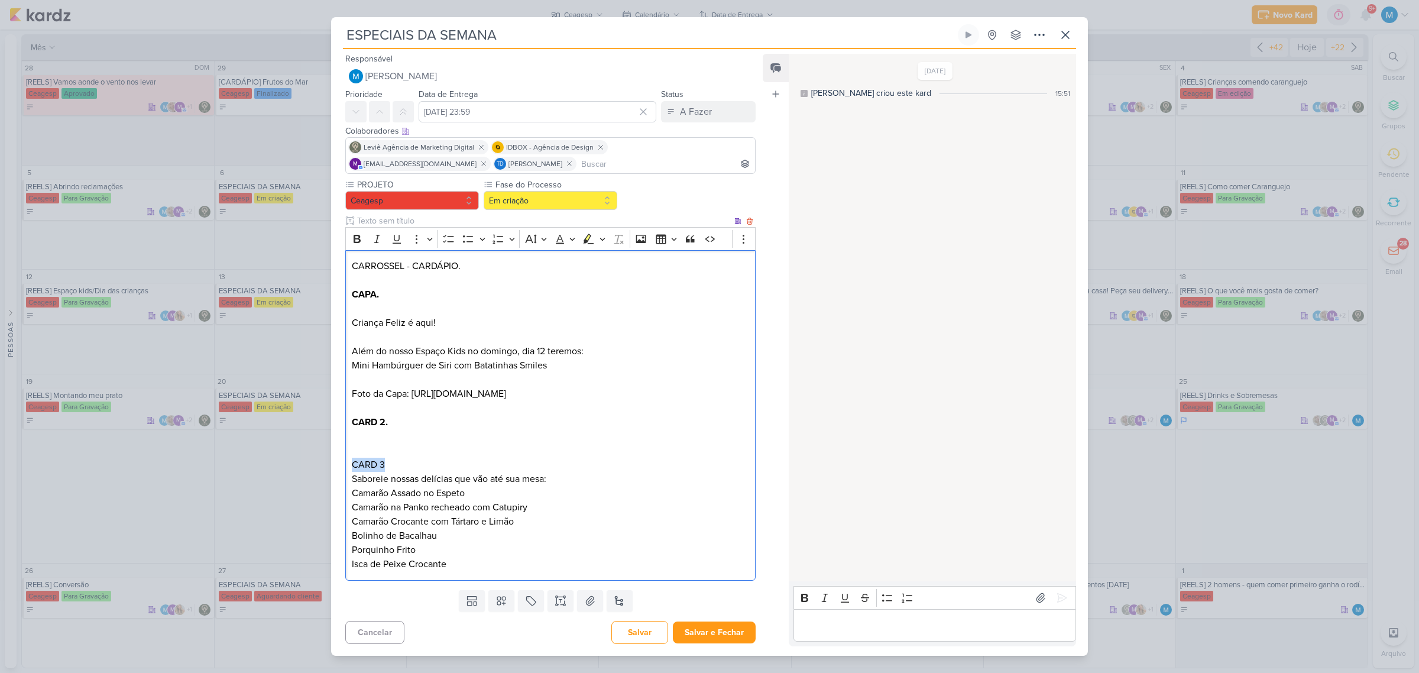
drag, startPoint x: 388, startPoint y: 473, endPoint x: 340, endPoint y: 471, distance: 47.9
click at [340, 471] on div "PROJETO [GEOGRAPHIC_DATA] Fase do Processo" at bounding box center [545, 382] width 429 height 406
click at [355, 240] on button "Bold" at bounding box center [357, 239] width 18 height 18
click at [371, 455] on p "CARD 3" at bounding box center [550, 450] width 397 height 43
click at [373, 443] on p "⁠⁠⁠⁠⁠⁠⁠ CARD 3" at bounding box center [550, 450] width 397 height 43
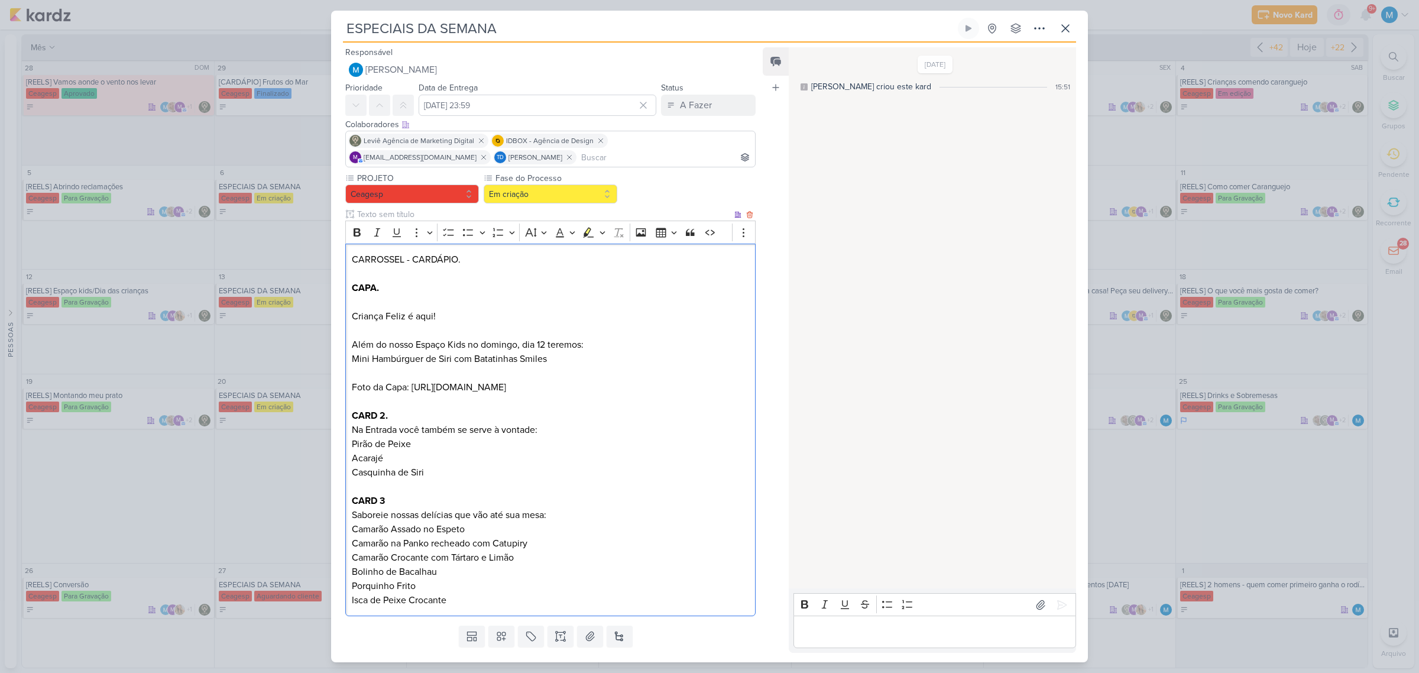
scroll to position [43, 0]
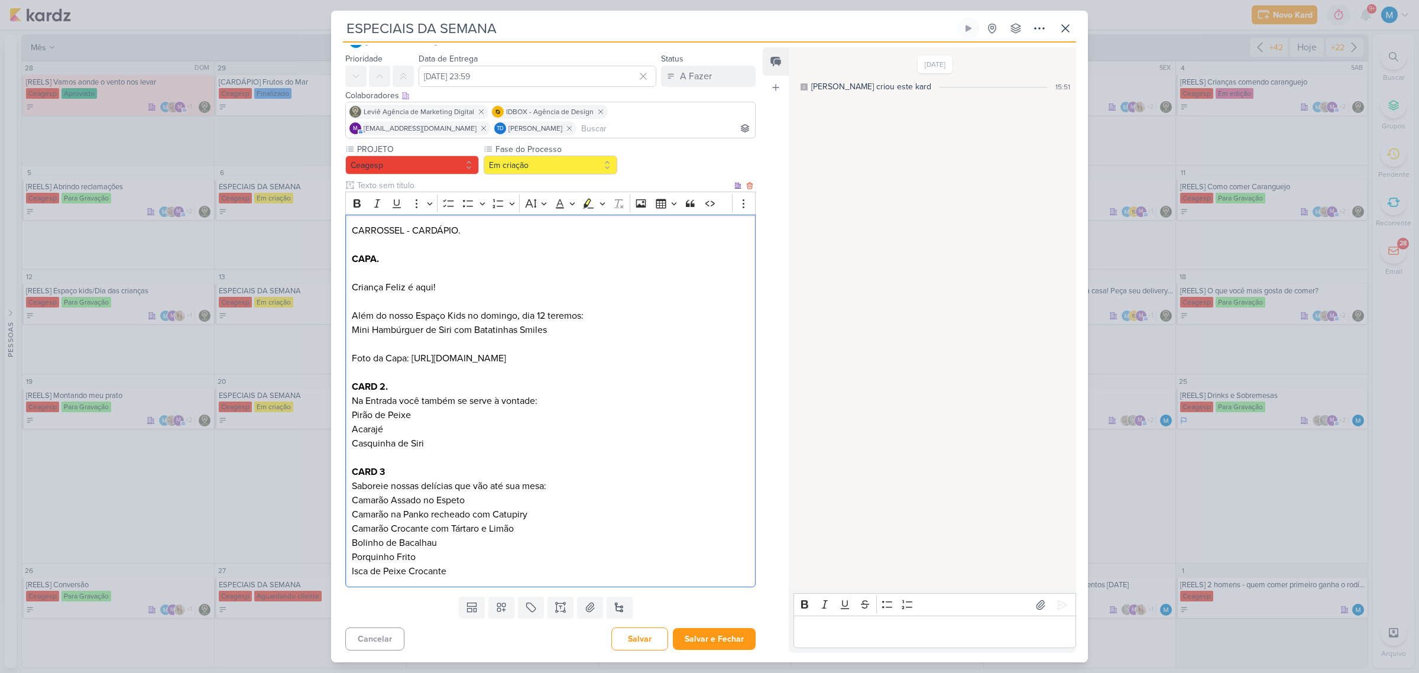
click at [465, 578] on div "CARROSSEL - CARDÁPIO. CAPA. Criança Feliz é aqui! Além do nosso Espaço Kids no …" at bounding box center [550, 401] width 410 height 373
click at [423, 469] on p "Acarajé Casquinha de Siri CARD 3" at bounding box center [550, 450] width 397 height 57
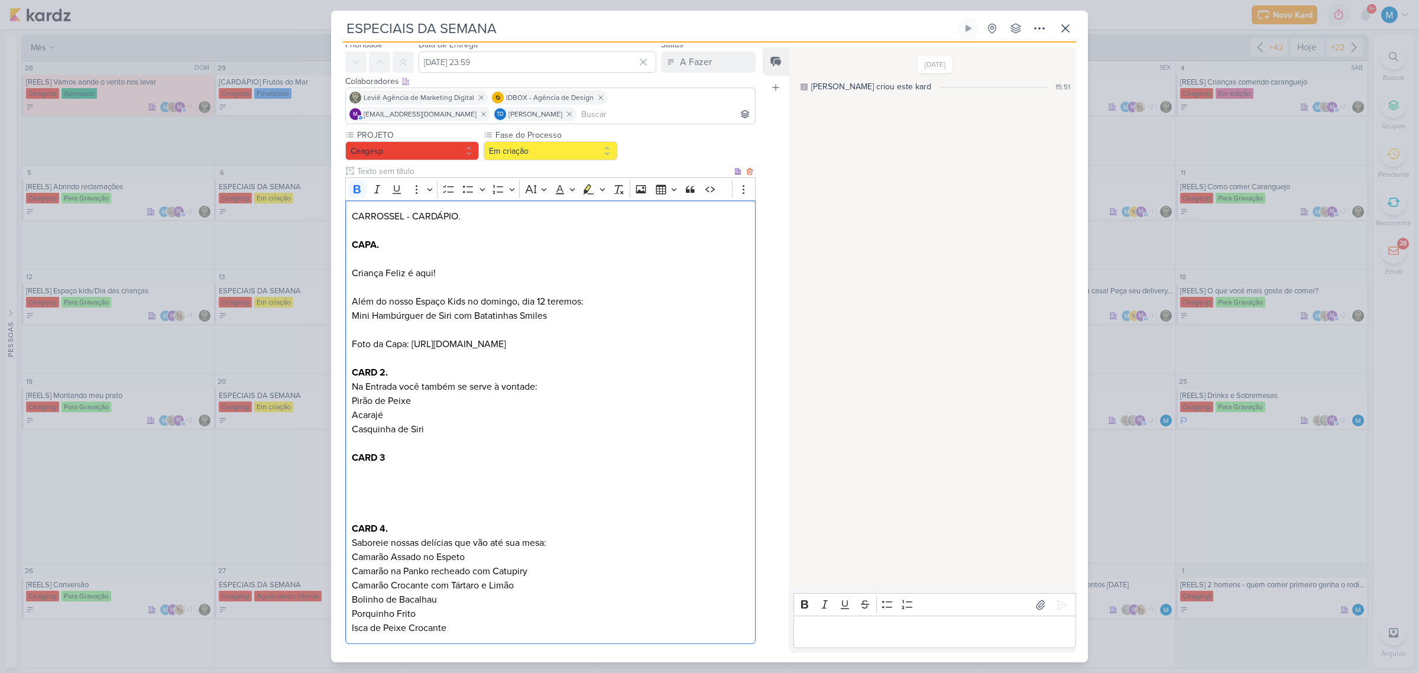
click at [389, 479] on p "Editor editing area: main" at bounding box center [550, 472] width 397 height 14
drag, startPoint x: 517, startPoint y: 492, endPoint x: 346, endPoint y: 491, distance: 170.8
click at [346, 491] on div "CARROSSEL - CARDÁPIO. CAPA. Criança Feliz é aqui! Além do nosso Espaço Kids no …" at bounding box center [550, 422] width 410 height 444
click at [355, 188] on icon "Editor toolbar" at bounding box center [357, 189] width 7 height 8
click at [569, 316] on p "Mini Hambúrguer de Siri com Batatinhas Smiles Foto da Capa: [URL][DOMAIN_NAME]" at bounding box center [550, 330] width 397 height 43
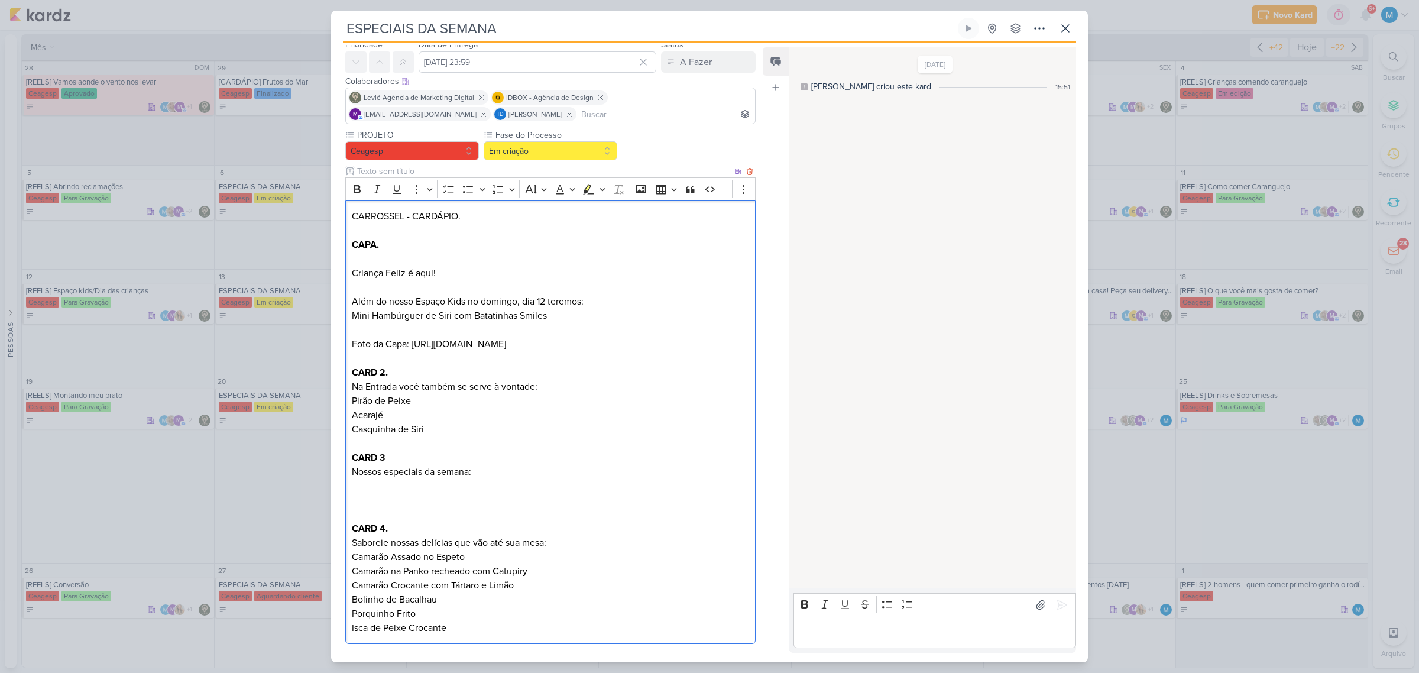
click at [476, 255] on p "Editor editing area: main" at bounding box center [550, 259] width 397 height 14
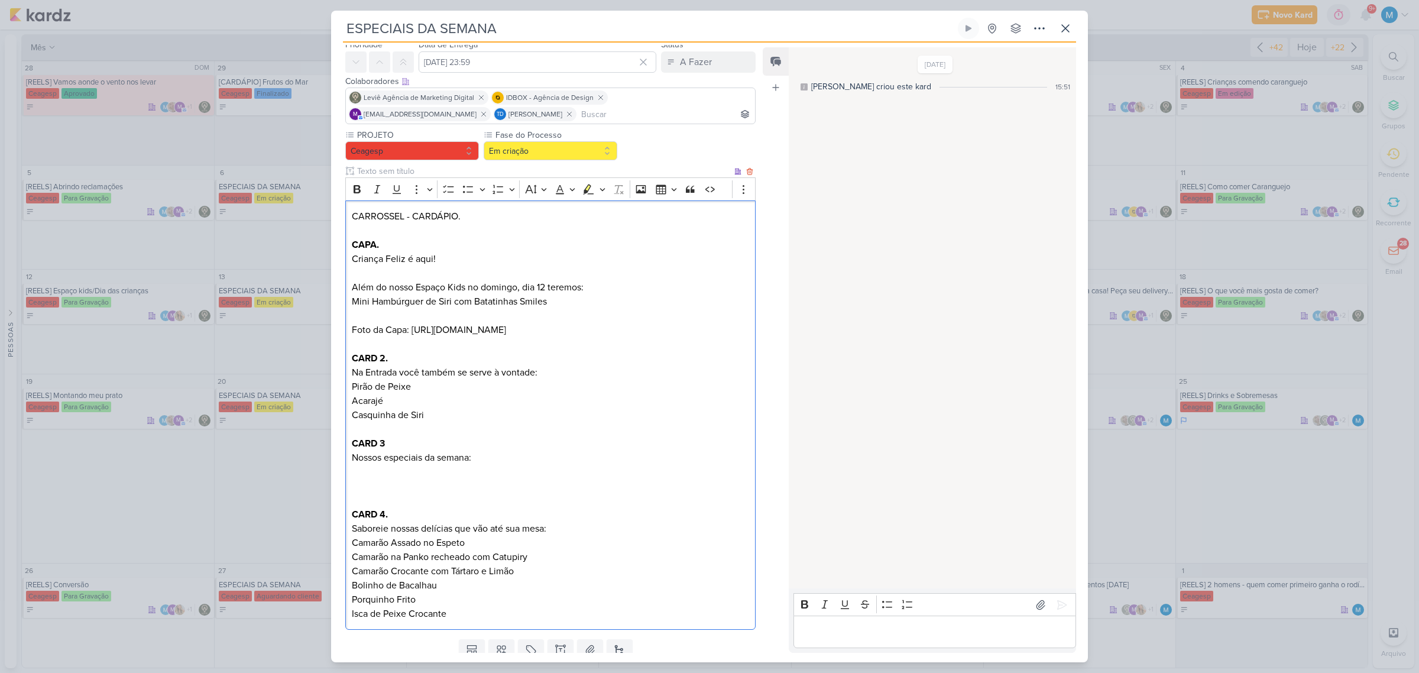
click at [556, 300] on p "Mini Hambúrguer de Siri com Batatinhas Smiles Foto da Capa: [URL][DOMAIN_NAME]" at bounding box center [550, 315] width 397 height 43
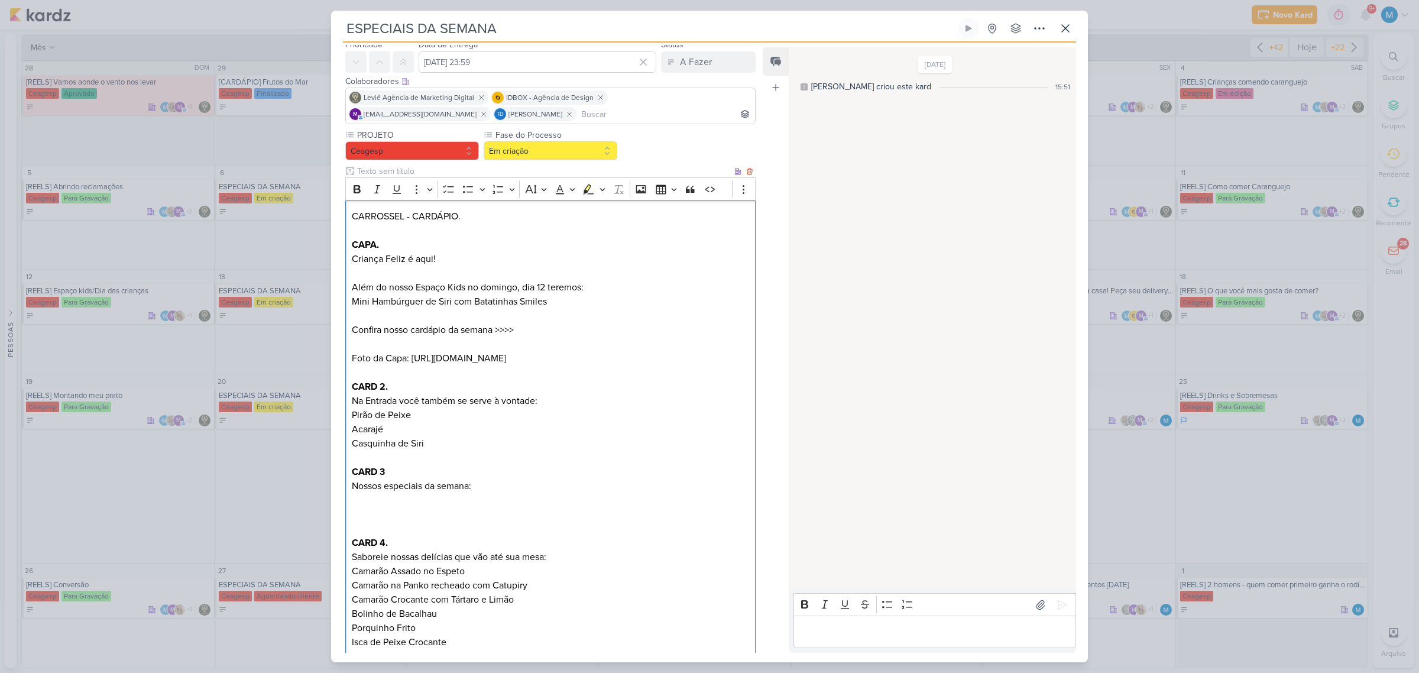
click at [371, 507] on p "Editor editing area: main" at bounding box center [550, 500] width 397 height 14
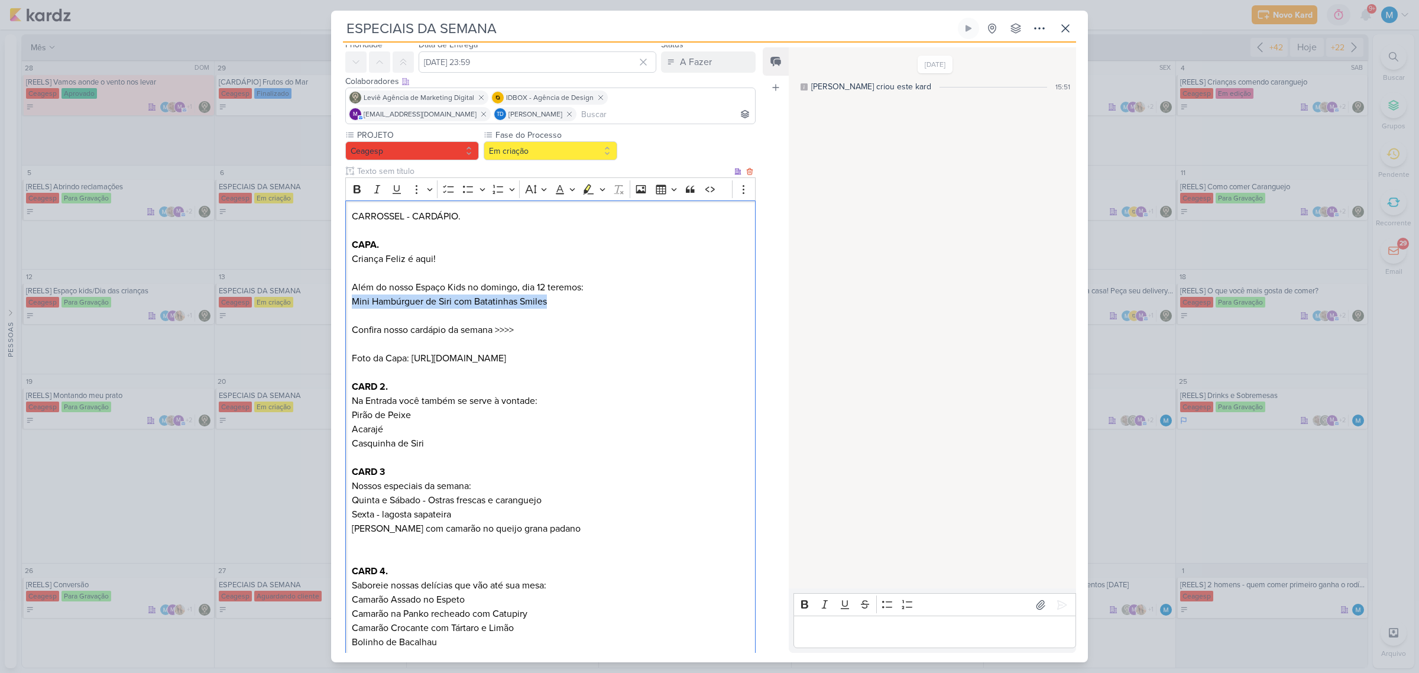
drag, startPoint x: 352, startPoint y: 299, endPoint x: 574, endPoint y: 306, distance: 222.4
click at [574, 306] on p "Mini Hambúrguer de Siri com Batatinhas Smiles" at bounding box center [550, 301] width 397 height 14
copy p "Mini Hambúrguer de Siri com Batatinhas Smiles"
click at [614, 536] on p "Quinta e Sábado - Ostras frescas e caranguejo Sexta - lagosta sapateira Domingo…" at bounding box center [550, 514] width 397 height 43
click at [418, 474] on p "Acarajé Casquinha de Siri CARD 3" at bounding box center [550, 450] width 397 height 57
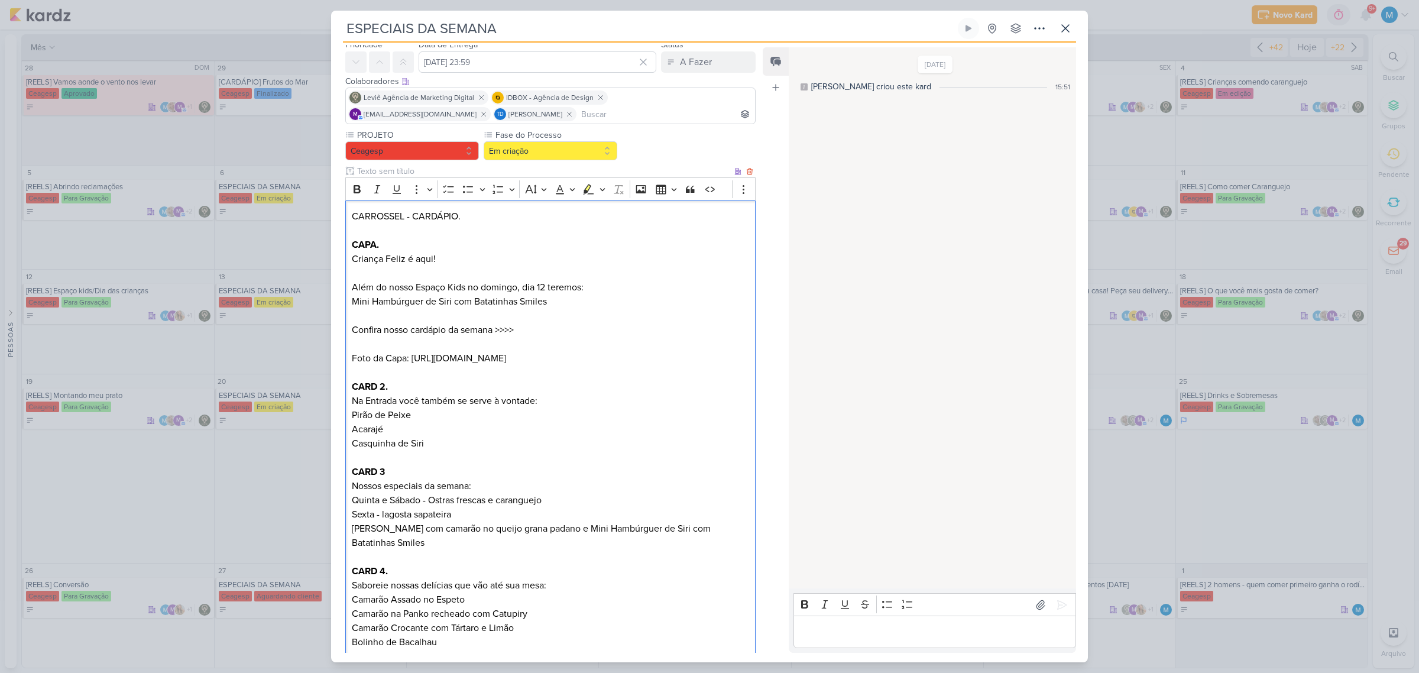
click at [417, 478] on p "Acarajé Casquinha de Siri ⁠⁠⁠⁠⁠⁠⁠ CARD 3" at bounding box center [550, 450] width 397 height 57
click at [408, 479] on p "Acarajé Casquinha de Siri ⁠⁠⁠⁠⁠⁠⁠ CARD 3" at bounding box center [550, 450] width 397 height 57
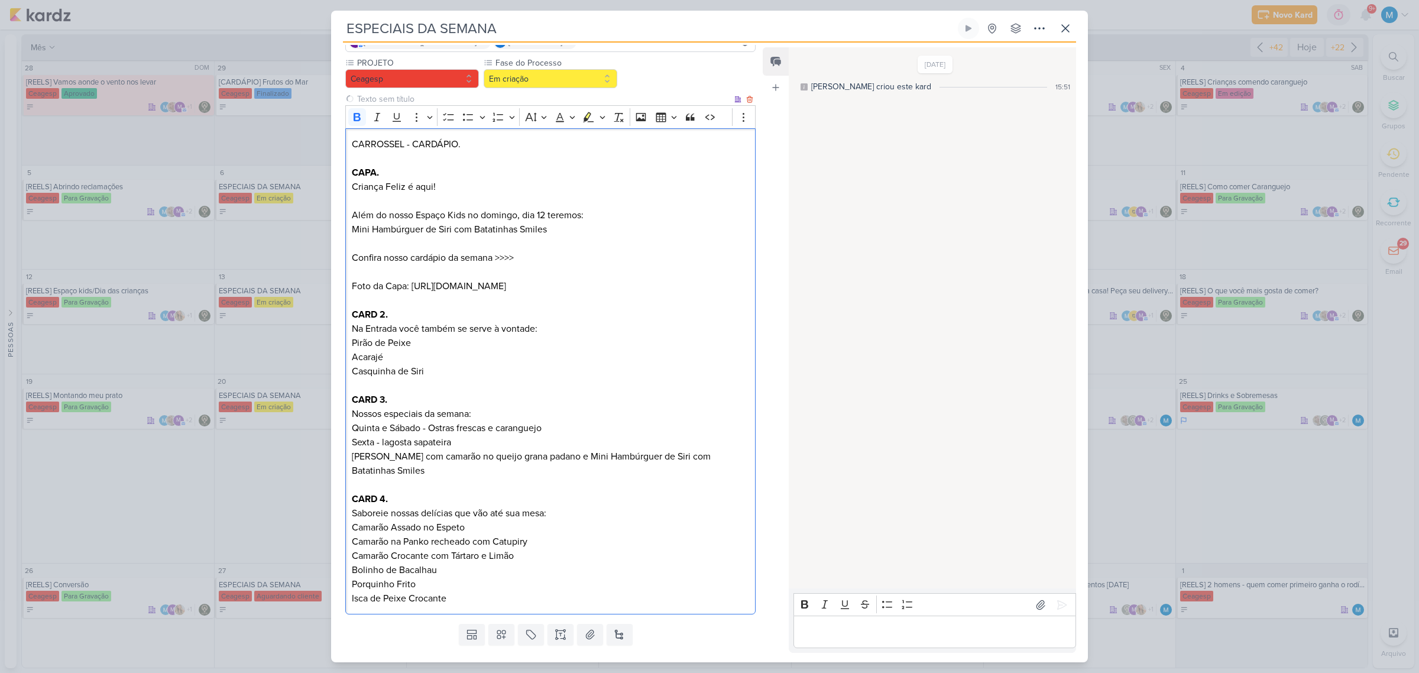
scroll to position [157, 0]
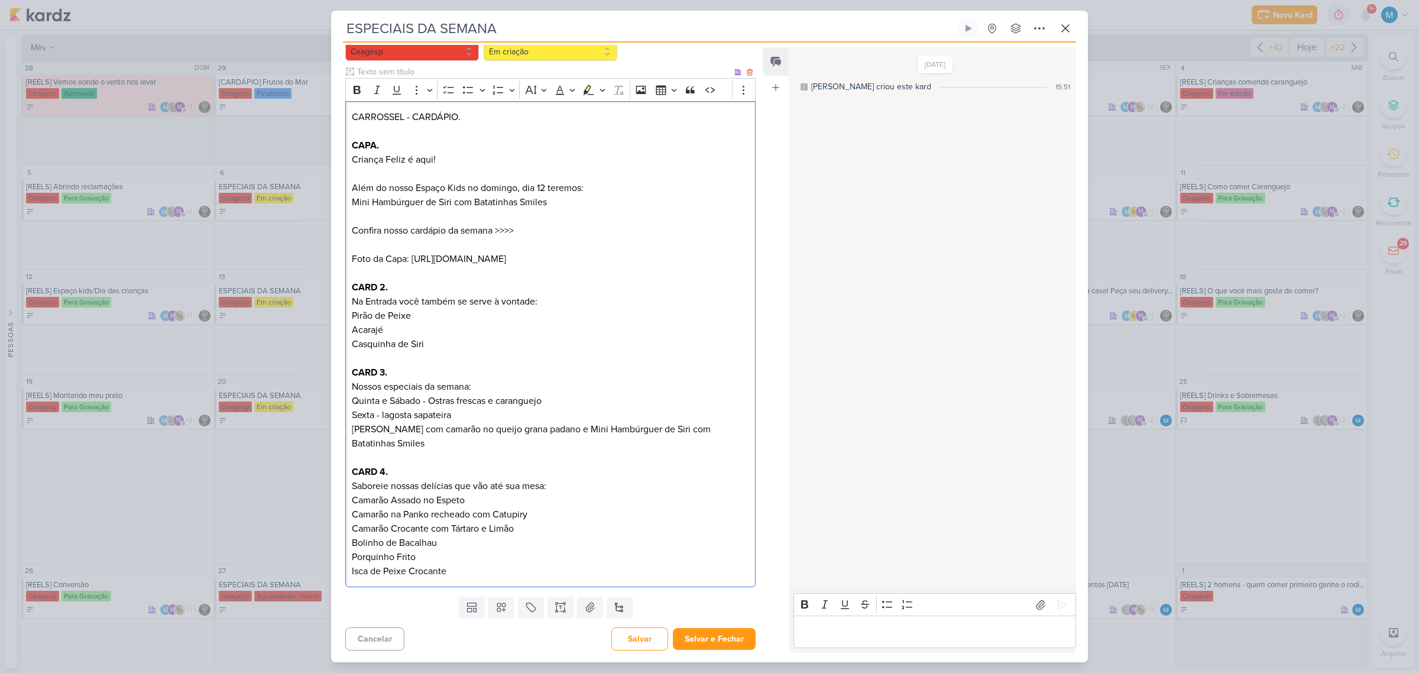
click at [470, 445] on p "Quinta e Sábado - Ostras frescas e caranguejo Sexta - lagosta sapateira Domingo…" at bounding box center [550, 422] width 397 height 57
click at [430, 445] on p "Quinta e Sábado - Ostras frescas e caranguejo Sexta - lagosta sapateira Domingo…" at bounding box center [550, 422] width 397 height 57
click at [514, 445] on p "Quinta e Sábado - Ostras frescas e caranguejo Sexta - lagosta sapateira Domingo…" at bounding box center [550, 422] width 397 height 57
click at [489, 565] on p "Saboreie nossas delícias que vão até sua mesa: Camarão Assado no Espeto Camarão…" at bounding box center [550, 528] width 397 height 99
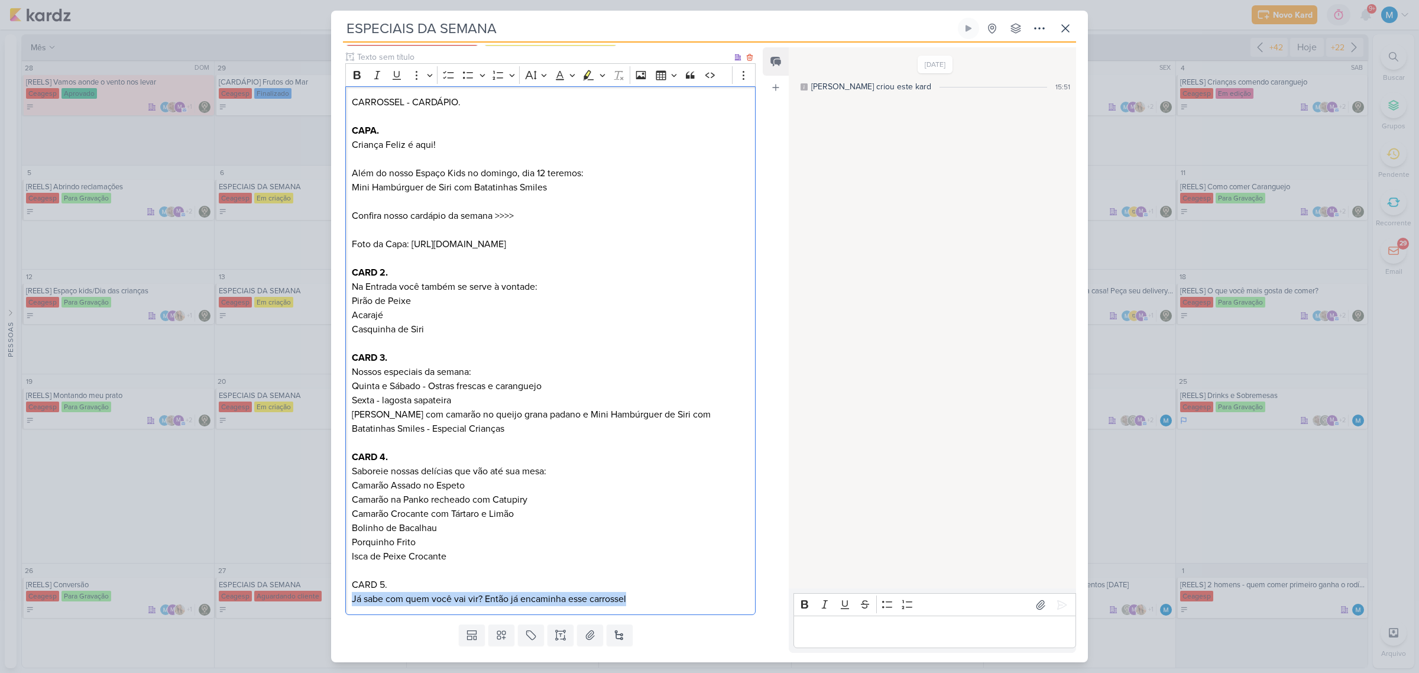
drag, startPoint x: 349, startPoint y: 607, endPoint x: 400, endPoint y: 672, distance: 82.5
click at [349, 608] on div "CARROSSEL - CARDÁPIO. CAPA. Criança Feliz é aqui! Além do nosso Espaço Kids no …" at bounding box center [550, 350] width 410 height 529
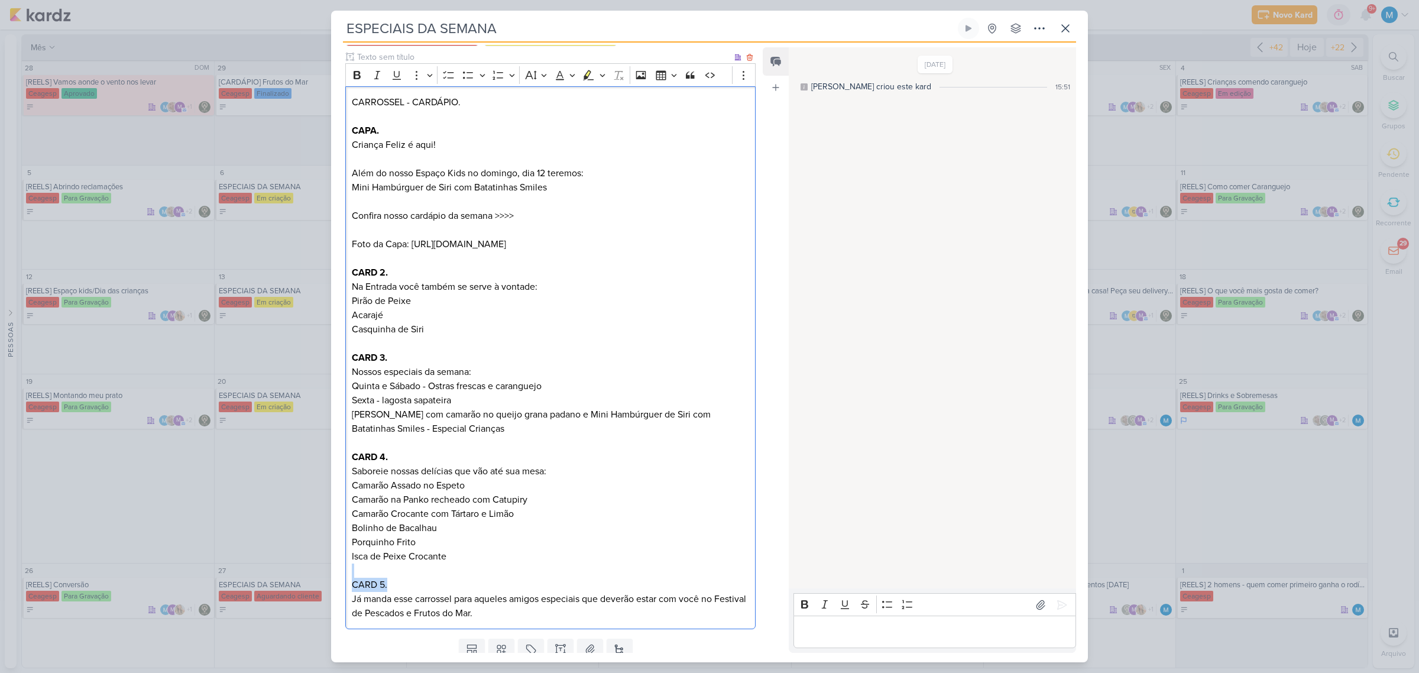
drag, startPoint x: 380, startPoint y: 593, endPoint x: 352, endPoint y: 589, distance: 27.4
click at [352, 589] on div "CARROSSEL - CARDÁPIO. CAPA. Criança Feliz é aqui! Além do nosso Espaço Kids no …" at bounding box center [550, 357] width 410 height 543
click at [356, 77] on icon "Editor toolbar" at bounding box center [357, 75] width 12 height 12
click at [570, 328] on p "Acarajé Casquinha de Siri CARD 3." at bounding box center [550, 336] width 397 height 57
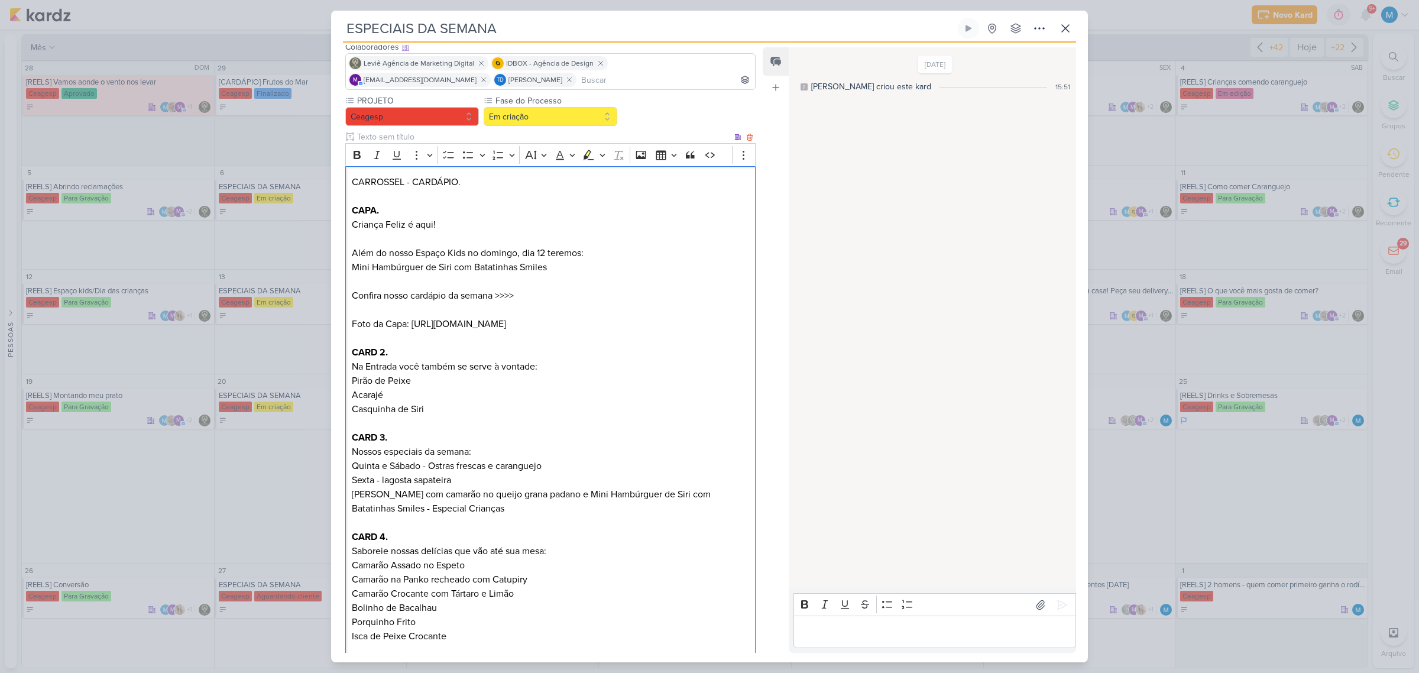
scroll to position [0, 0]
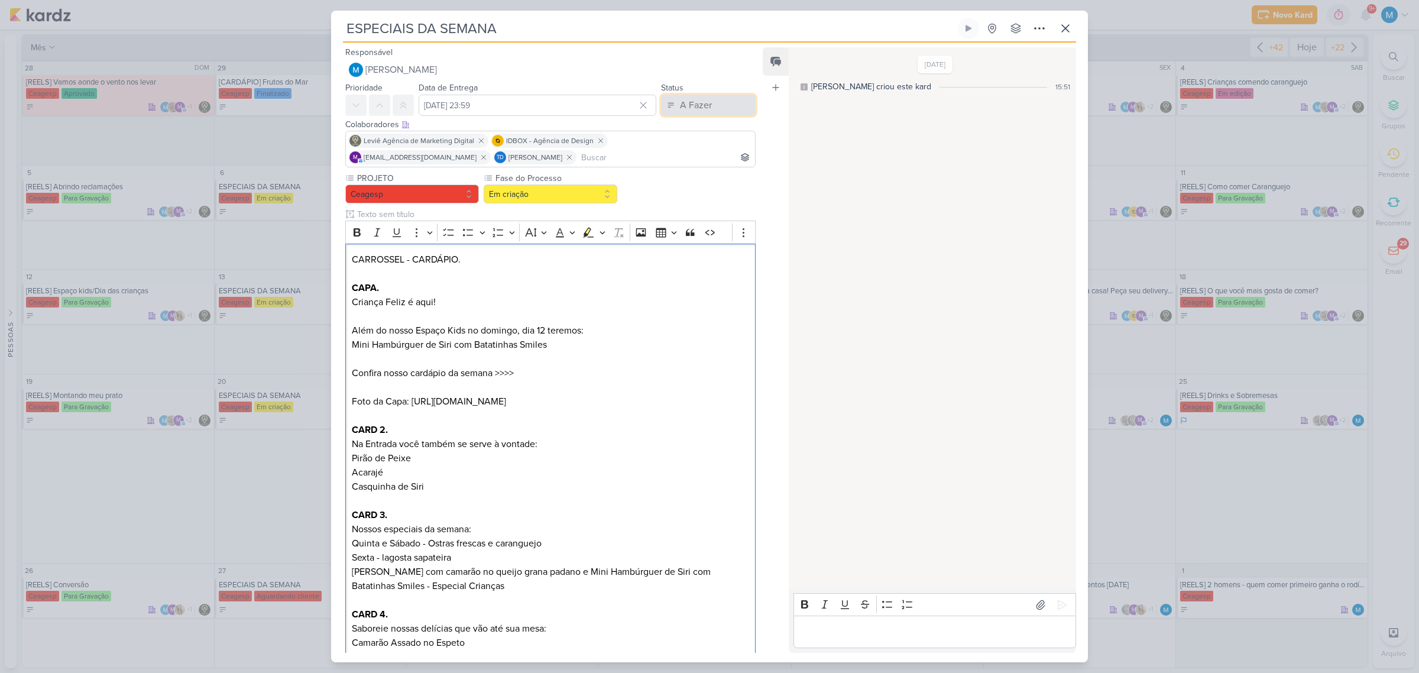
click at [701, 101] on div "A Fazer" at bounding box center [696, 105] width 32 height 14
click at [698, 167] on div "Em Andamento" at bounding box center [699, 171] width 56 height 12
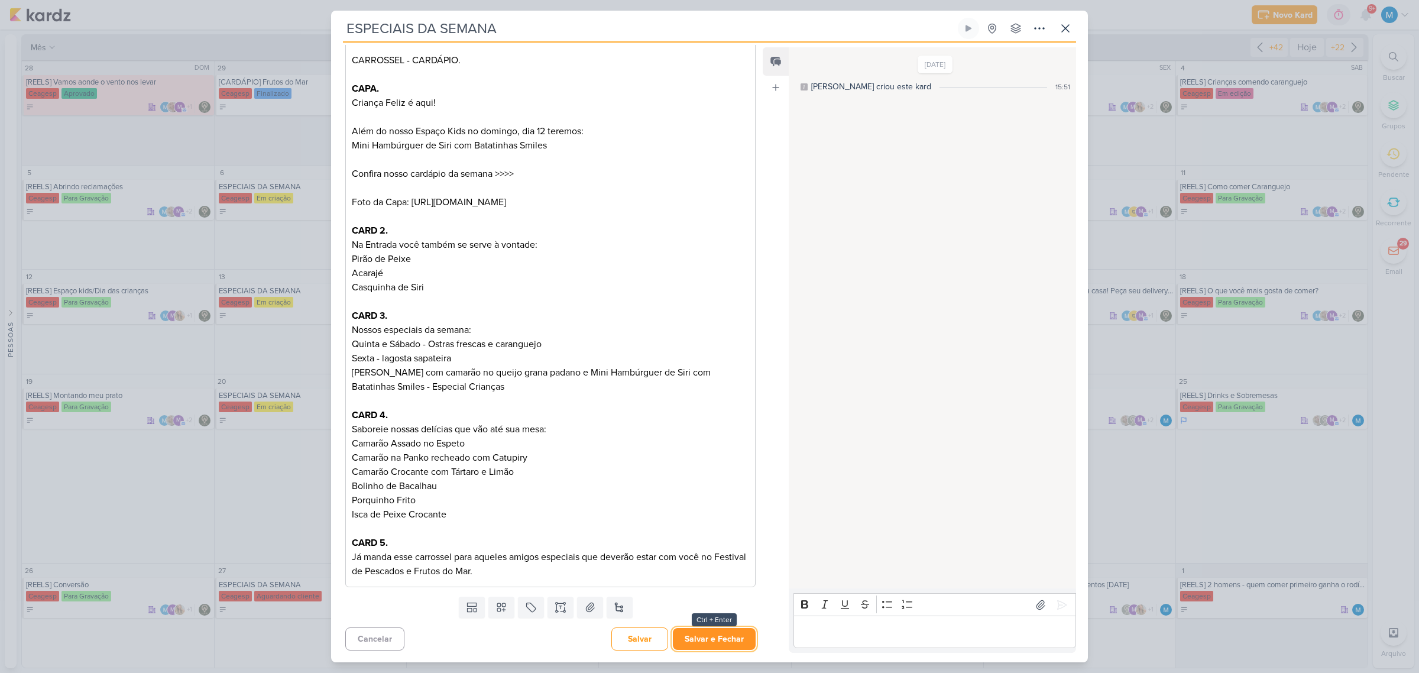
click at [714, 637] on button "Salvar e Fechar" at bounding box center [714, 639] width 83 height 22
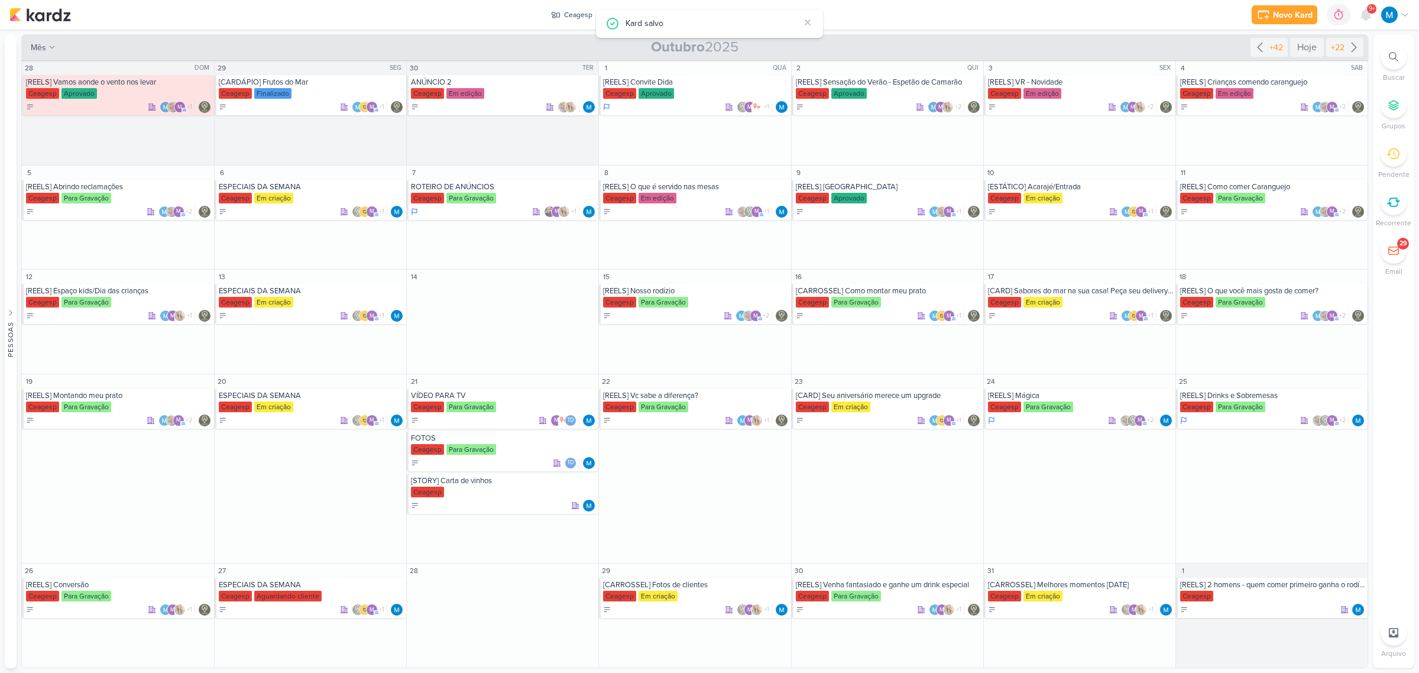
scroll to position [0, 0]
click at [288, 186] on div "ESPECIAIS DA SEMANA" at bounding box center [311, 186] width 185 height 9
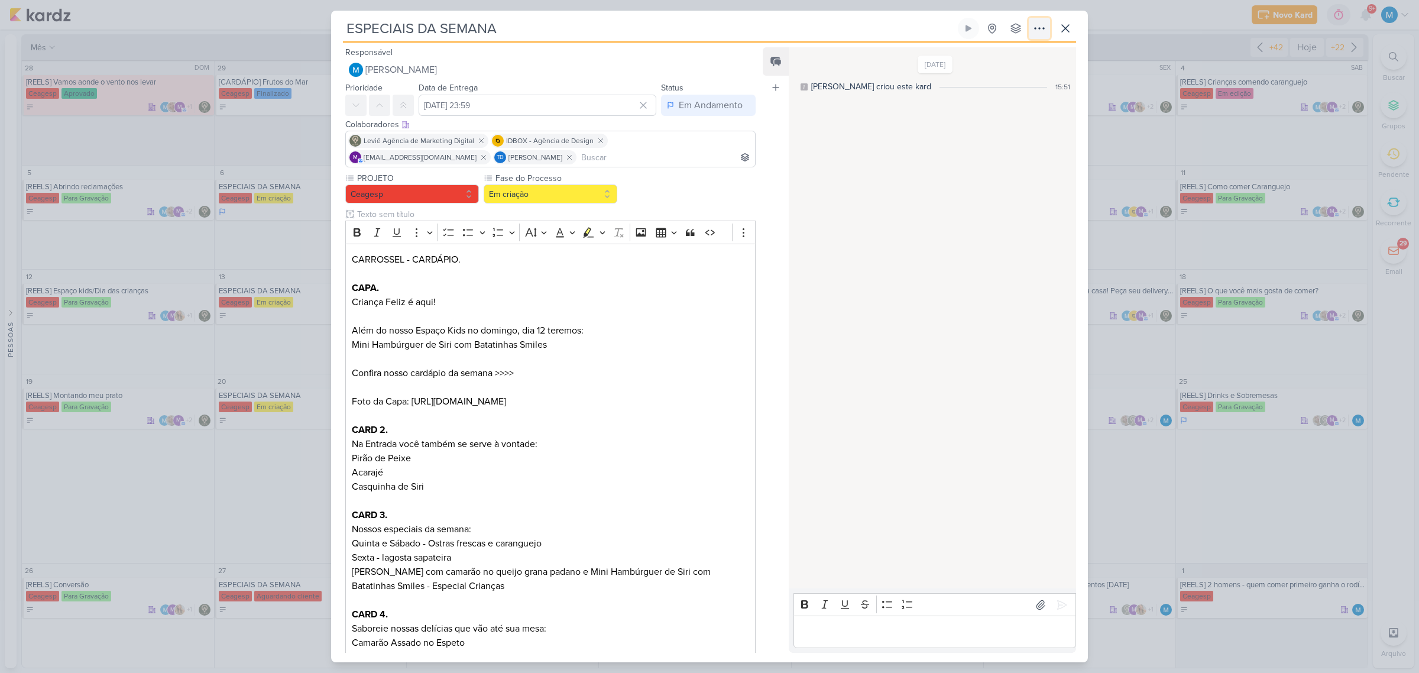
click at [1043, 29] on icon at bounding box center [1039, 28] width 9 height 1
click at [987, 56] on div "Copiar Link" at bounding box center [966, 55] width 41 height 12
click at [1069, 30] on icon at bounding box center [1065, 28] width 14 height 14
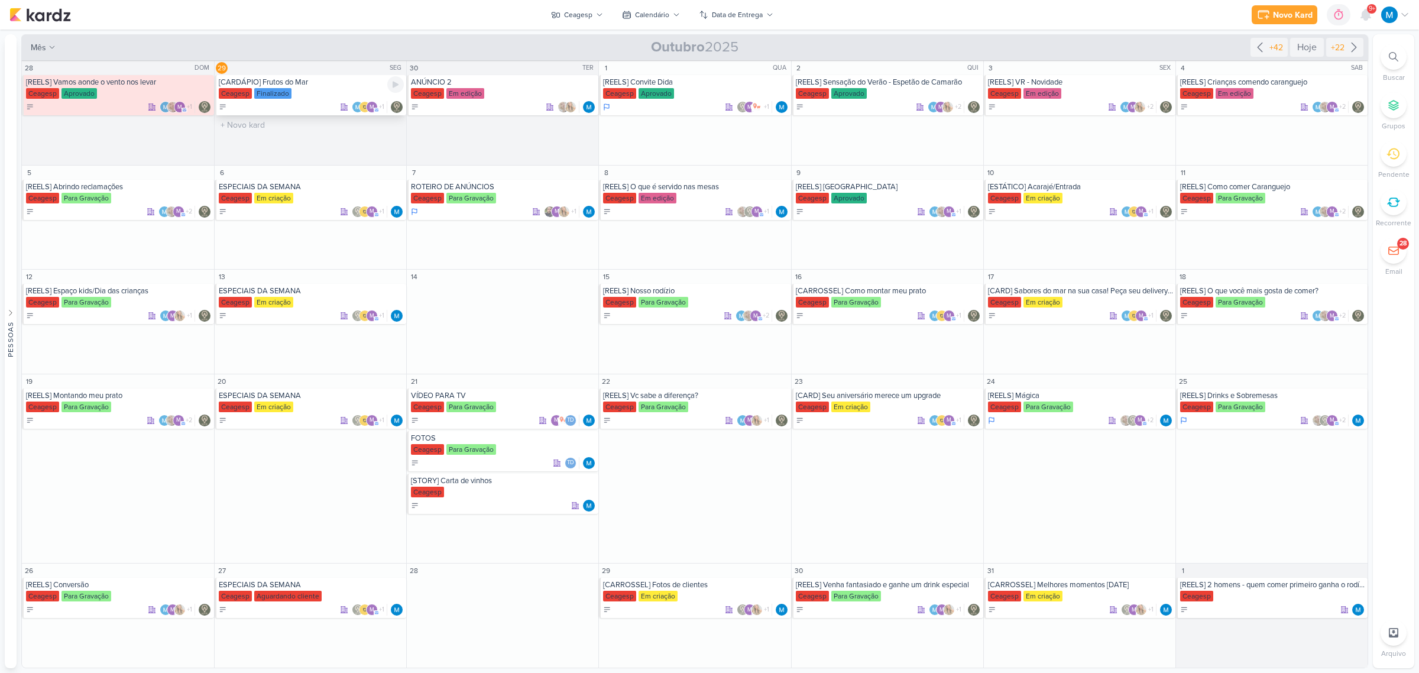
click at [261, 80] on div "[CARDÁPIO] Frutos do Mar" at bounding box center [311, 81] width 185 height 9
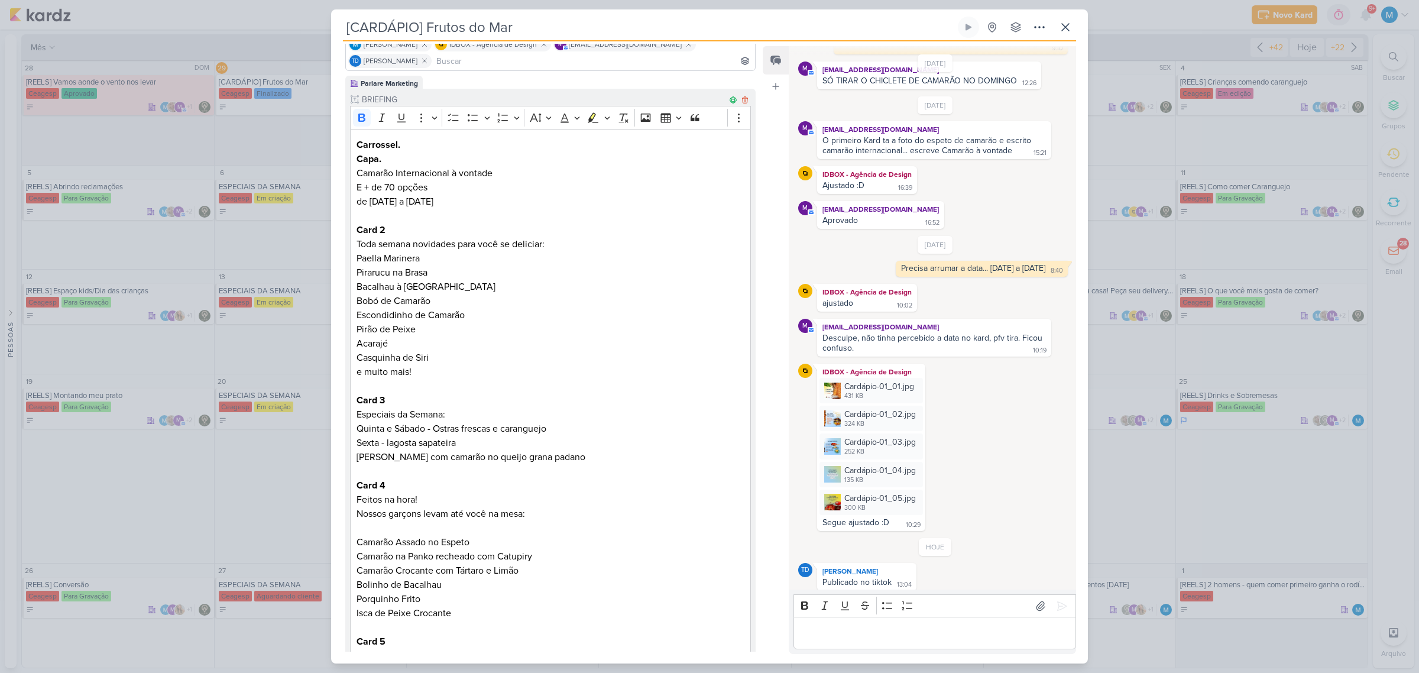
scroll to position [148, 0]
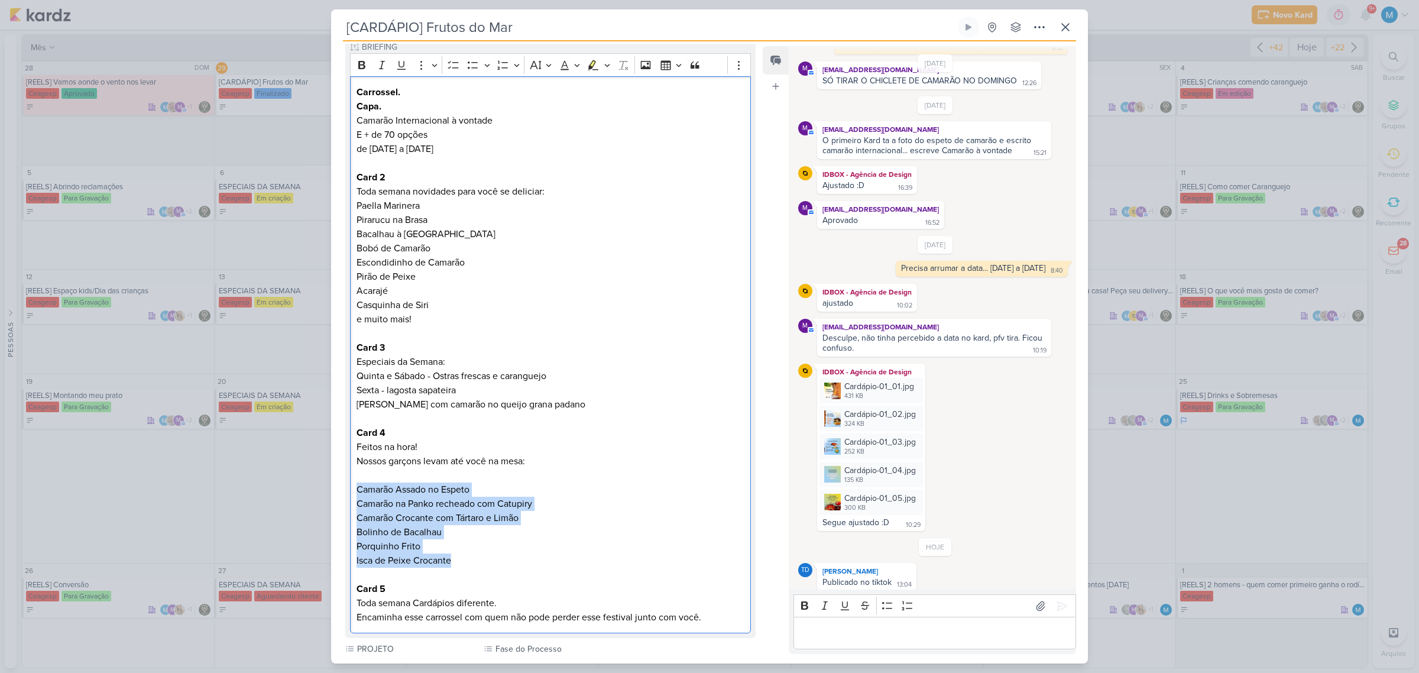
drag, startPoint x: 454, startPoint y: 560, endPoint x: 344, endPoint y: 492, distance: 129.6
click at [344, 492] on div "Parlare Marketing BRIEFING Clique para tornar o item visível à colaboradores ex…" at bounding box center [545, 508] width 429 height 970
copy p "Camarão Assado no Espeto Camarão na Panko recheado com Catupiry Camarão Crocant…"
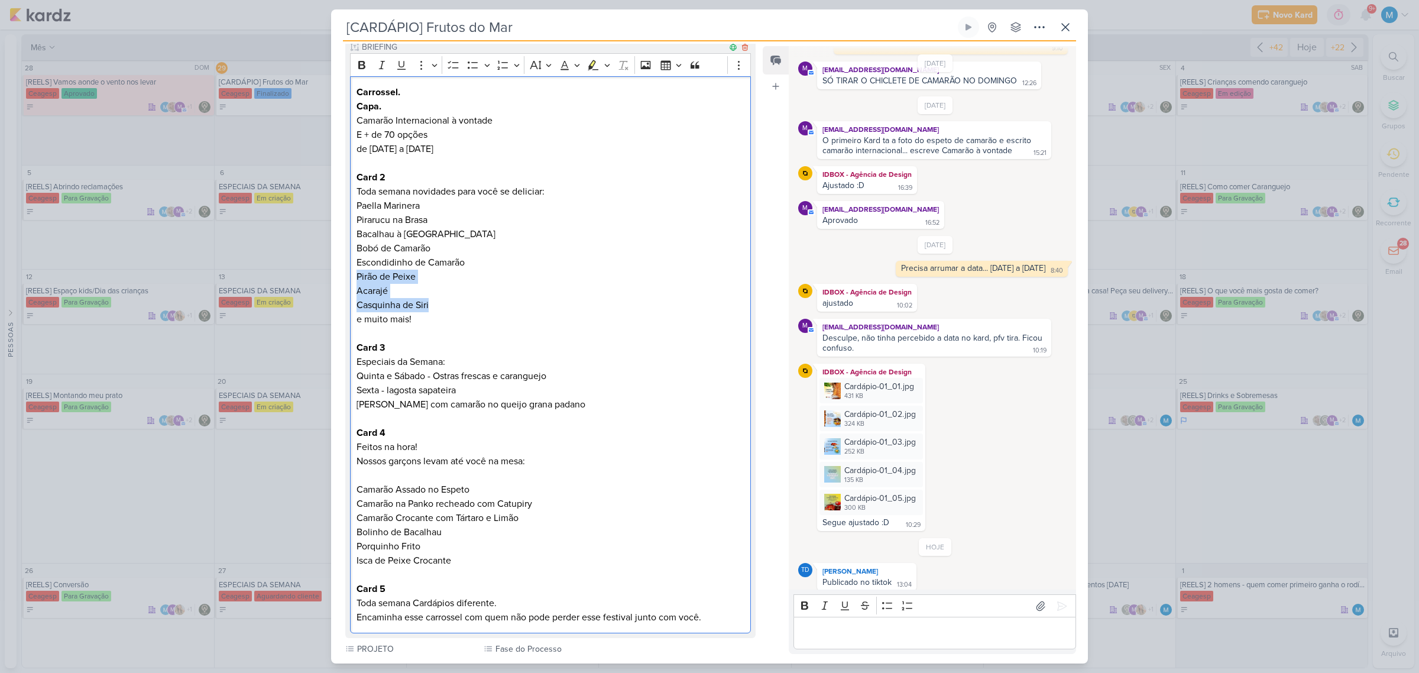
drag, startPoint x: 354, startPoint y: 275, endPoint x: 445, endPoint y: 305, distance: 96.3
click at [445, 305] on div "Carrossel. Capa. Camarão Internacional à vontade E + de 70 opções de 01 a 05 de…" at bounding box center [550, 354] width 401 height 557
copy div "Pirão de Peixe Acarajé Casquinha de Siri"
drag, startPoint x: 356, startPoint y: 374, endPoint x: 625, endPoint y: 400, distance: 270.3
click at [625, 400] on p "Quinta e Sábado - Ostras frescas e caranguejo Sexta - lagosta sapateira Domingo…" at bounding box center [550, 390] width 388 height 43
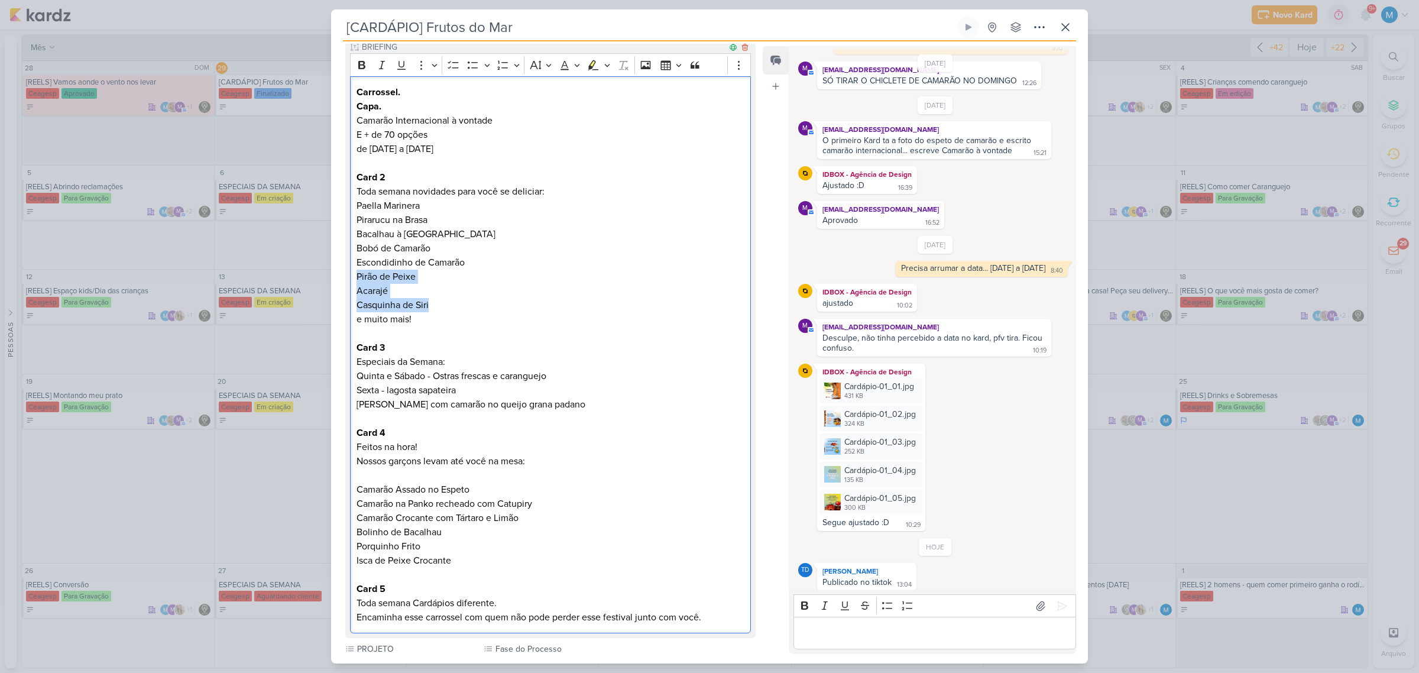
copy p "Quinta e Sábado - Ostras frescas e caranguejo Sexta - lagosta sapateira Domingo…"
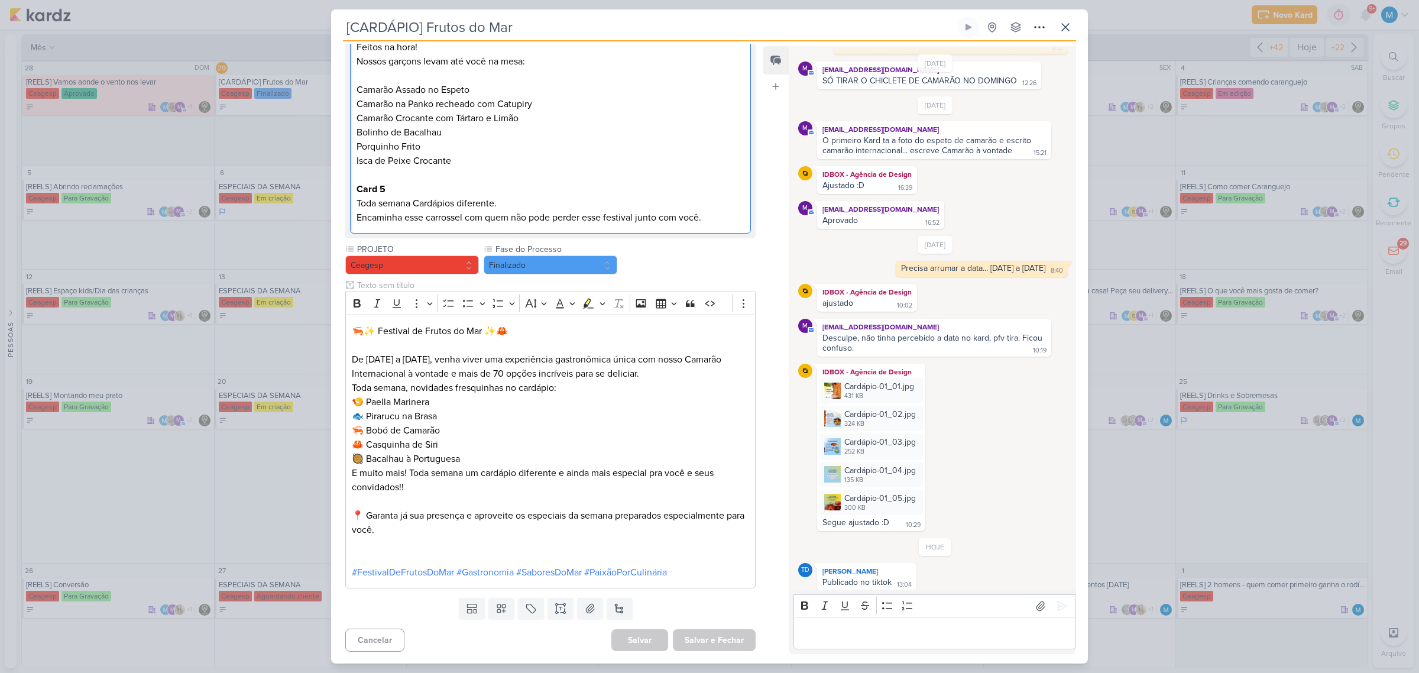
scroll to position [550, 0]
click at [1070, 28] on icon at bounding box center [1065, 27] width 14 height 14
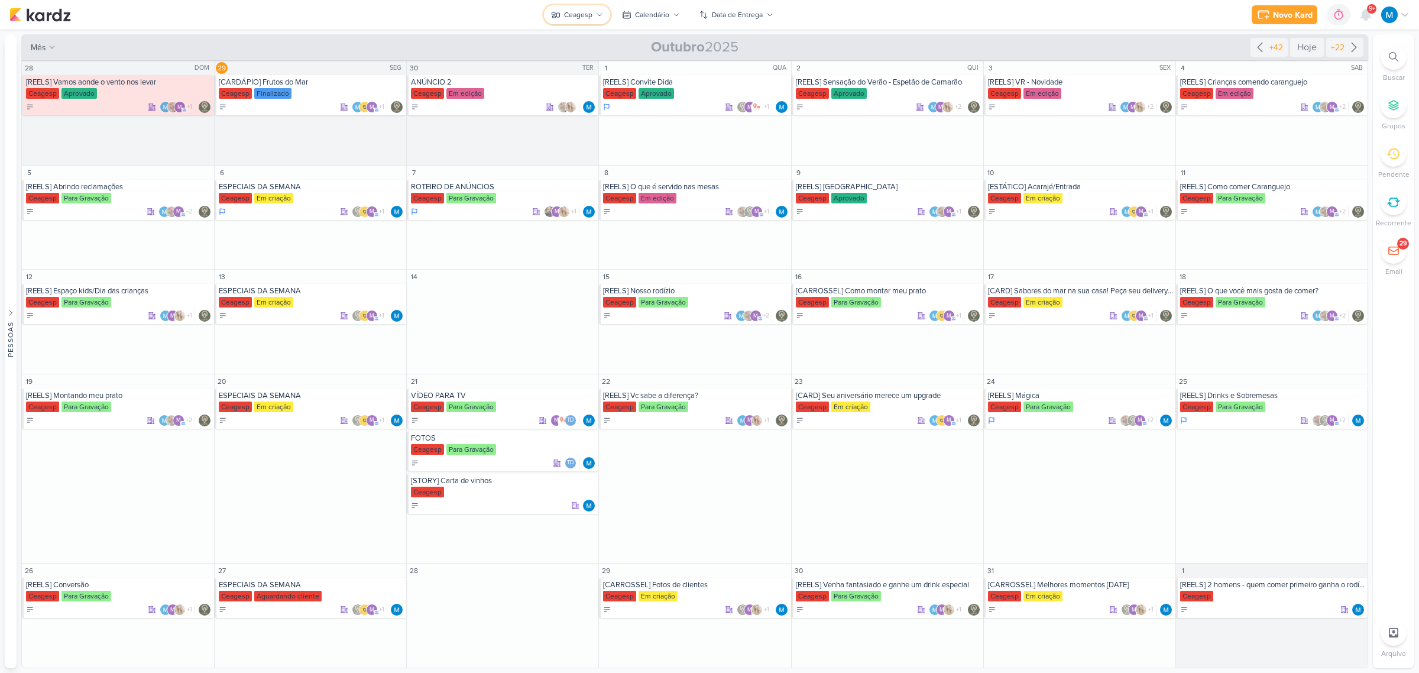
click at [592, 13] on div "Ceagesp" at bounding box center [578, 14] width 28 height 11
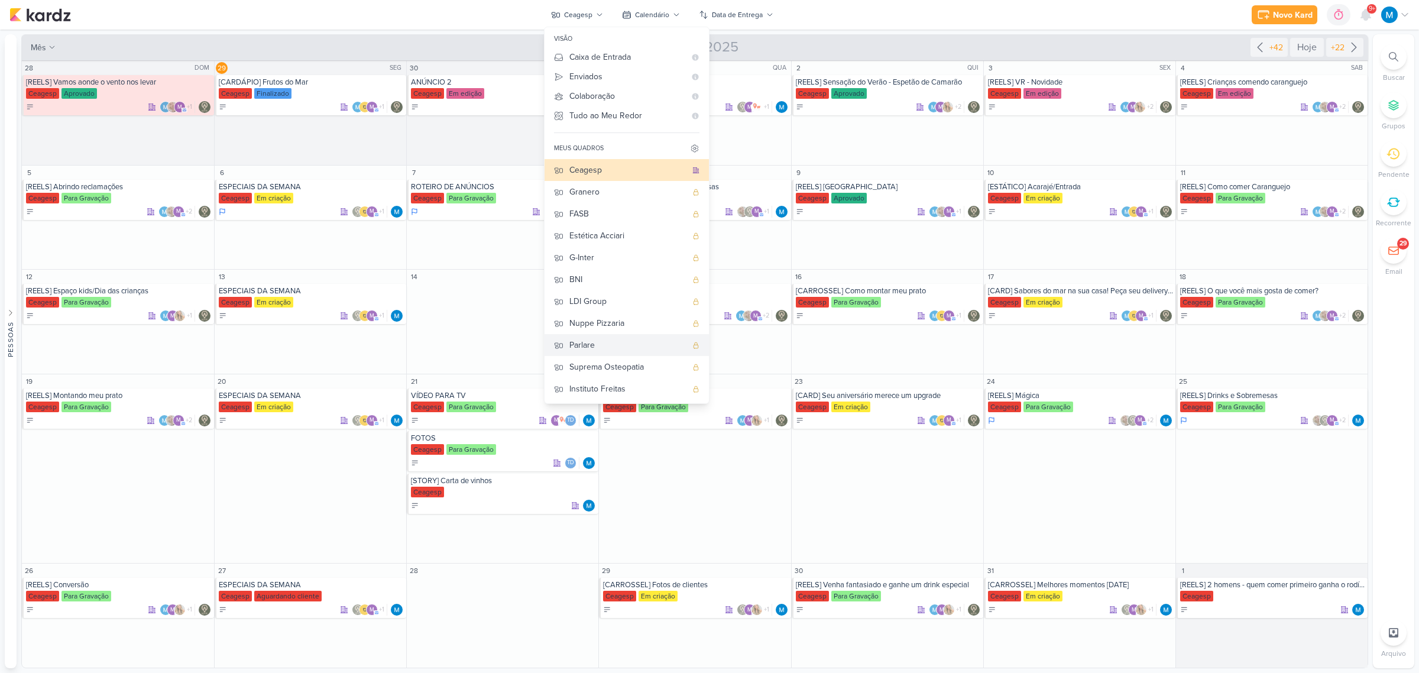
click at [630, 348] on div "Parlare" at bounding box center [627, 345] width 117 height 12
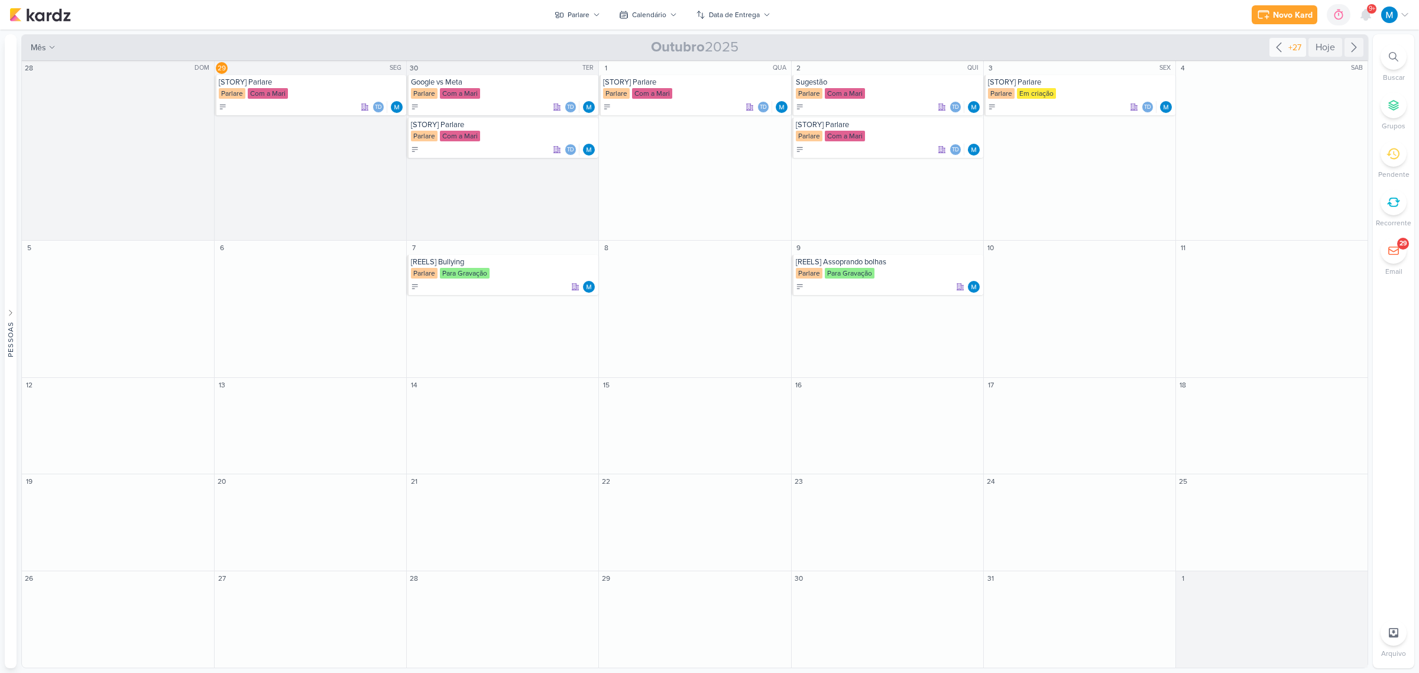
click at [1134, 43] on icon at bounding box center [1279, 47] width 14 height 14
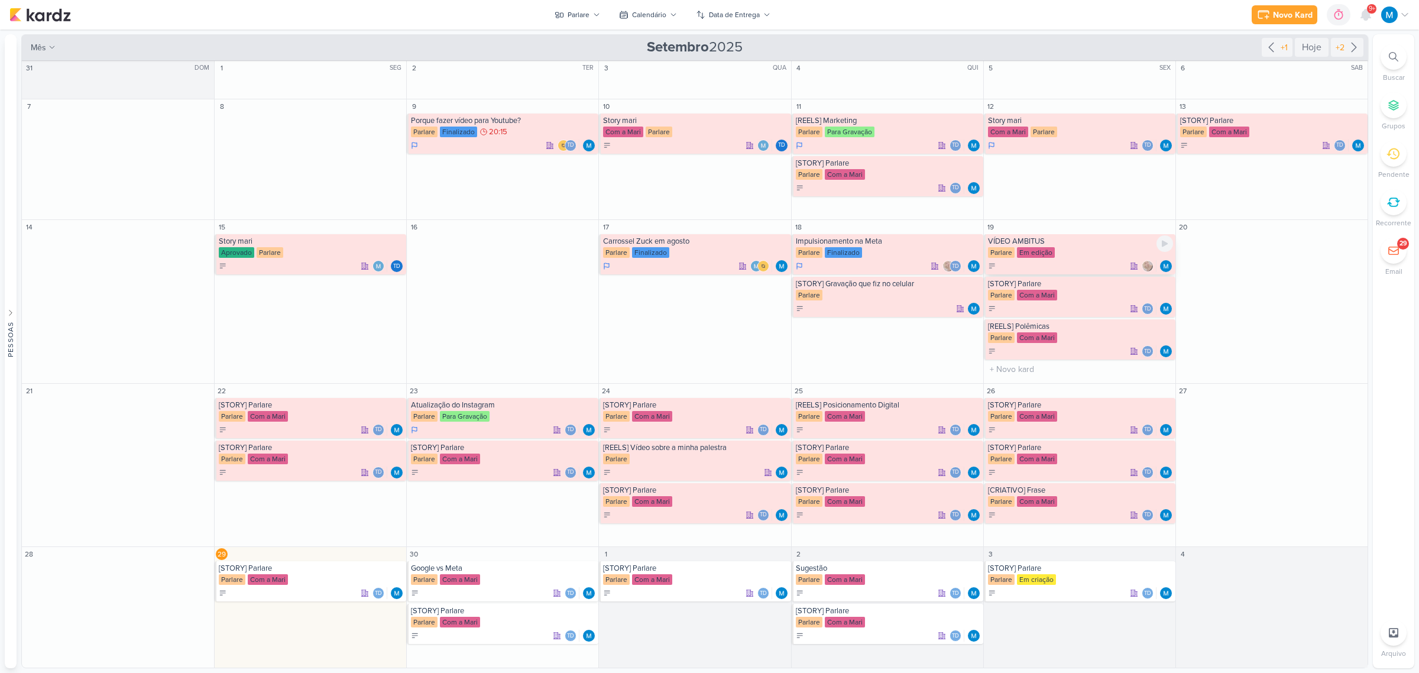
click at [1020, 237] on div "VÍDEO AMBITUS" at bounding box center [1080, 240] width 185 height 9
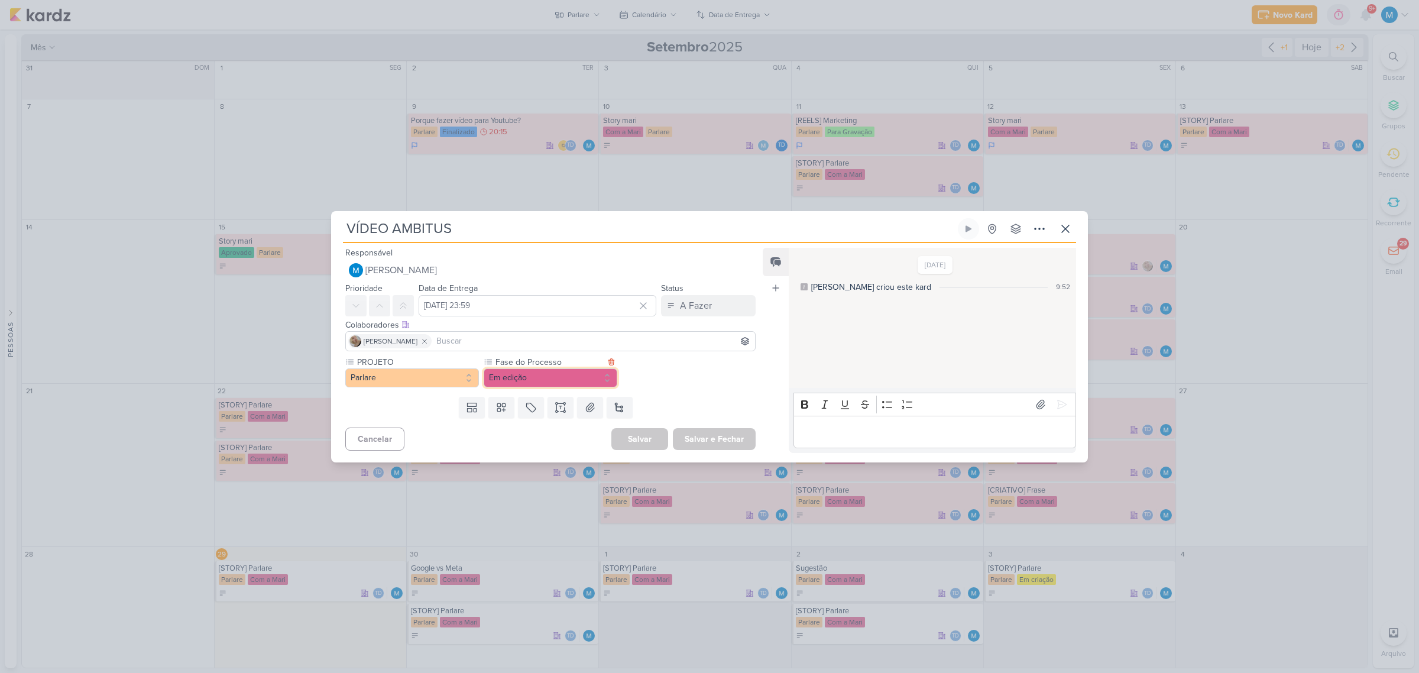
click at [529, 377] on button "Em edição" at bounding box center [551, 377] width 134 height 19
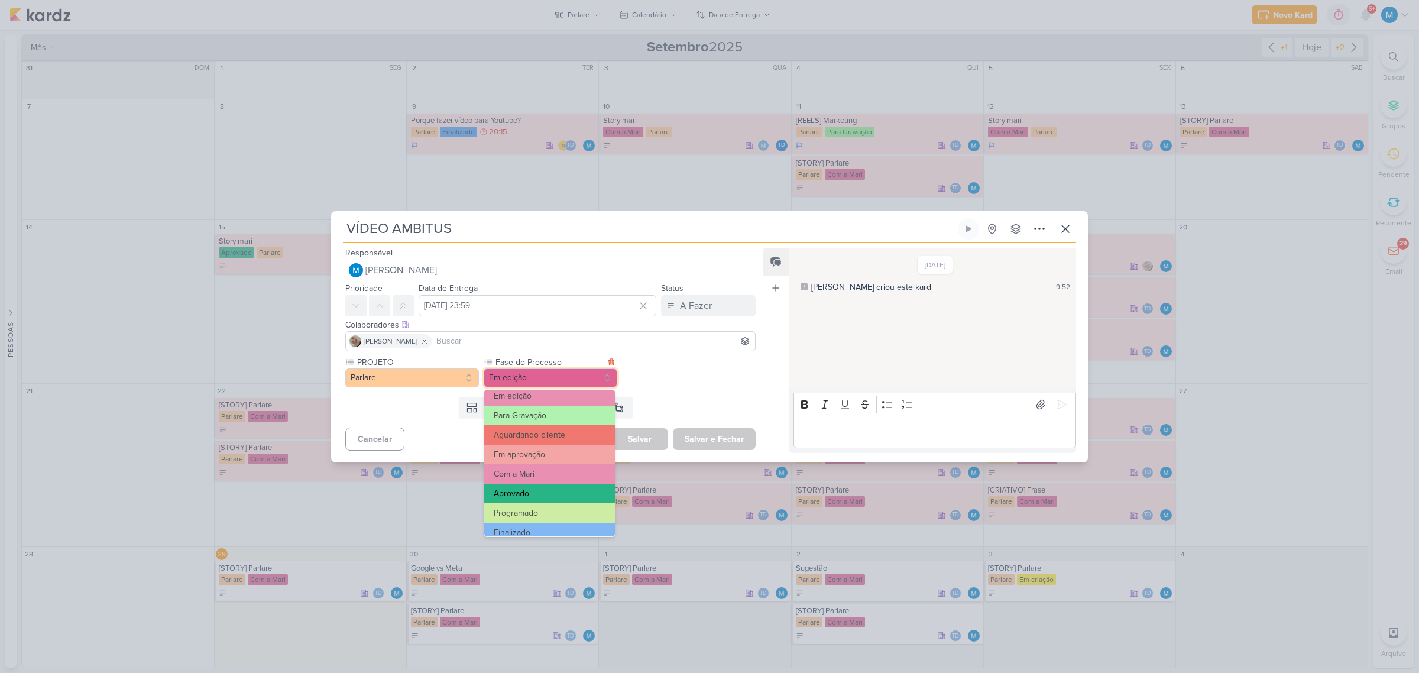
scroll to position [114, 0]
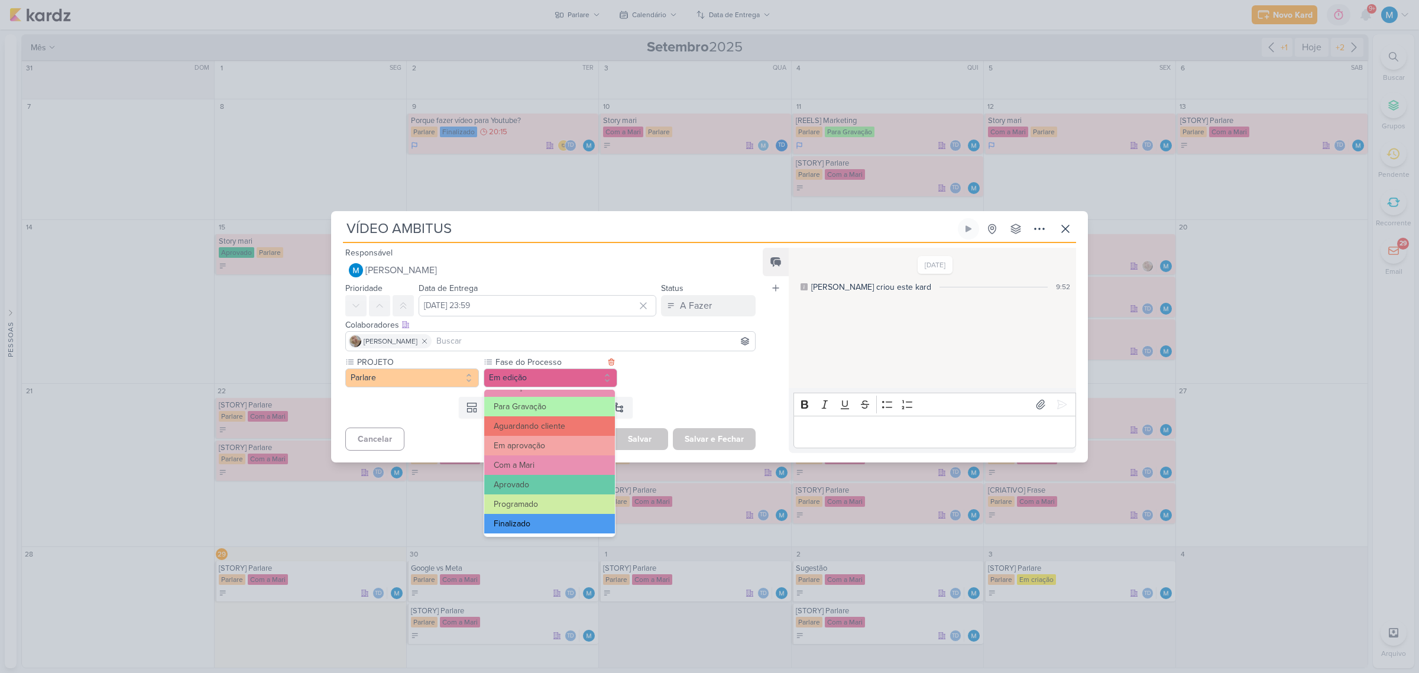
click at [541, 513] on button "Programado" at bounding box center [549, 504] width 131 height 20
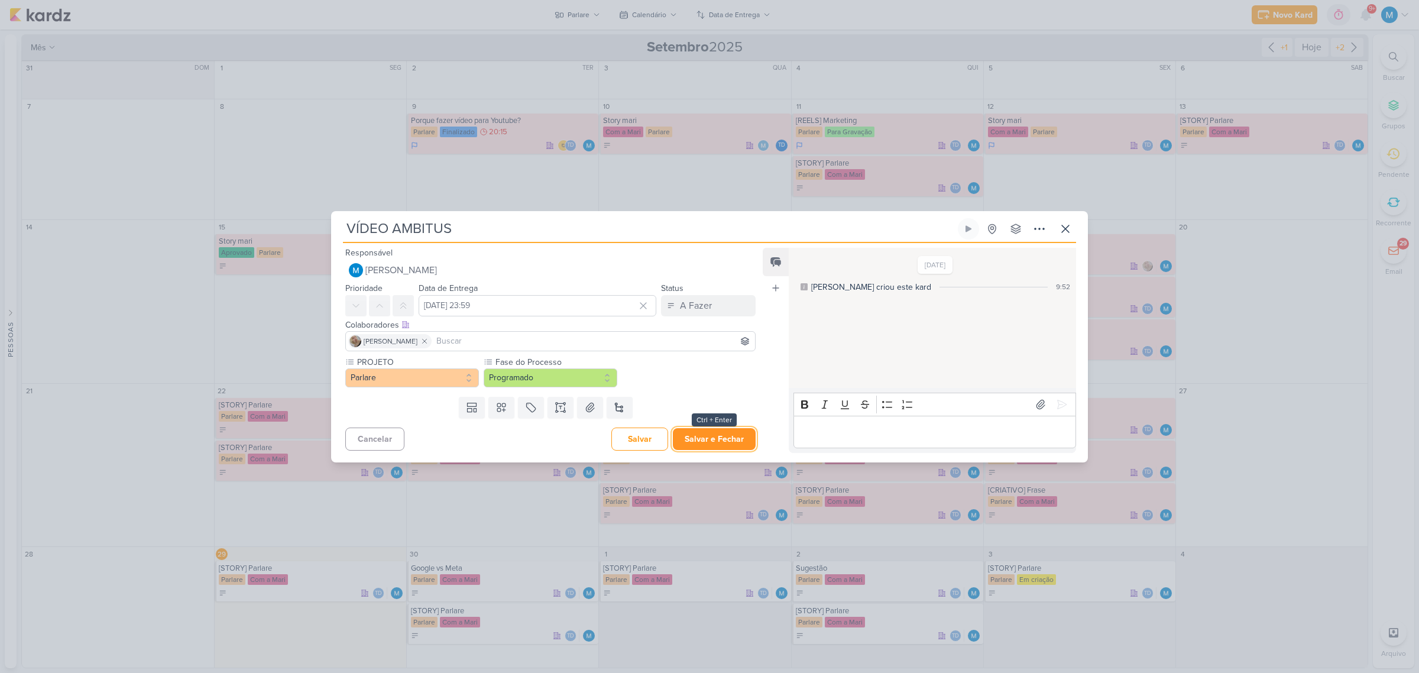
click at [725, 437] on button "Salvar e Fechar" at bounding box center [714, 439] width 83 height 22
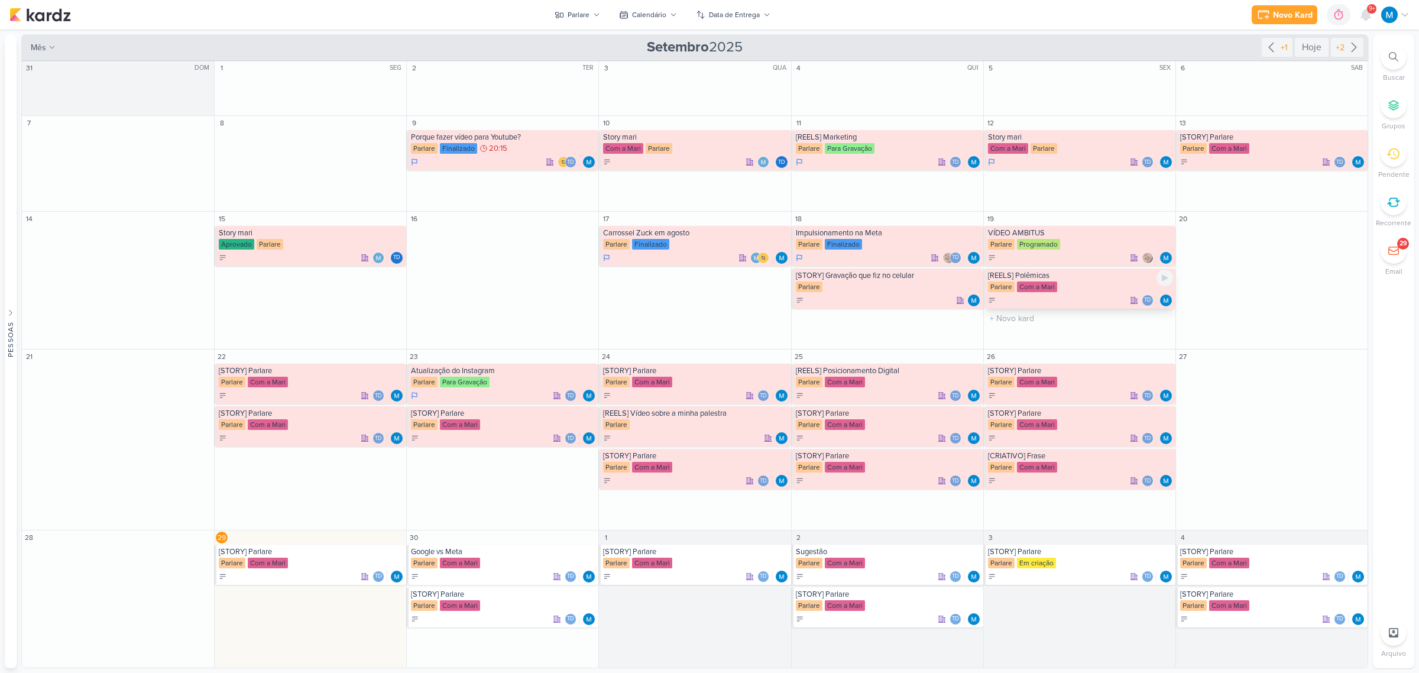
click at [1035, 275] on div "[REELS] Polêmicas" at bounding box center [1080, 275] width 185 height 9
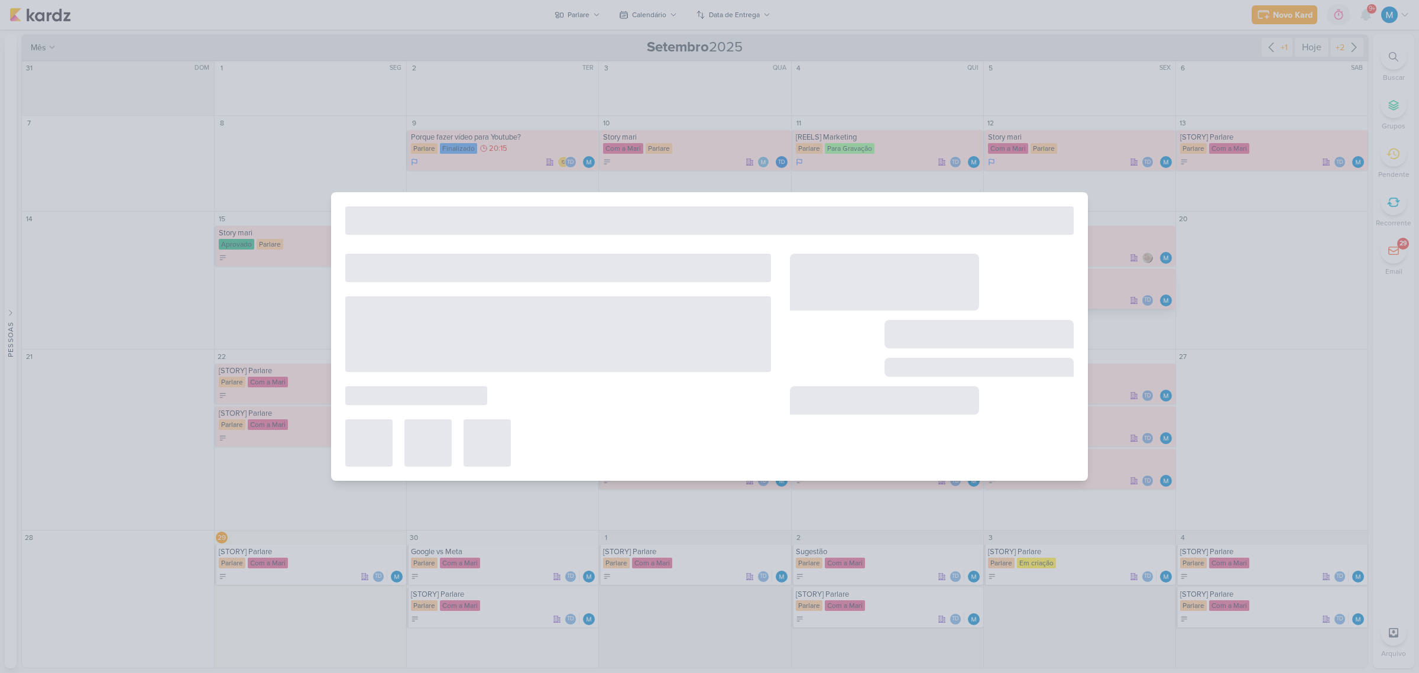
type input "[REELS] Polêmicas"
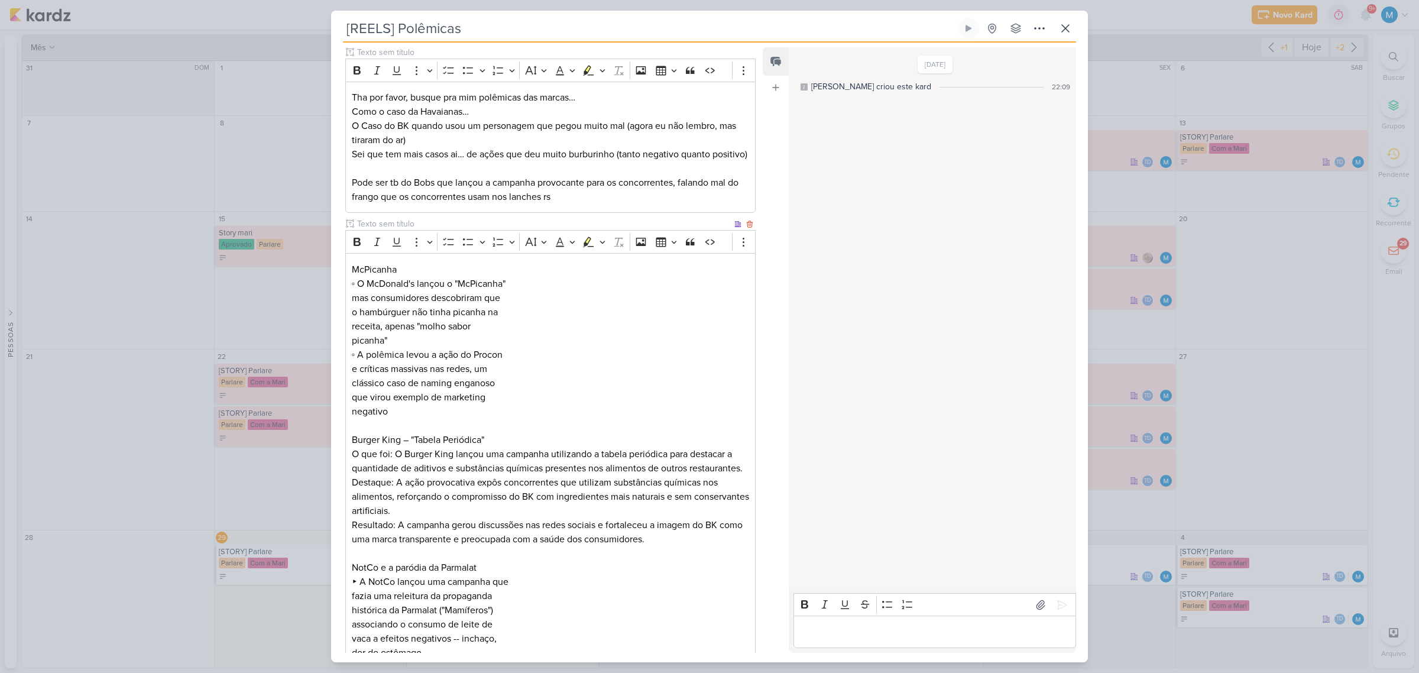
scroll to position [296, 0]
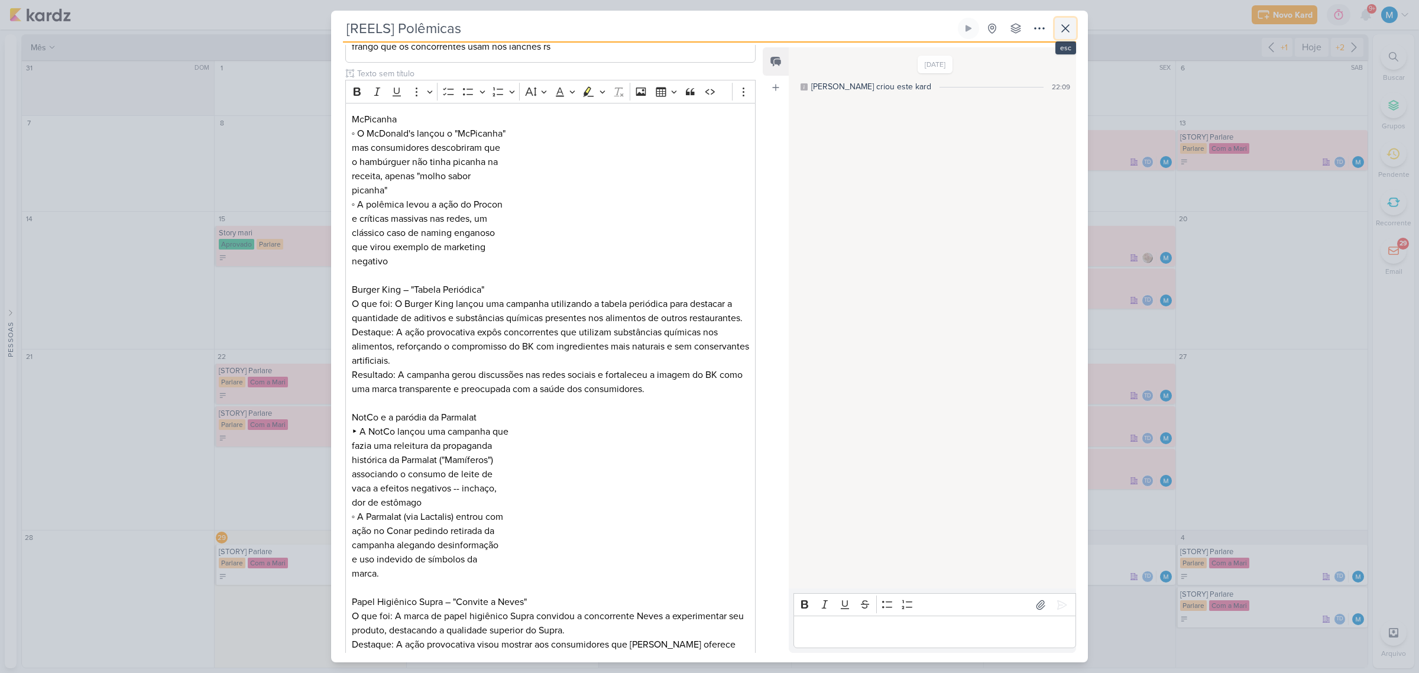
click at [1069, 28] on icon at bounding box center [1065, 28] width 14 height 14
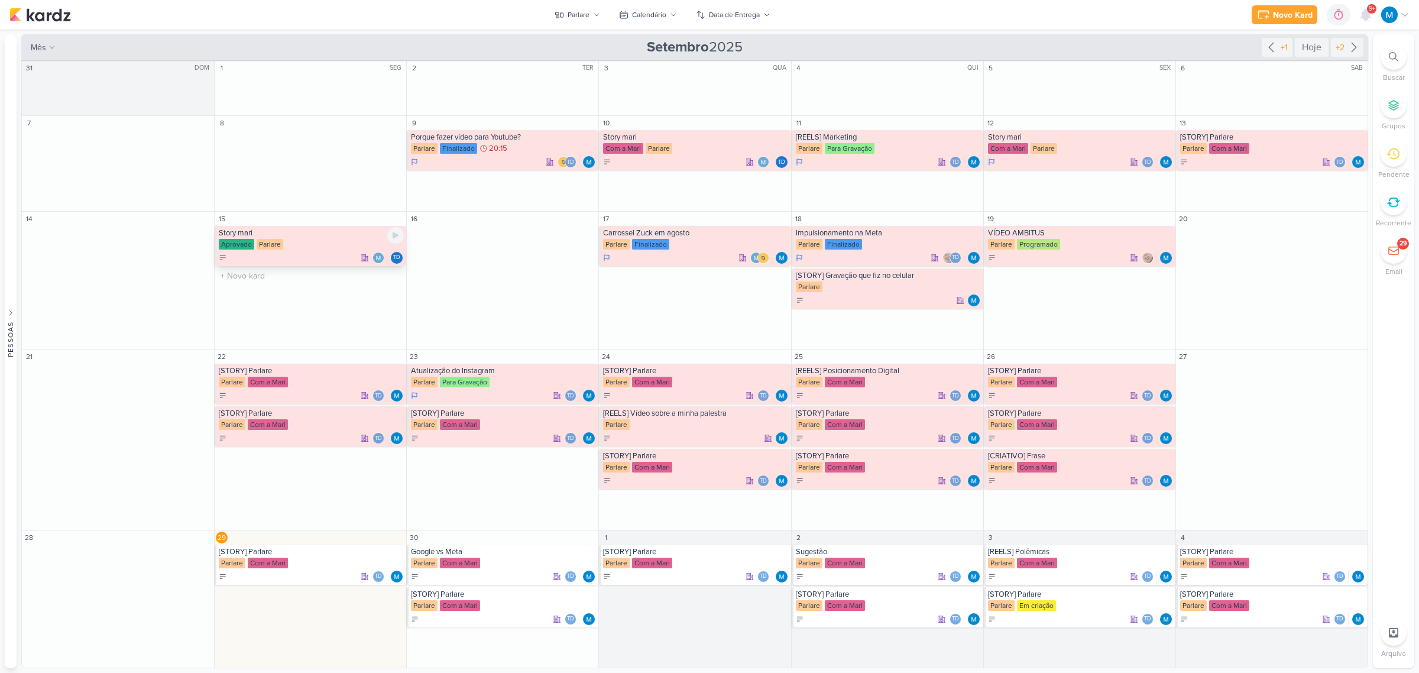
click at [276, 231] on div "Story mari" at bounding box center [311, 232] width 185 height 9
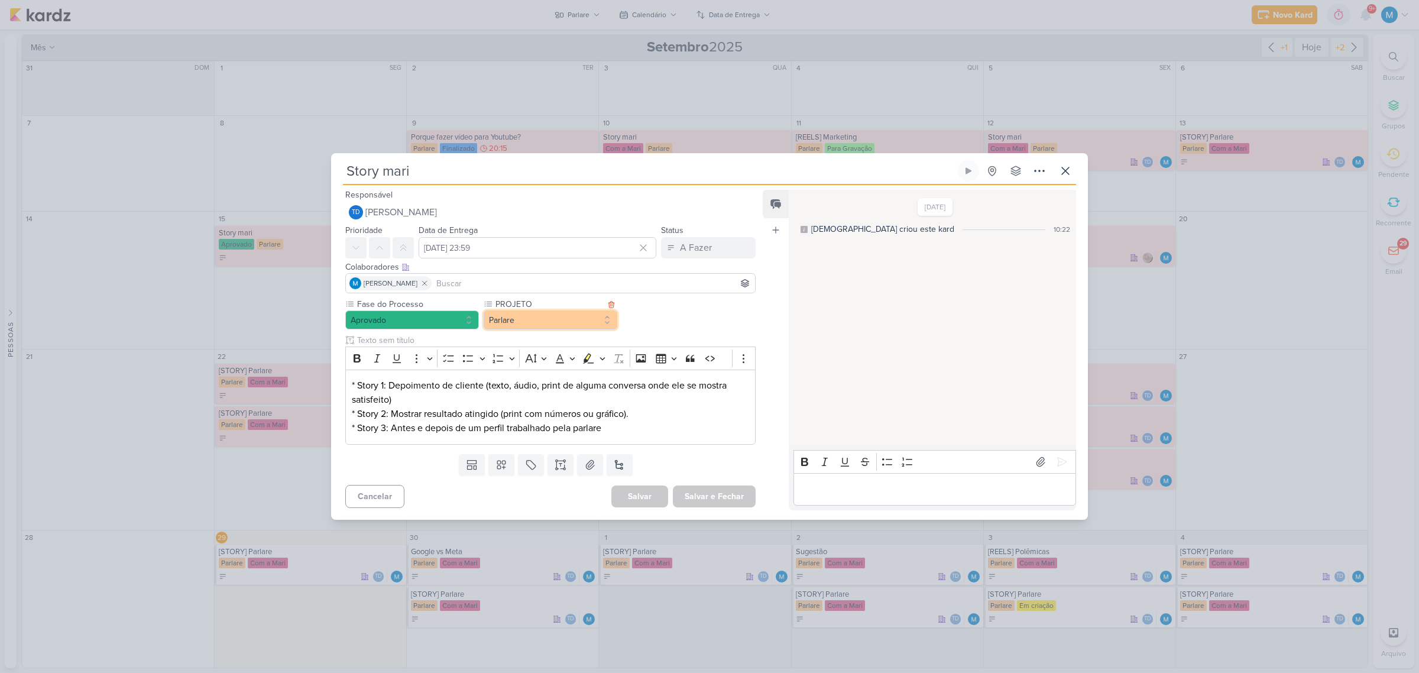
click at [569, 318] on button "Parlare" at bounding box center [551, 319] width 134 height 19
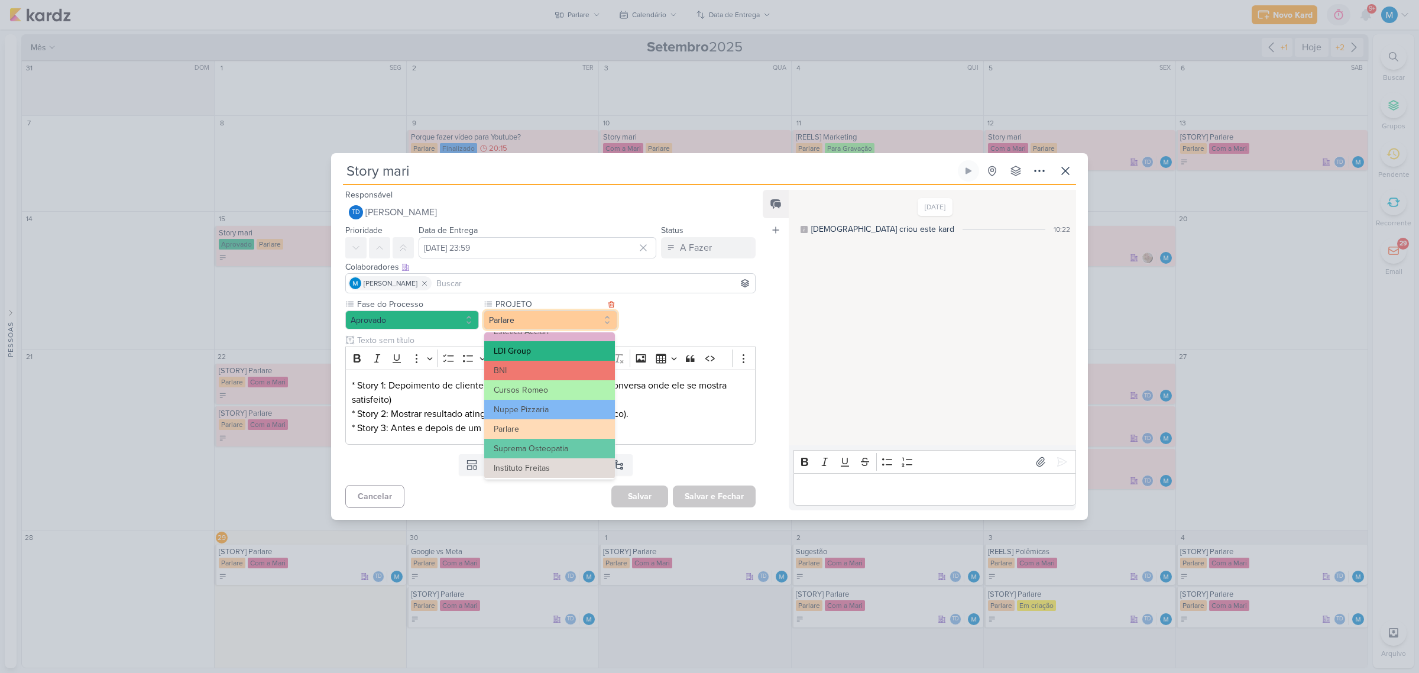
scroll to position [173, 0]
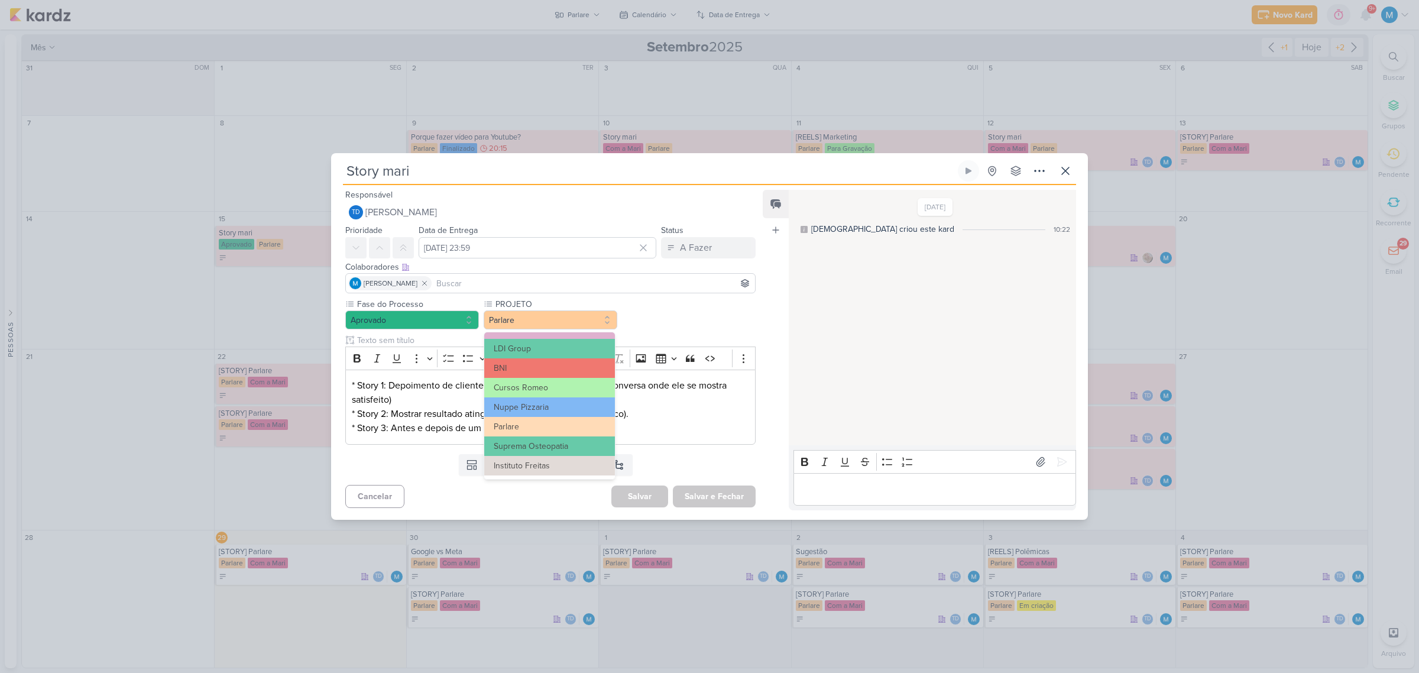
click at [649, 322] on div "Fase do Processo Aprovado PROJETO" at bounding box center [550, 371] width 410 height 146
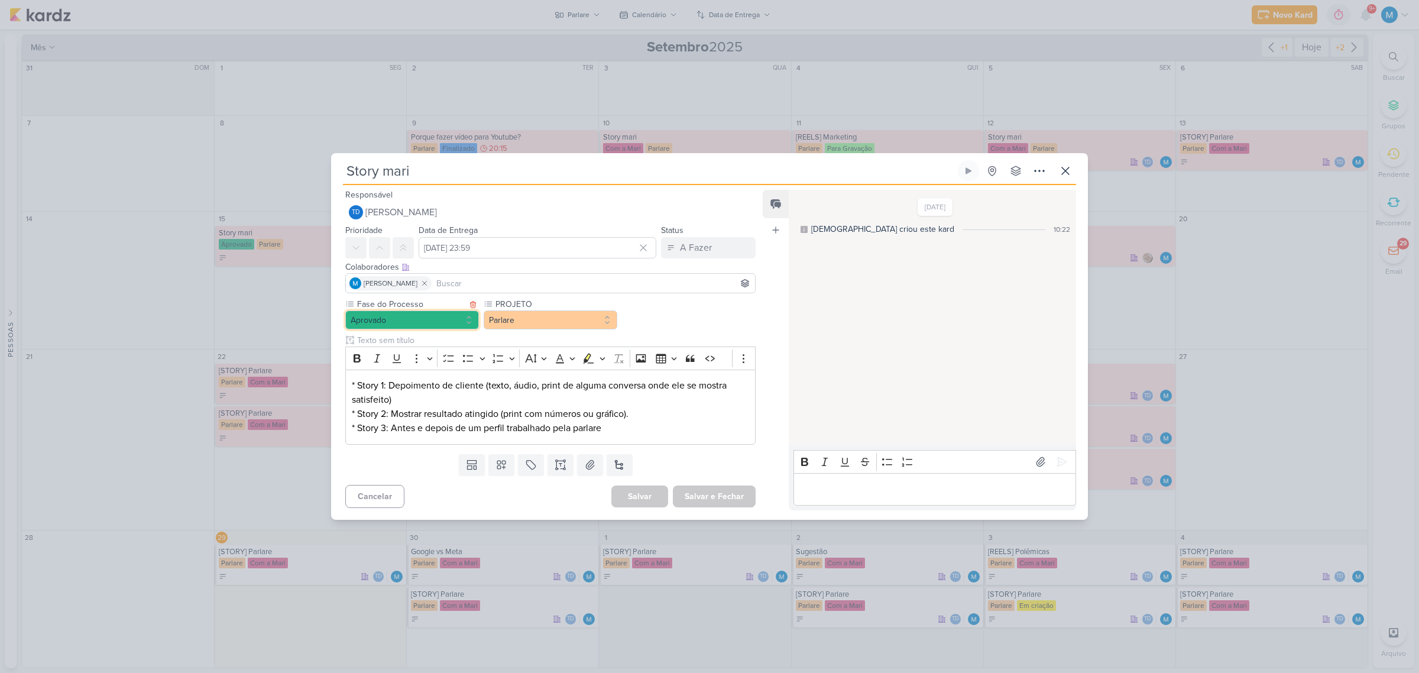
click at [433, 318] on button "Aprovado" at bounding box center [412, 319] width 134 height 19
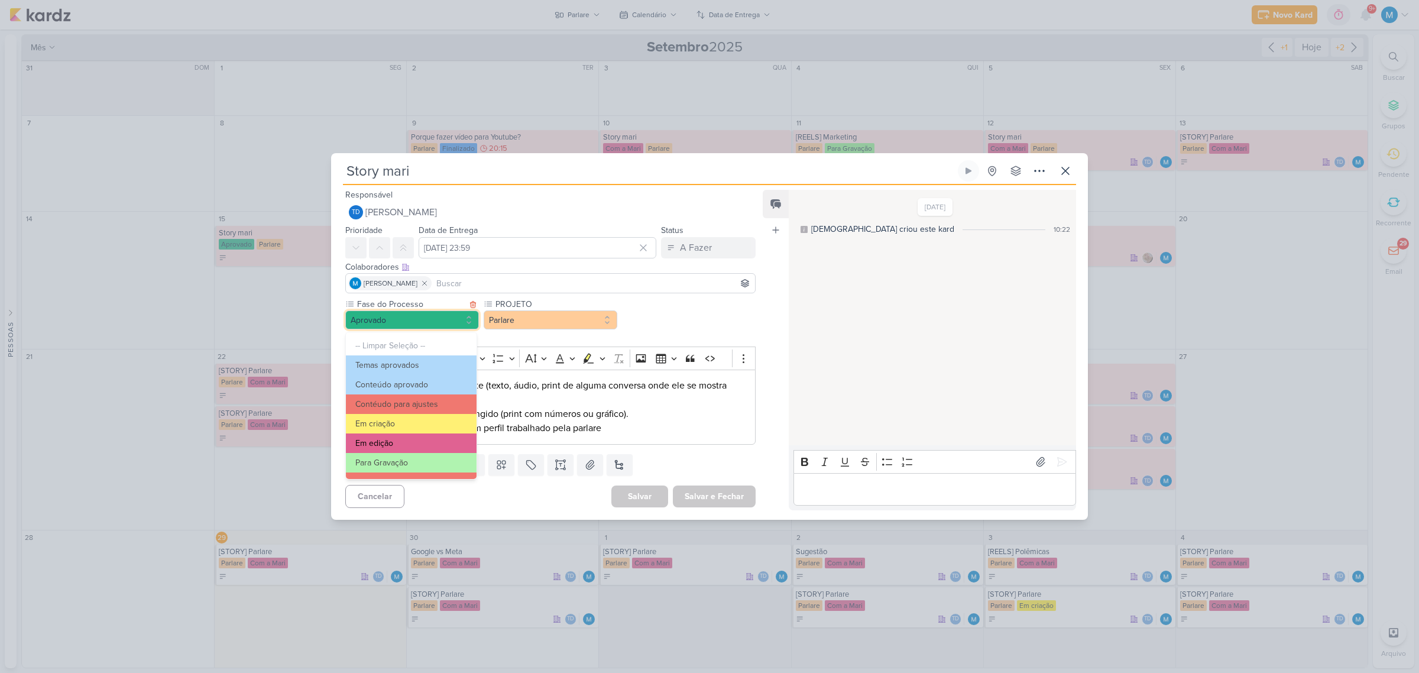
scroll to position [114, 0]
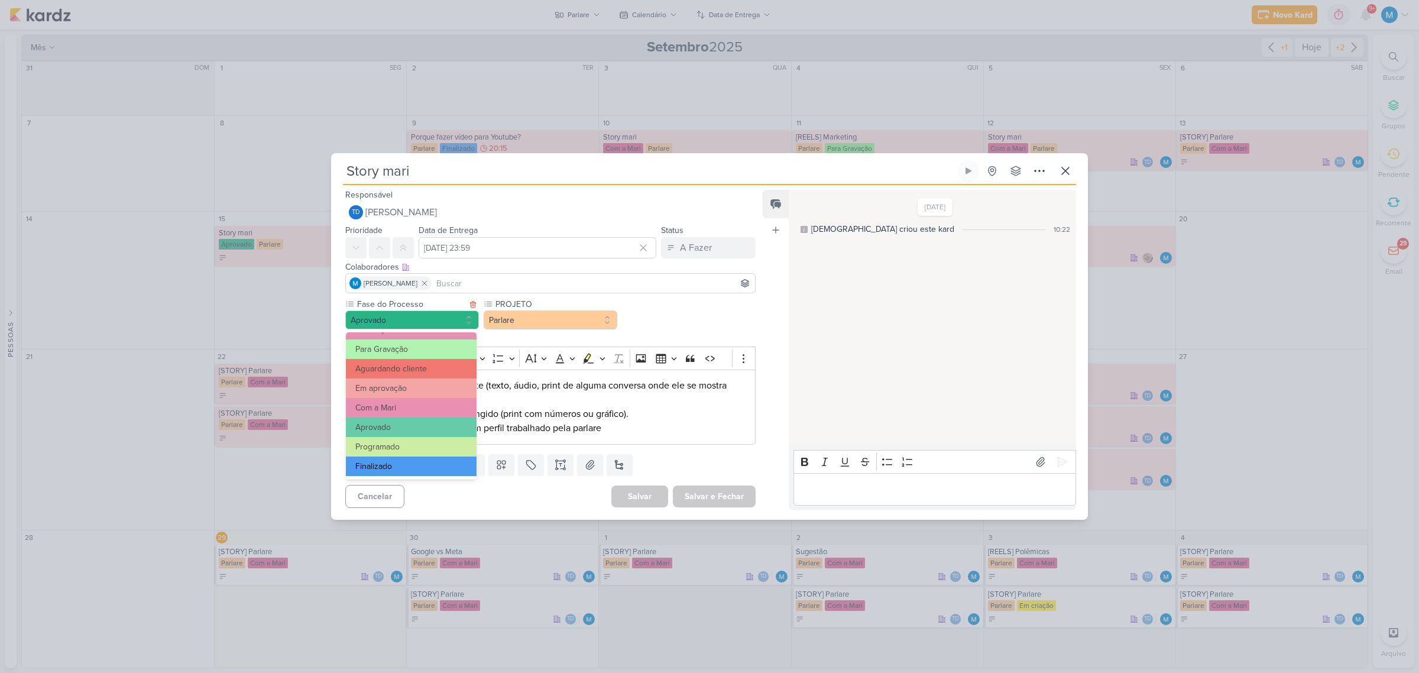
click at [407, 459] on button "Finalizado" at bounding box center [411, 466] width 131 height 20
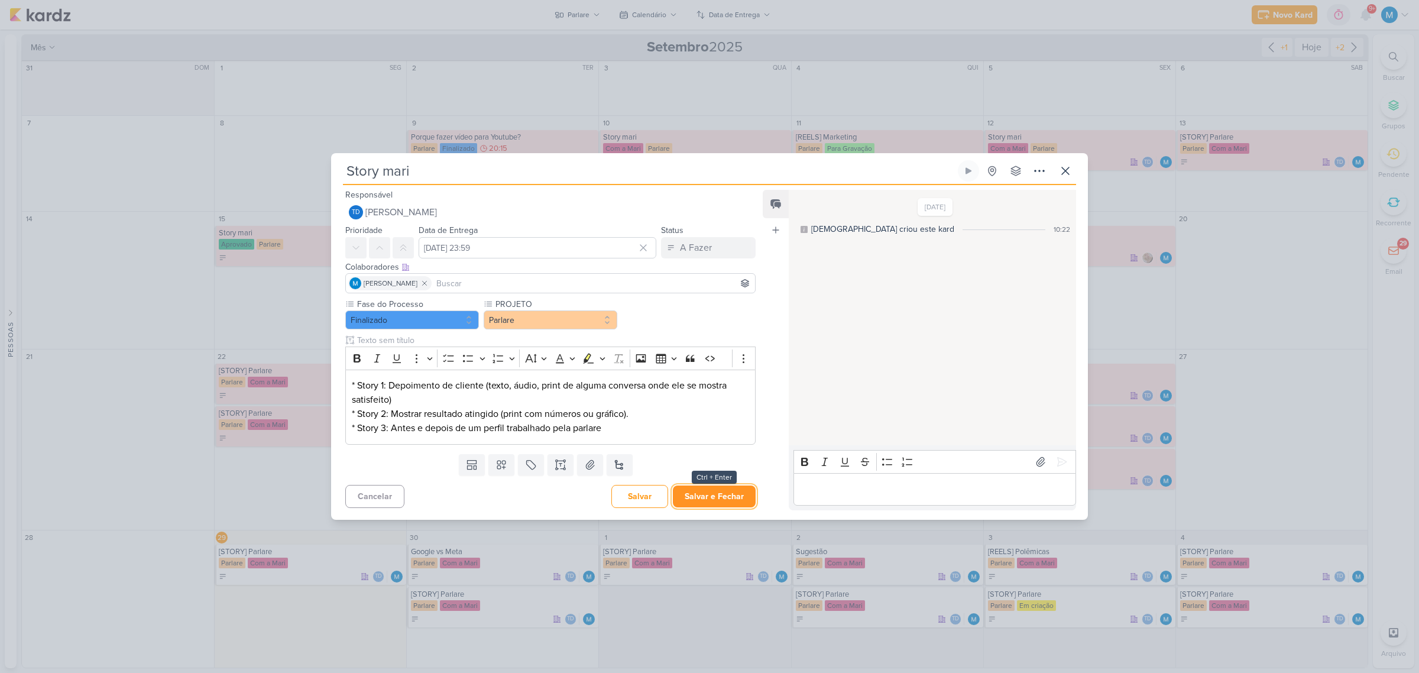
click at [714, 488] on button "Salvar e Fechar" at bounding box center [714, 496] width 83 height 22
